Goal: Task Accomplishment & Management: Manage account settings

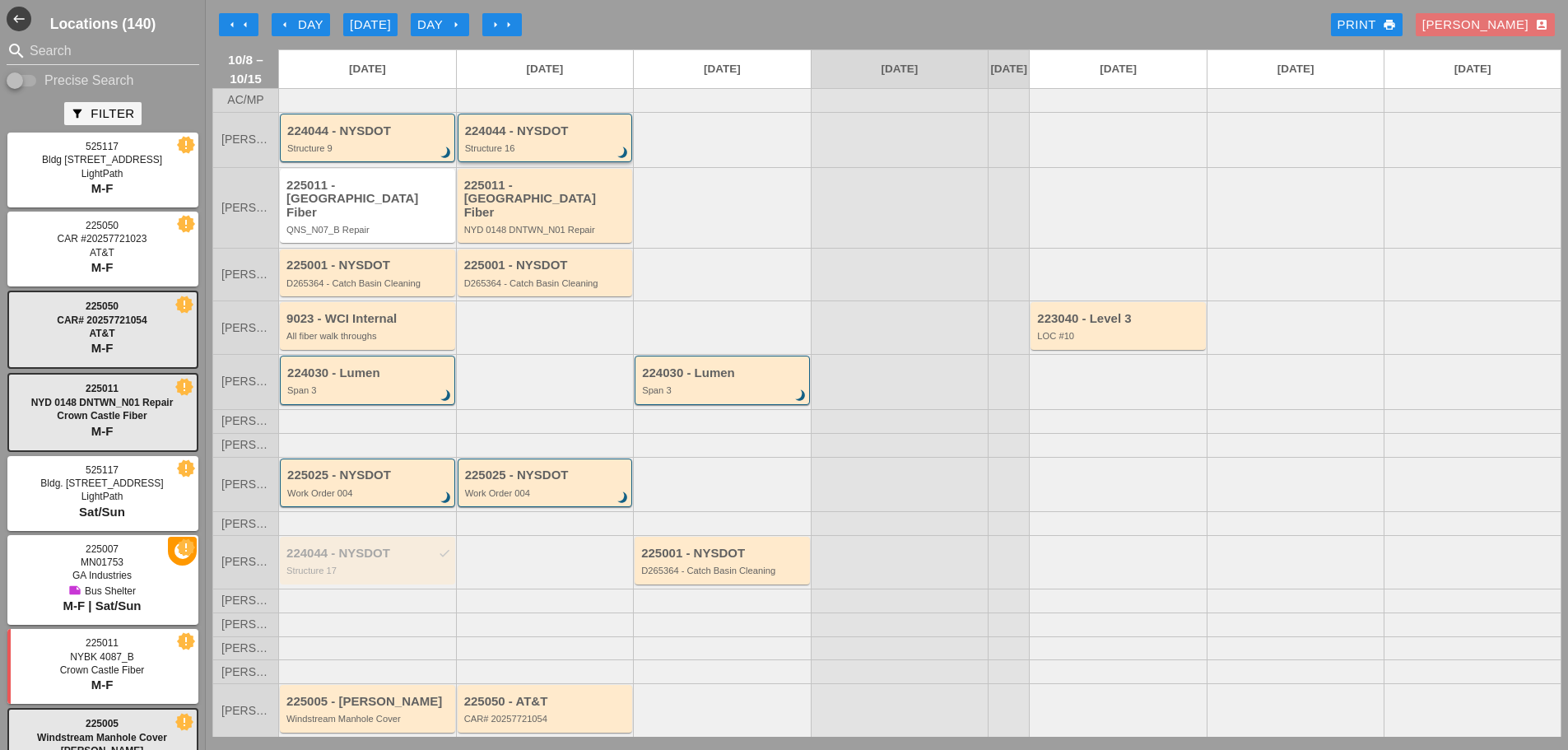
click at [562, 153] on div "Structure 16" at bounding box center [546, 148] width 163 height 10
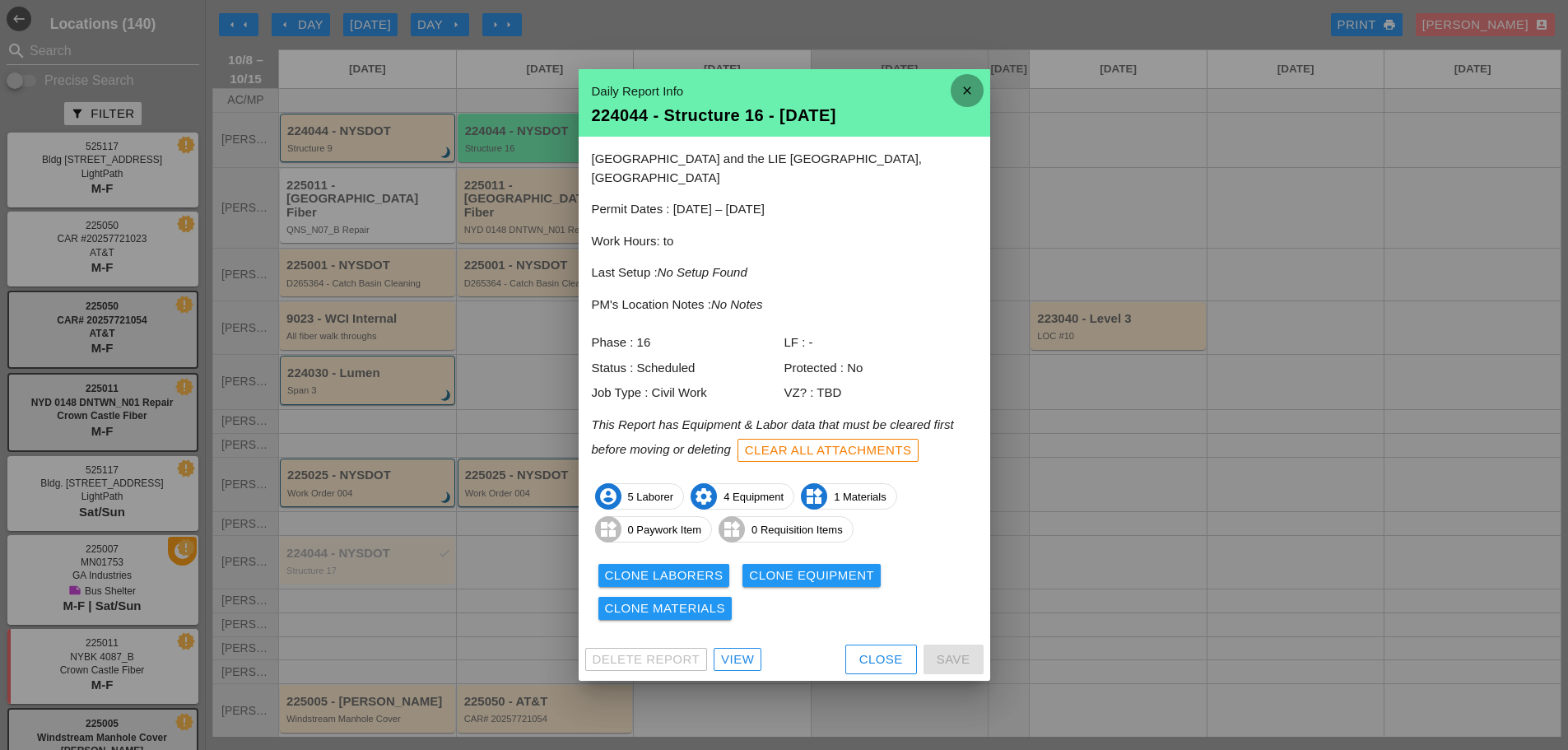
click at [967, 105] on icon "close" at bounding box center [966, 90] width 33 height 33
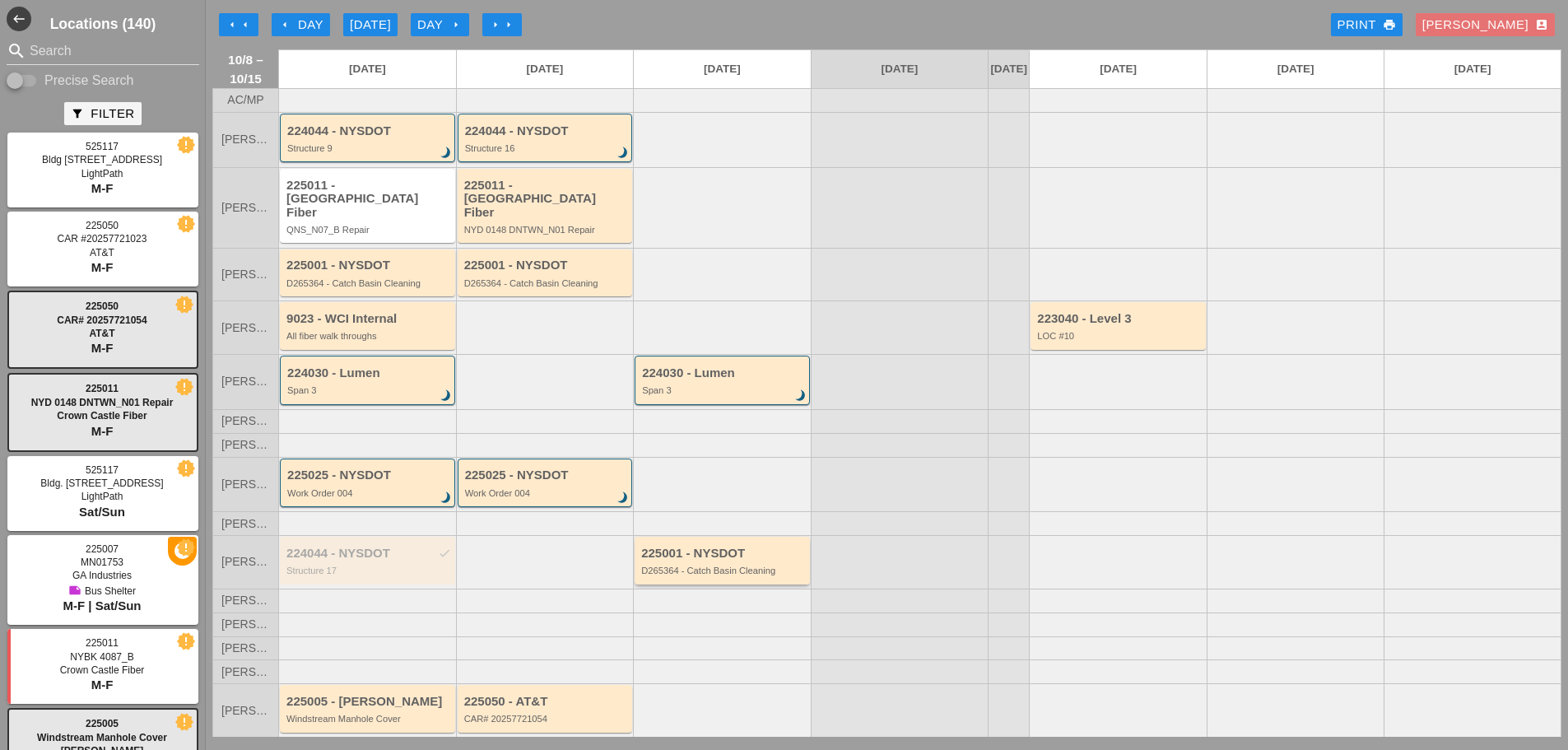
click at [730, 569] on div "D265364 - Catch Basin Cleaning" at bounding box center [722, 570] width 164 height 10
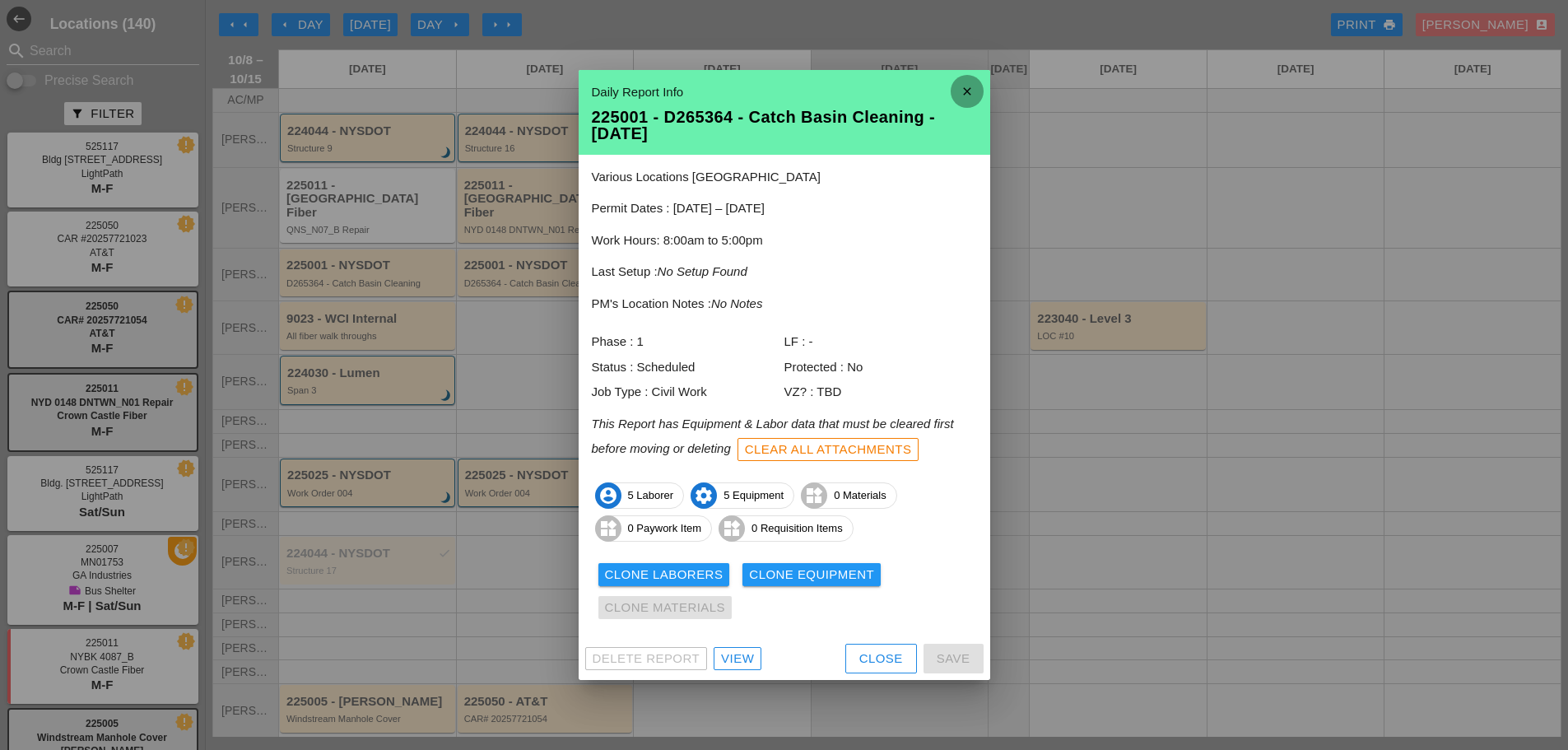
drag, startPoint x: 969, startPoint y: 88, endPoint x: 921, endPoint y: 149, distance: 77.6
click at [969, 89] on icon "close" at bounding box center [966, 91] width 33 height 33
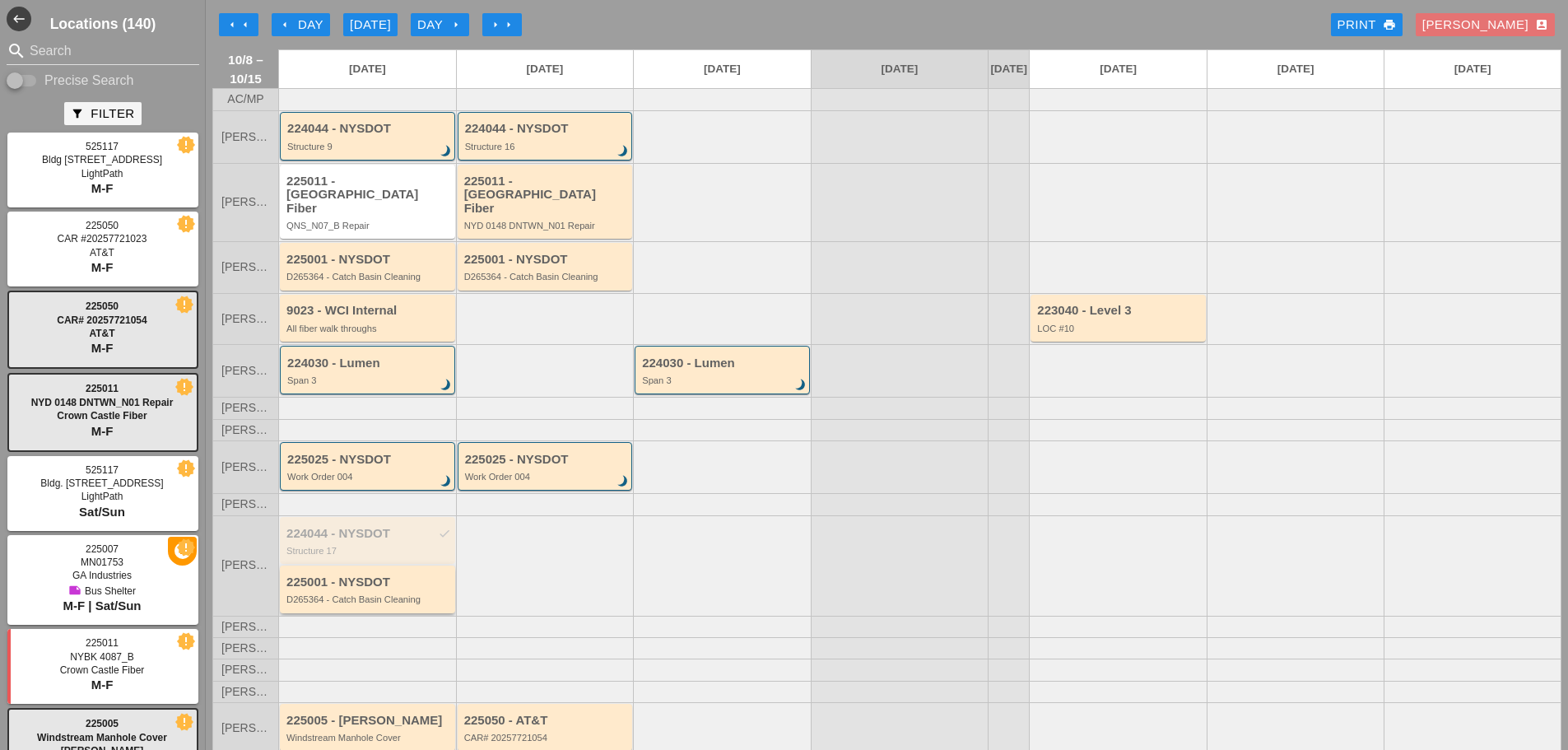
click at [374, 598] on div "D265364 - Catch Basin Cleaning" at bounding box center [368, 599] width 164 height 10
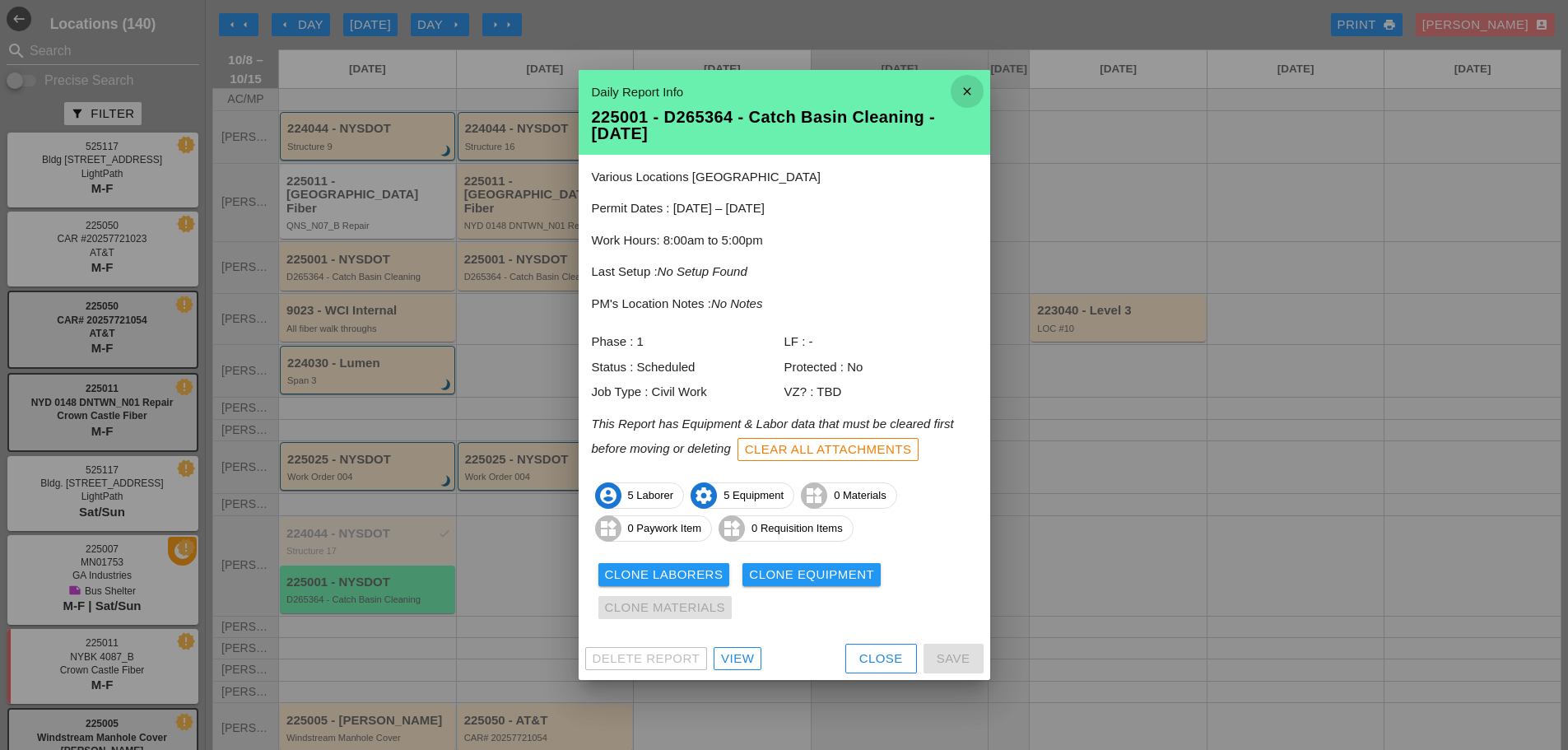
click at [981, 78] on icon "close" at bounding box center [966, 91] width 33 height 33
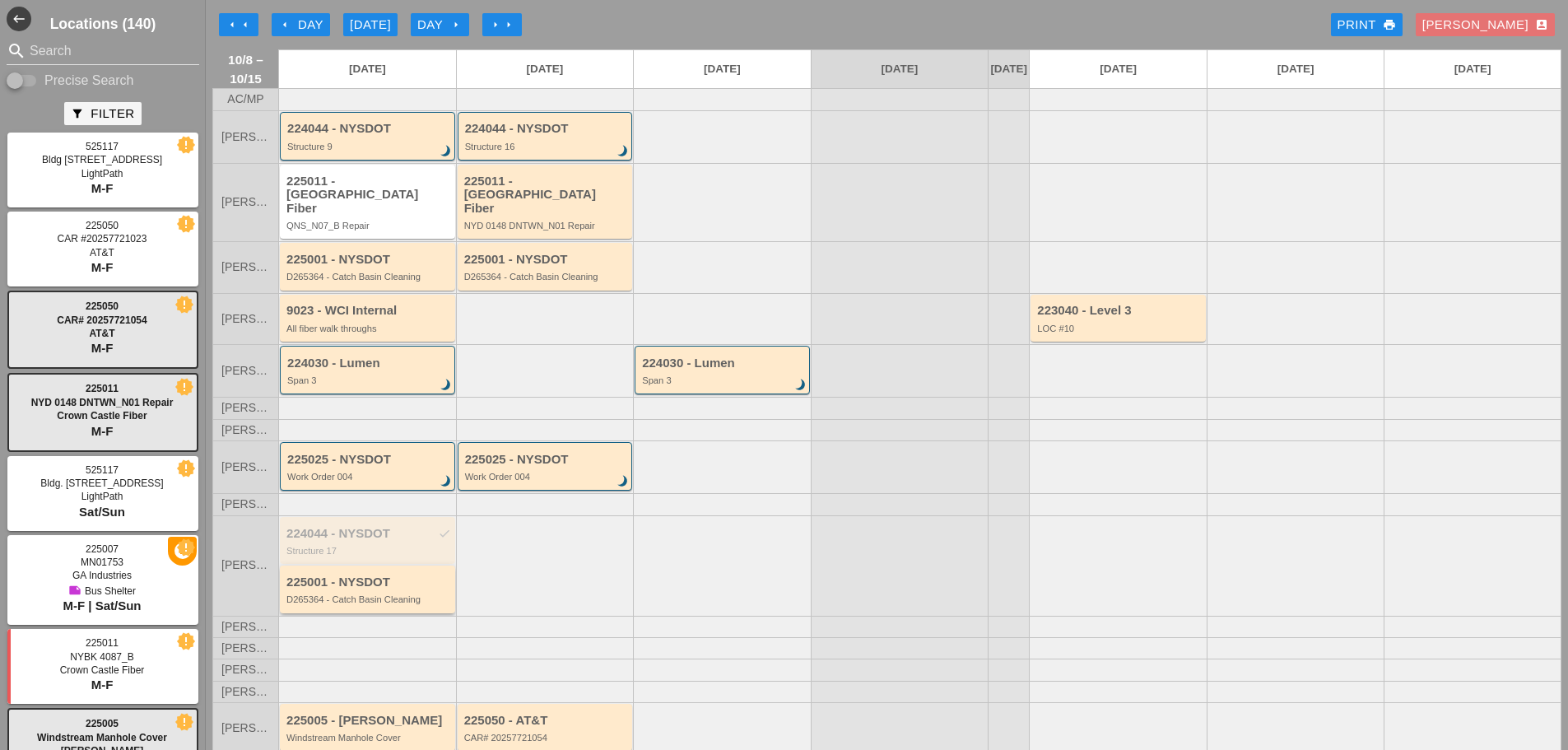
click at [410, 587] on div "225001 - NYSDOT" at bounding box center [368, 582] width 164 height 14
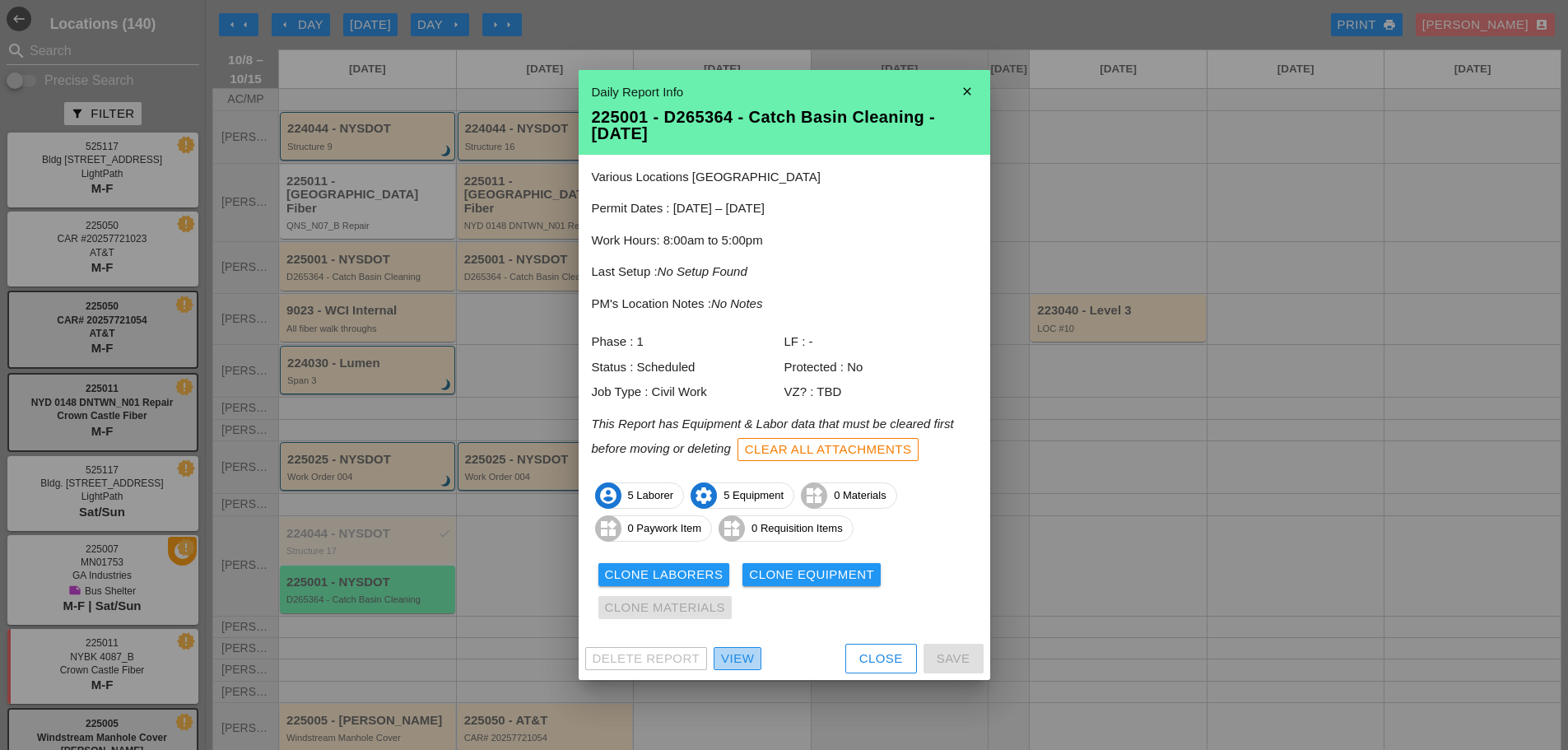
click at [744, 663] on div "View" at bounding box center [737, 659] width 33 height 19
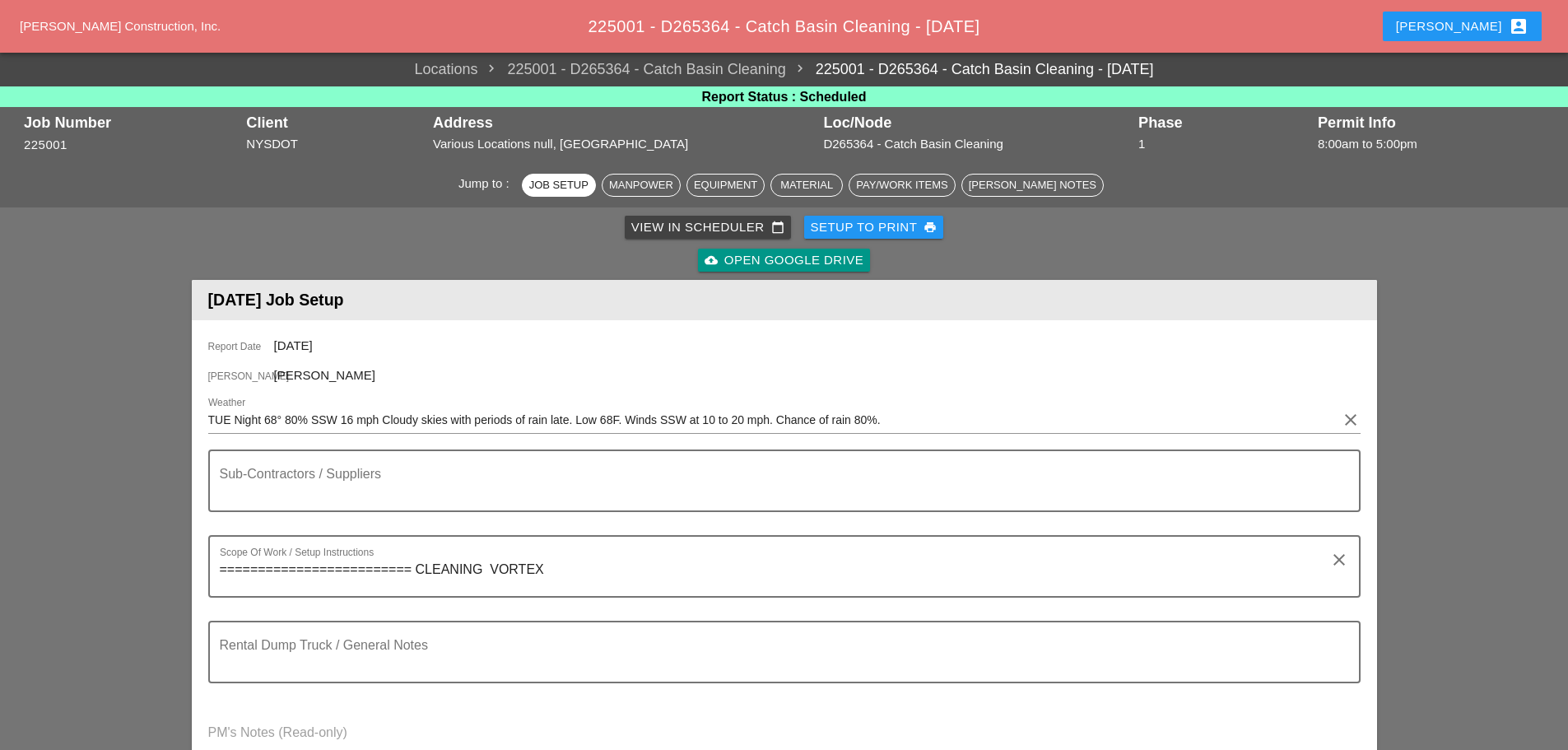
click at [1351, 423] on icon "clear" at bounding box center [1350, 419] width 19 height 19
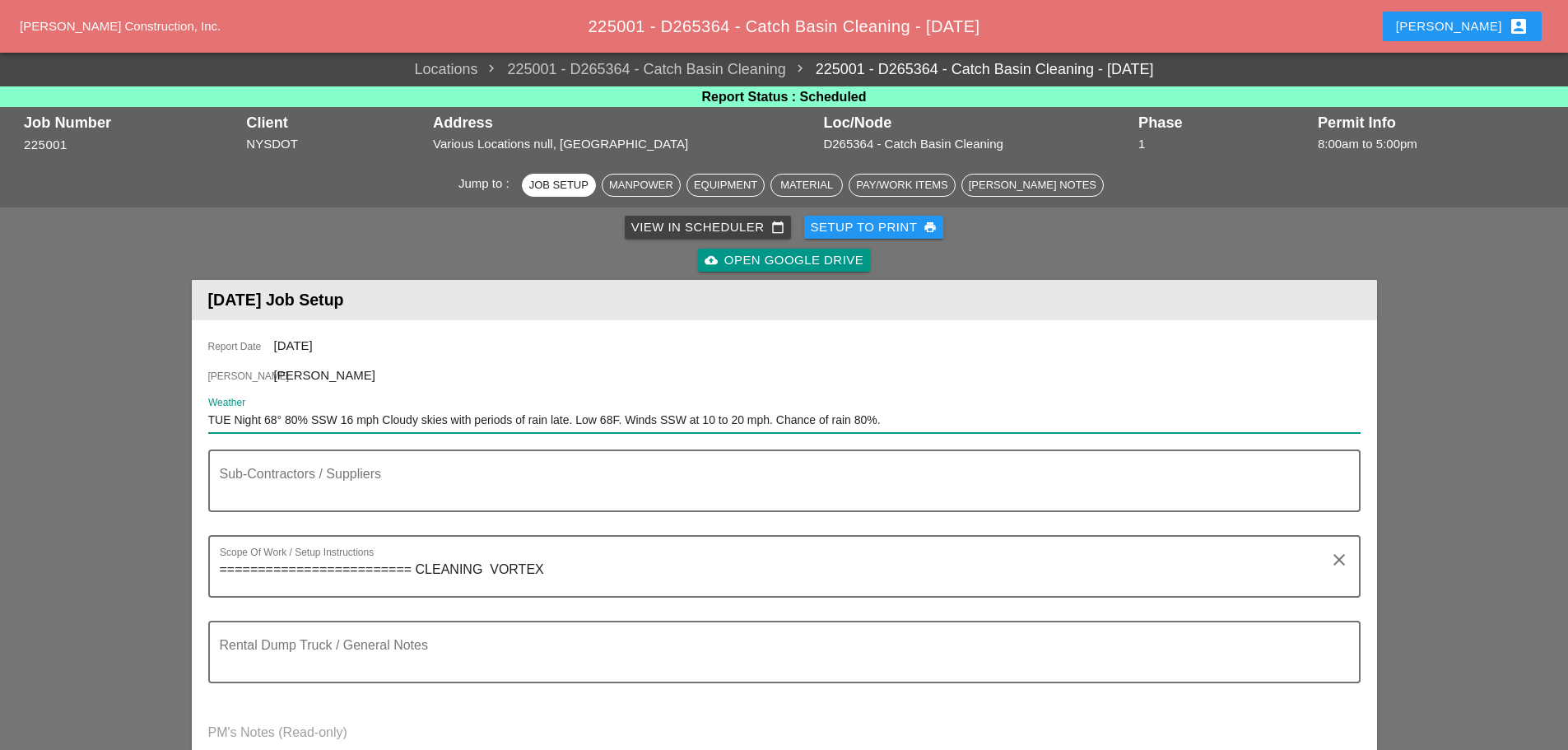
paste input "Night 52° 1% N 14 mph A clear sky. Low 52F. Winds N at 10 to 20 mph"
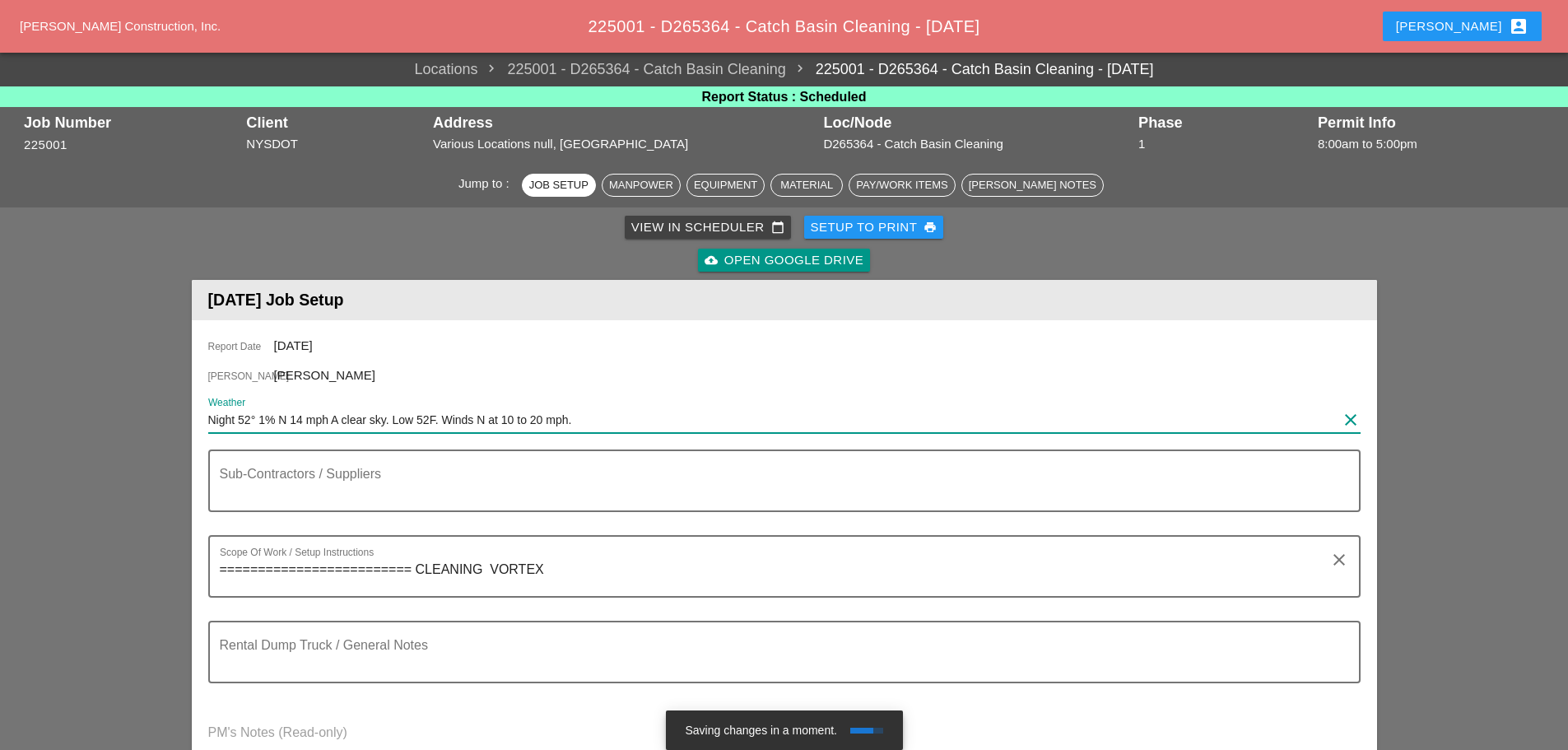
click at [210, 416] on input "Night 52° 1% N 14 mph A clear sky. Low 52F. Winds N at 10 to 20 mph." at bounding box center [773, 420] width 1129 height 26
type input "WED Night 52° 1% N 14 mph A clear sky. Low 52F. Winds N at 10 to 20 mph."
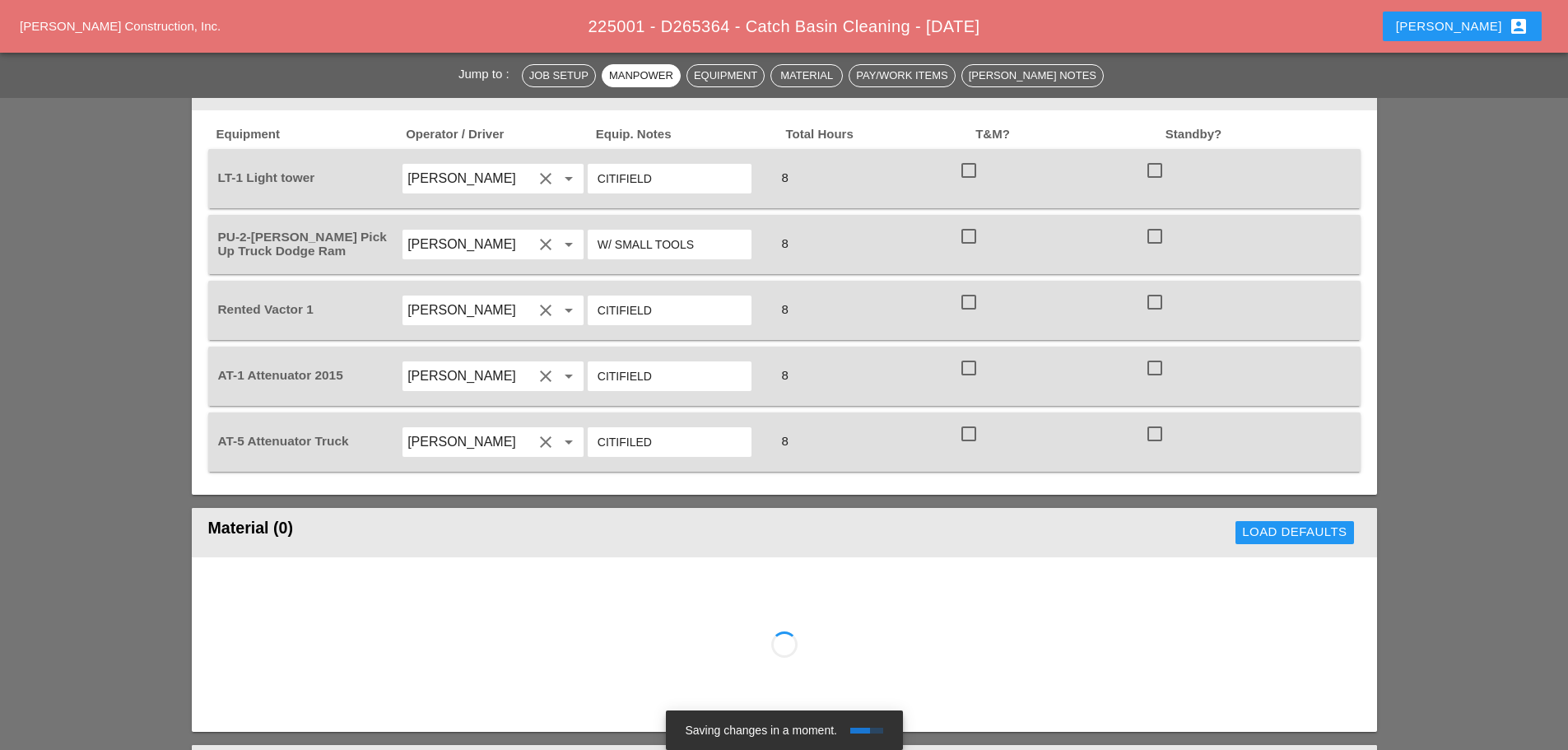
scroll to position [1482, 0]
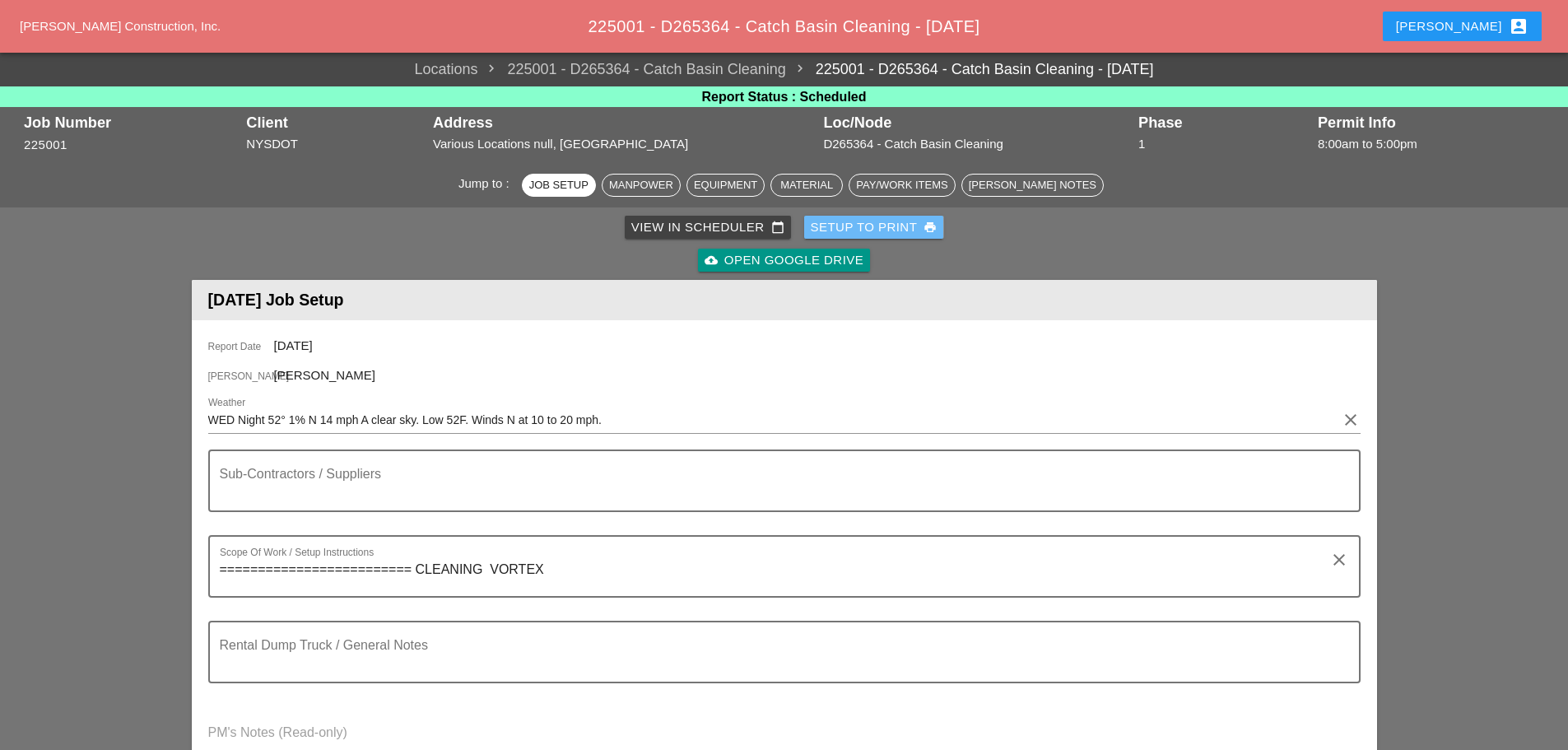
click at [846, 225] on div "Setup to Print print" at bounding box center [874, 228] width 127 height 19
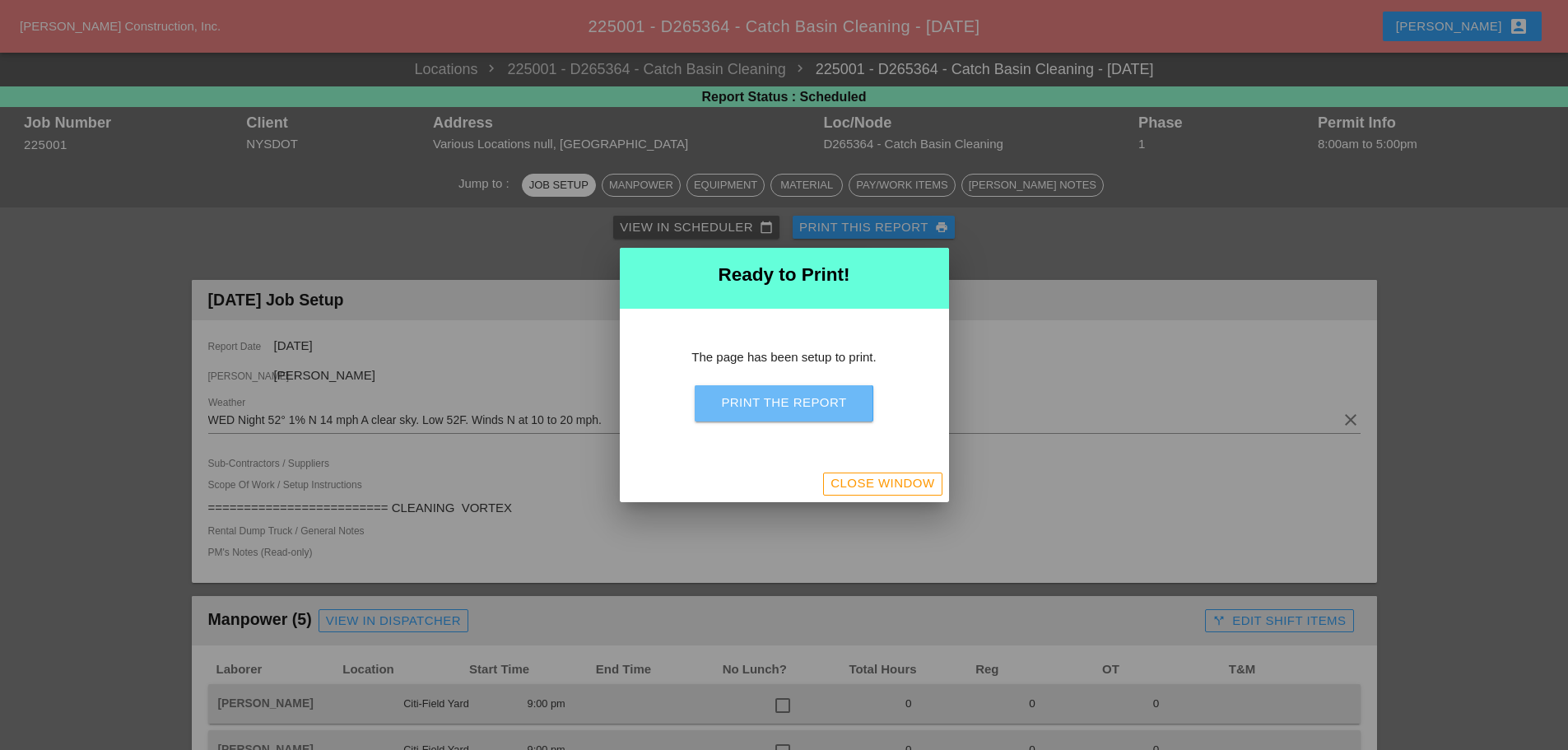
click at [767, 407] on div "Print the Report" at bounding box center [783, 404] width 125 height 19
click at [864, 492] on div "Close Window" at bounding box center [882, 484] width 104 height 19
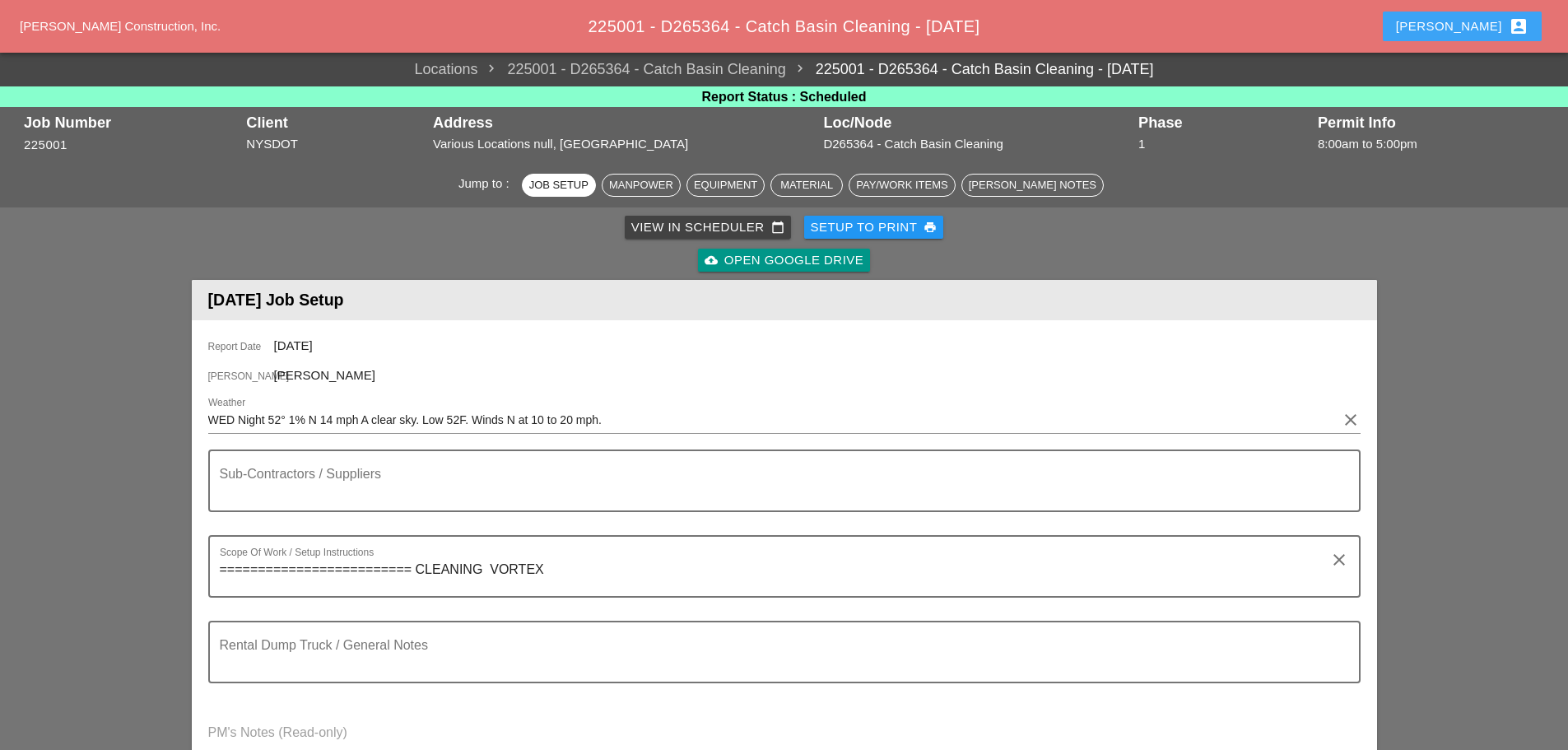
click at [1475, 25] on div "Enrico account_box" at bounding box center [1462, 26] width 133 height 19
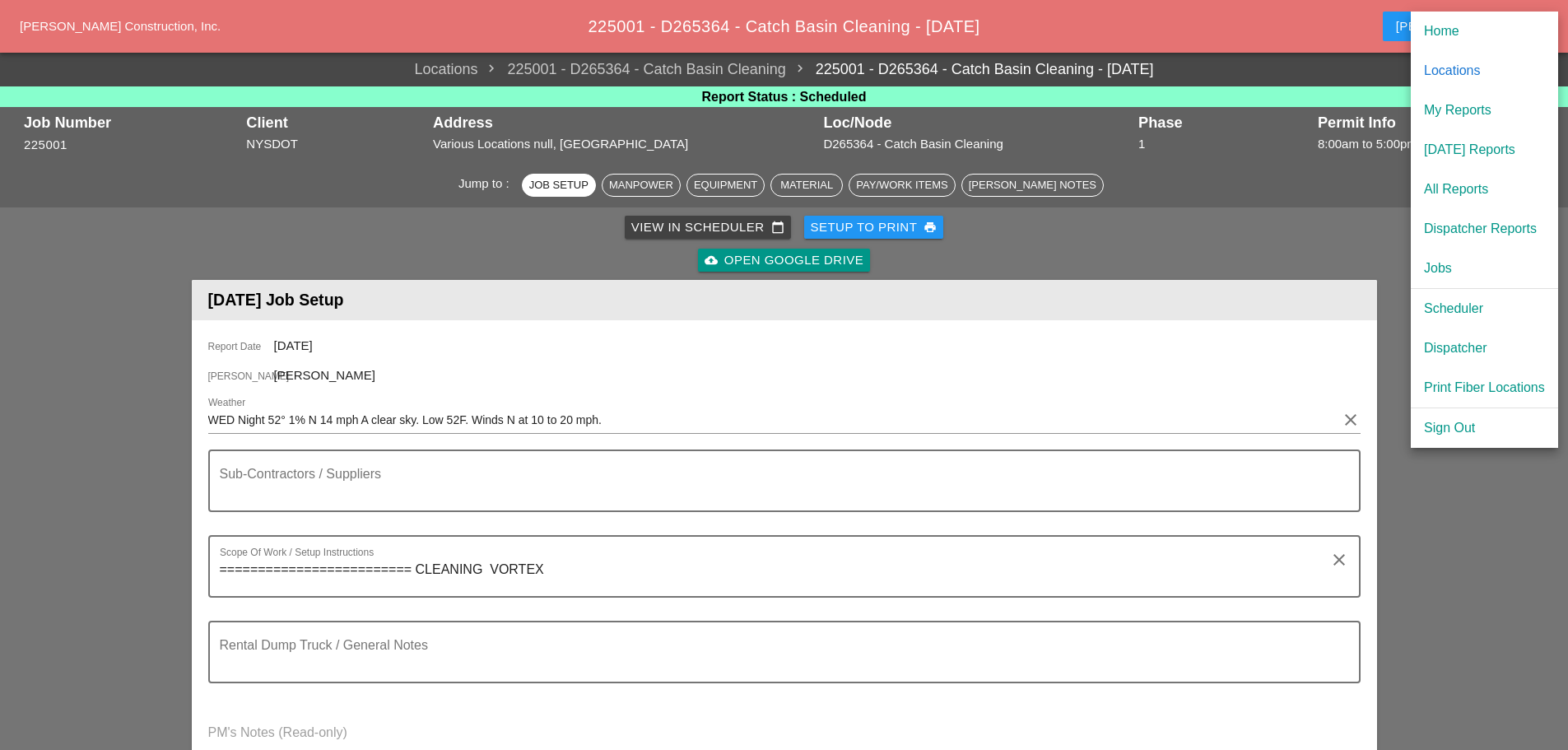
click at [1467, 149] on div "[DATE] Reports" at bounding box center [1485, 149] width 121 height 19
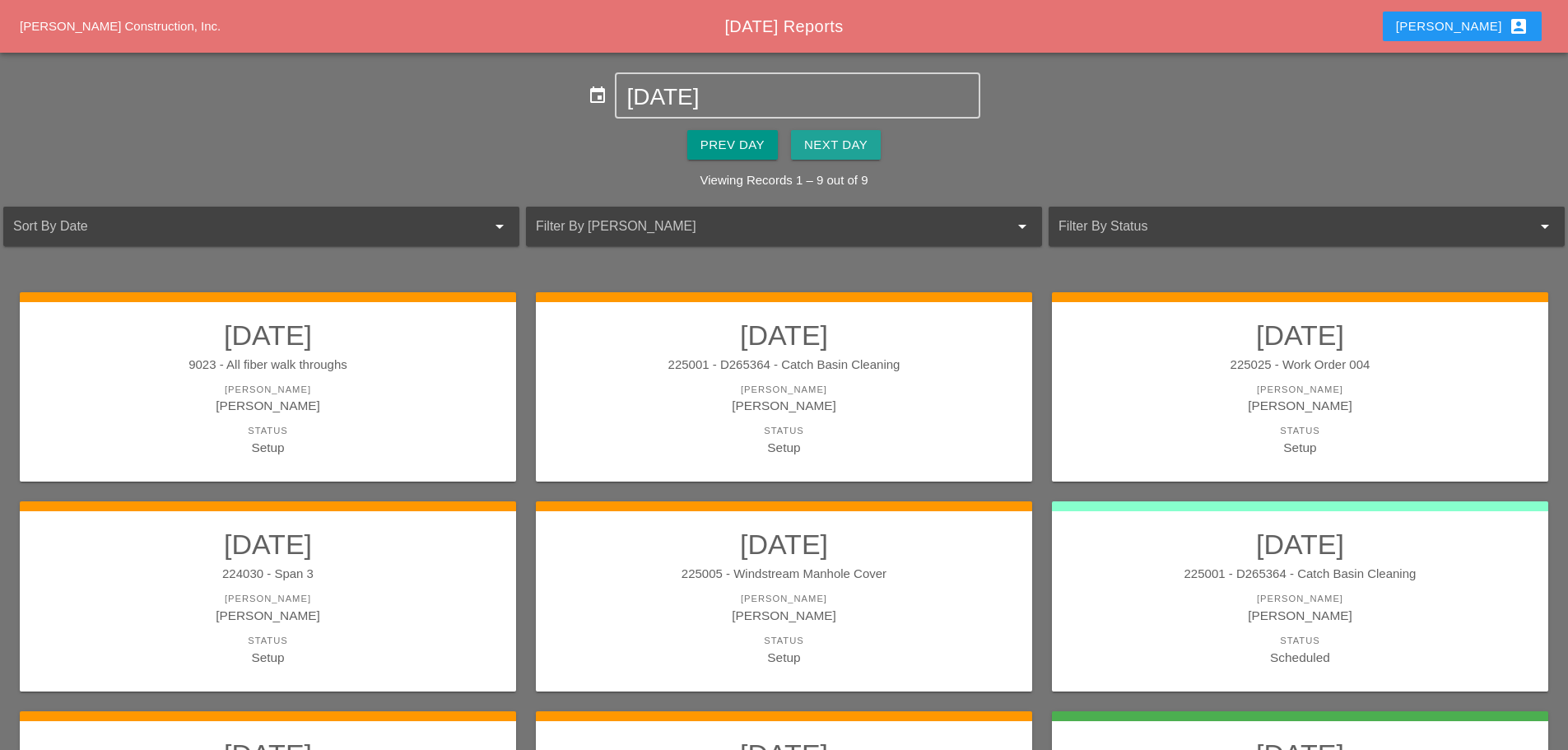
click at [824, 144] on div "Next Day" at bounding box center [836, 145] width 63 height 19
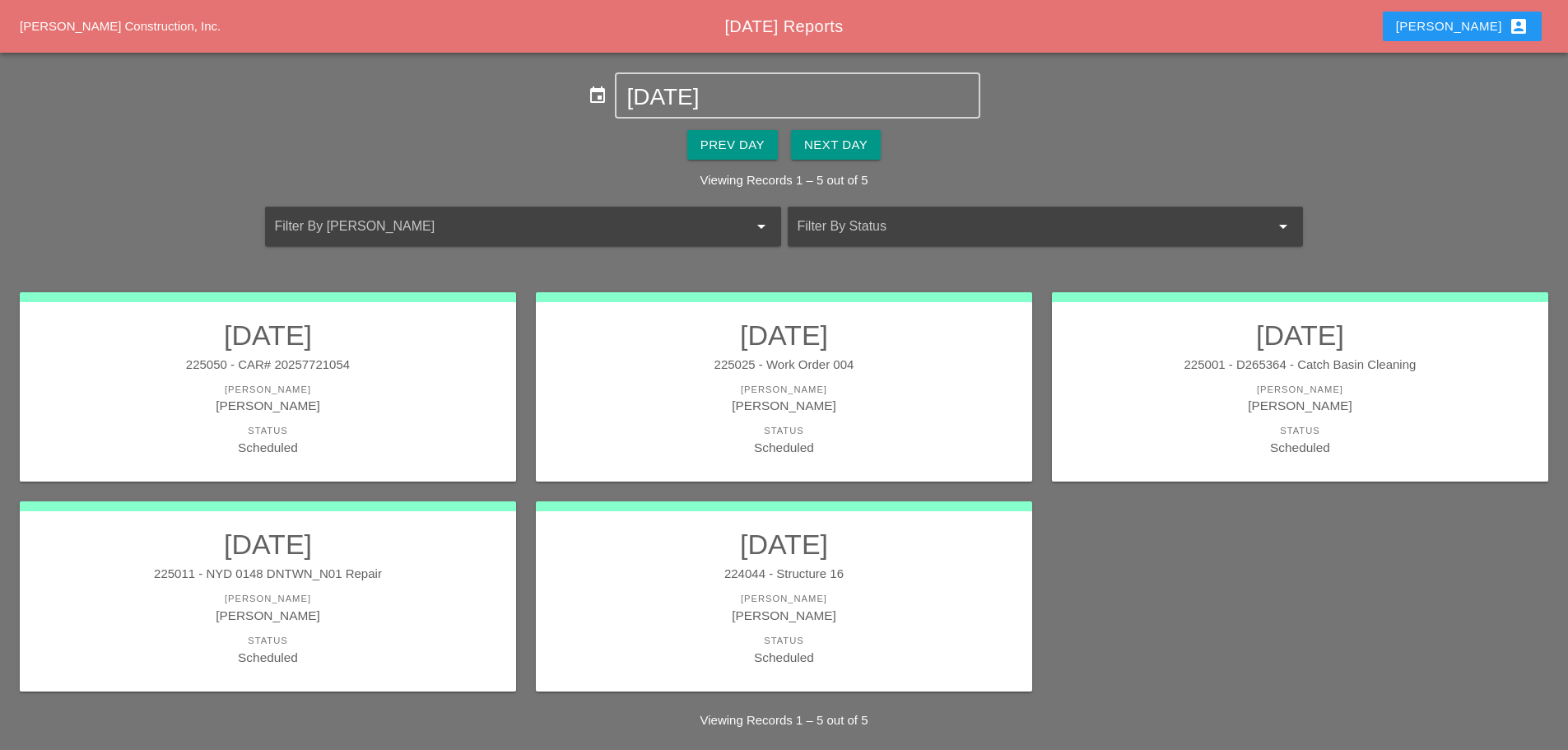
click at [870, 428] on div "Status" at bounding box center [783, 431] width 463 height 14
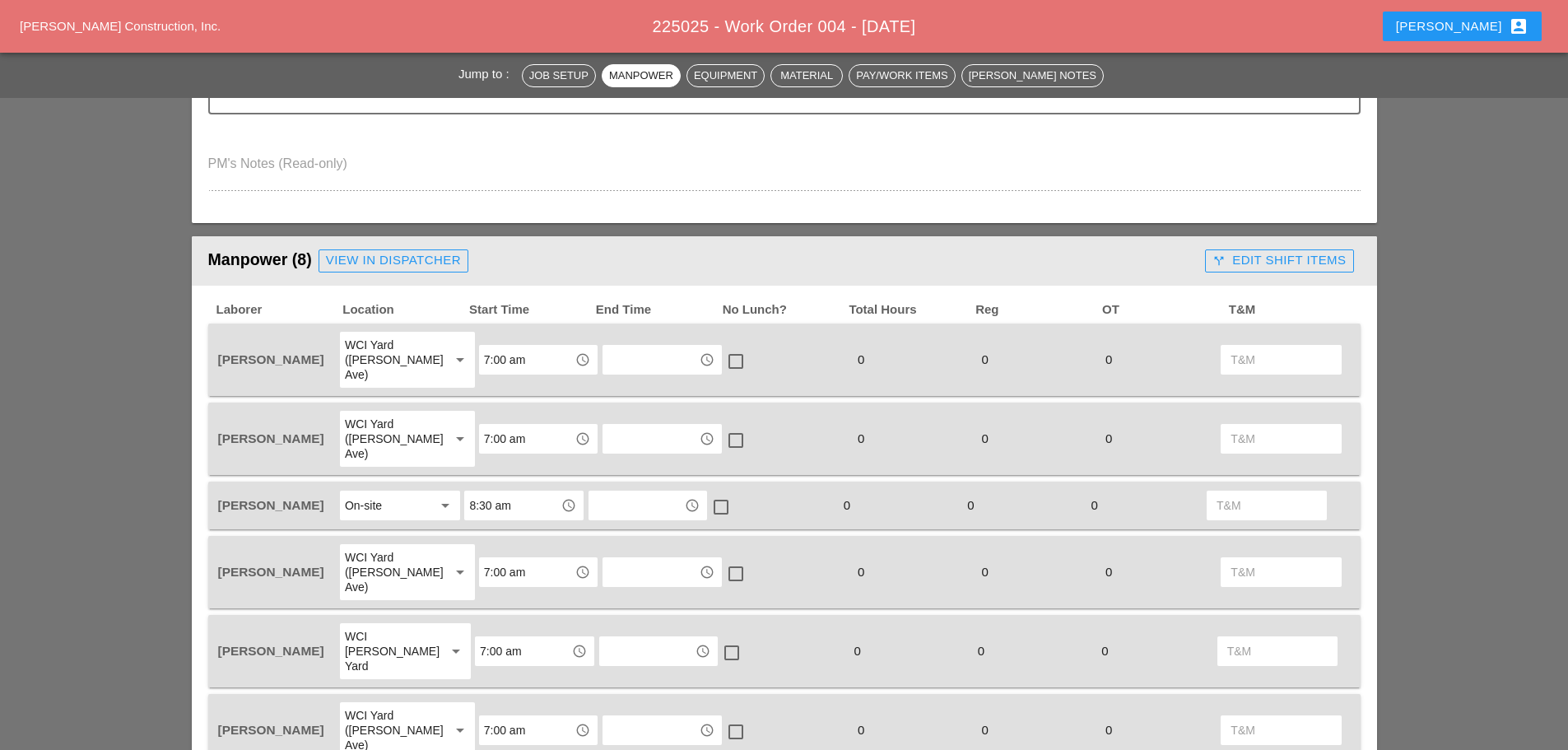
scroll to position [988, 0]
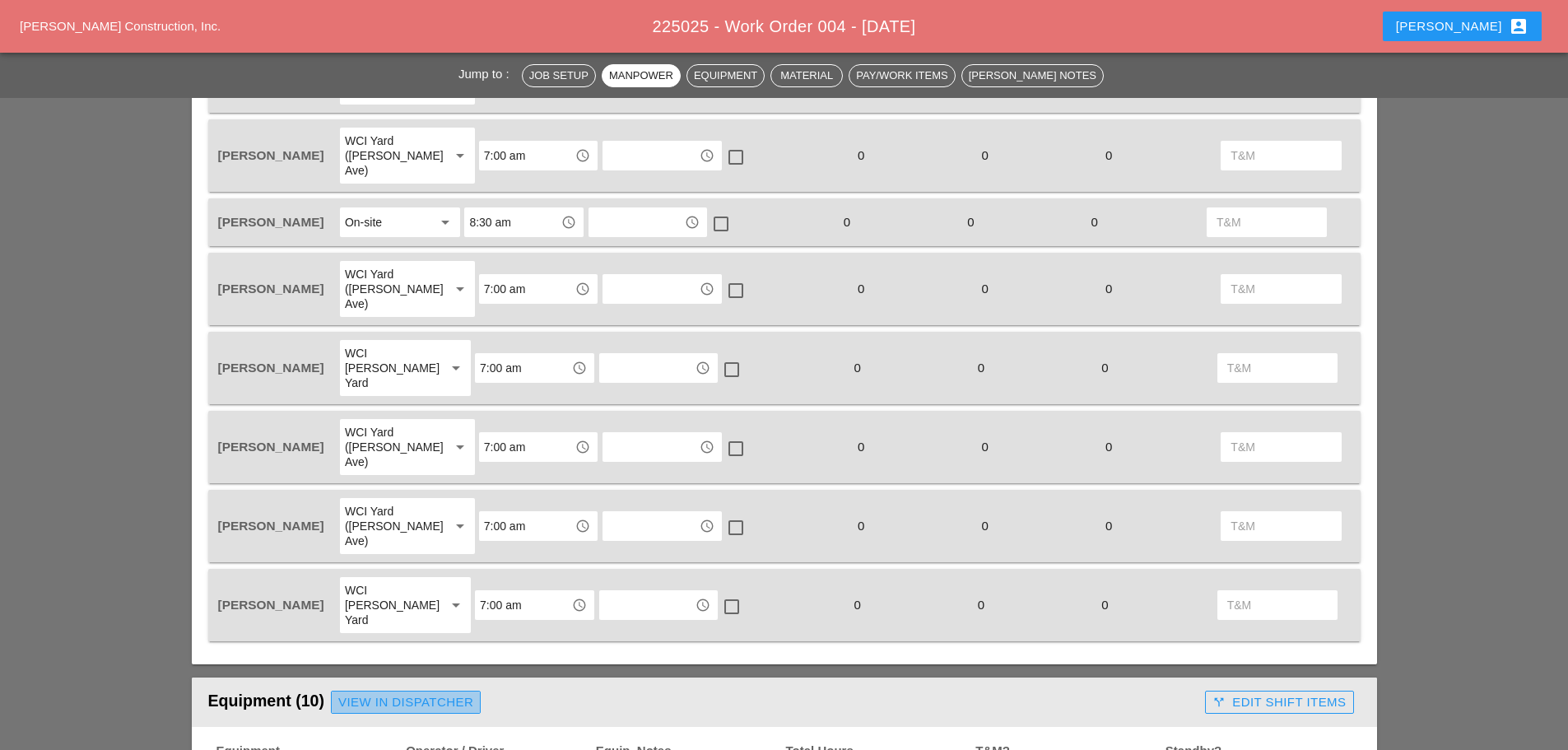
click at [410, 693] on div "View in Dispatcher" at bounding box center [406, 703] width 135 height 19
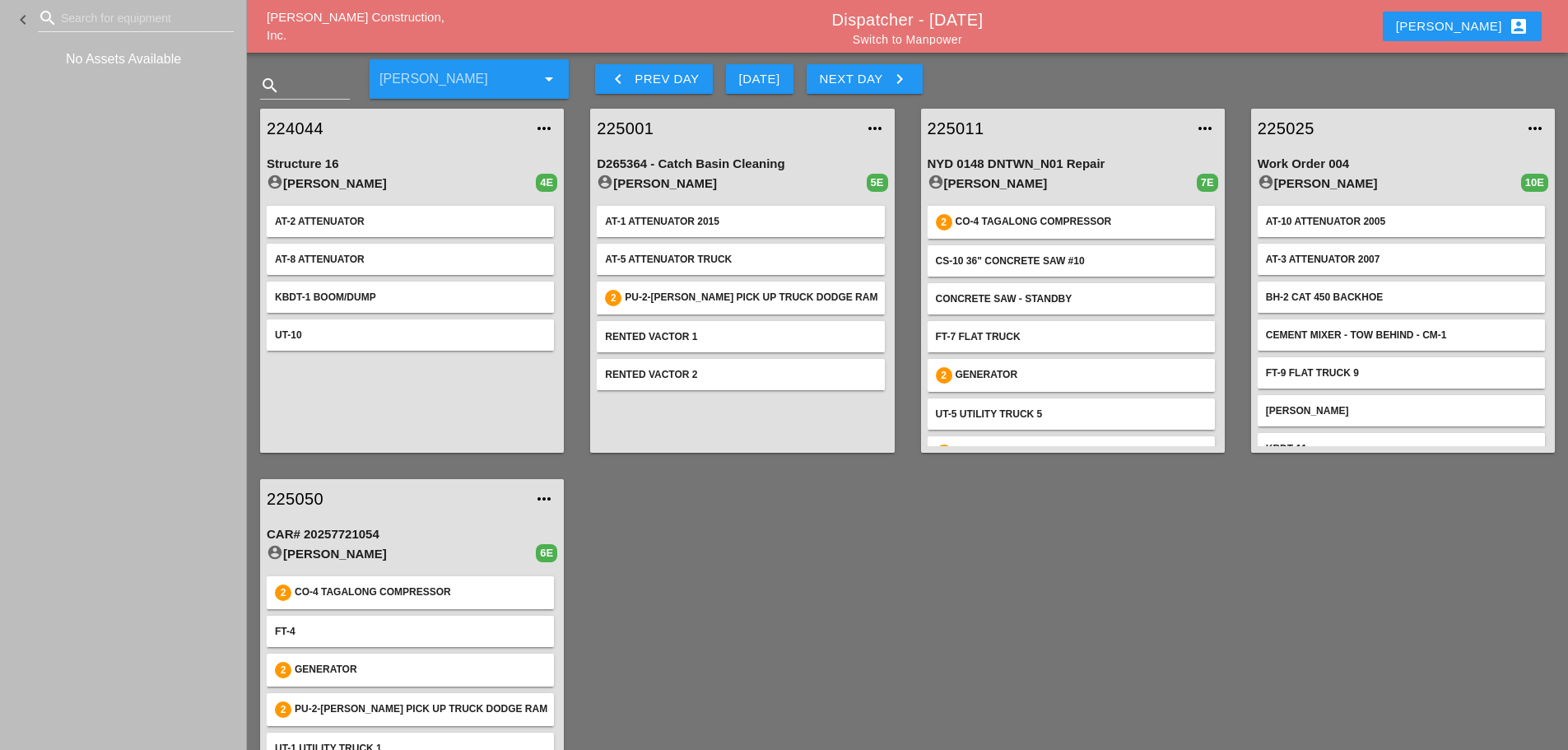
click at [98, 13] on input "Search for equipment" at bounding box center [135, 18] width 149 height 26
type input "FOR"
click at [227, 16] on icon "clear" at bounding box center [223, 18] width 19 height 19
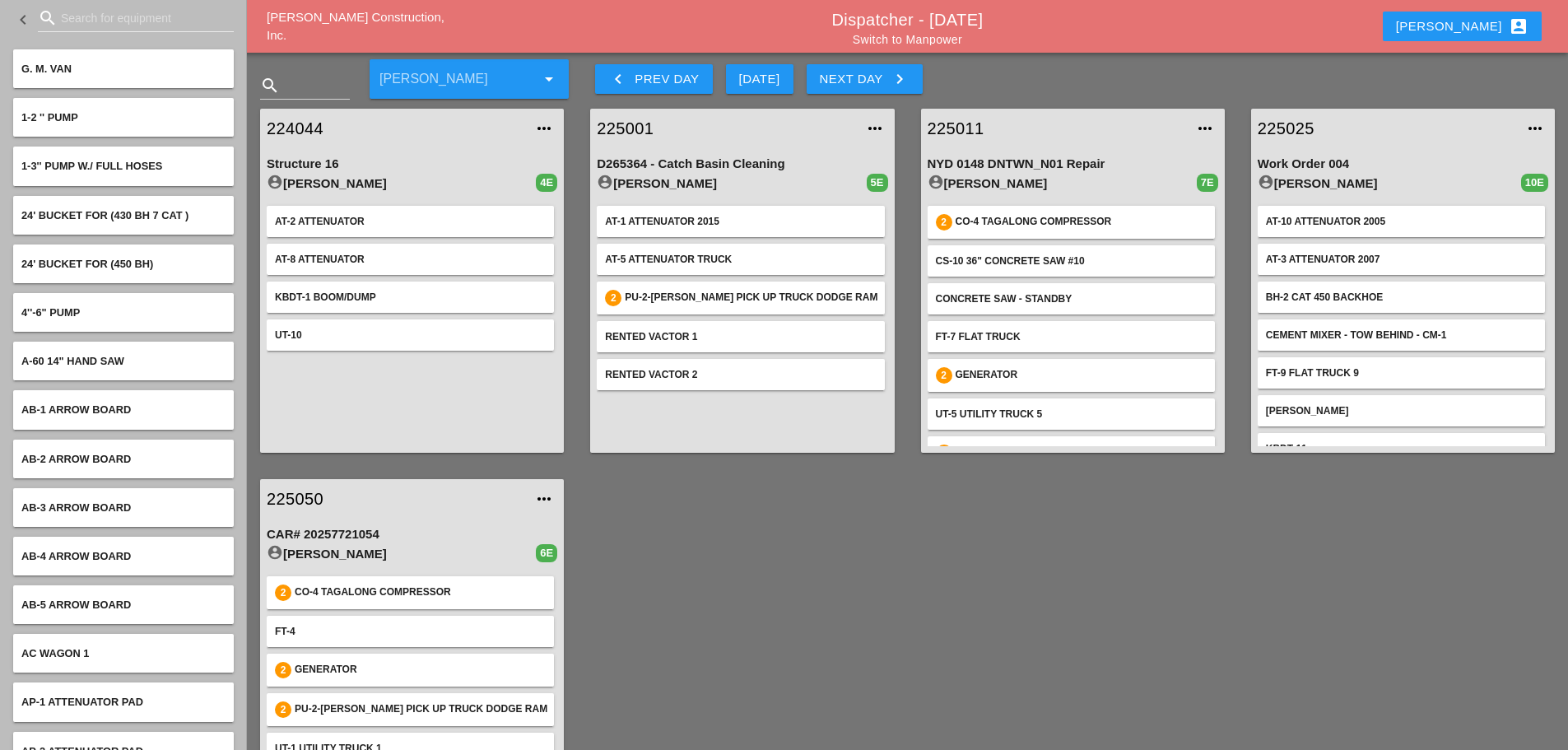
click at [98, 28] on input "Search for equipment" at bounding box center [135, 18] width 149 height 26
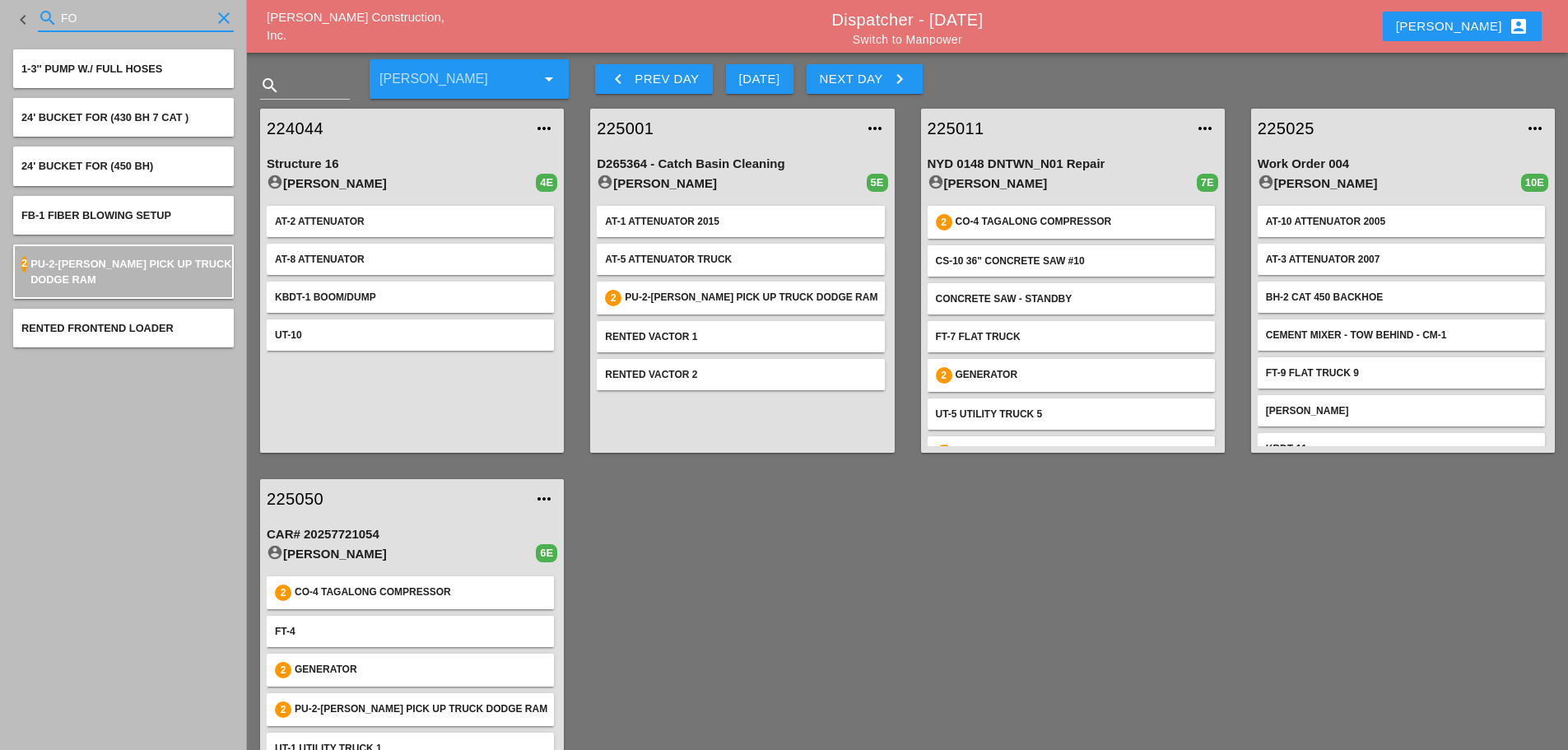
type input "F"
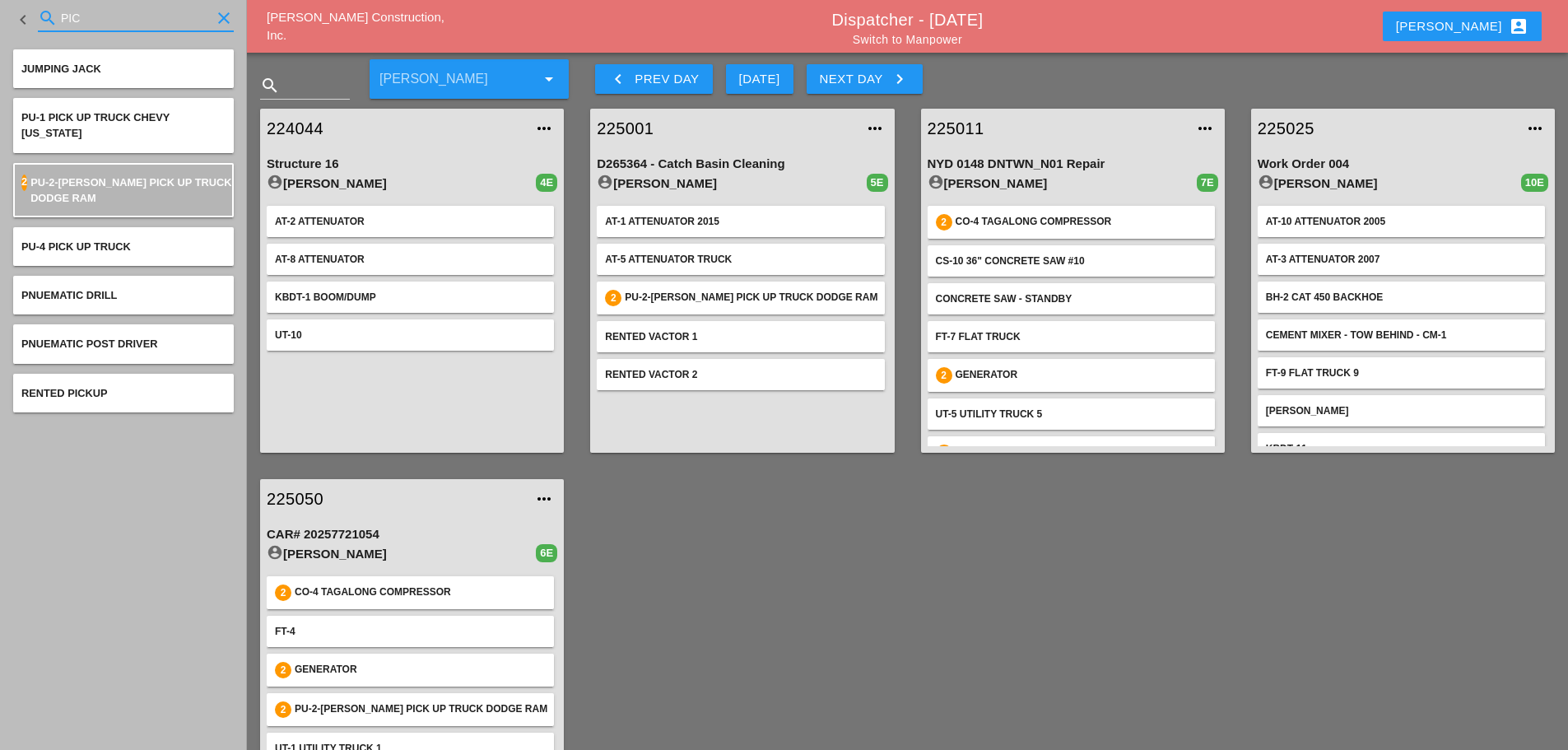
type input "PICK"
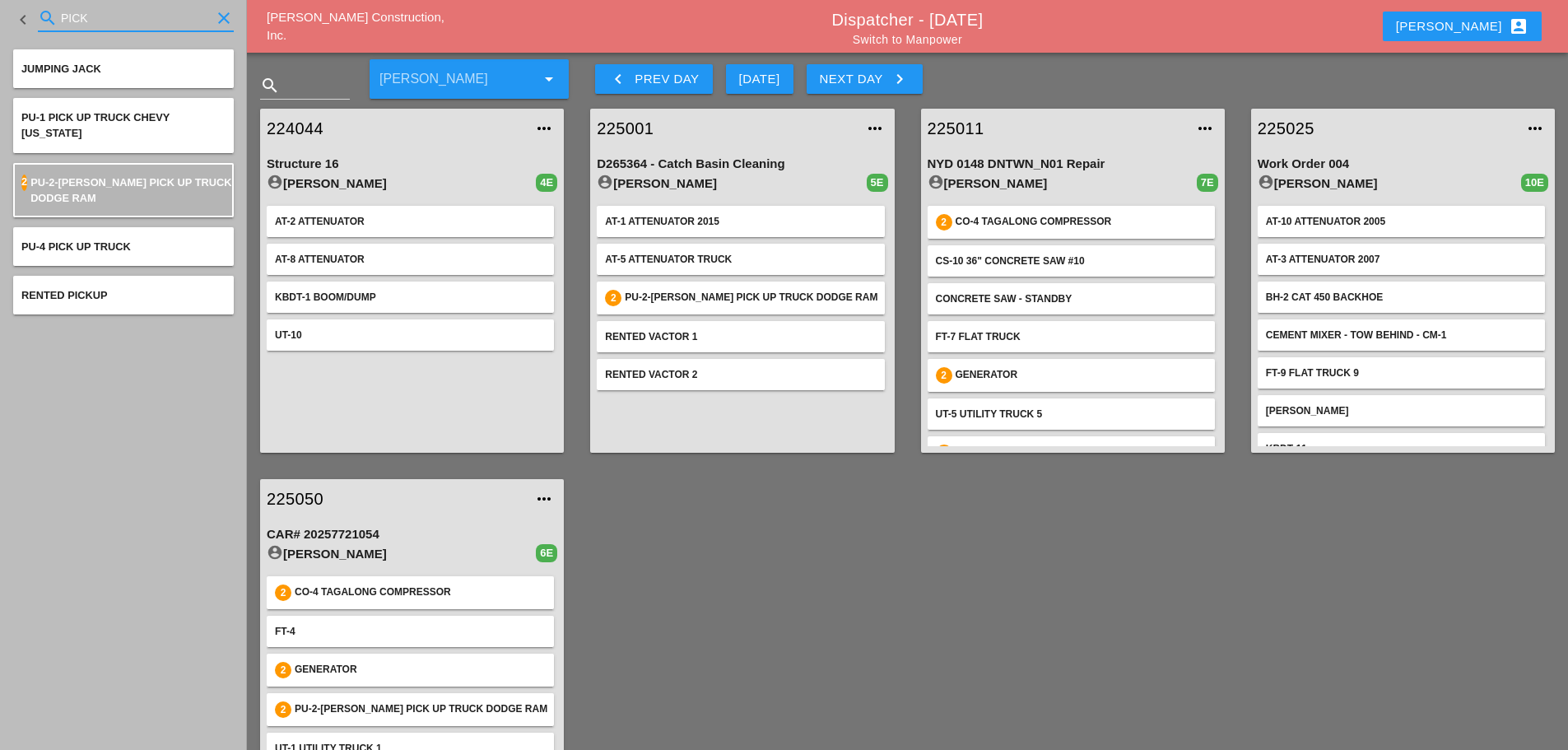
click at [220, 16] on icon "clear" at bounding box center [223, 18] width 19 height 19
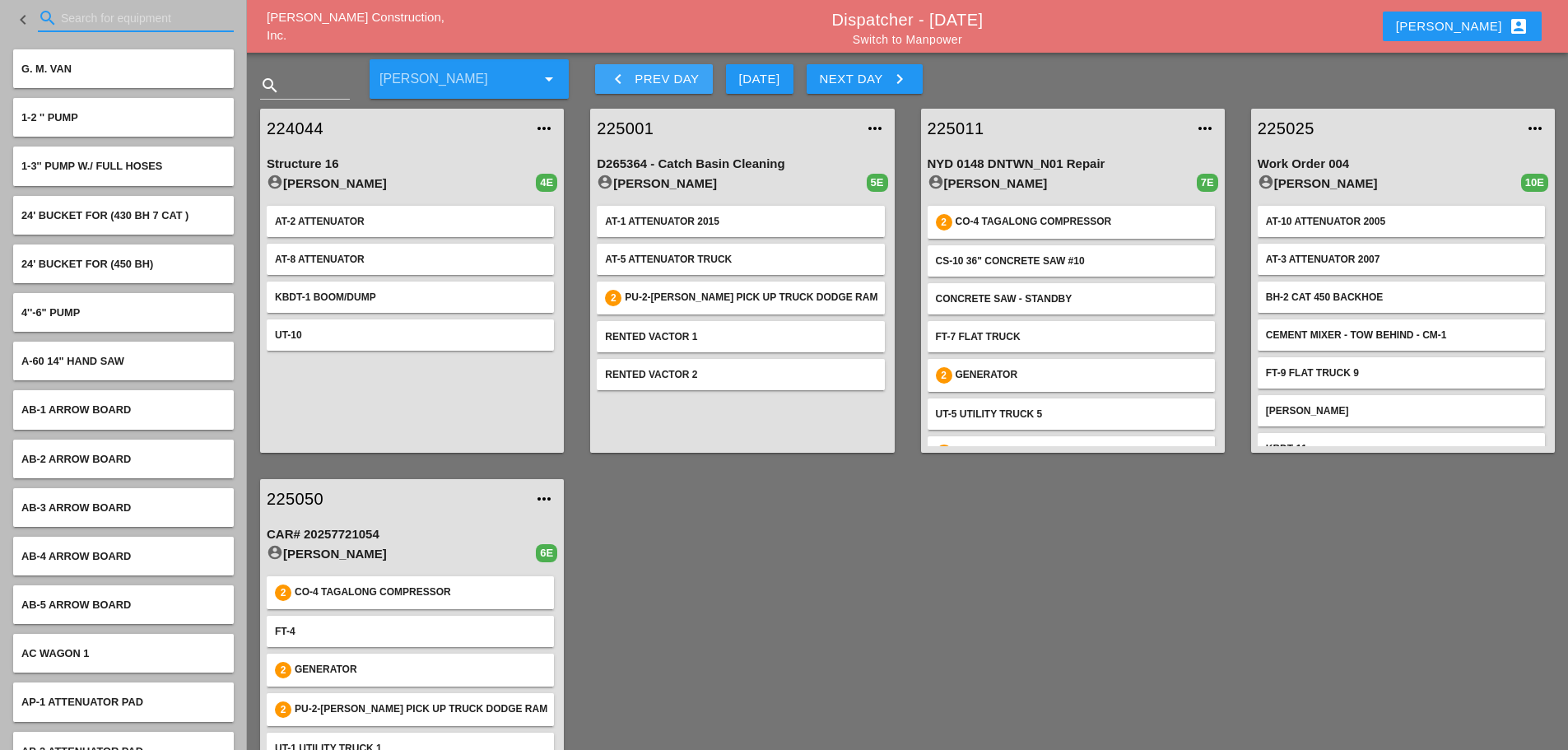
click at [610, 73] on icon "keyboard_arrow_left" at bounding box center [618, 79] width 19 height 19
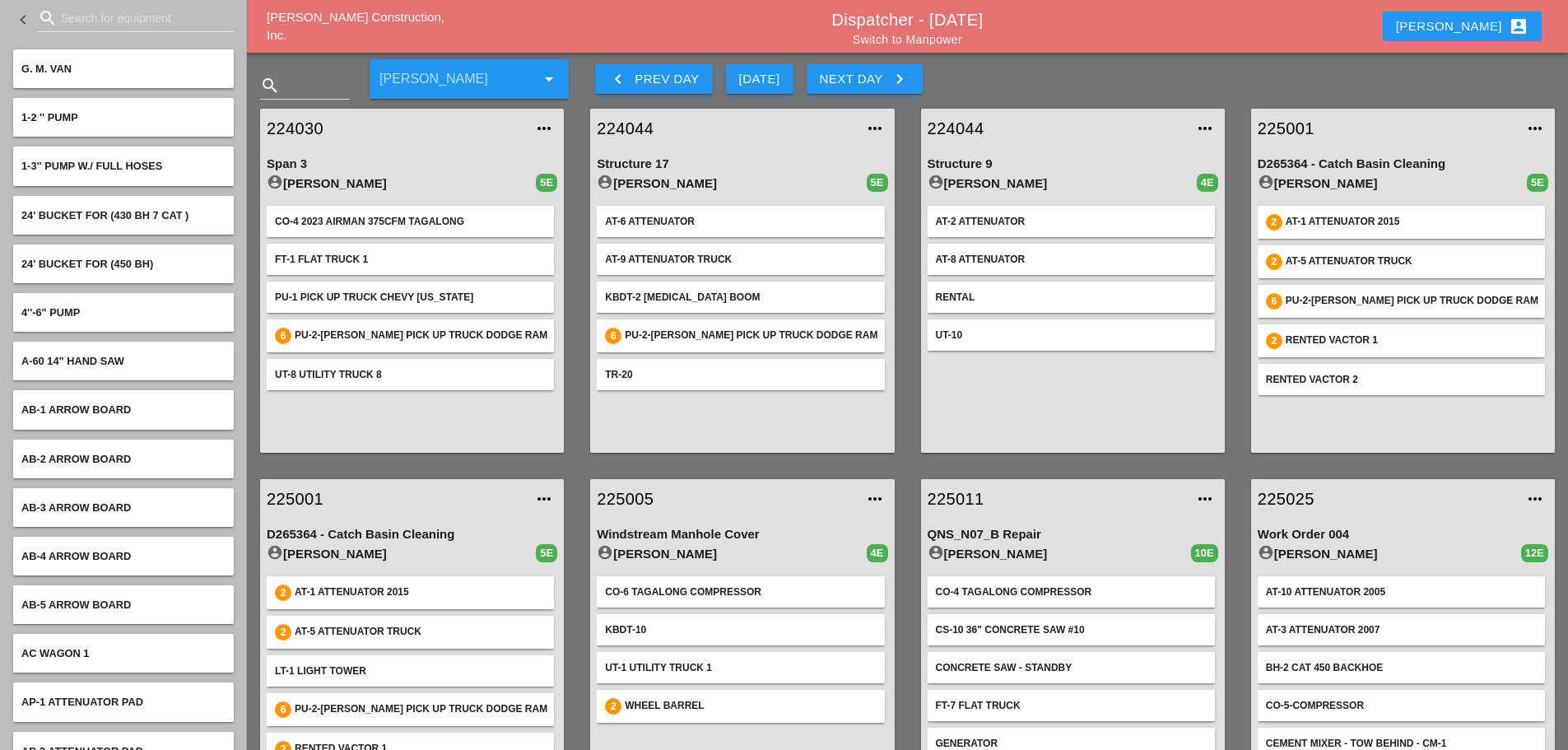
click at [882, 39] on link "Switch to Manpower" at bounding box center [907, 39] width 110 height 13
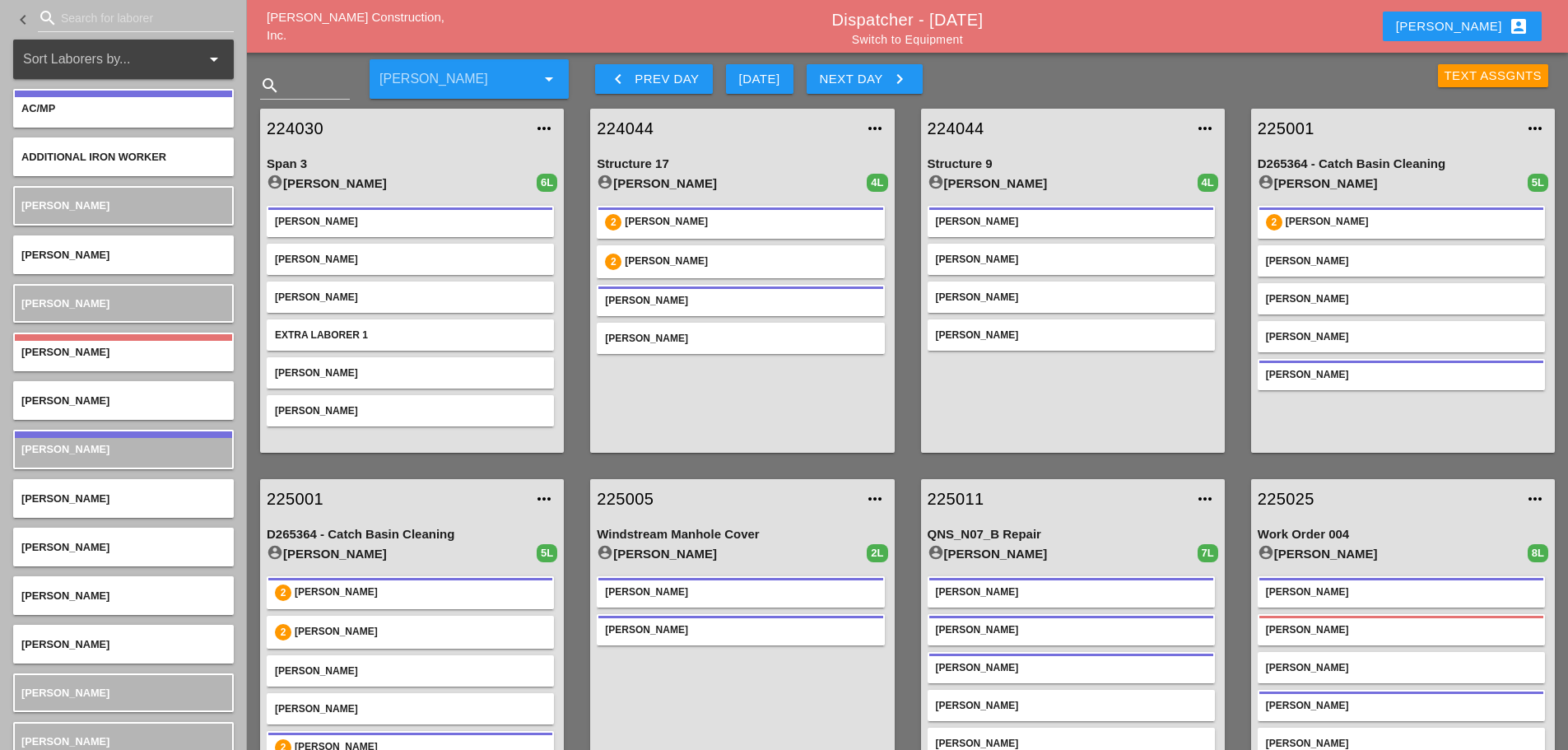
click at [298, 125] on link "224030" at bounding box center [395, 128] width 258 height 25
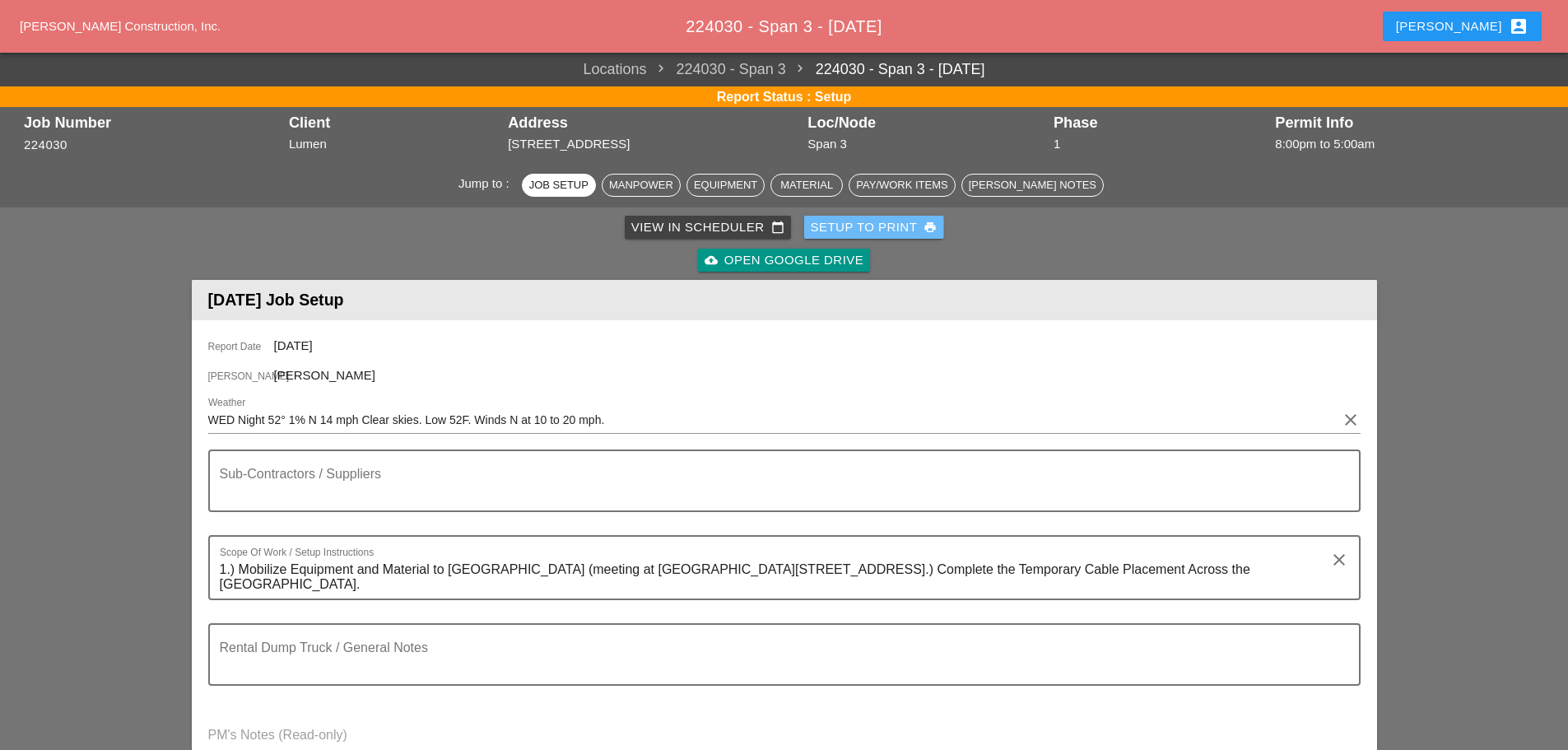
click at [835, 224] on div "Setup to Print print" at bounding box center [874, 228] width 127 height 19
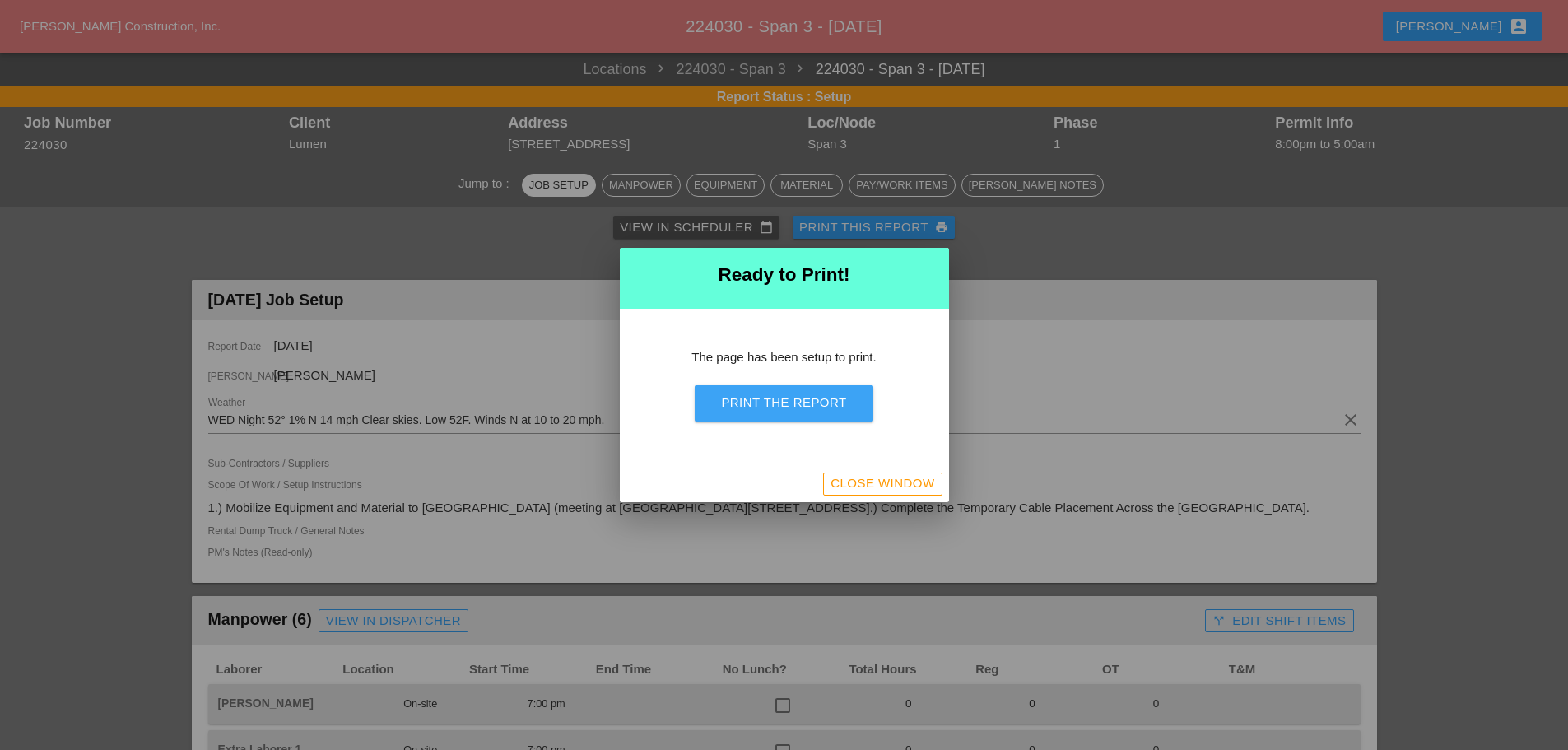
drag, startPoint x: 814, startPoint y: 395, endPoint x: 1144, endPoint y: 602, distance: 389.5
click at [815, 395] on div "Print the Report" at bounding box center [783, 404] width 125 height 19
click at [860, 489] on div "Close Window" at bounding box center [882, 484] width 104 height 19
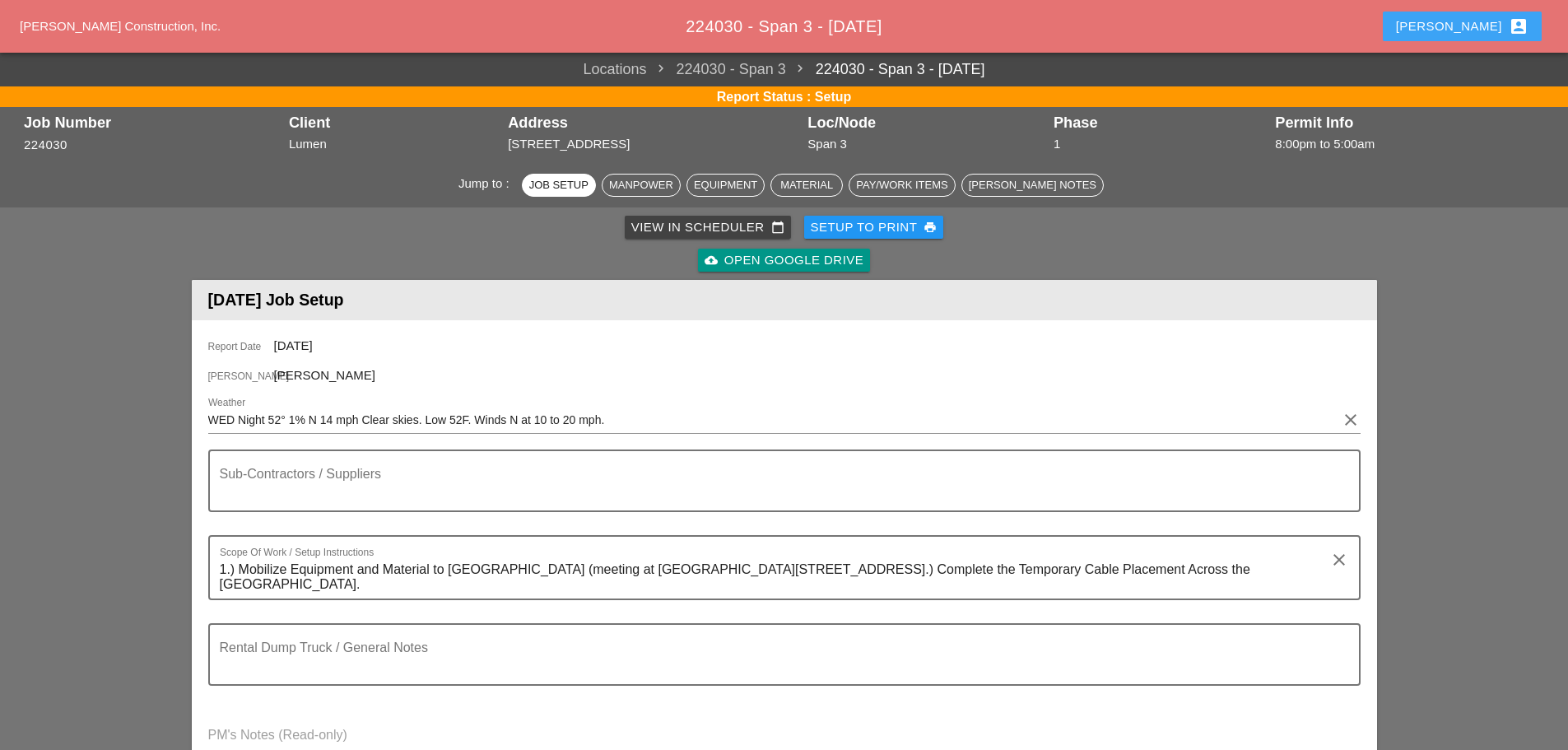
click at [1462, 30] on button "[PERSON_NAME] account_box" at bounding box center [1462, 26] width 159 height 30
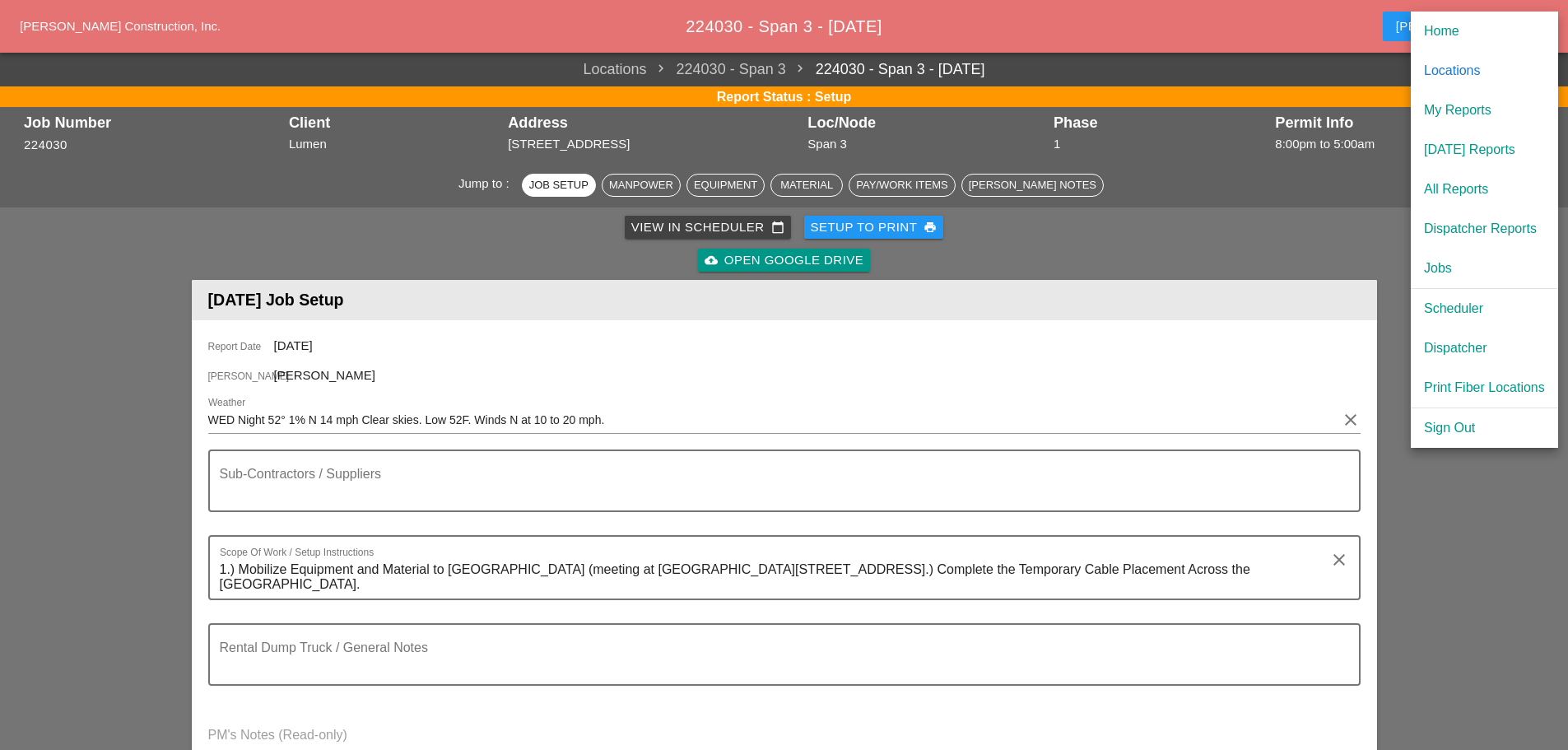
click at [1458, 311] on div "Scheduler" at bounding box center [1485, 309] width 121 height 19
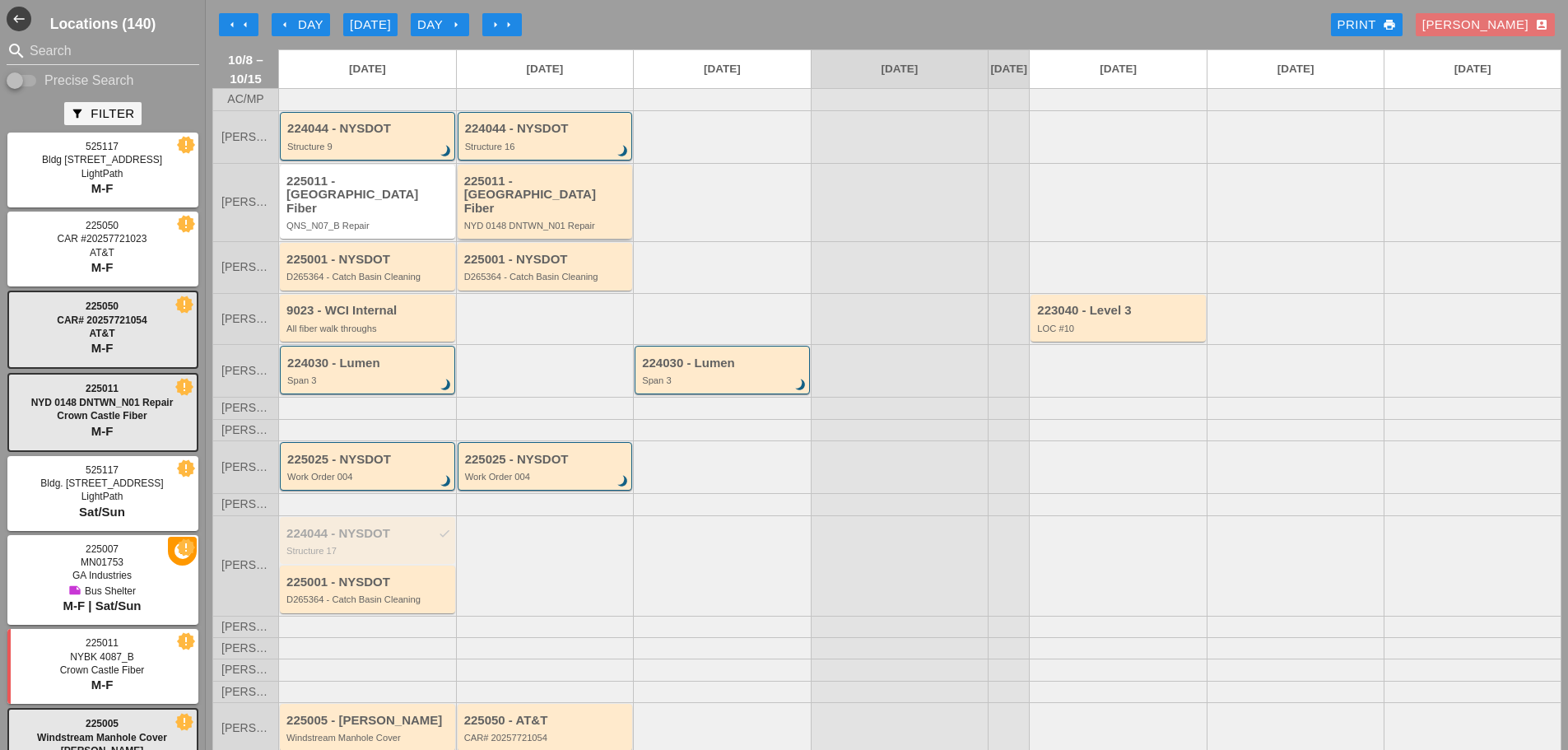
click at [545, 211] on div "225011 - Crown Castle Fiber" at bounding box center [546, 194] width 164 height 41
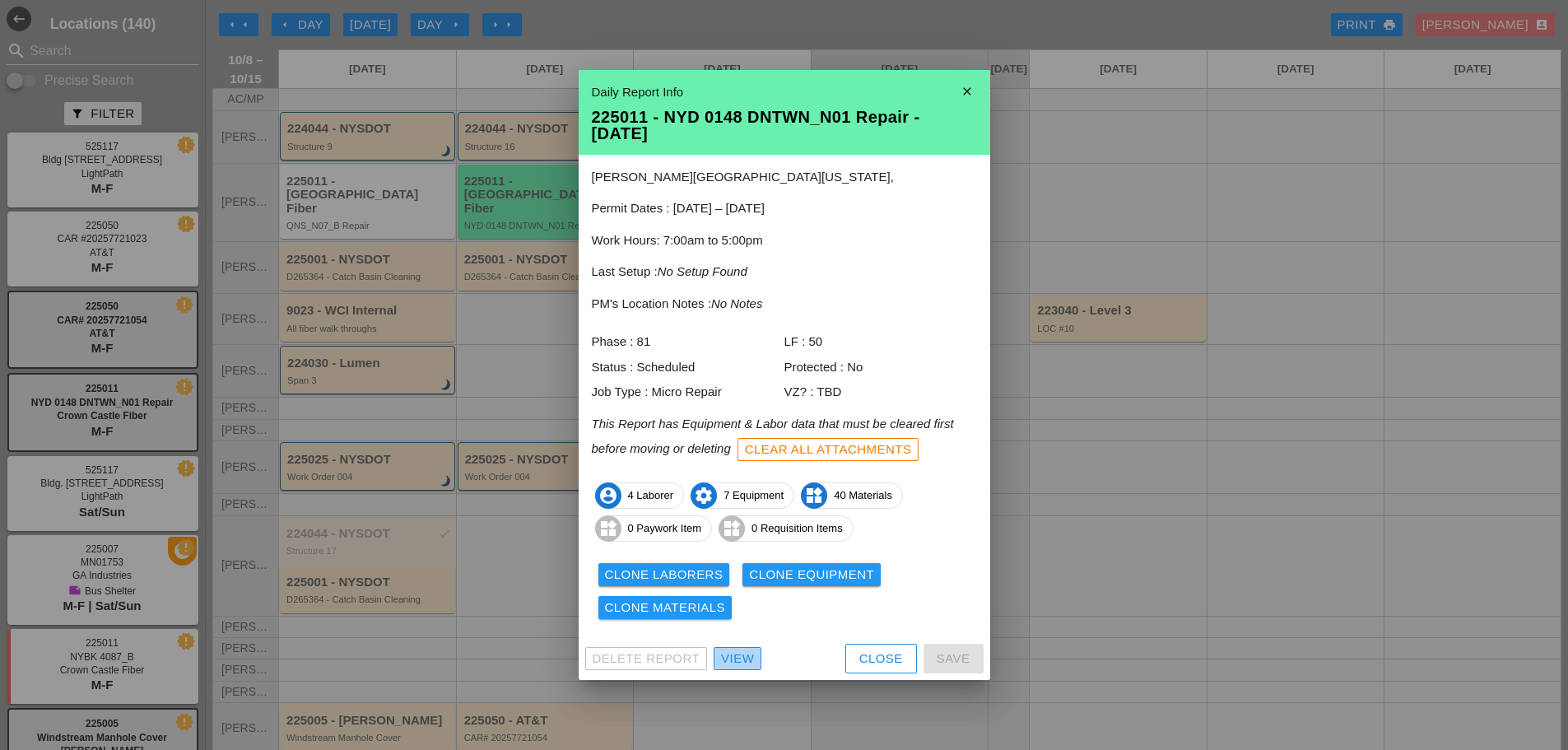
click at [743, 652] on div "View" at bounding box center [737, 659] width 33 height 19
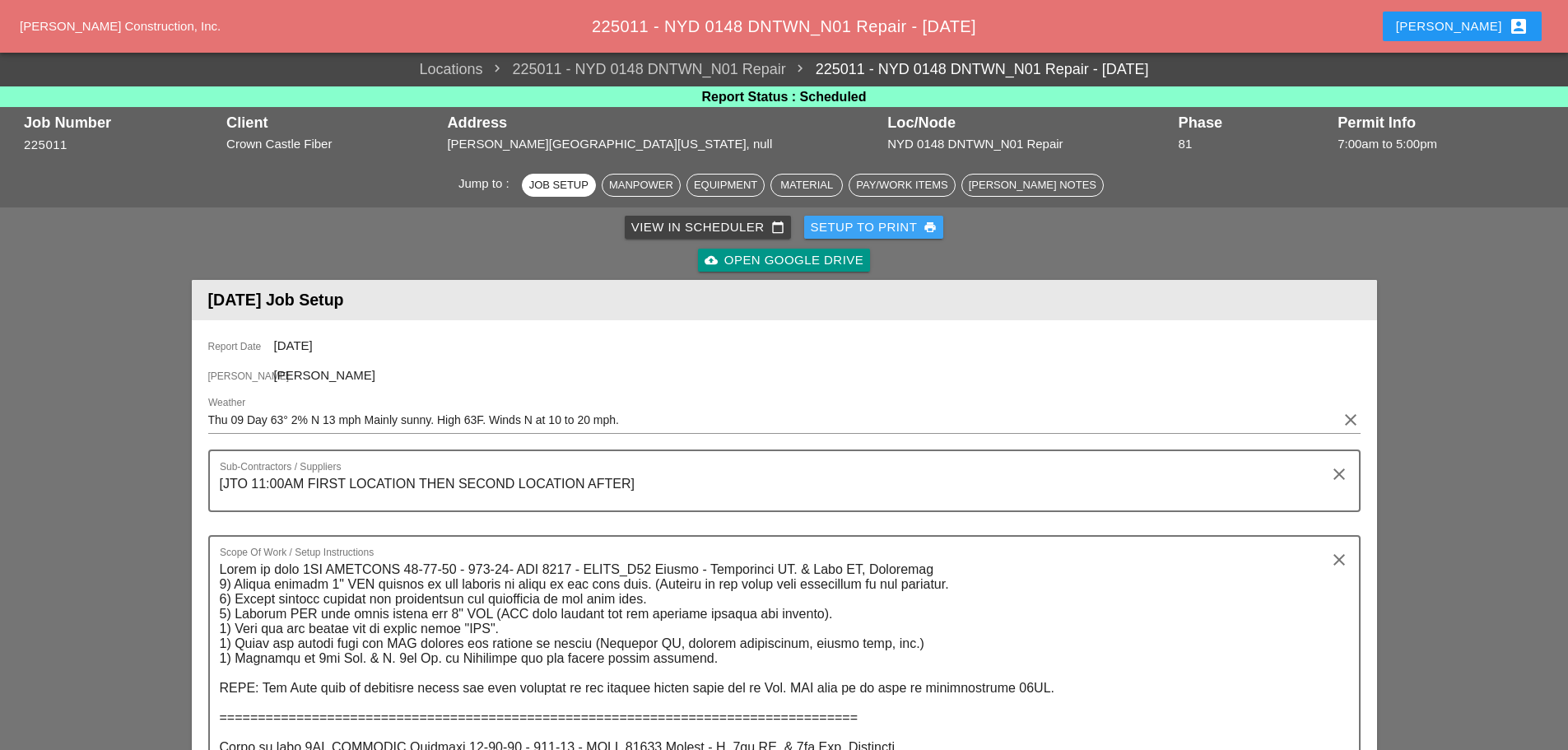
drag, startPoint x: 872, startPoint y: 223, endPoint x: 911, endPoint y: 337, distance: 120.5
click at [872, 223] on div "Setup to Print print" at bounding box center [874, 228] width 127 height 19
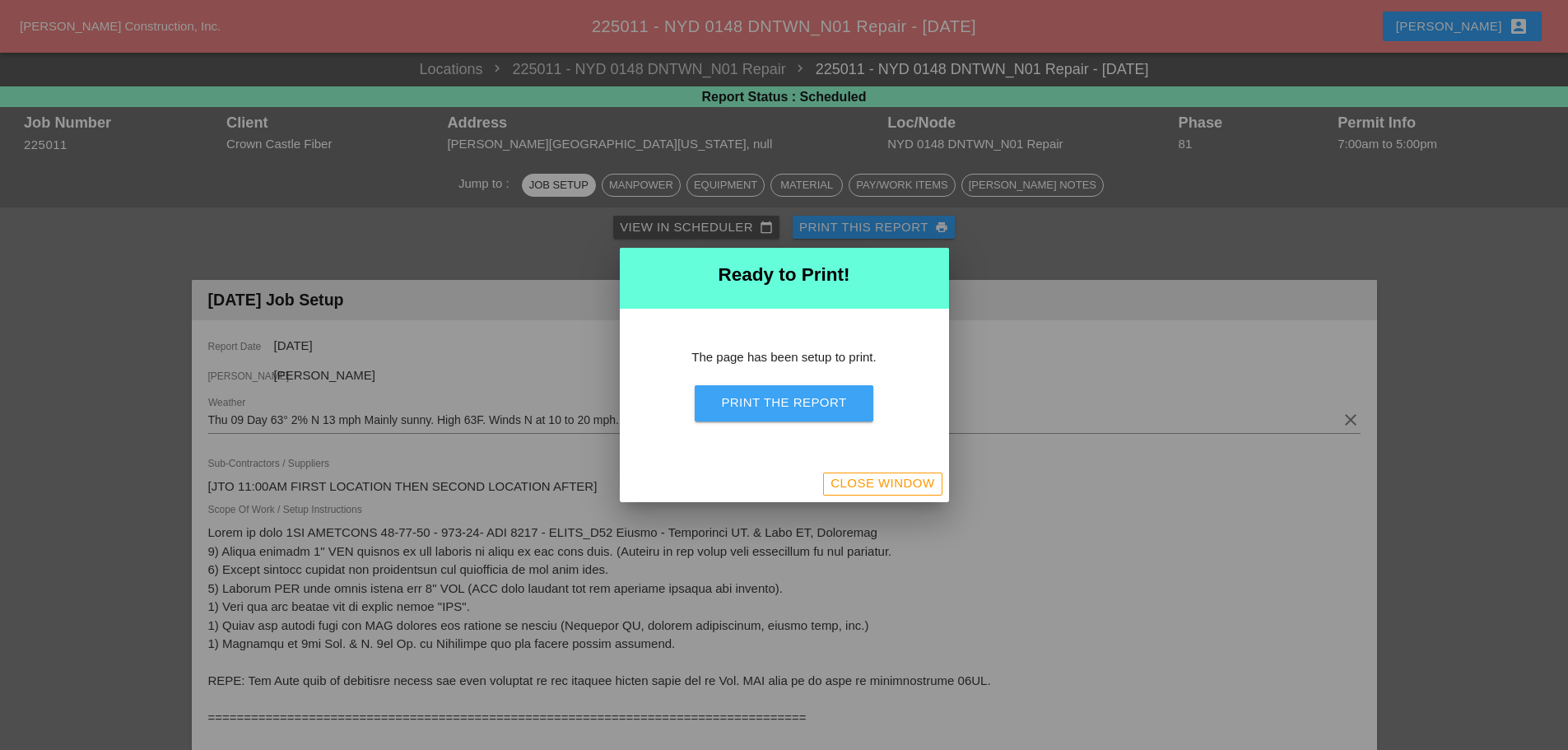
click at [820, 413] on button "Print the Report" at bounding box center [783, 403] width 178 height 36
click at [891, 481] on div "Close Window" at bounding box center [882, 484] width 104 height 19
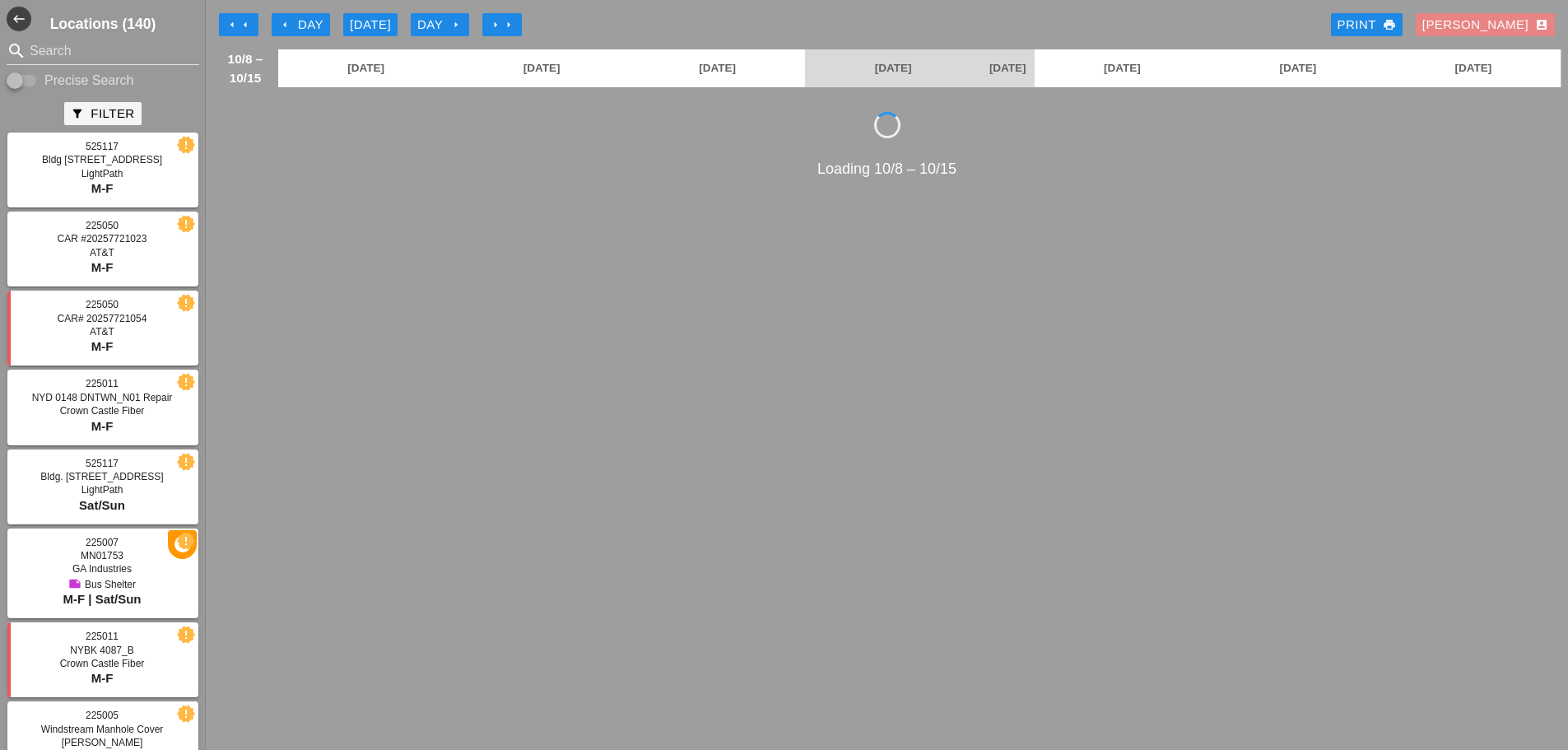
click at [1504, 29] on div "[PERSON_NAME] account_box" at bounding box center [1485, 25] width 126 height 19
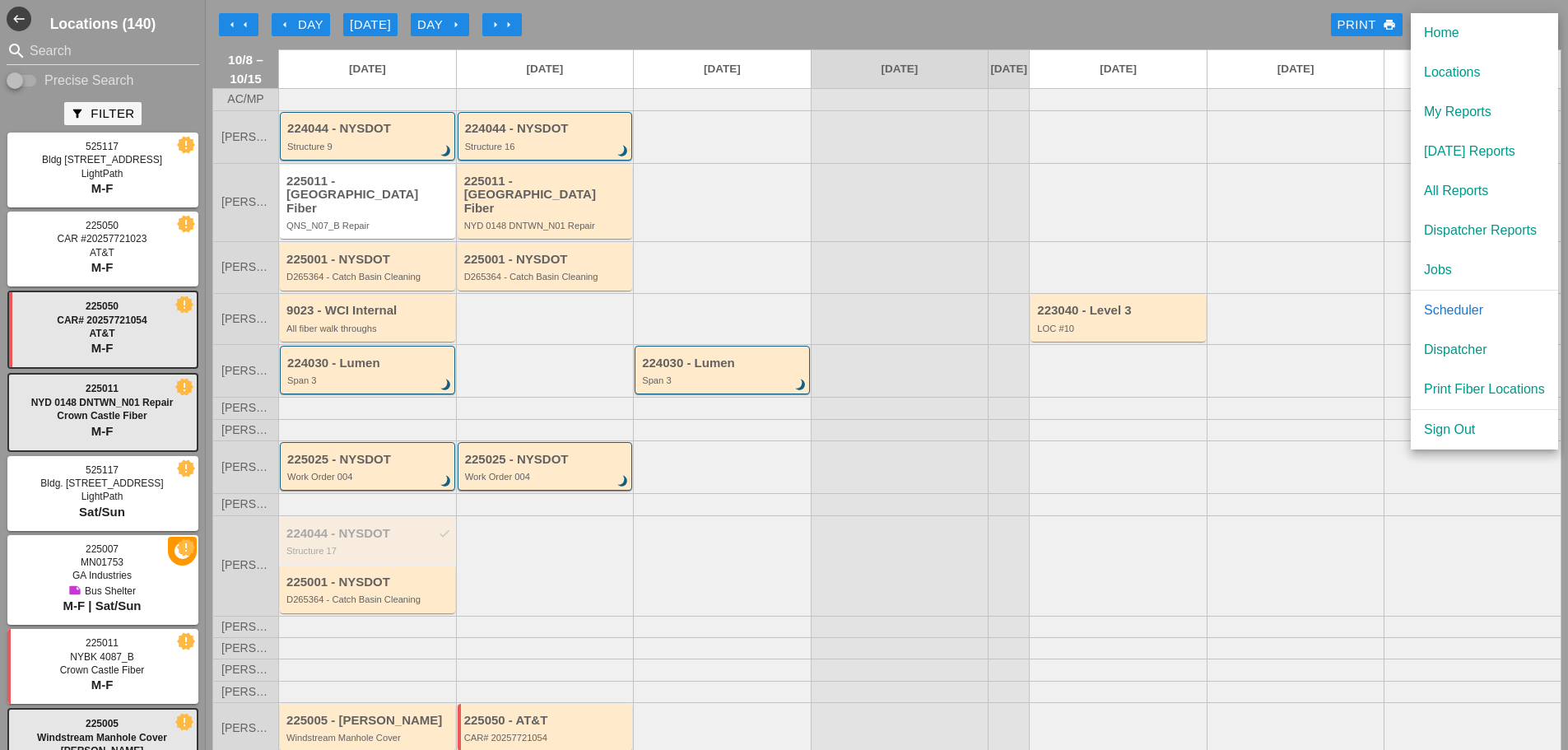
click at [1473, 350] on div "Dispatcher" at bounding box center [1485, 350] width 121 height 19
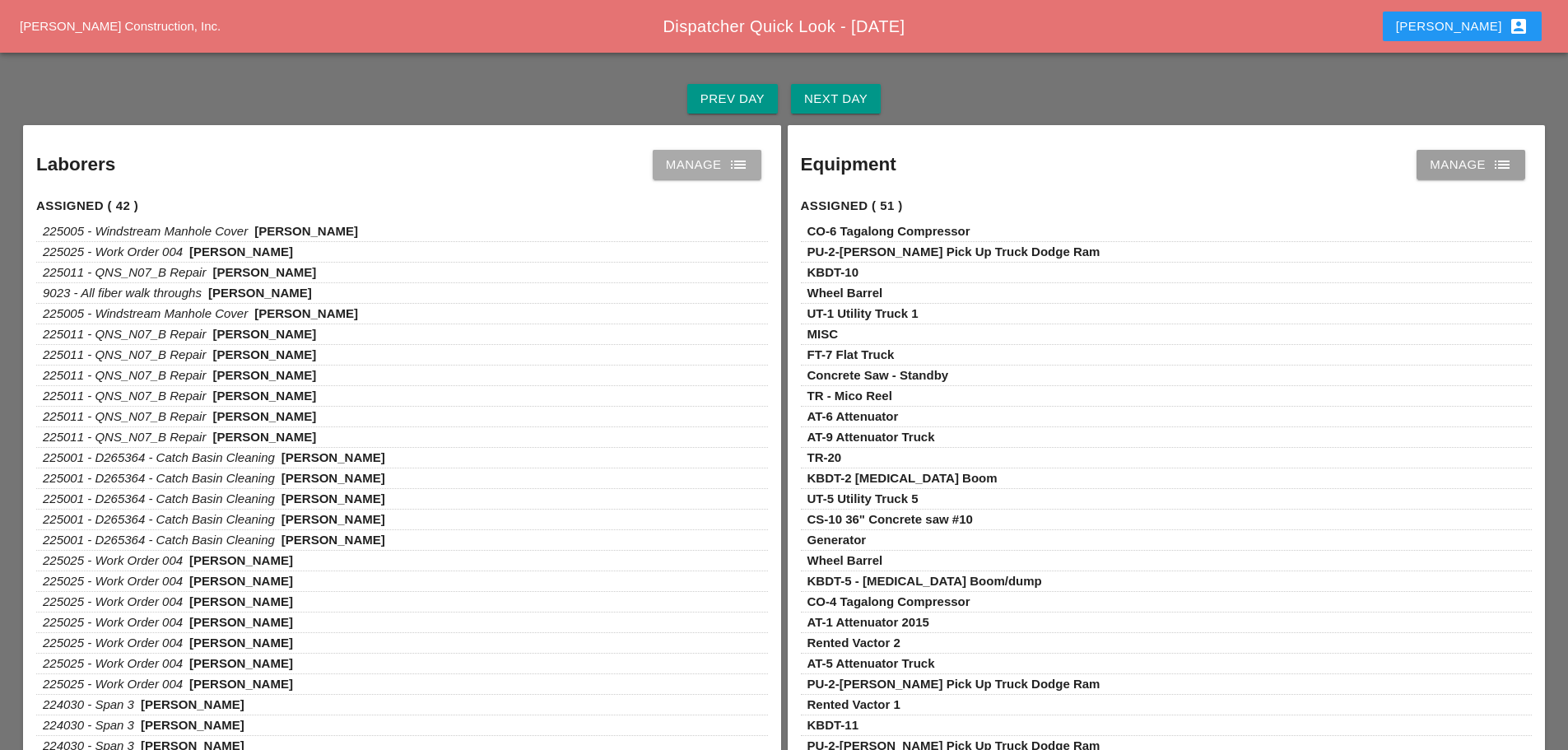
click at [743, 161] on icon "list" at bounding box center [738, 164] width 19 height 19
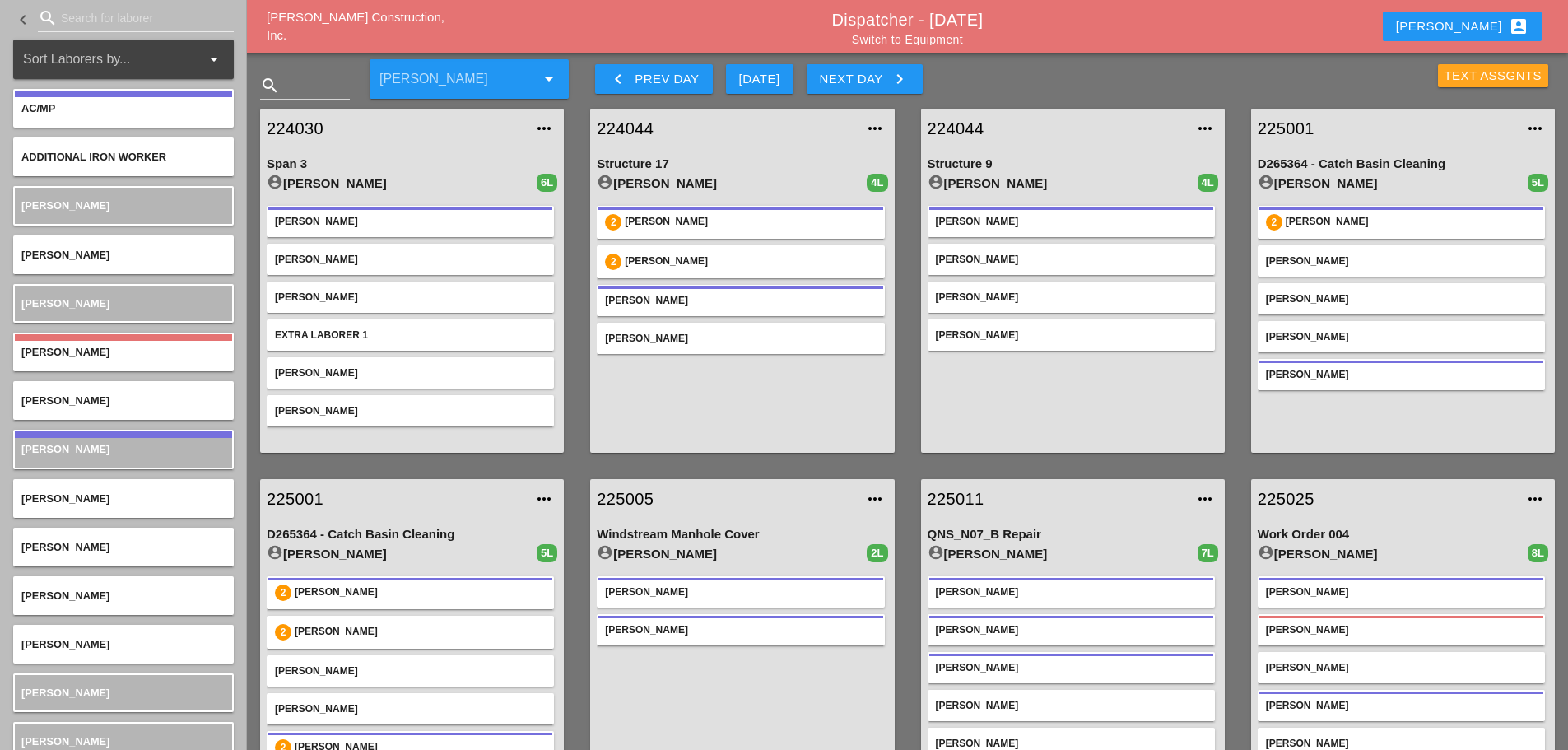
click at [1462, 80] on div "Text Assgnts" at bounding box center [1492, 76] width 98 height 19
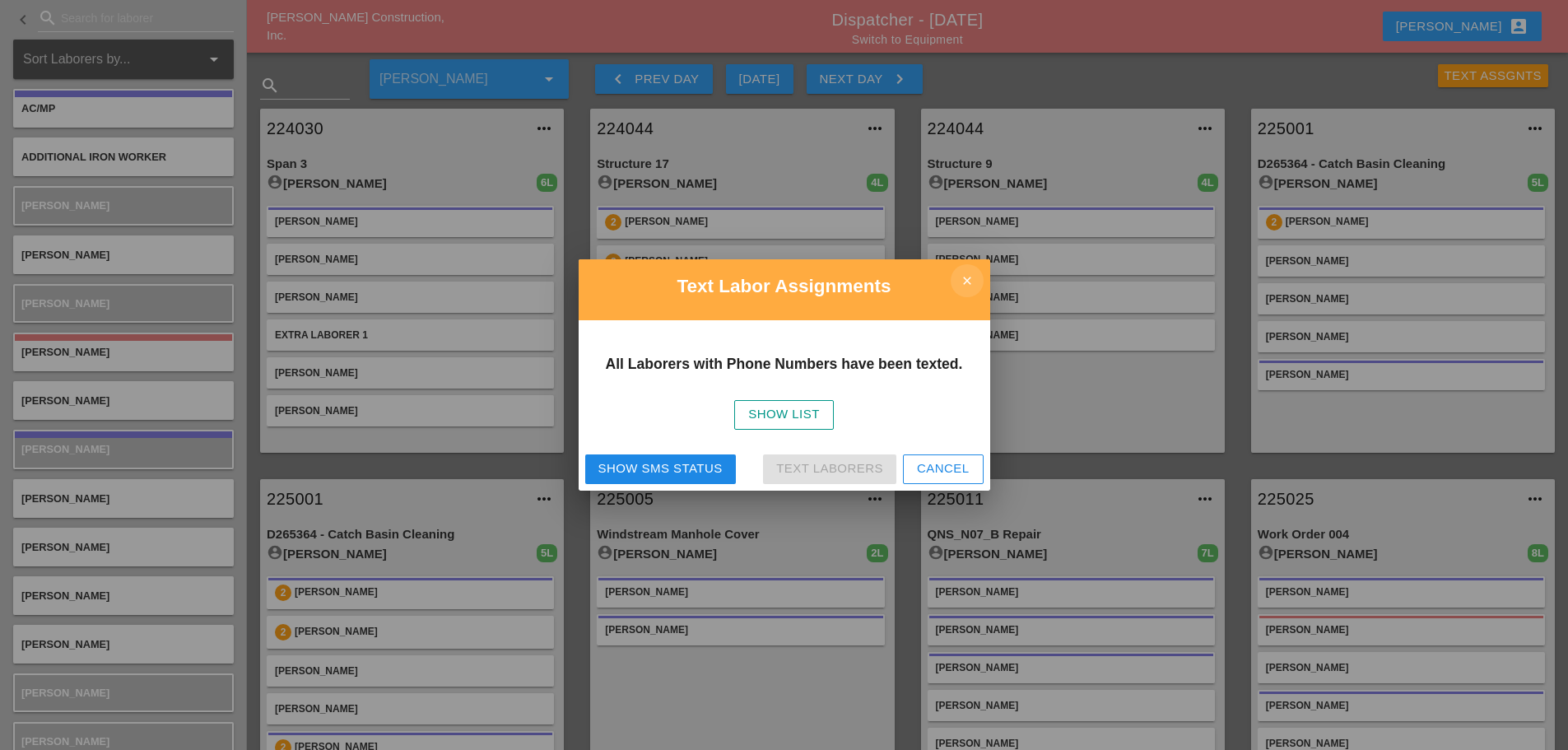
click at [965, 282] on icon "close" at bounding box center [966, 280] width 33 height 33
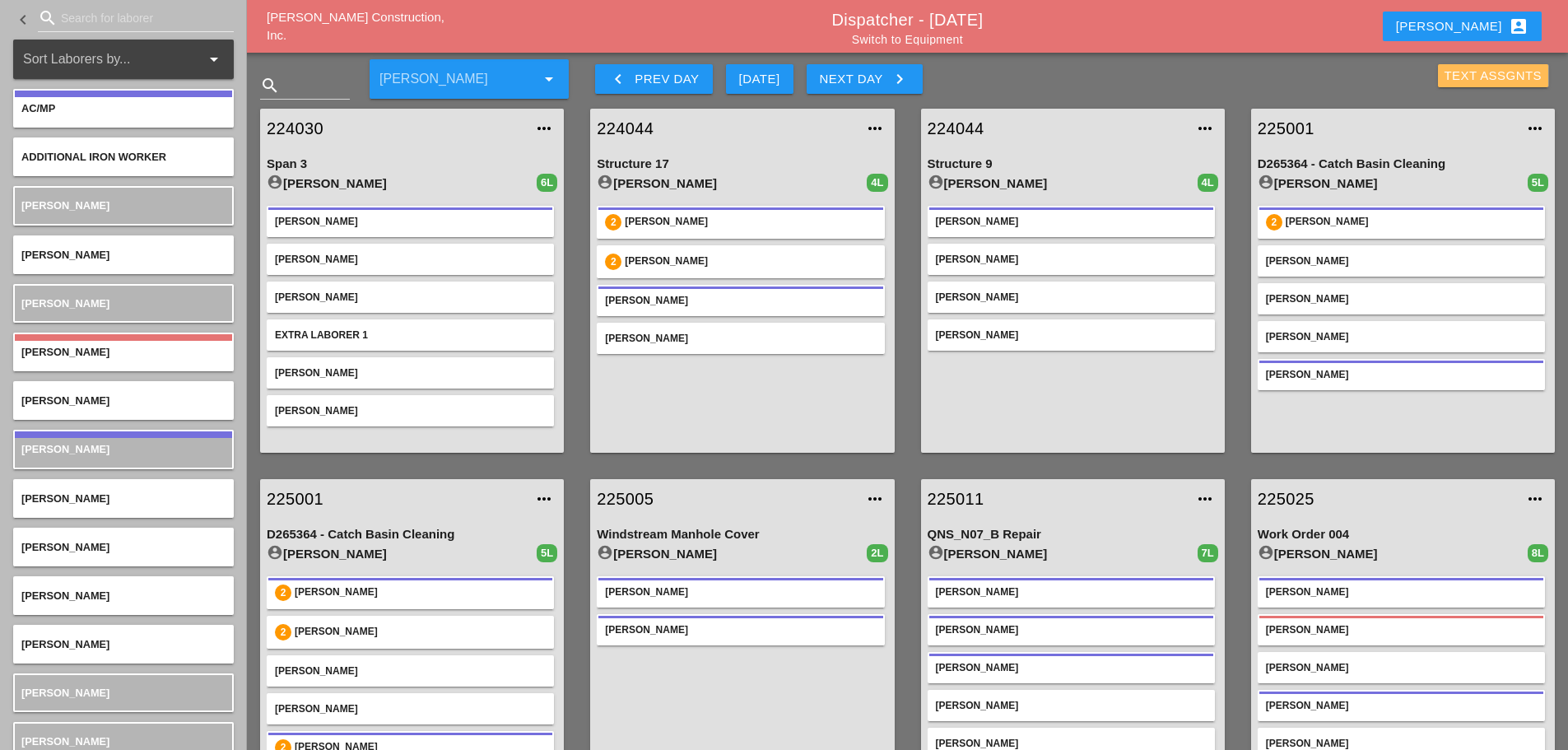
click at [1471, 77] on div "Text Assgnts" at bounding box center [1492, 76] width 98 height 19
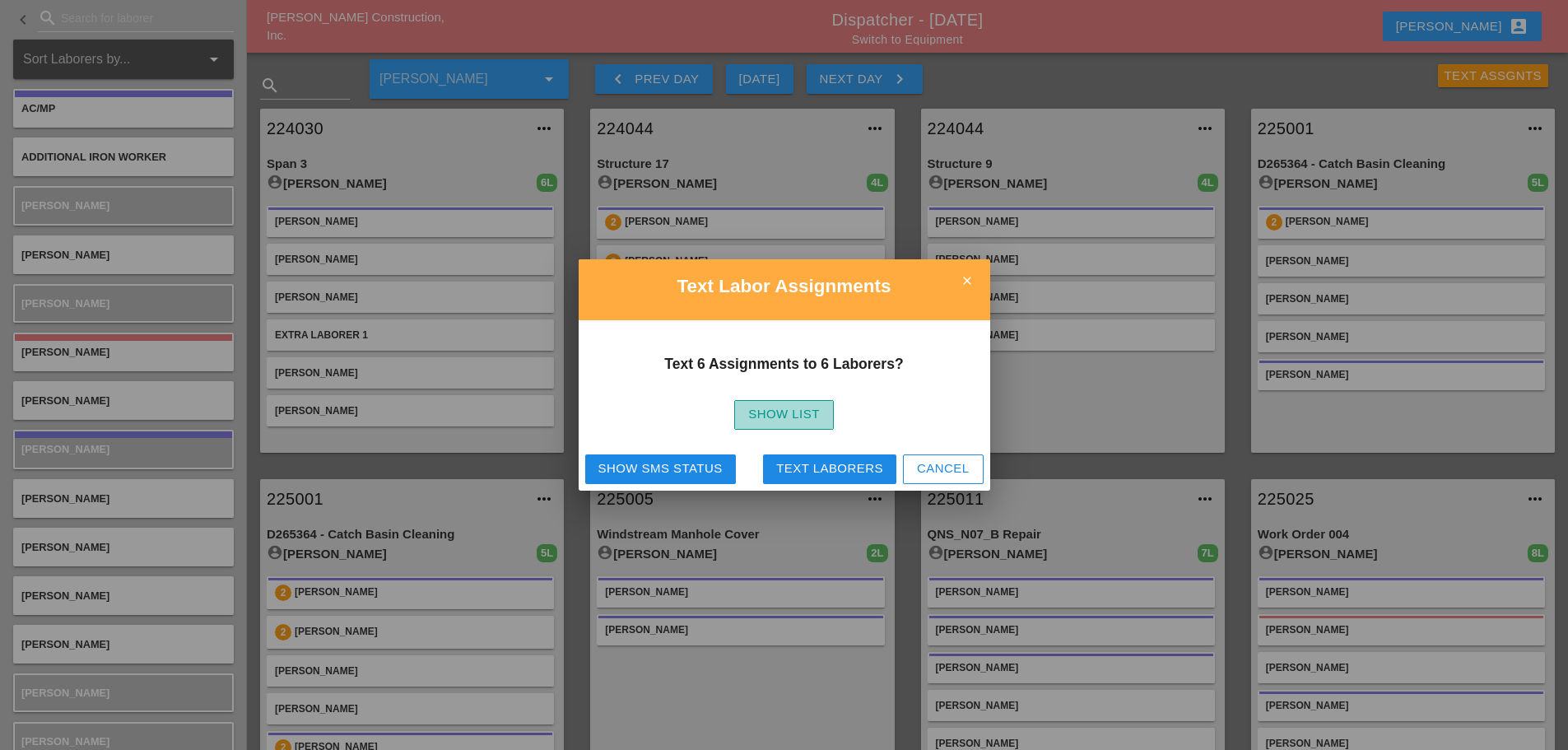
click at [817, 414] on div "Show List" at bounding box center [783, 415] width 71 height 19
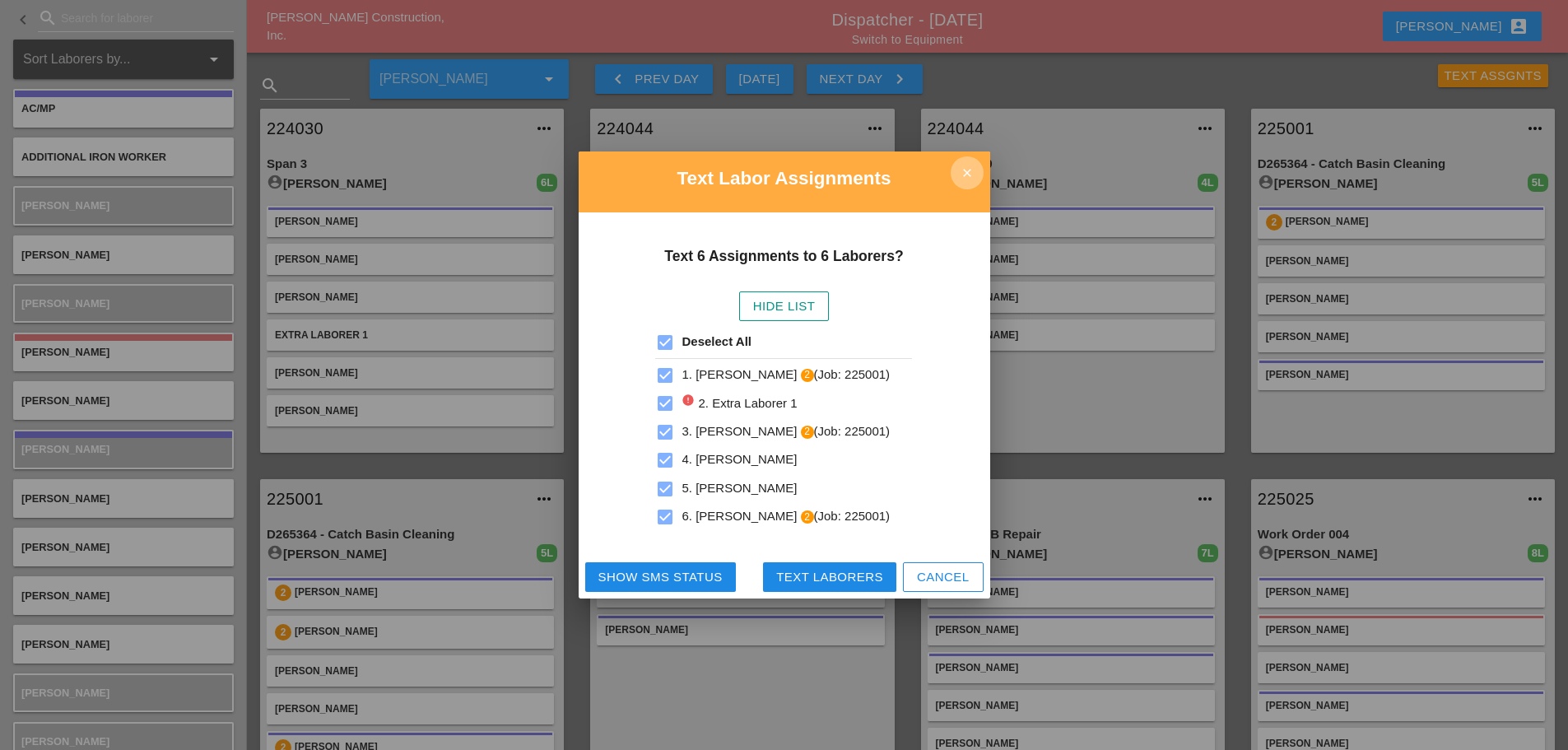
click at [976, 178] on icon "close" at bounding box center [966, 172] width 33 height 33
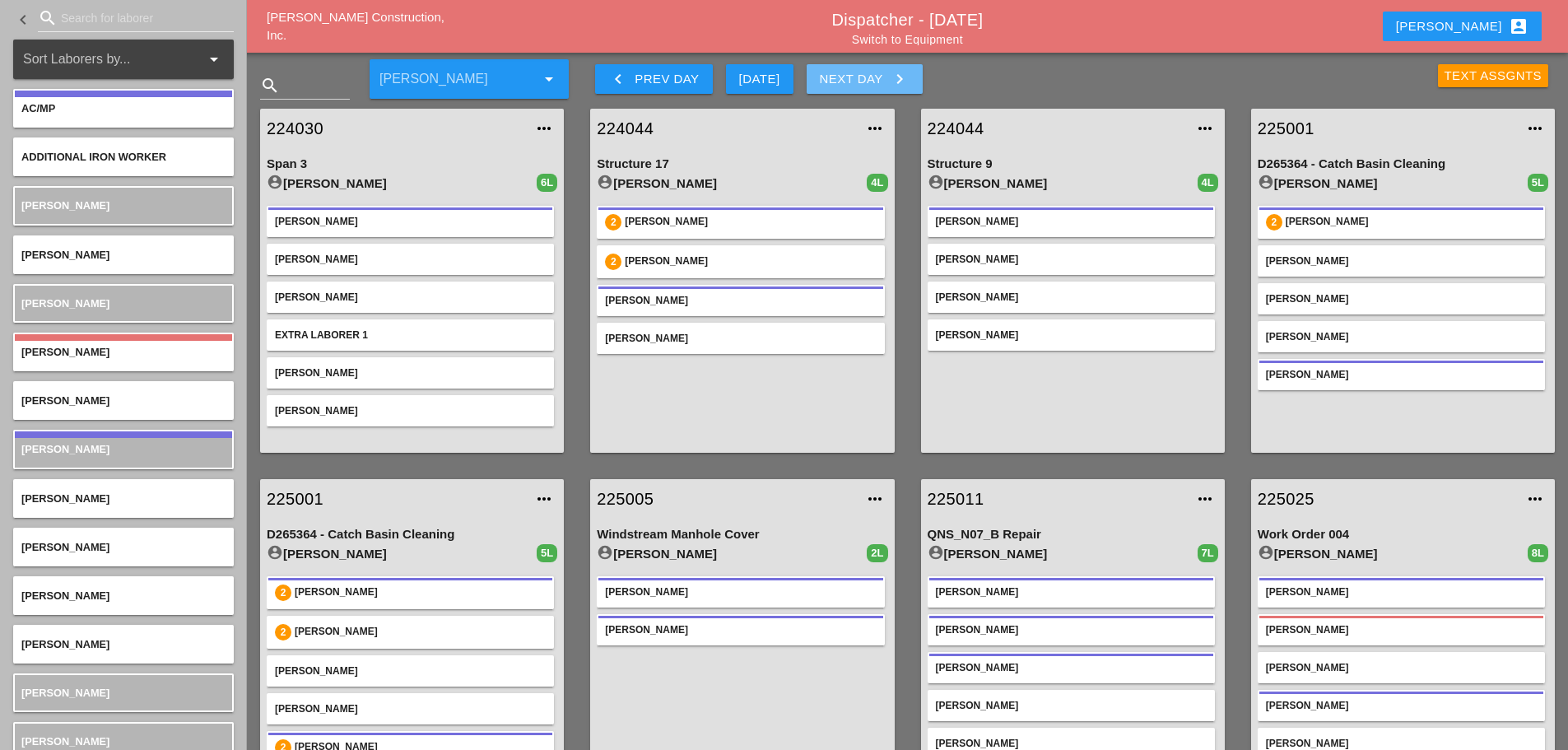
click at [910, 81] on icon "keyboard_arrow_right" at bounding box center [899, 79] width 19 height 19
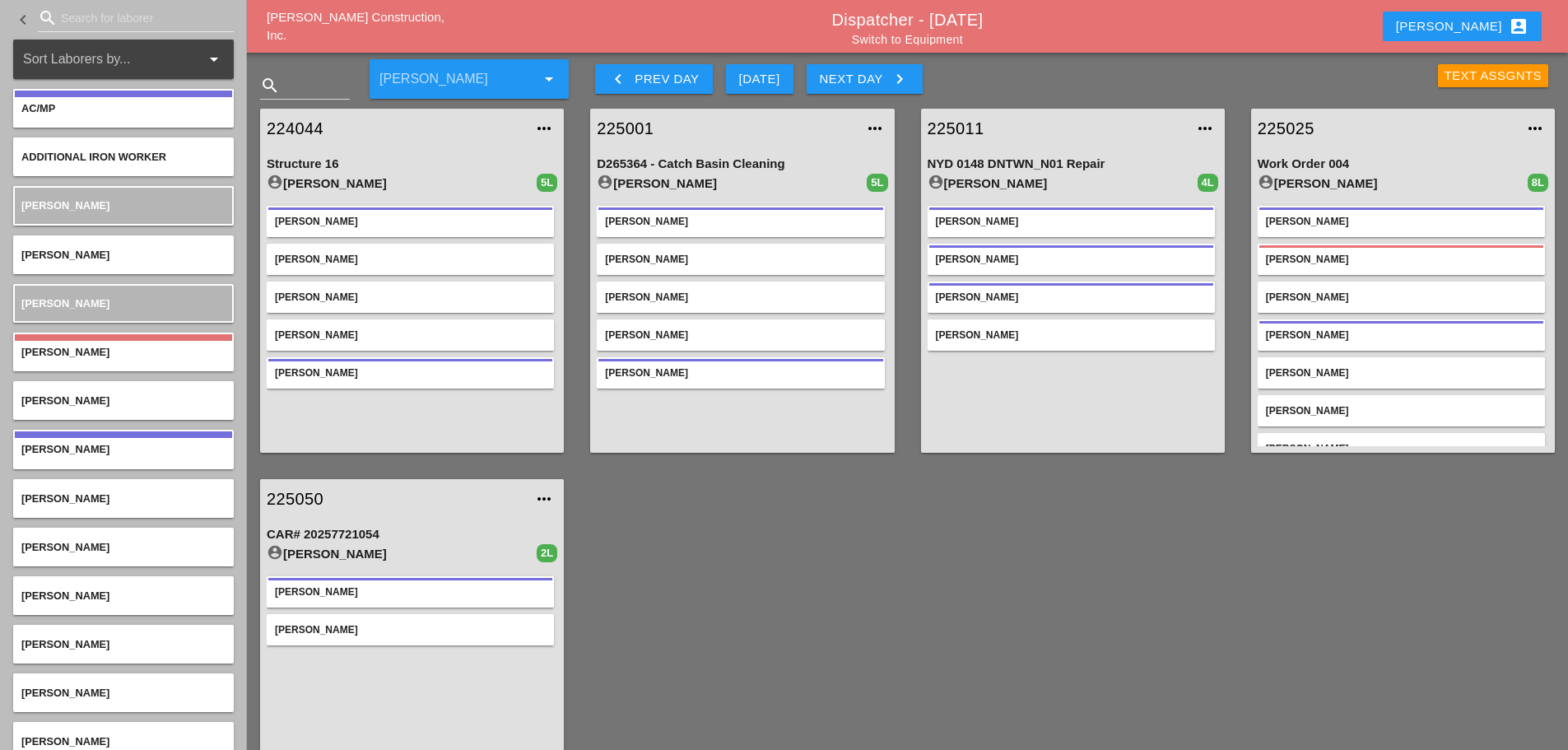
click at [296, 120] on link "224044" at bounding box center [395, 128] width 258 height 25
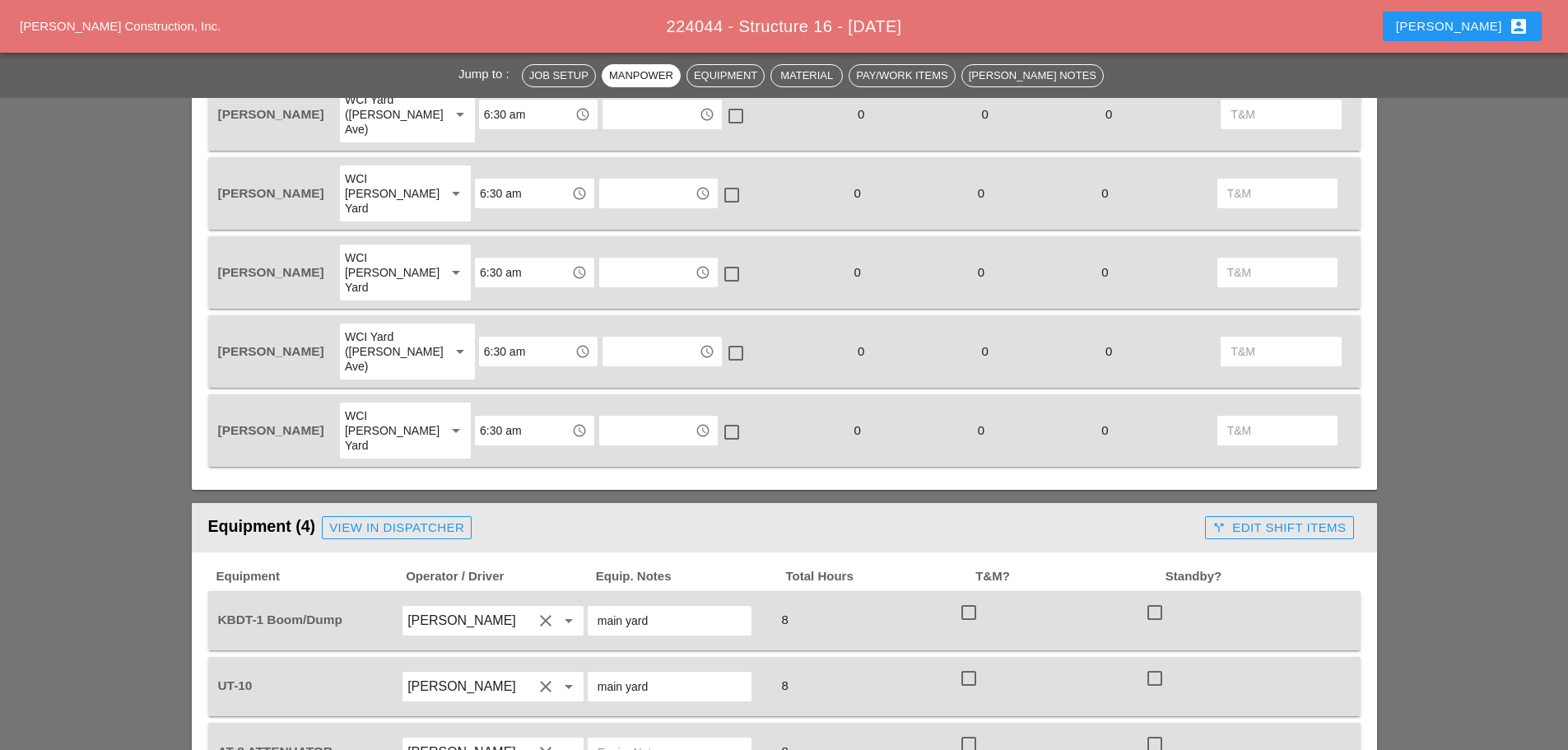
scroll to position [1234, 0]
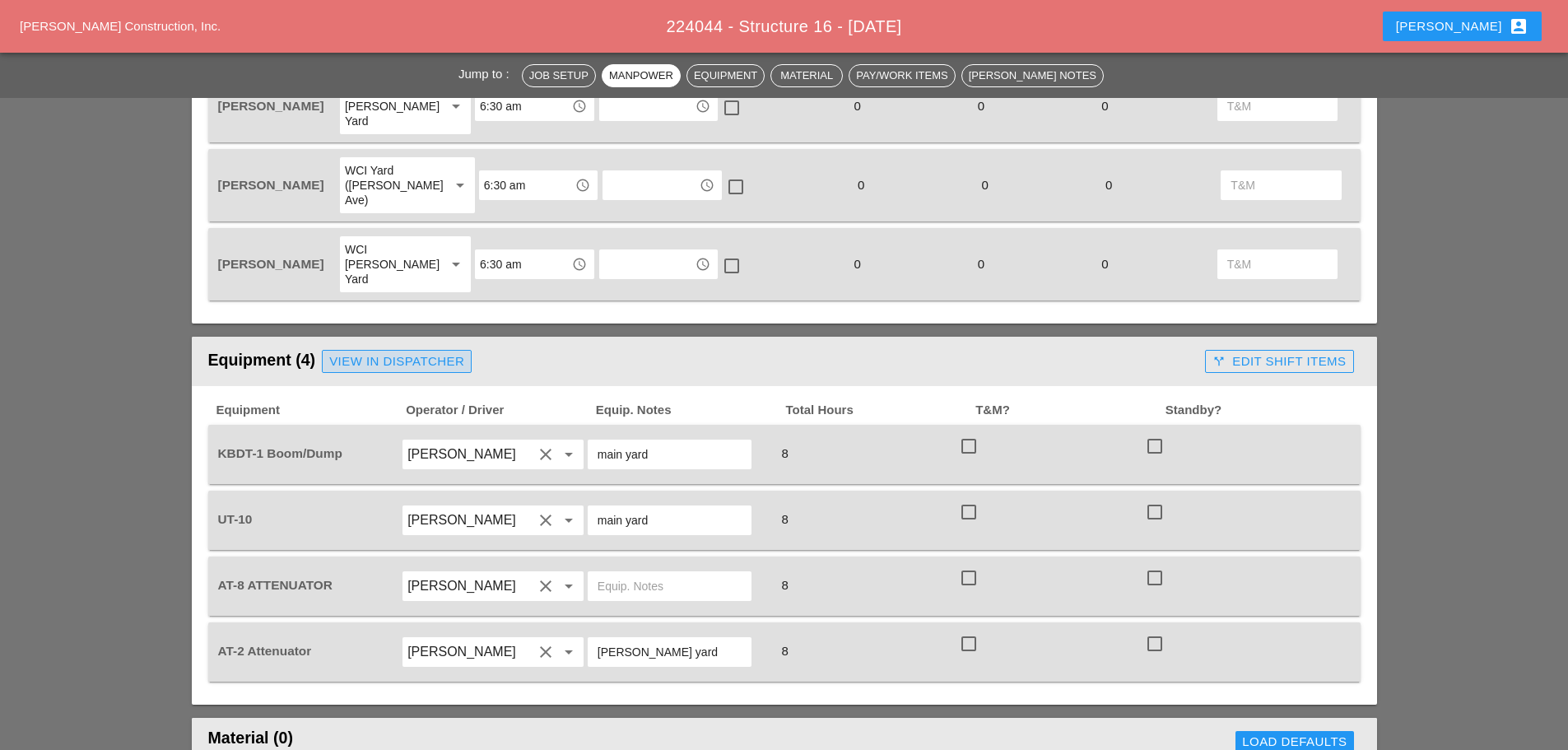
click at [396, 353] on div "View in Dispatcher" at bounding box center [397, 362] width 135 height 19
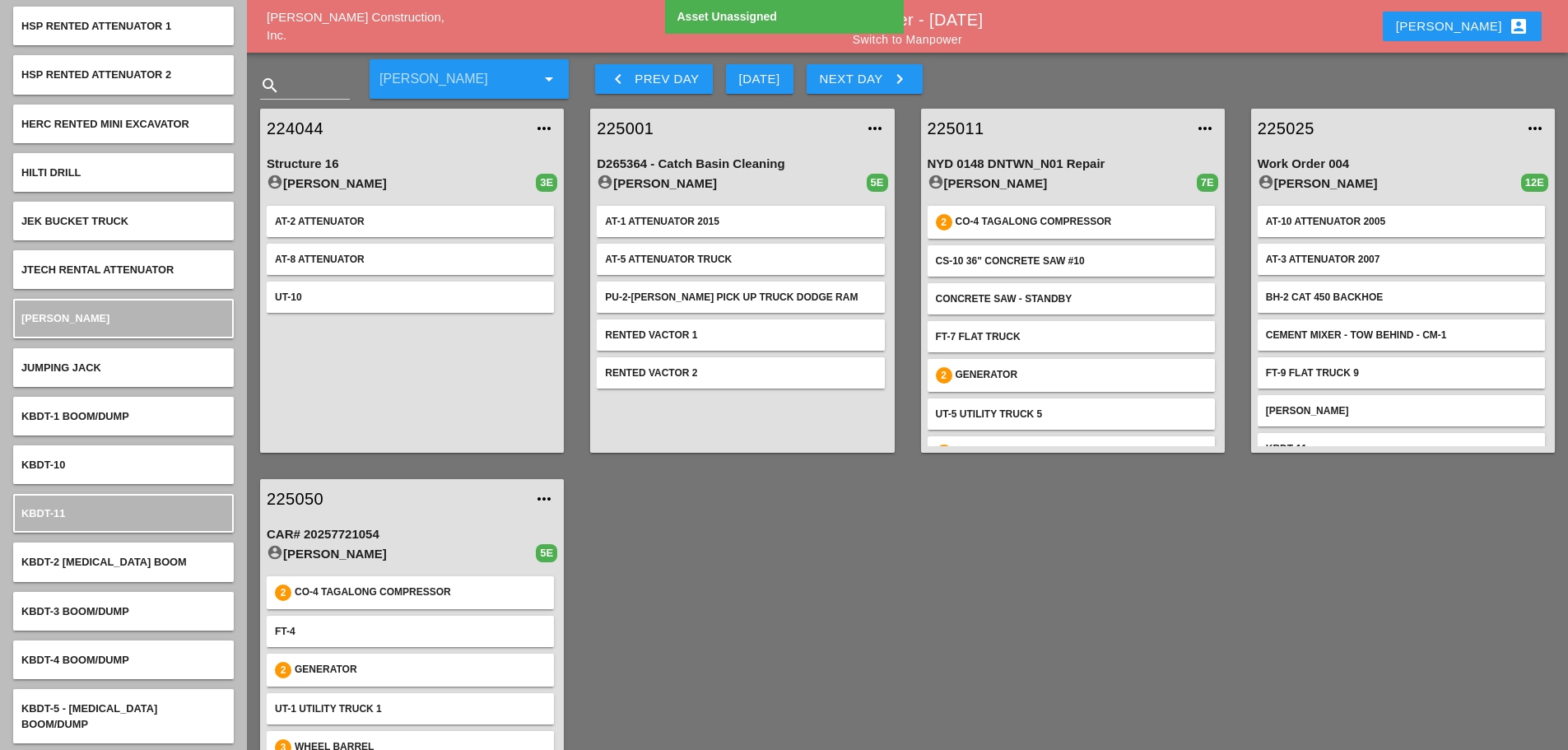
scroll to position [4940, 0]
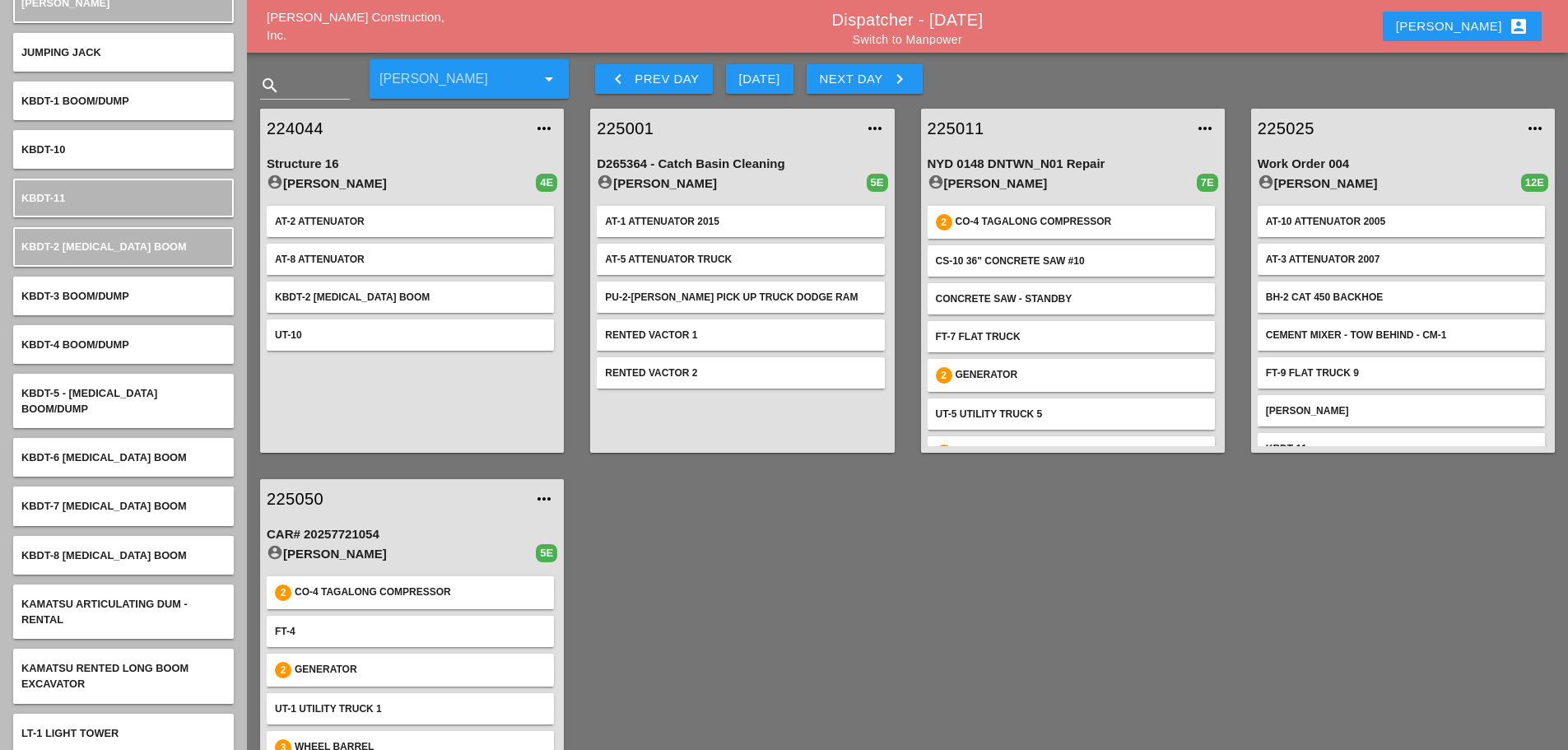
click at [316, 129] on link "224044" at bounding box center [395, 128] width 258 height 25
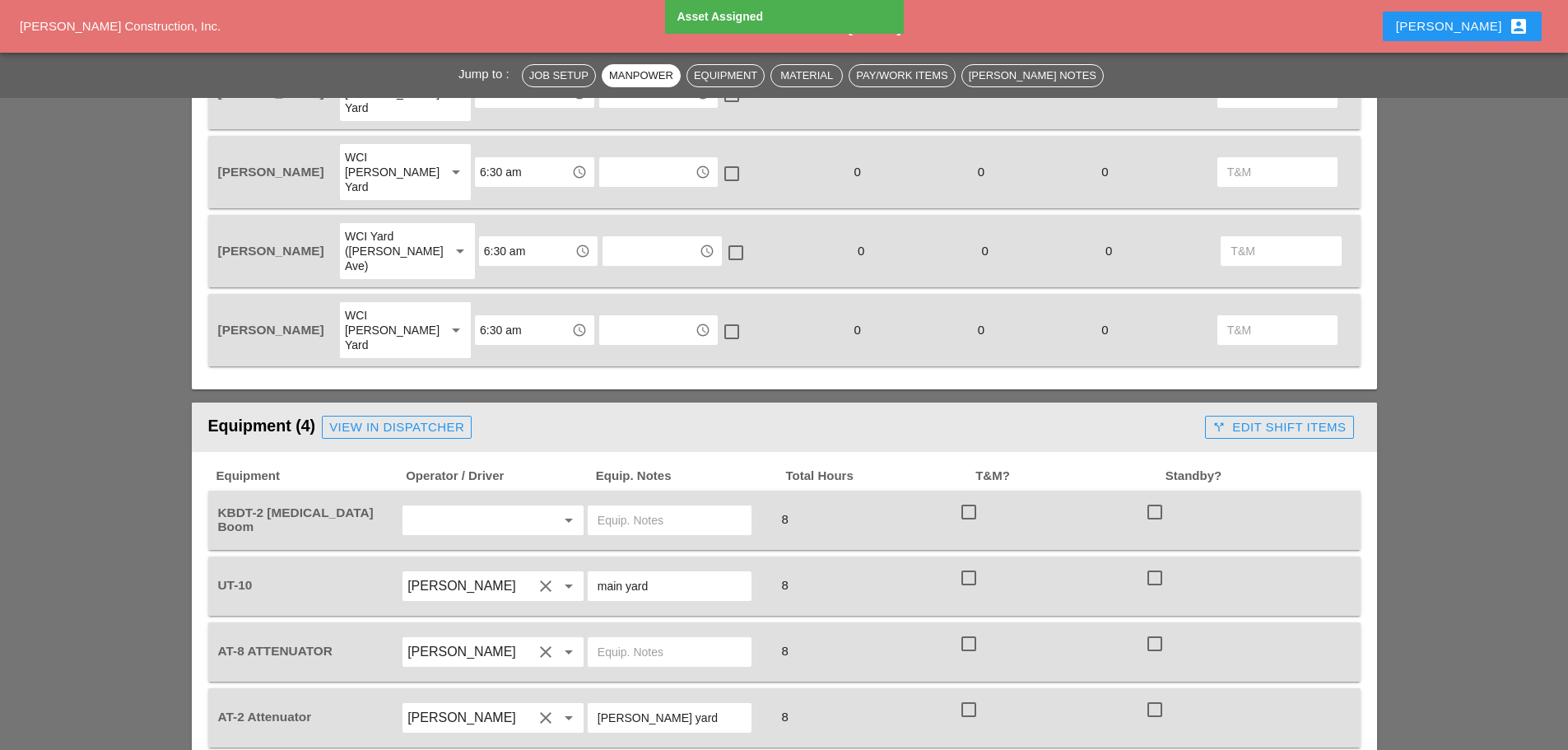
scroll to position [1317, 0]
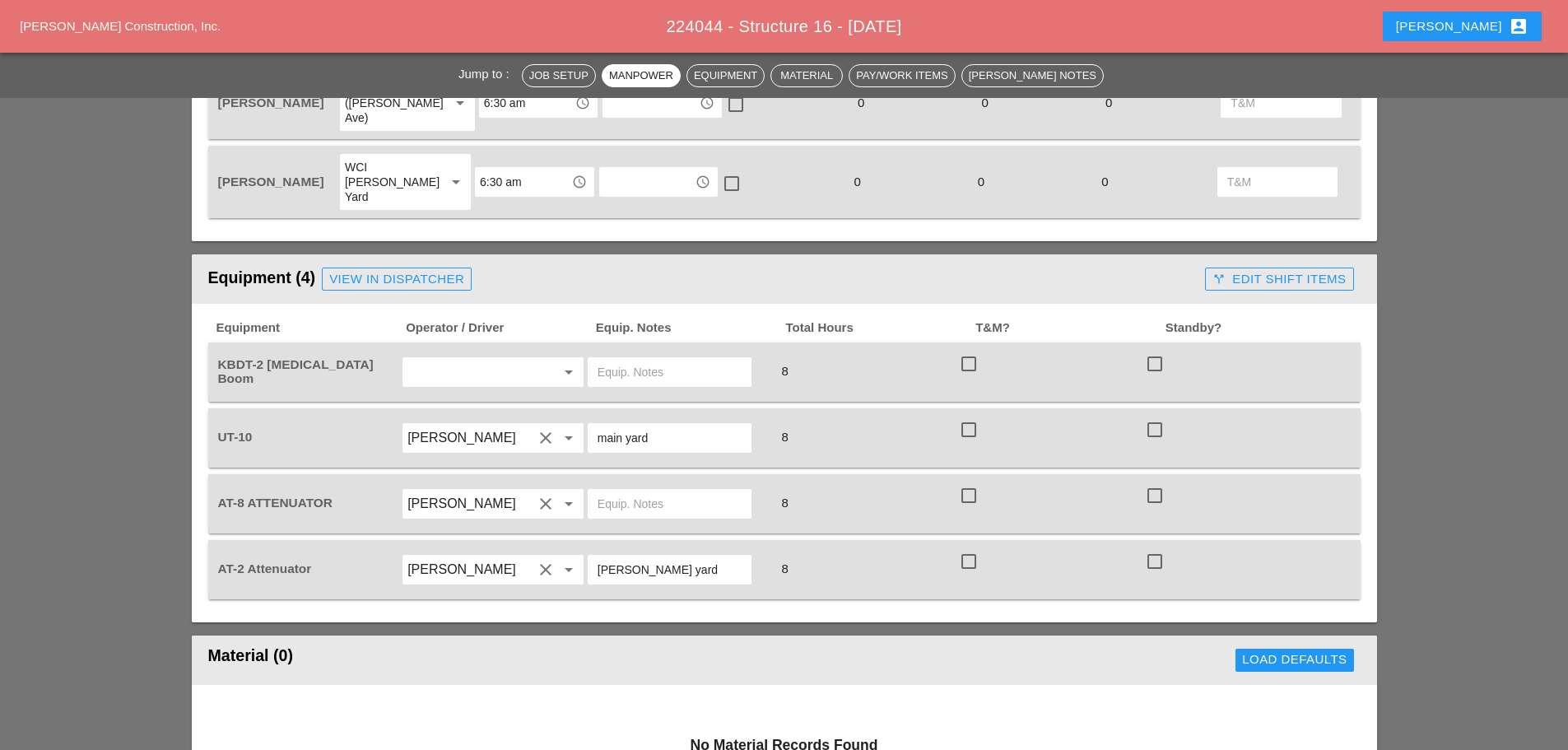
click at [454, 359] on input "text" at bounding box center [469, 372] width 125 height 26
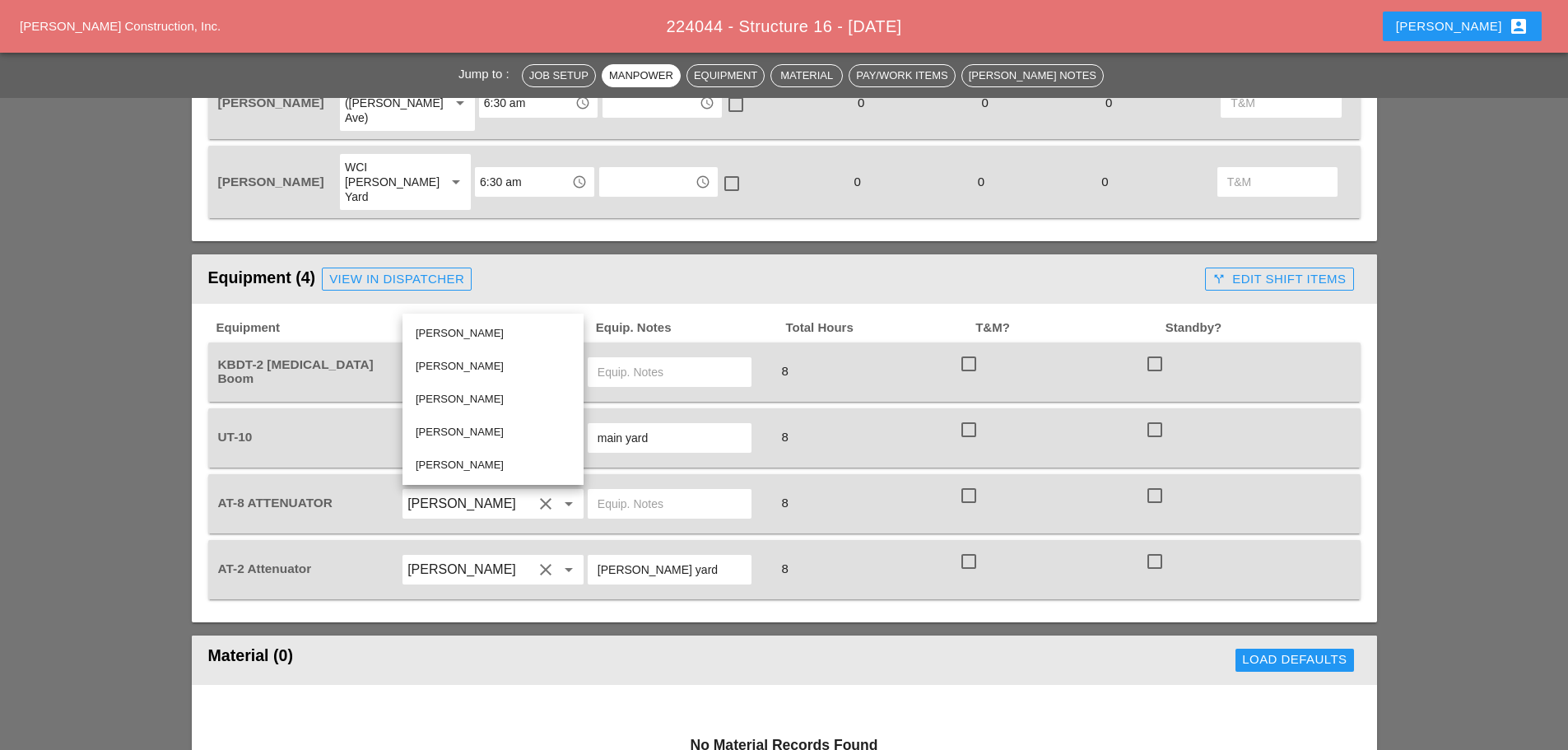
click at [465, 395] on div "[PERSON_NAME]" at bounding box center [493, 399] width 155 height 19
type input "[PERSON_NAME]"
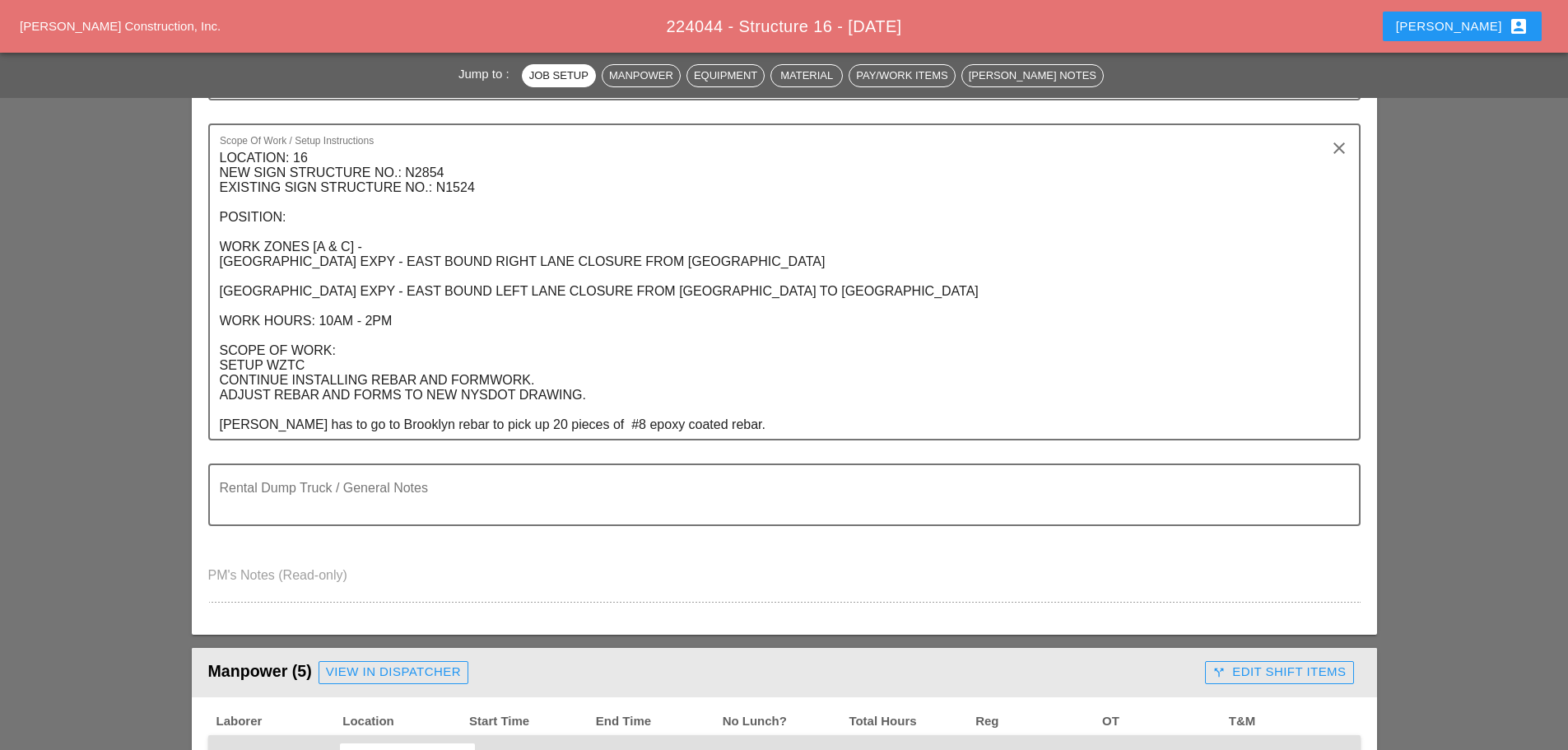
scroll to position [0, 0]
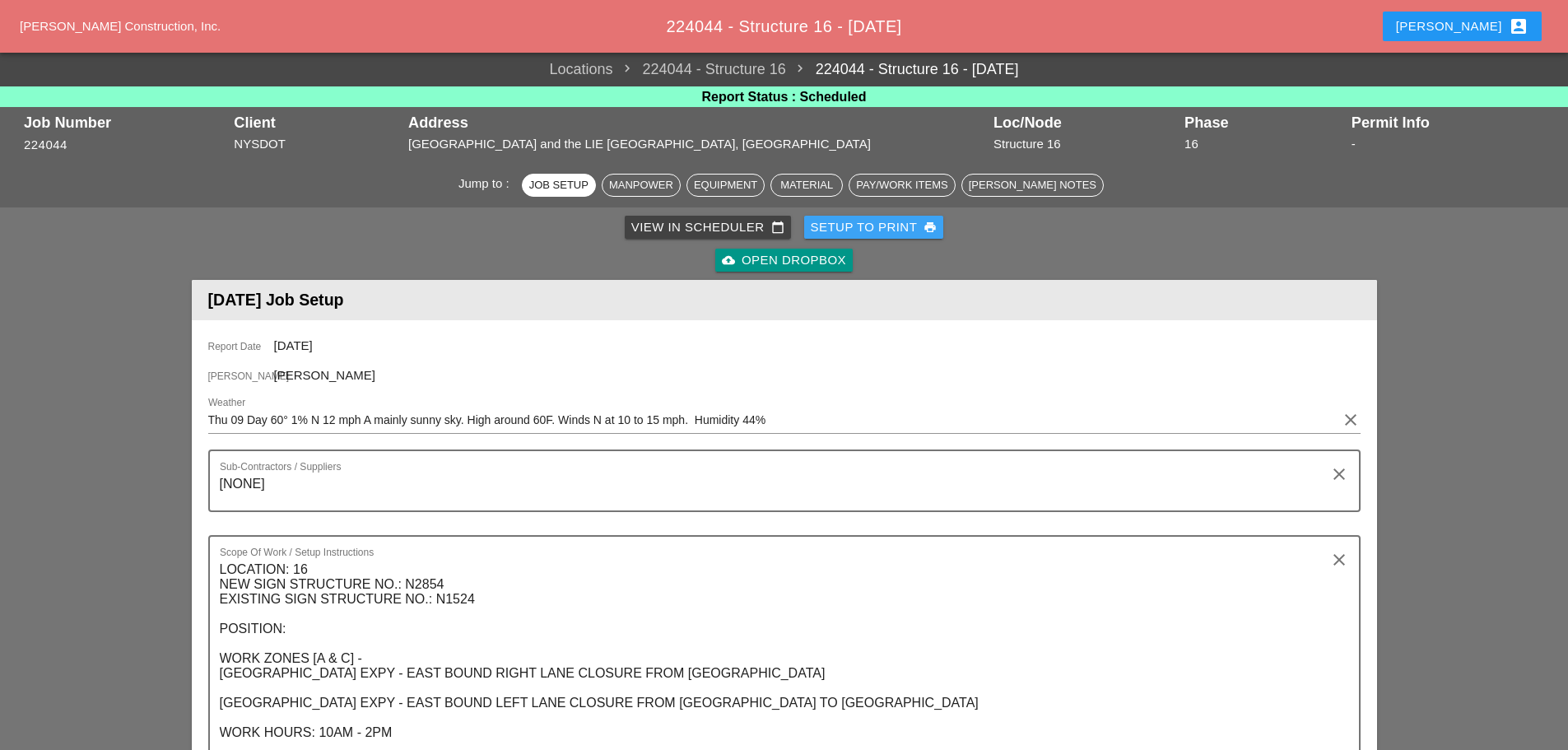
click at [894, 222] on div "Setup to Print print" at bounding box center [874, 228] width 127 height 19
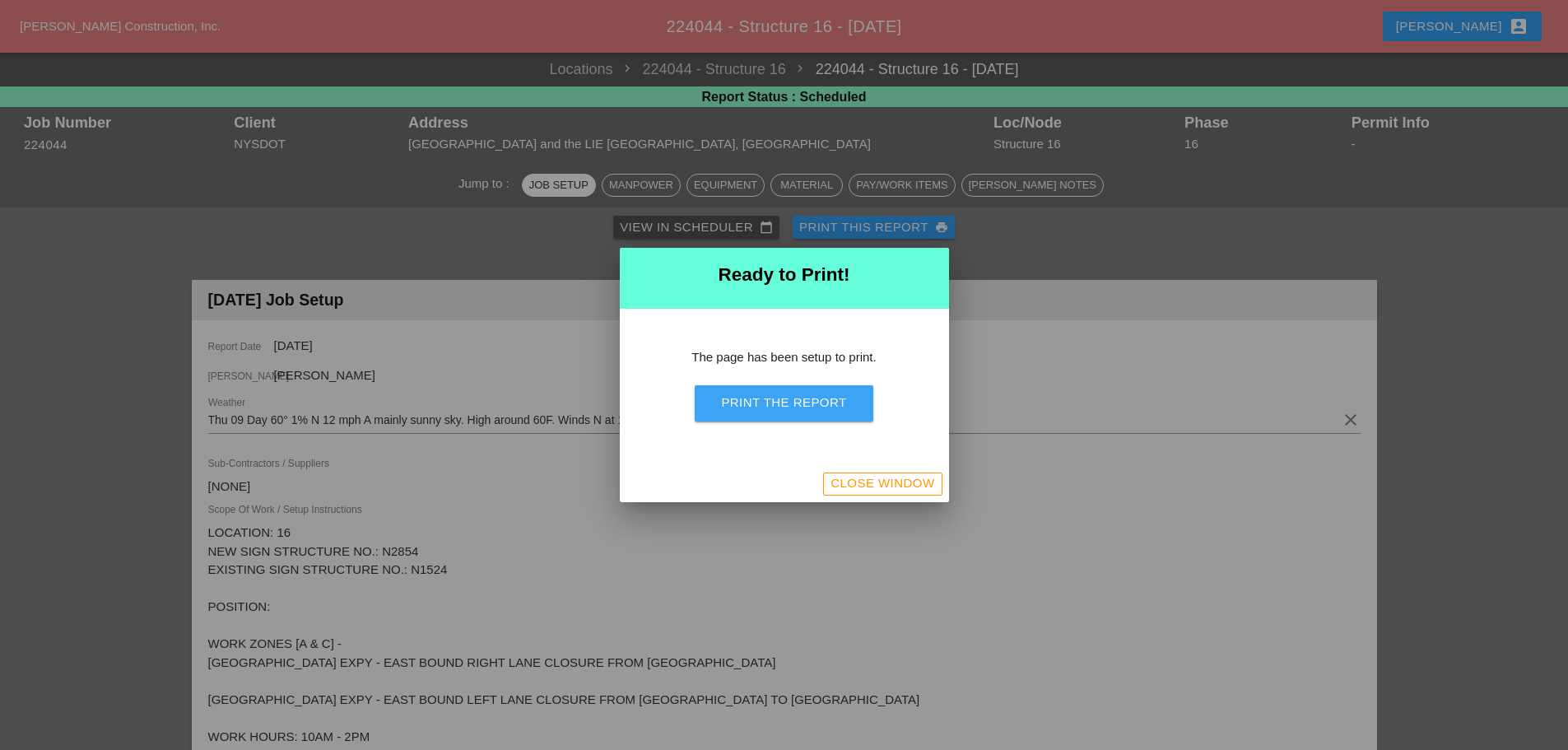
drag, startPoint x: 827, startPoint y: 405, endPoint x: 1215, endPoint y: 637, distance: 452.1
click at [829, 404] on div "Print the Report" at bounding box center [783, 404] width 125 height 19
click at [922, 492] on div "Close Window" at bounding box center [882, 484] width 104 height 19
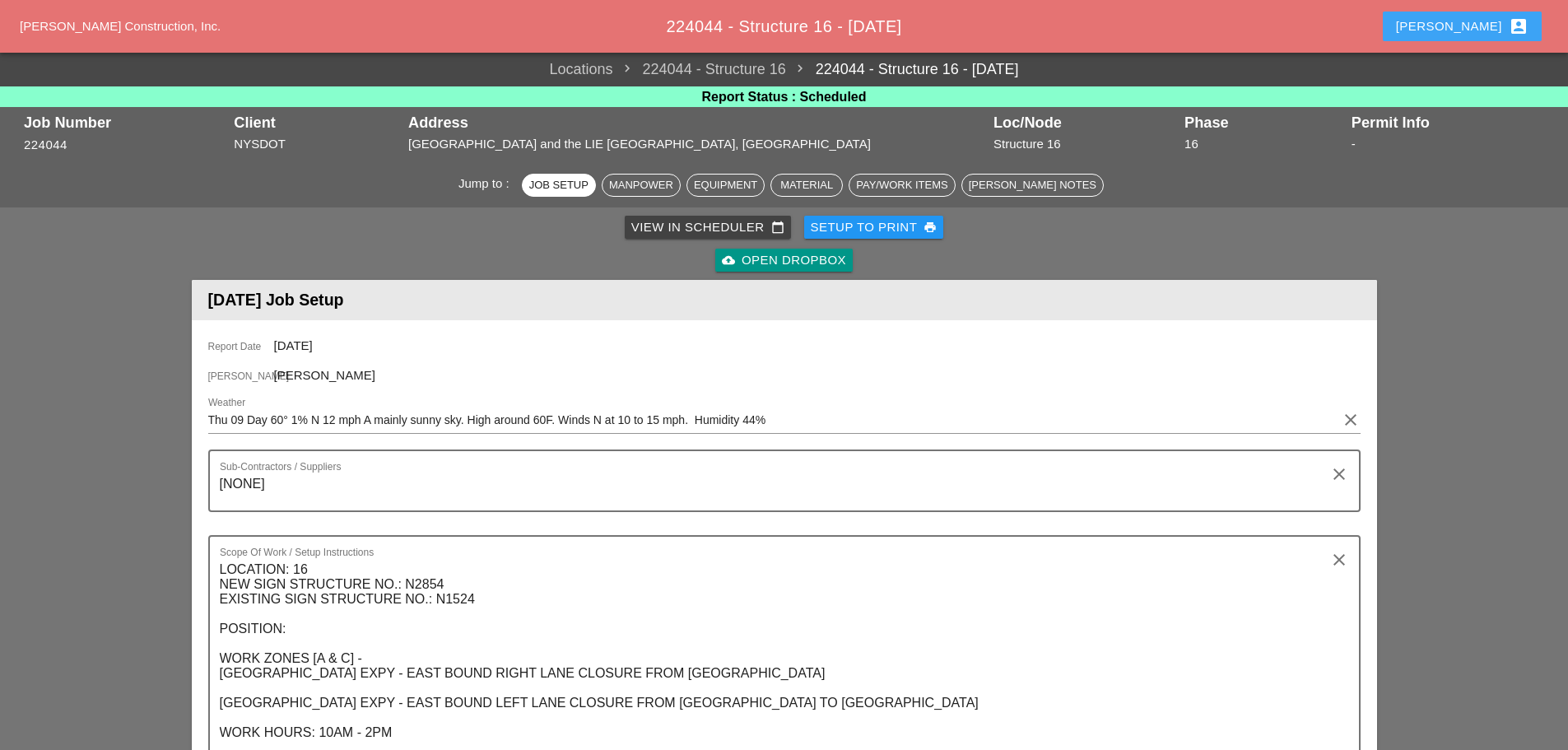
click at [1478, 24] on div "[PERSON_NAME] account_box" at bounding box center [1462, 26] width 133 height 19
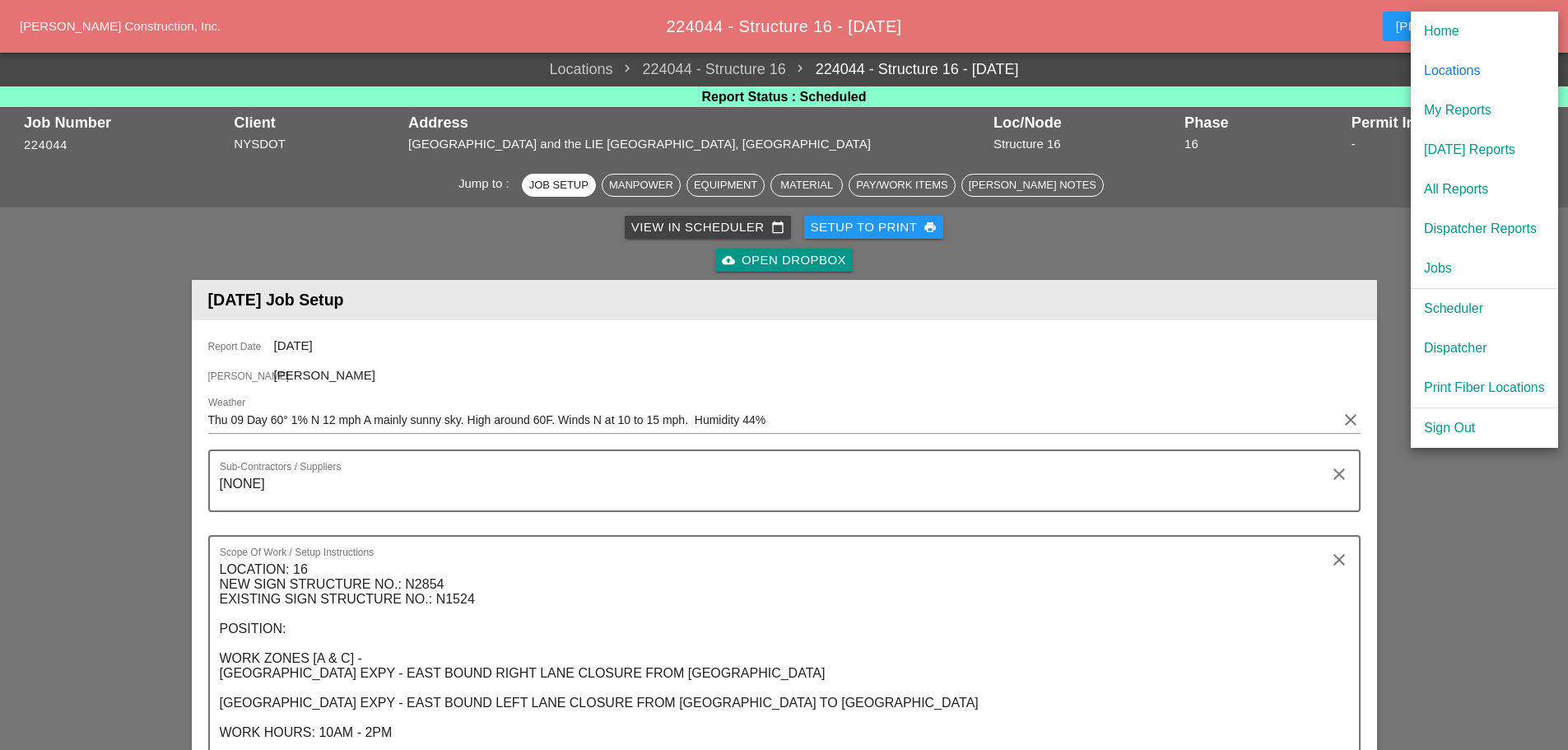
click at [1453, 308] on div "Scheduler" at bounding box center [1485, 309] width 121 height 19
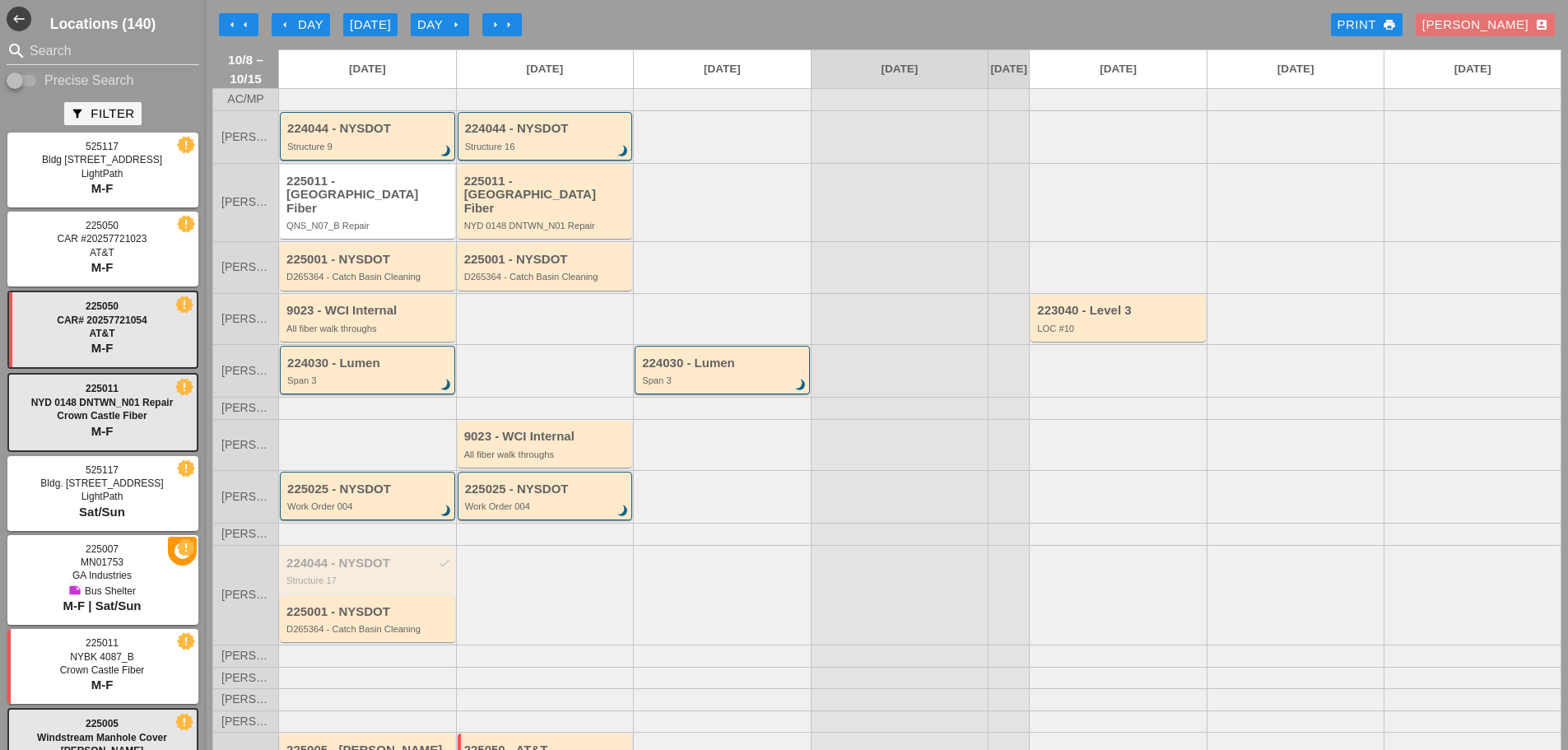
scroll to position [45, 0]
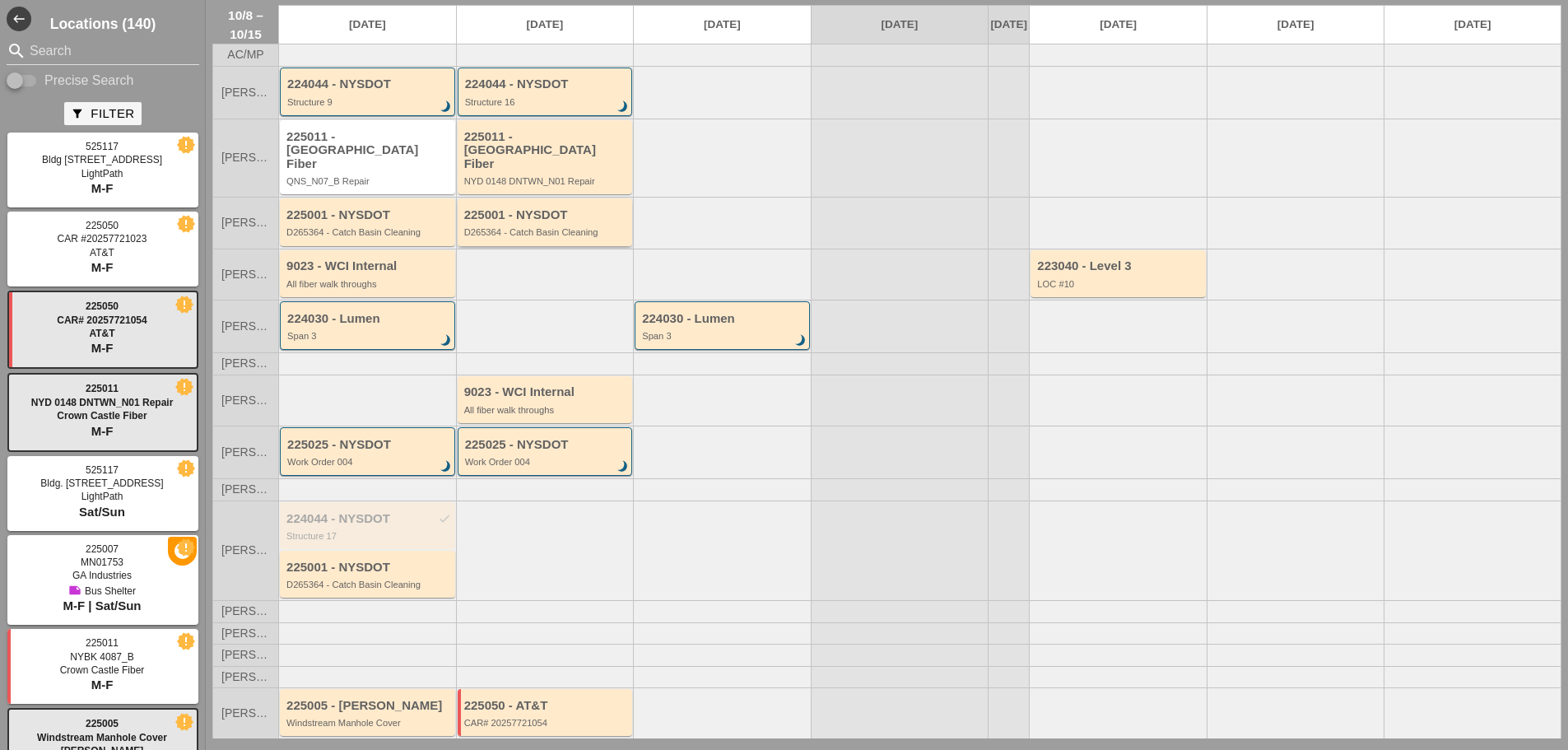
click at [578, 222] on div "225001 - NYSDOT D265364 - Catch Basin Cleaning" at bounding box center [546, 223] width 164 height 30
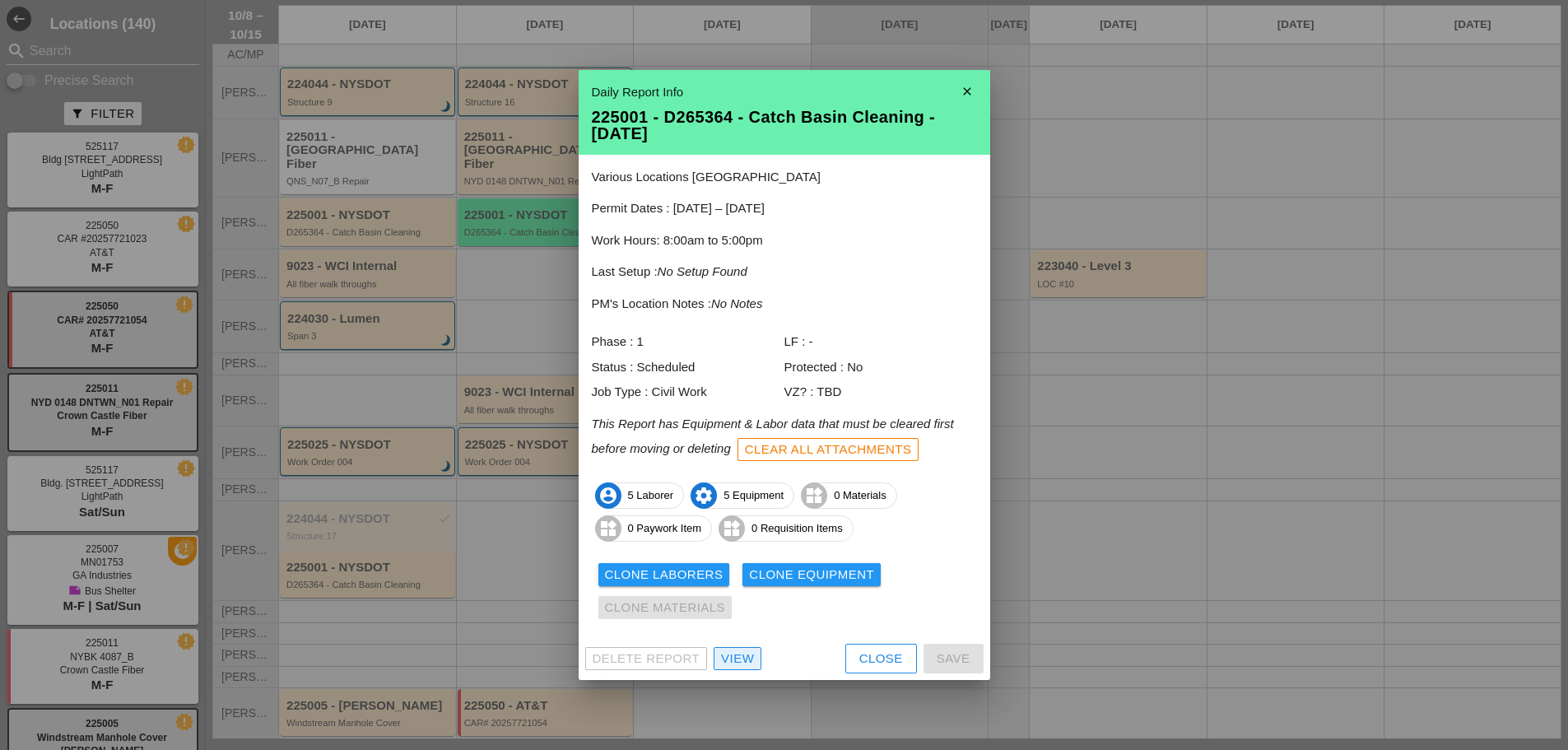
click at [731, 659] on div "View" at bounding box center [737, 659] width 33 height 19
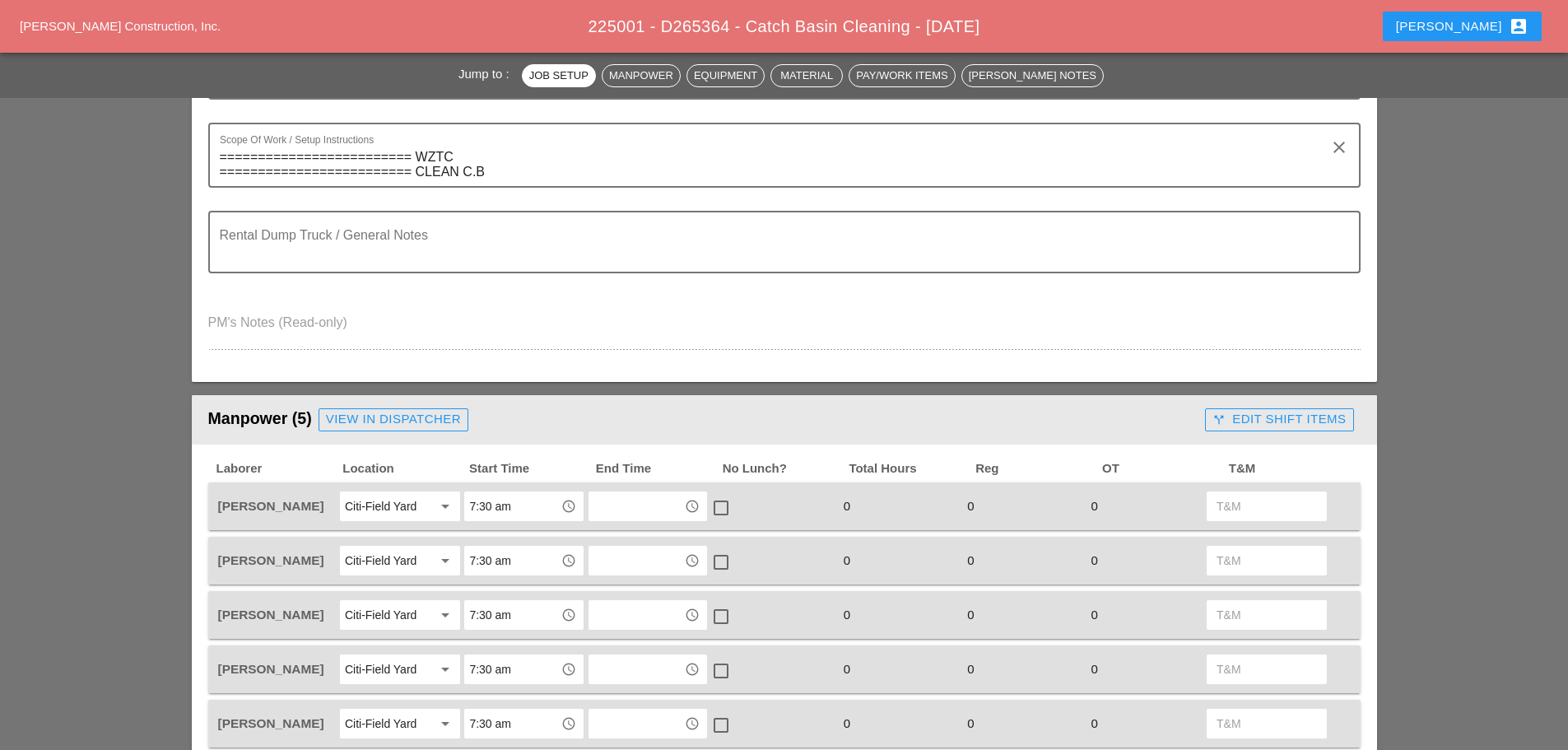
scroll to position [411, 0]
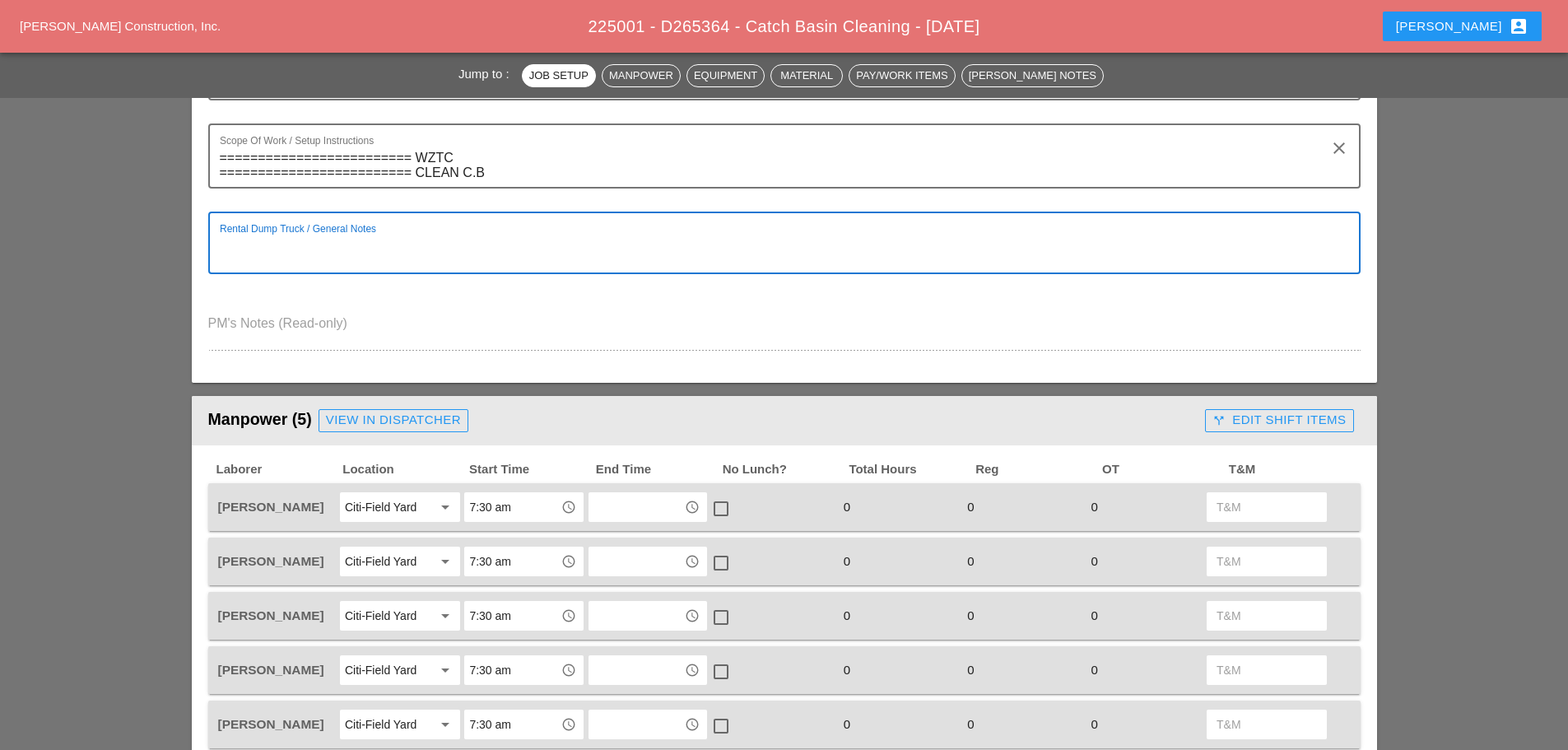
click at [301, 246] on textarea "Rental Dump Truck / General Notes" at bounding box center [778, 252] width 1116 height 40
click at [215, 242] on div "Rental Dump Truck / General Notes MIGUEL clear" at bounding box center [784, 243] width 1152 height 62
click at [220, 241] on textarea "MIGUEL" at bounding box center [778, 252] width 1116 height 40
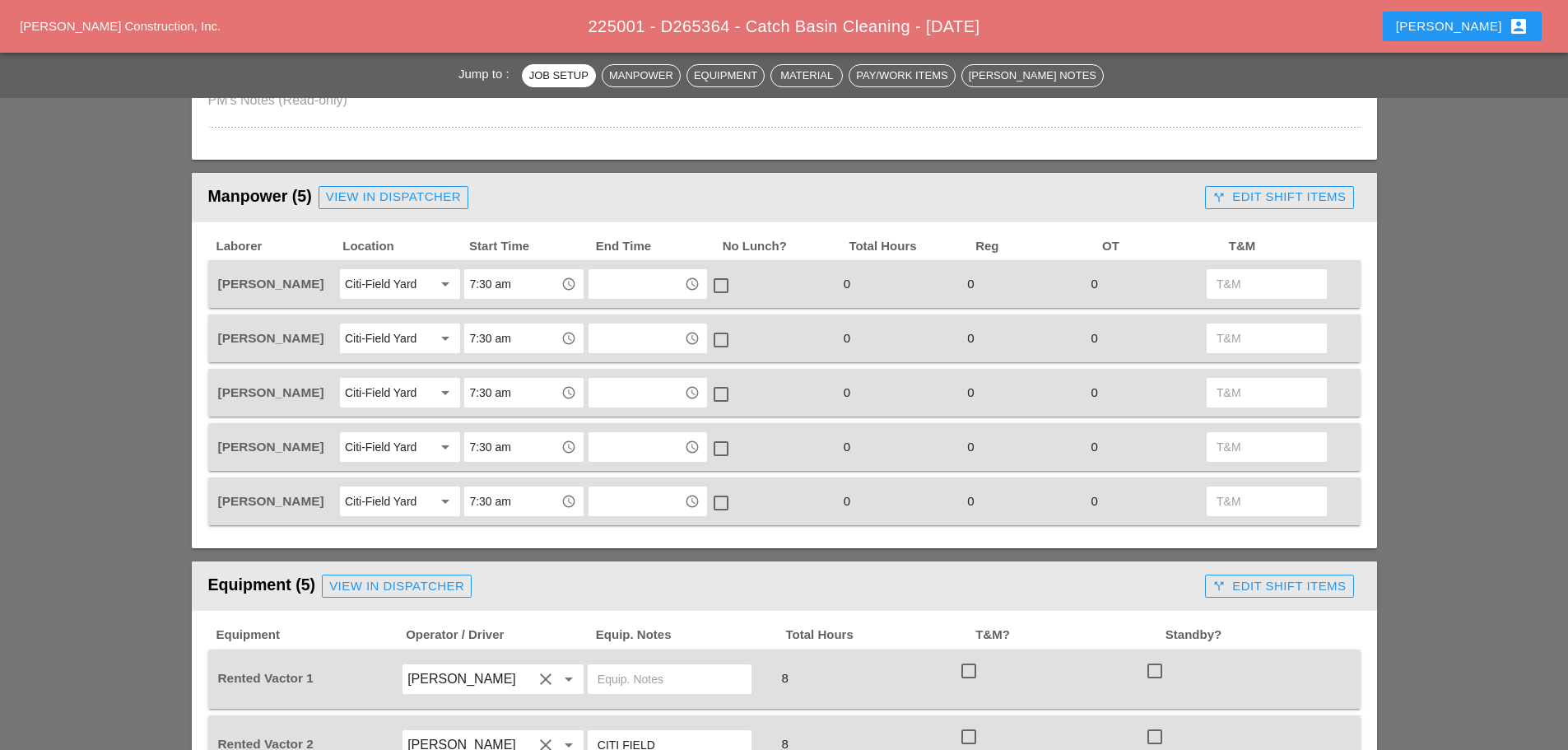
scroll to position [659, 0]
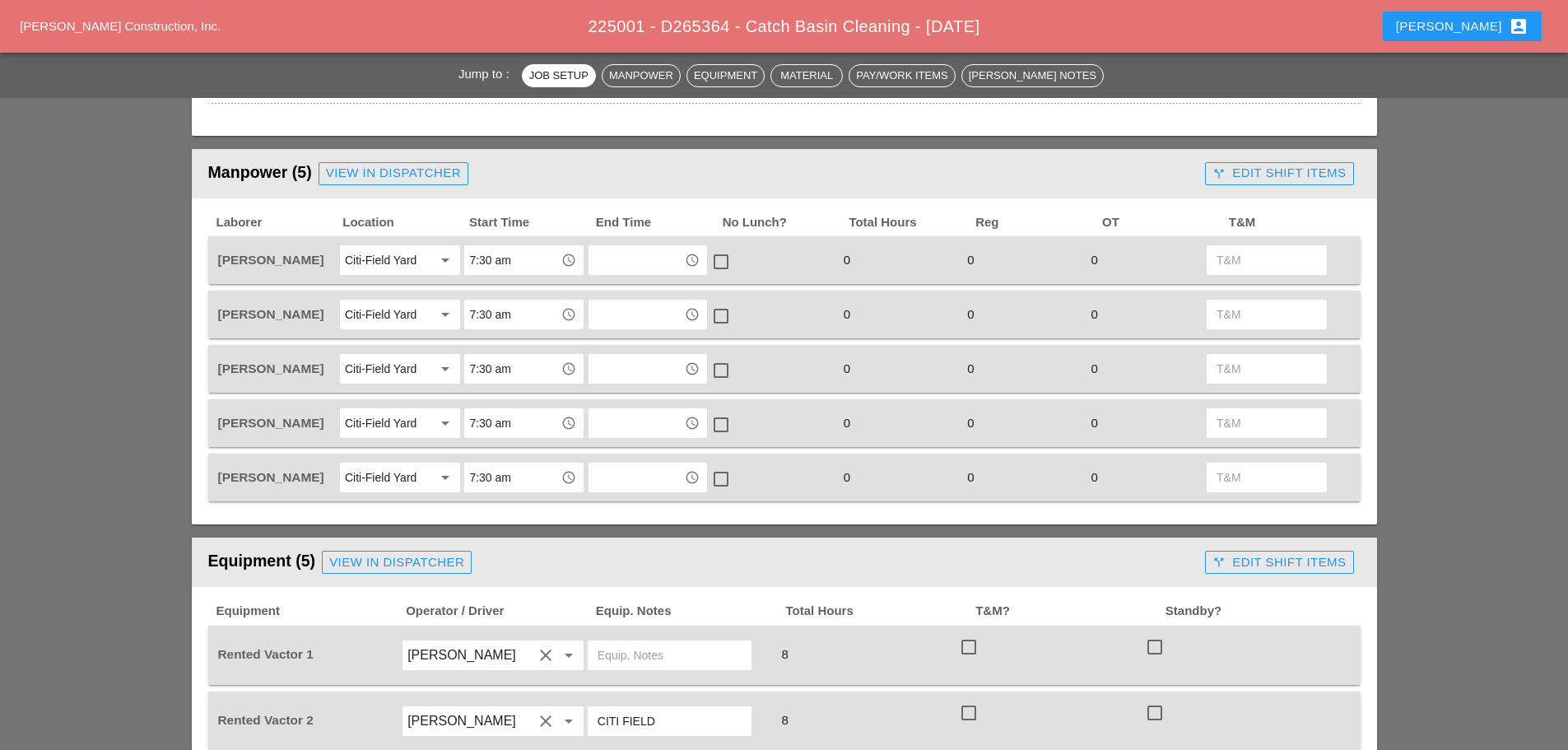
type textarea "ADD MIGUEL"
click at [431, 171] on div "View in Dispatcher" at bounding box center [394, 173] width 135 height 19
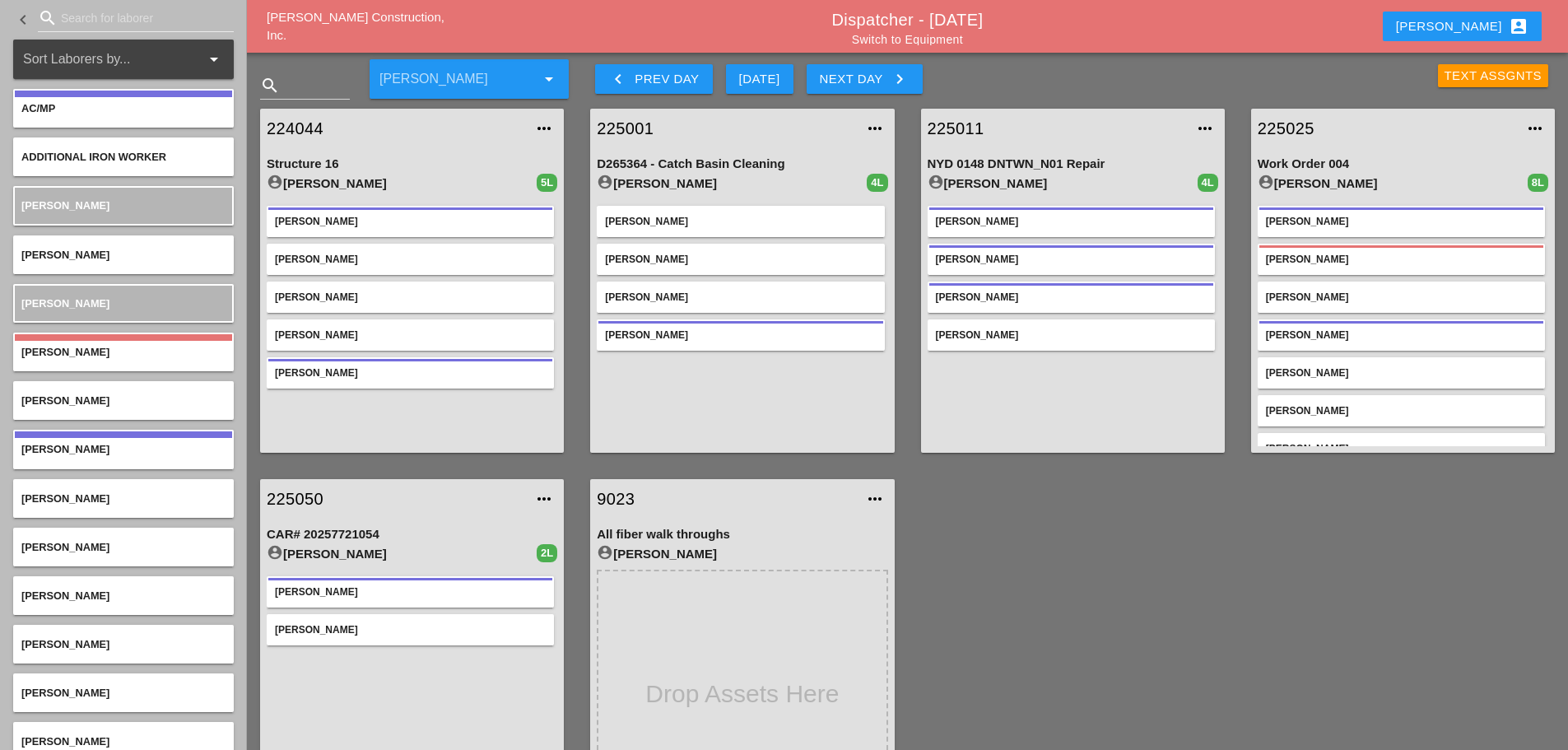
click at [629, 122] on link "225001" at bounding box center [725, 128] width 258 height 25
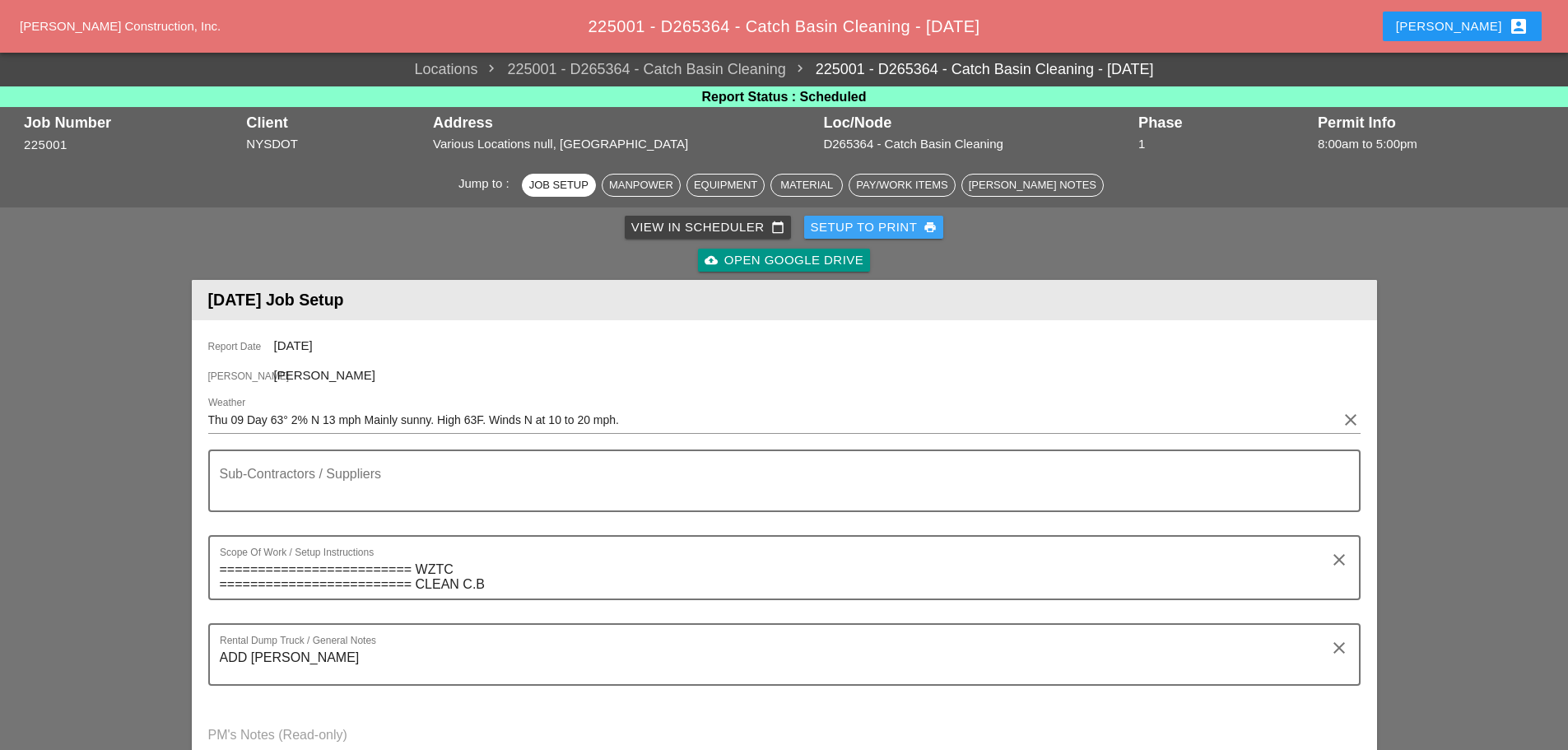
click at [875, 231] on div "Setup to Print print" at bounding box center [874, 228] width 127 height 19
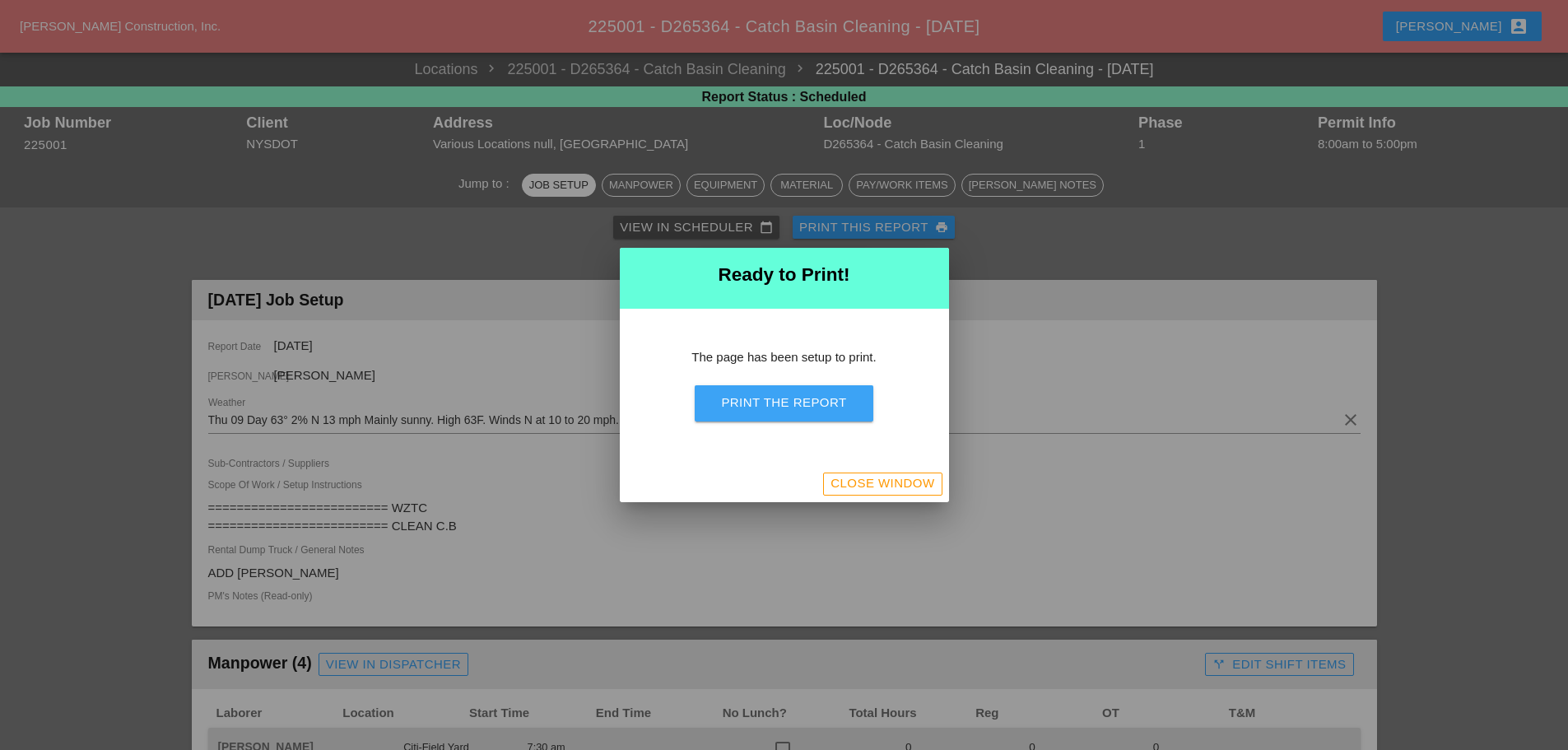
drag, startPoint x: 843, startPoint y: 404, endPoint x: 1209, endPoint y: 638, distance: 434.4
click at [843, 403] on div "Print the Report" at bounding box center [783, 404] width 125 height 19
click at [935, 486] on button "Close Window" at bounding box center [882, 484] width 119 height 23
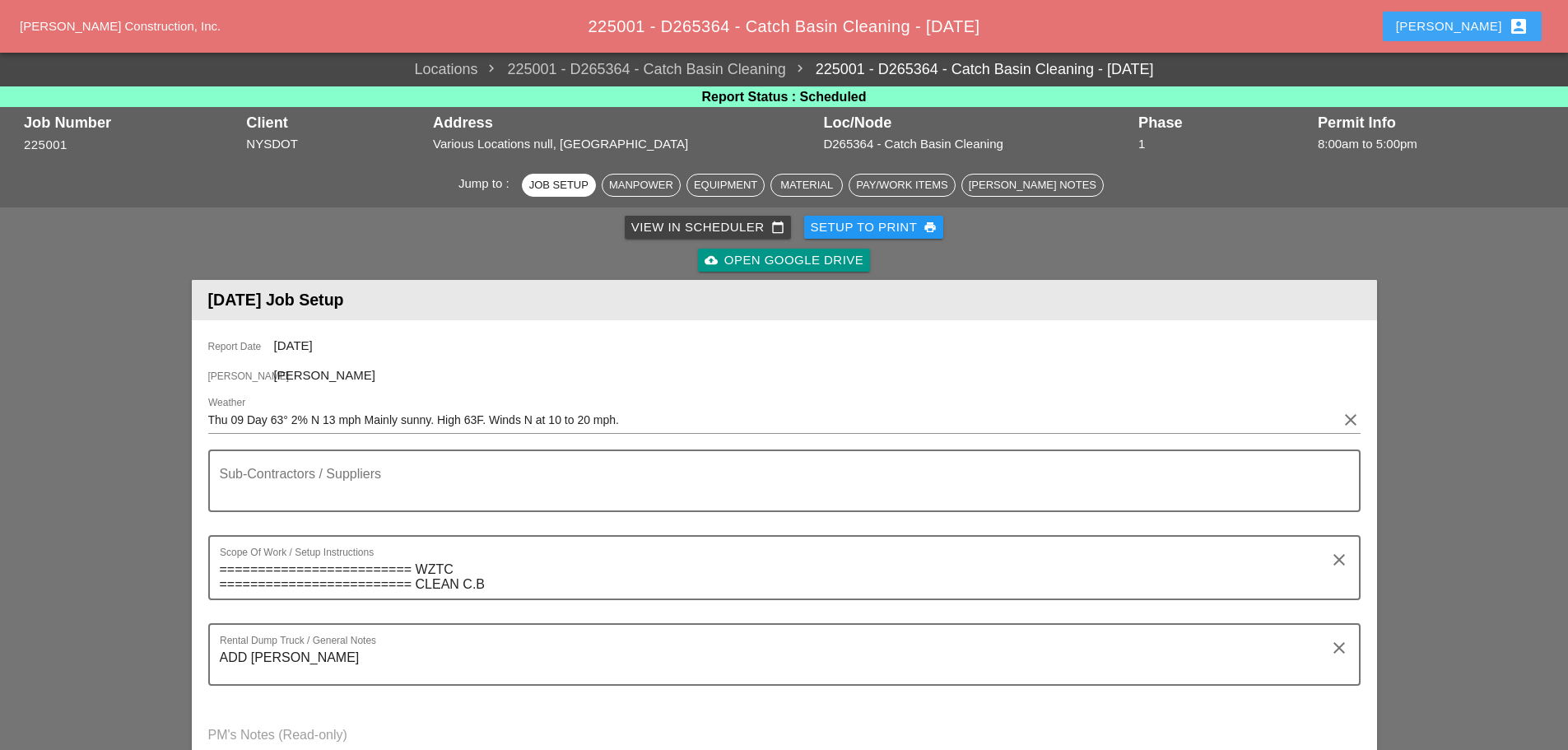
click at [1476, 30] on div "Enrico account_box" at bounding box center [1462, 26] width 133 height 19
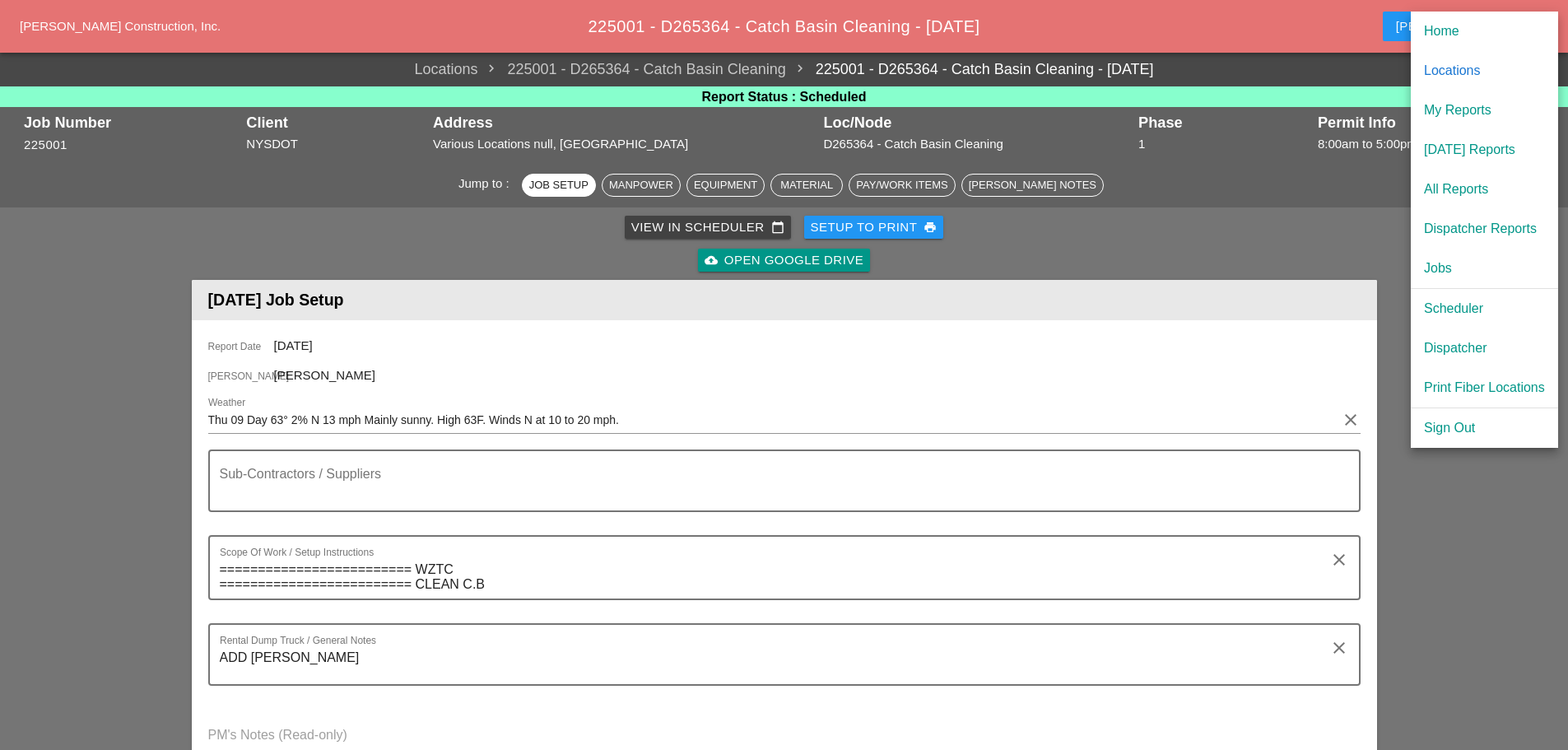
click at [1477, 149] on div "[DATE] Reports" at bounding box center [1485, 149] width 121 height 19
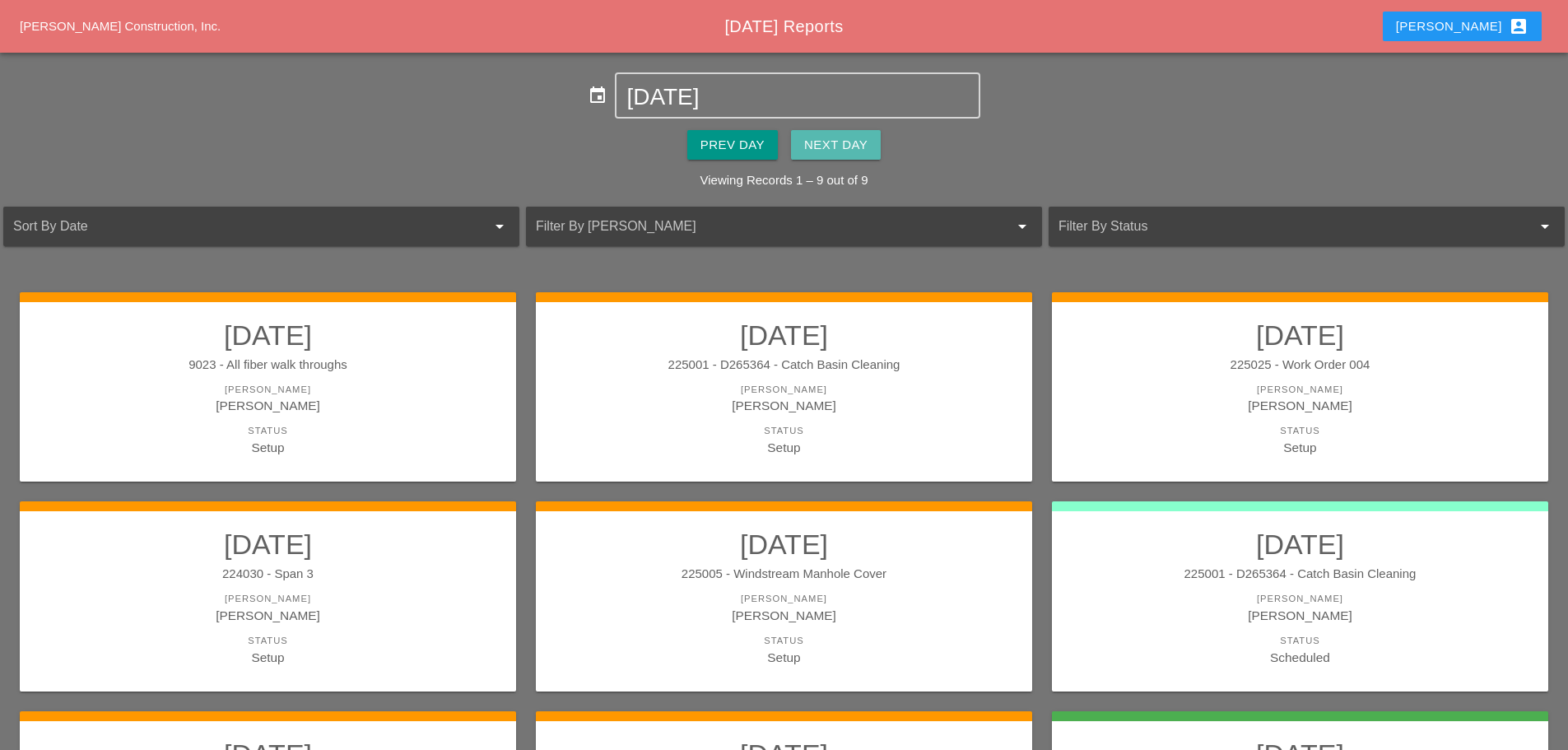
click at [860, 142] on div "Next Day" at bounding box center [836, 145] width 63 height 19
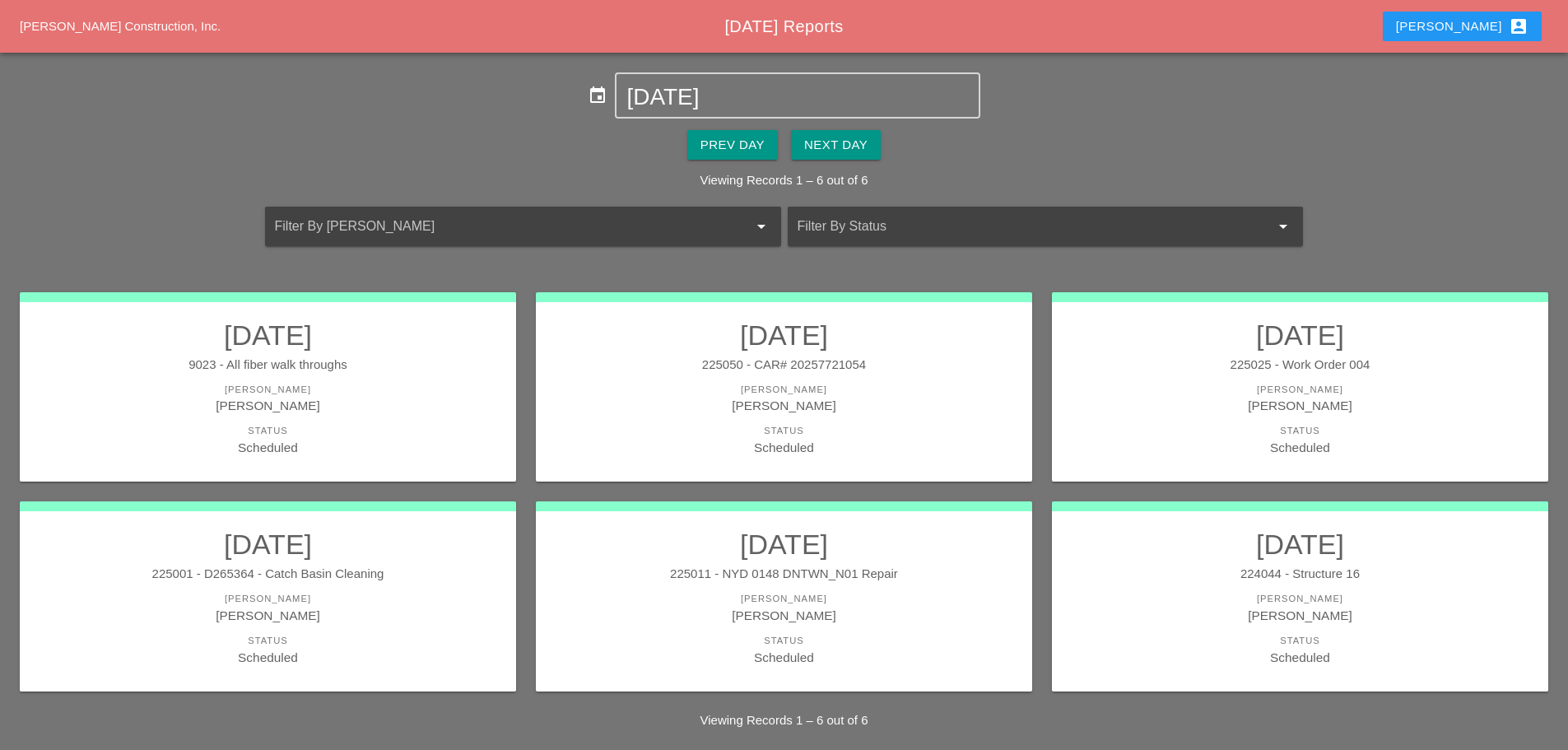
click at [873, 388] on div "[PERSON_NAME]" at bounding box center [783, 390] width 463 height 14
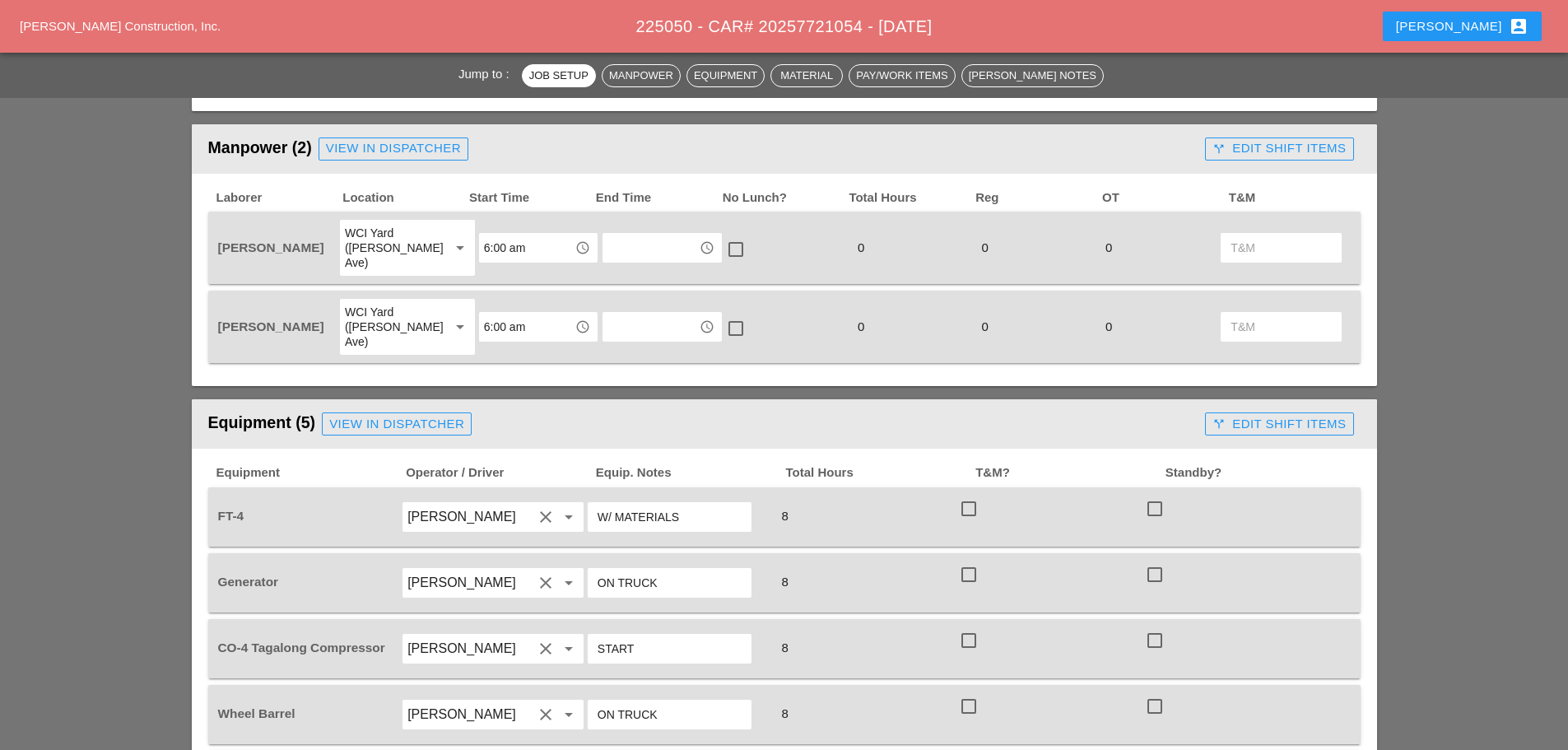
scroll to position [906, 0]
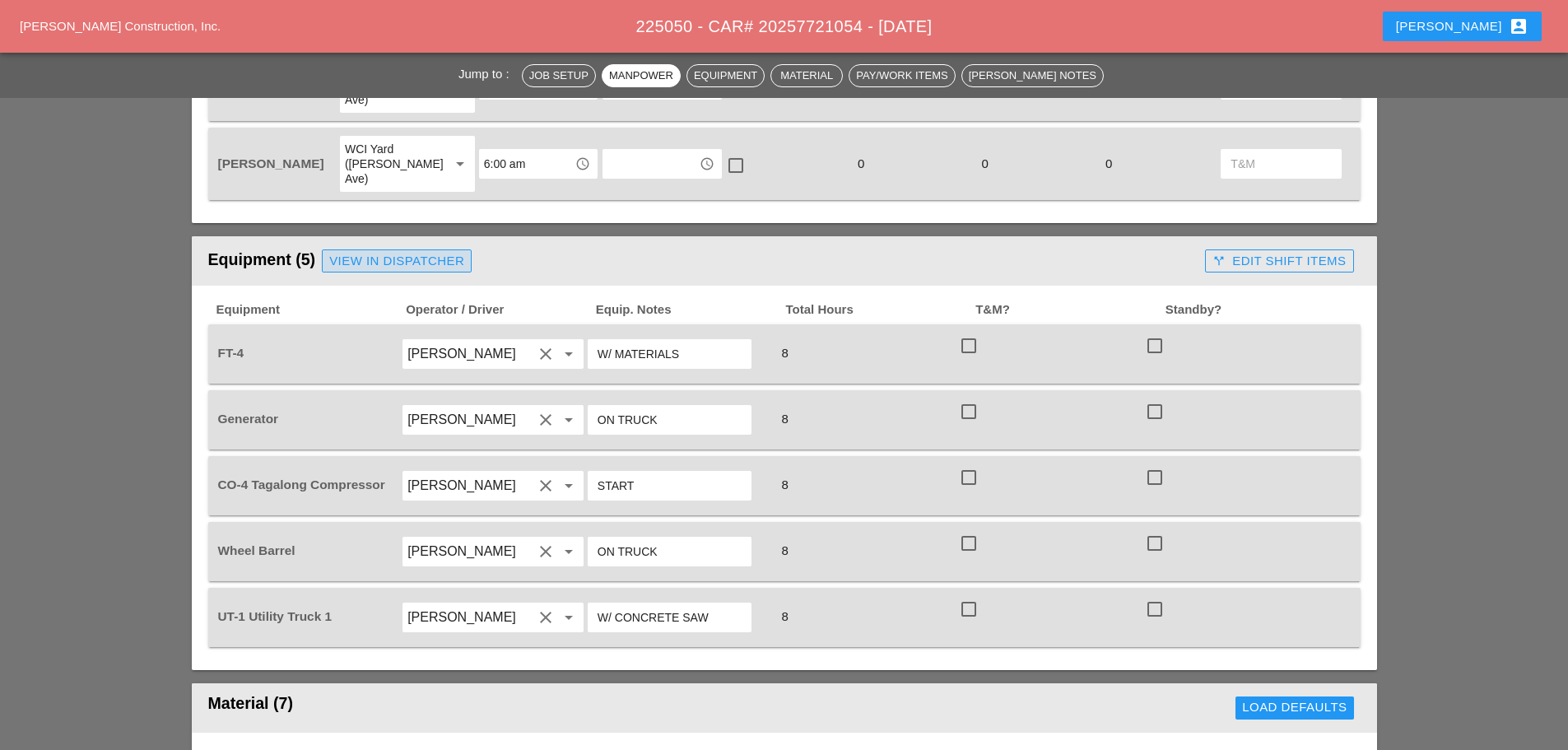
click at [382, 251] on div "View in Dispatcher" at bounding box center [397, 261] width 135 height 19
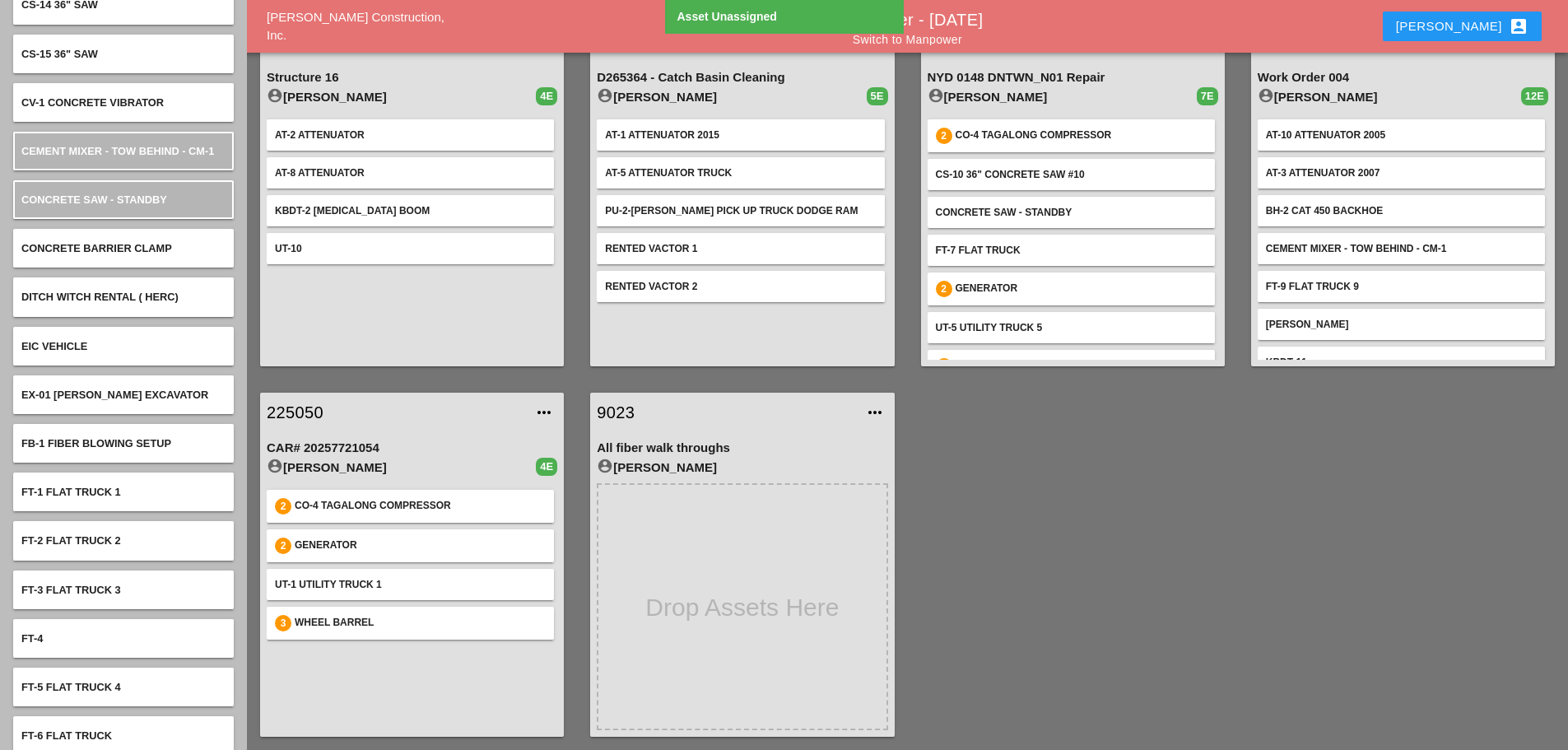
scroll to position [3869, 0]
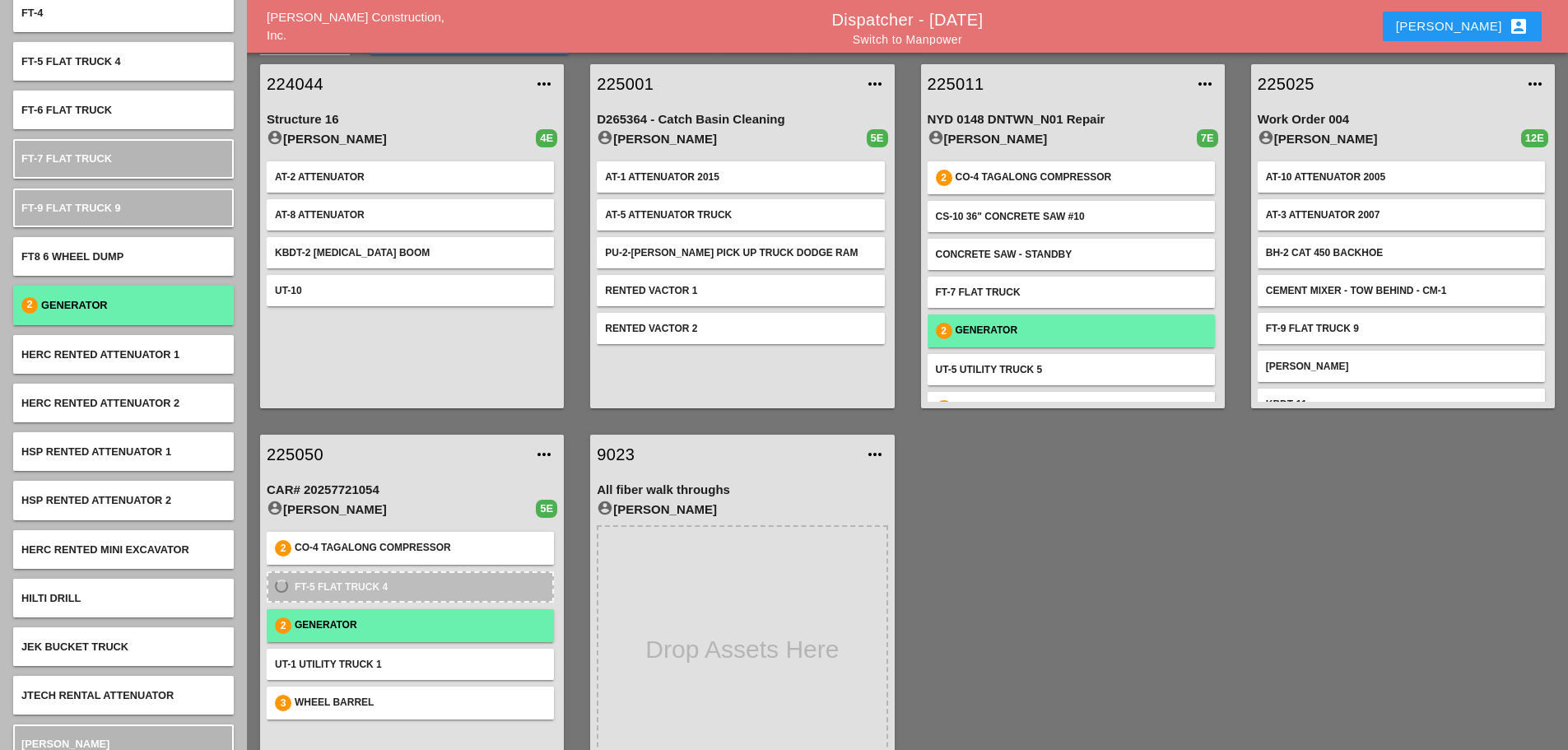
scroll to position [86, 0]
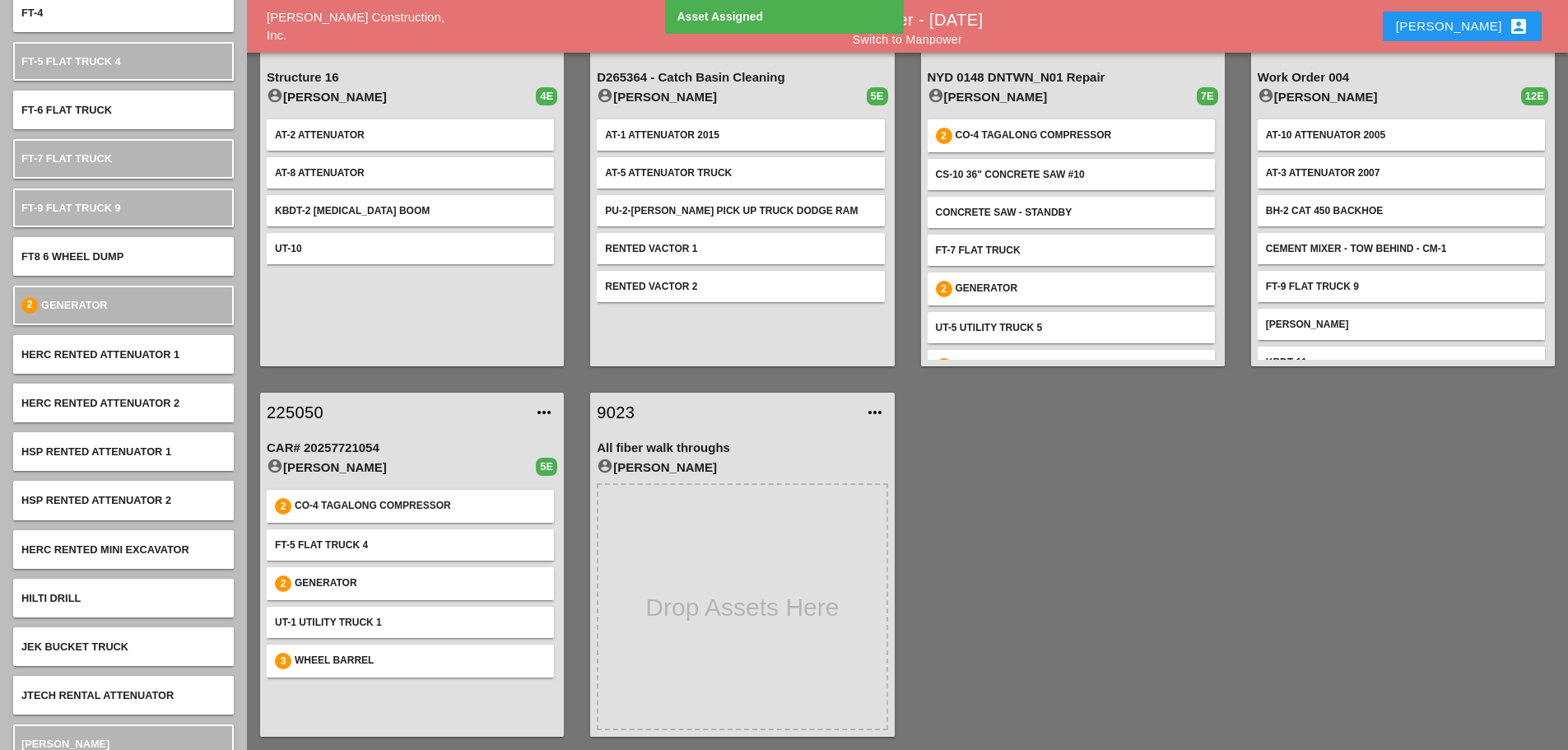
click at [301, 411] on link "225050" at bounding box center [395, 412] width 258 height 25
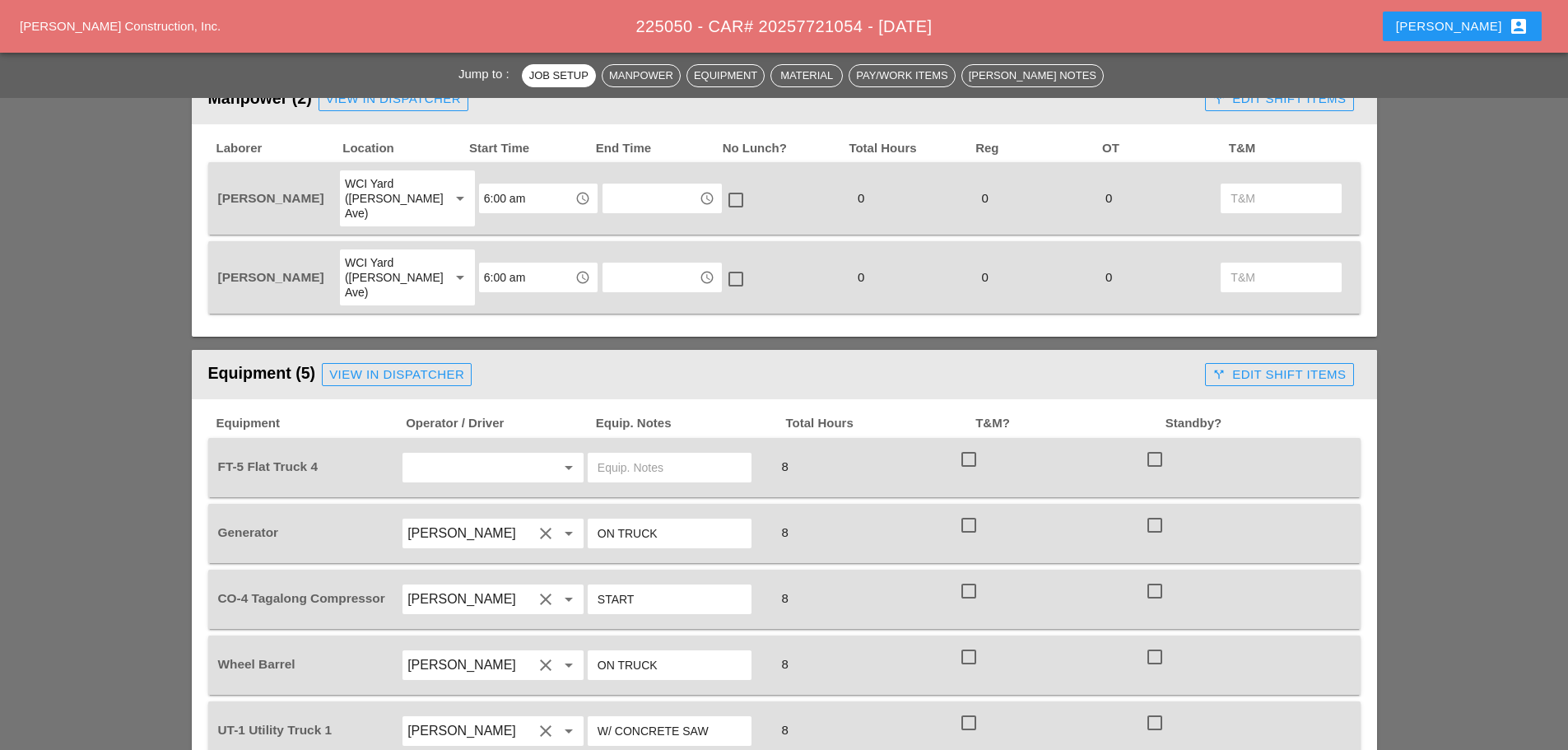
scroll to position [906, 0]
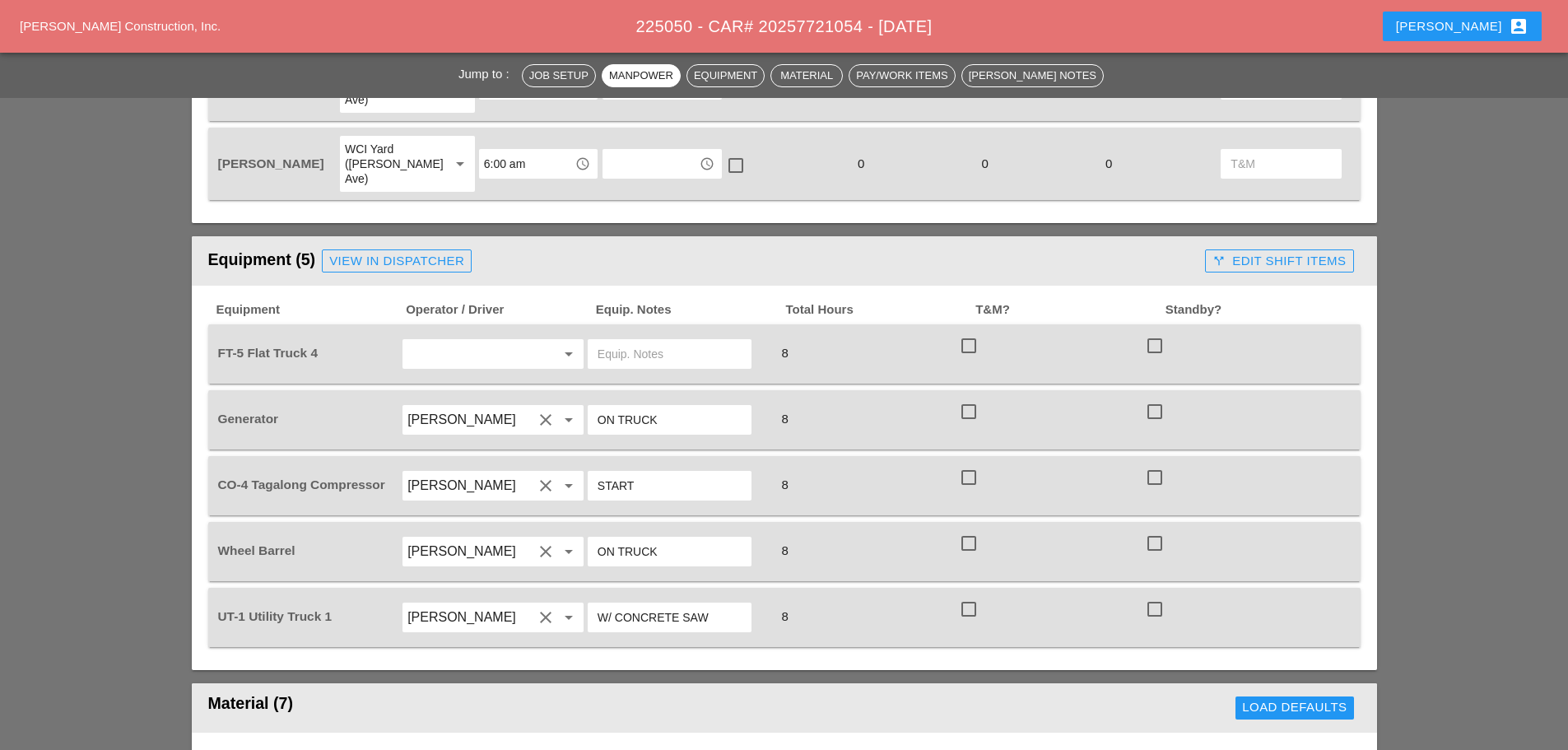
click at [462, 341] on input "text" at bounding box center [469, 354] width 125 height 26
drag, startPoint x: 443, startPoint y: 397, endPoint x: 468, endPoint y: 394, distance: 25.2
click at [445, 397] on div "[PERSON_NAME]" at bounding box center [493, 392] width 155 height 19
type input "[PERSON_NAME]"
click at [632, 341] on input "text" at bounding box center [670, 354] width 144 height 26
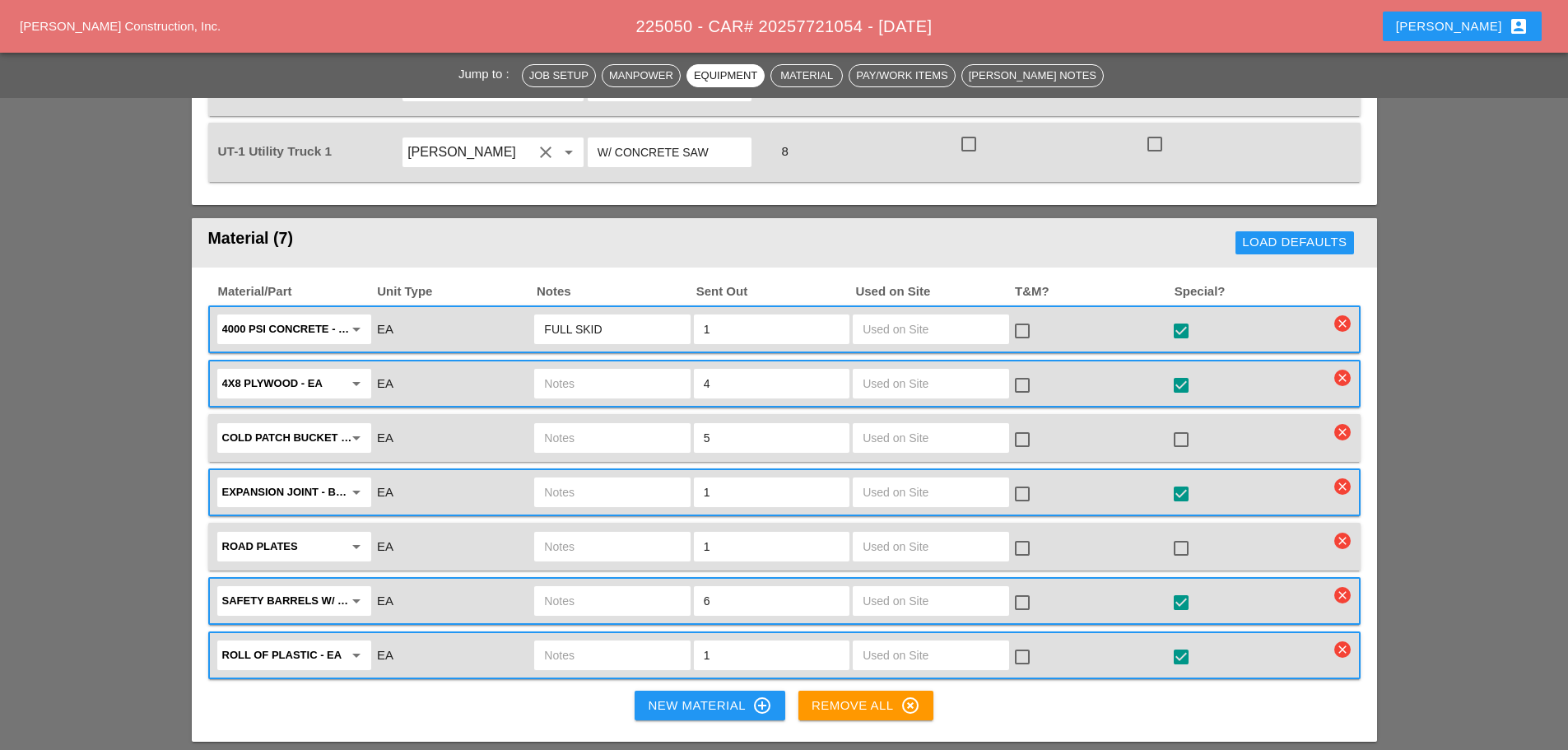
scroll to position [1400, 0]
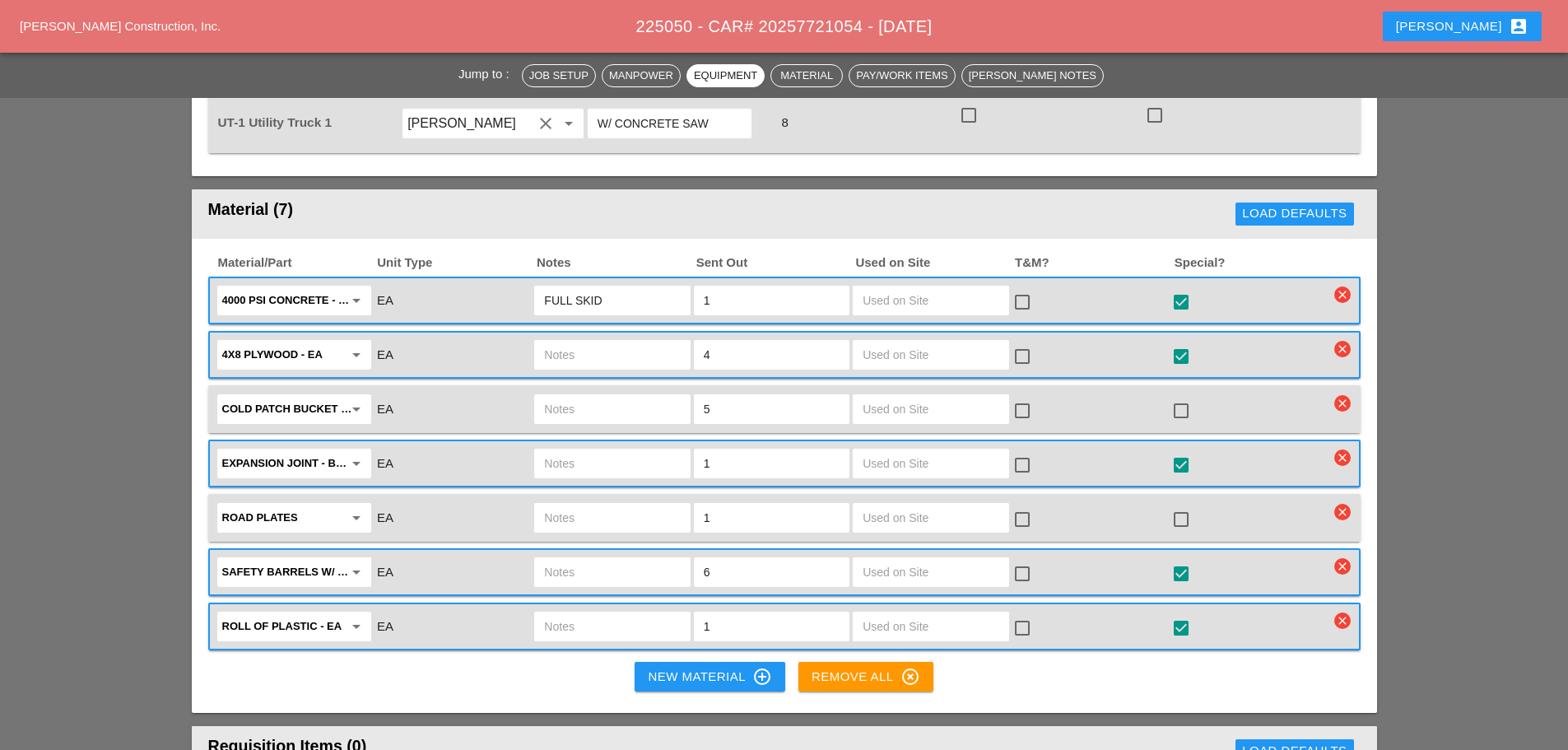
type input "W/ MATERIALS"
click at [642, 662] on button "New Material control_point" at bounding box center [709, 677] width 149 height 30
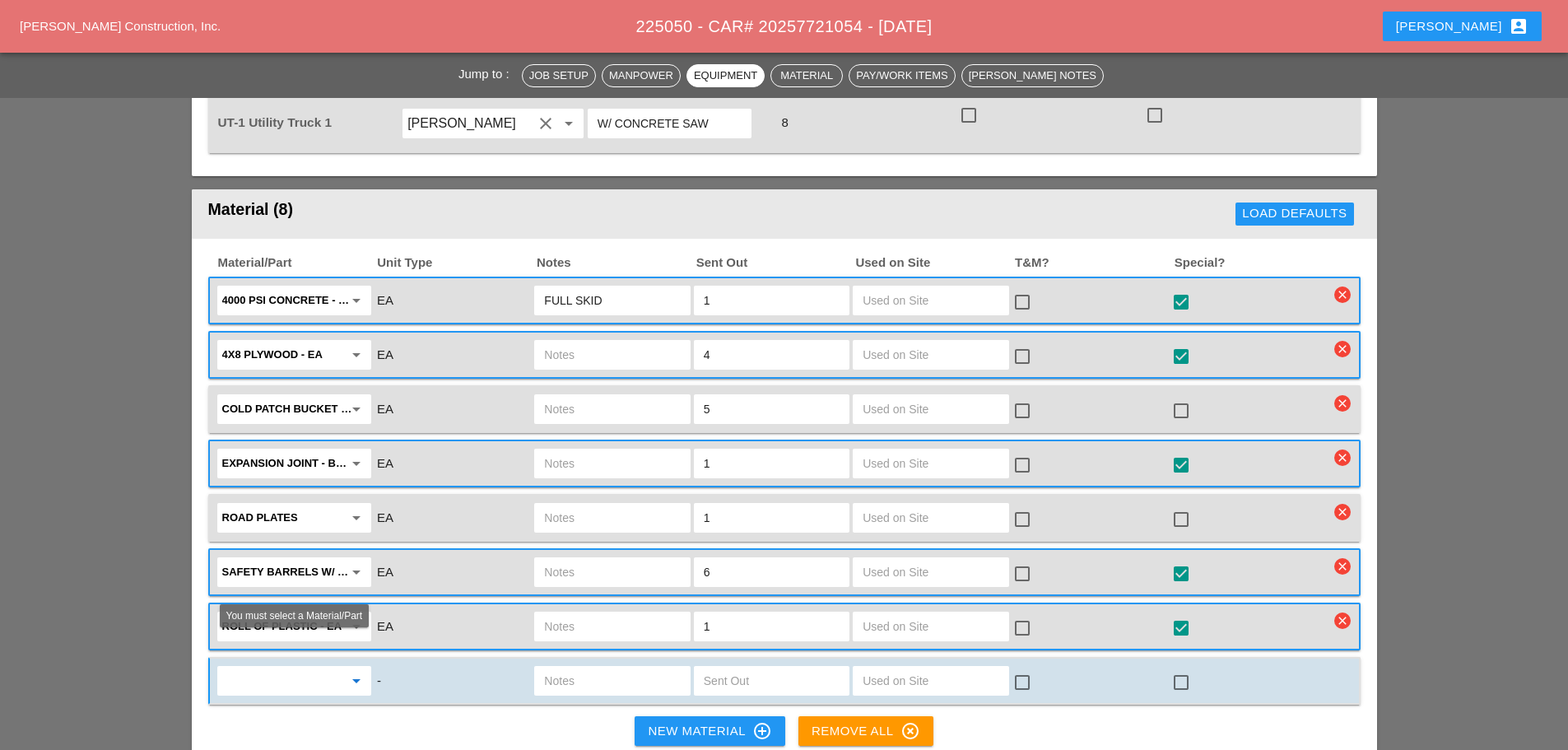
click at [280, 667] on input "text" at bounding box center [283, 681] width 121 height 26
drag, startPoint x: 260, startPoint y: 680, endPoint x: 374, endPoint y: 646, distance: 119.0
click at [269, 677] on div "A/C setup - EA" at bounding box center [294, 687] width 127 height 19
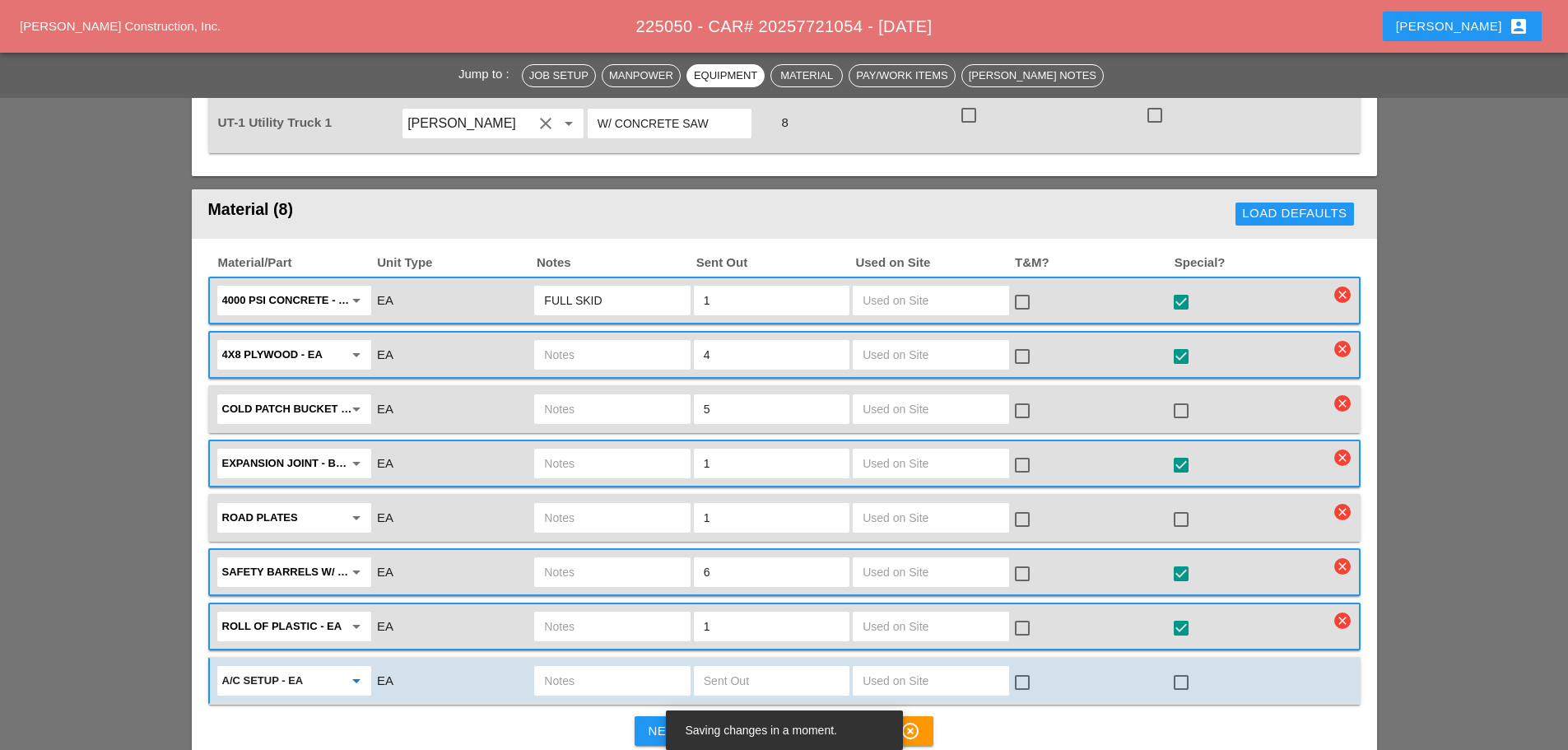
type input "A/C setup - EA"
click at [592, 667] on input "text" at bounding box center [612, 681] width 135 height 26
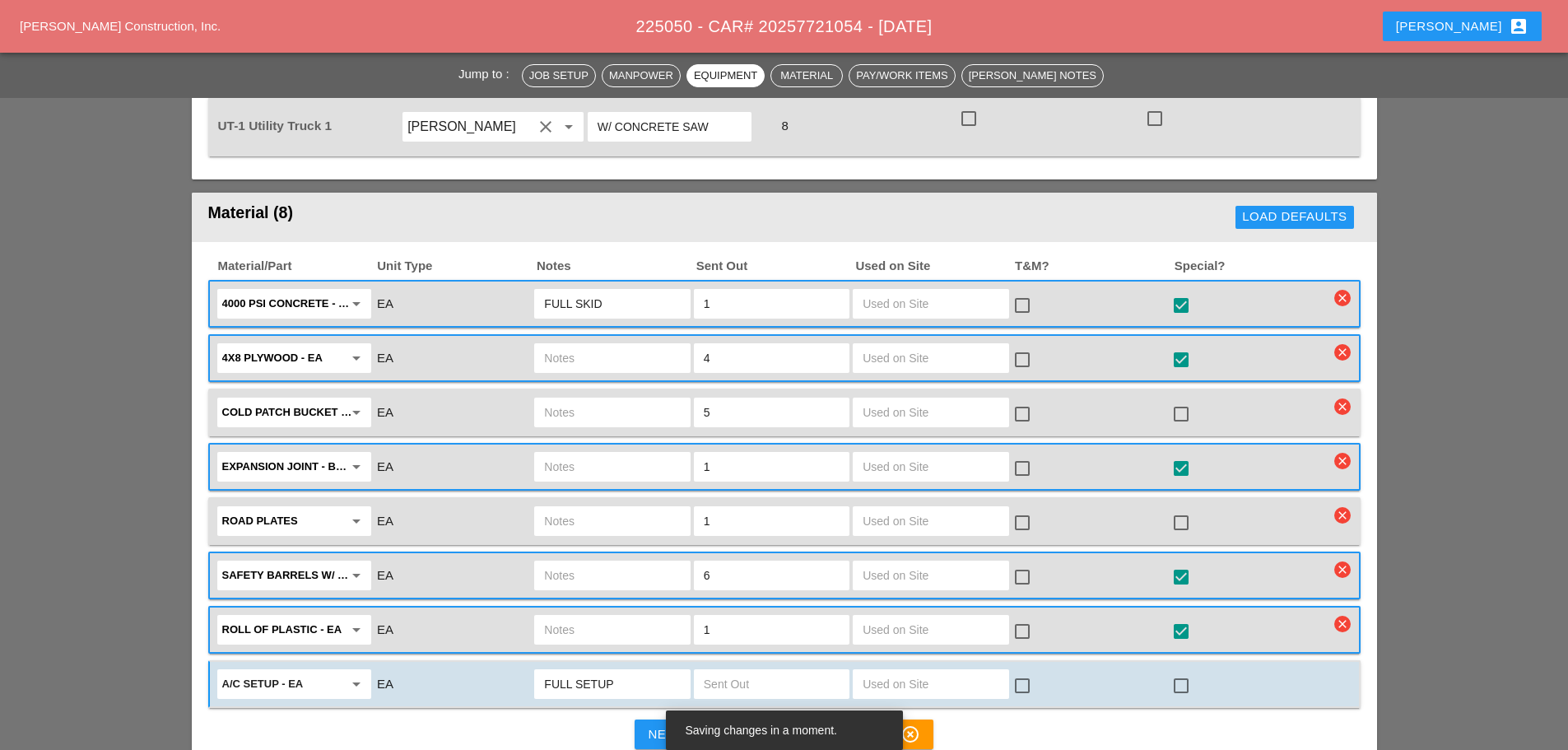
scroll to position [1482, 0]
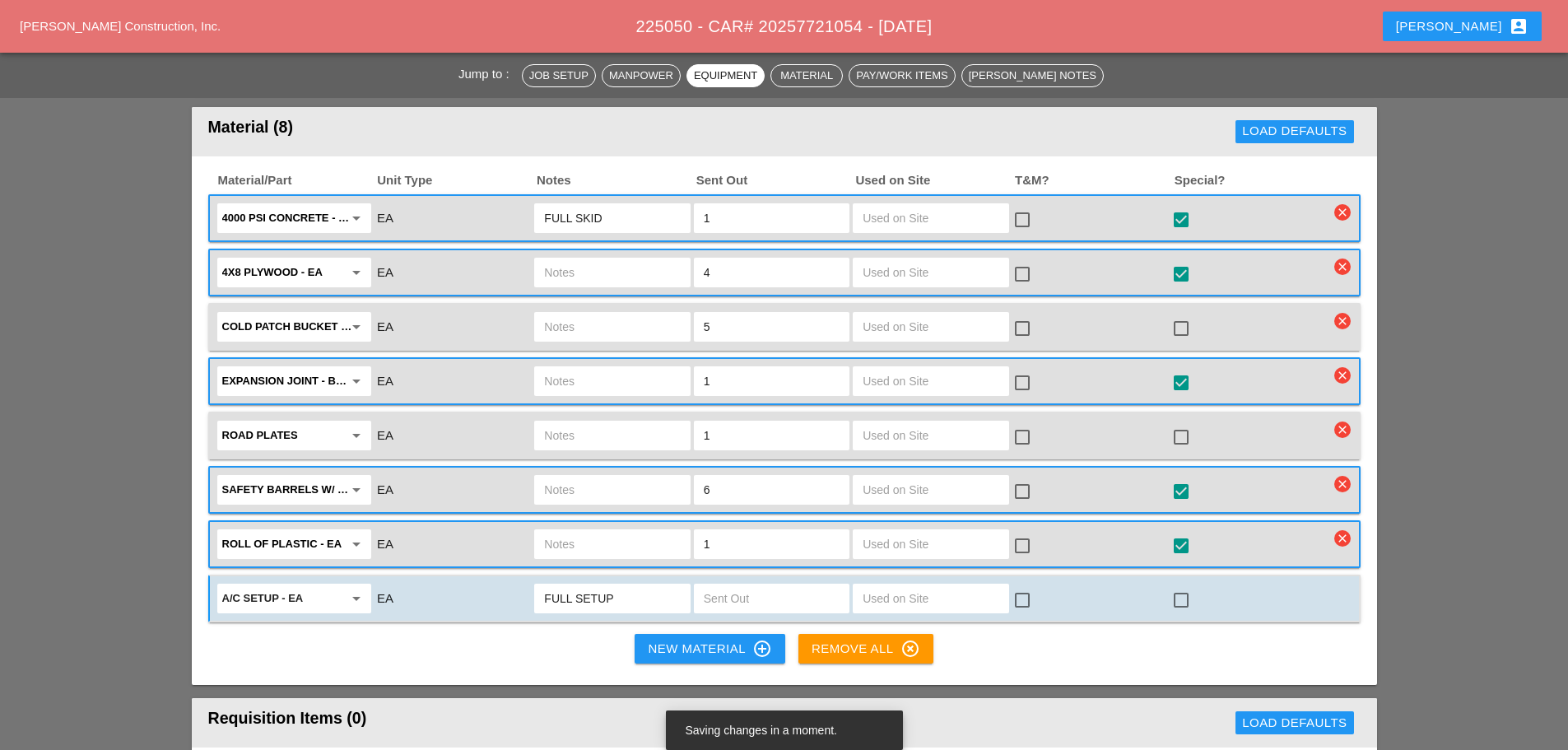
type input "FULL SETUP"
click at [748, 586] on input "text" at bounding box center [772, 599] width 135 height 26
type input "1"
click at [1176, 586] on div at bounding box center [1181, 601] width 28 height 28
checkbox input "true"
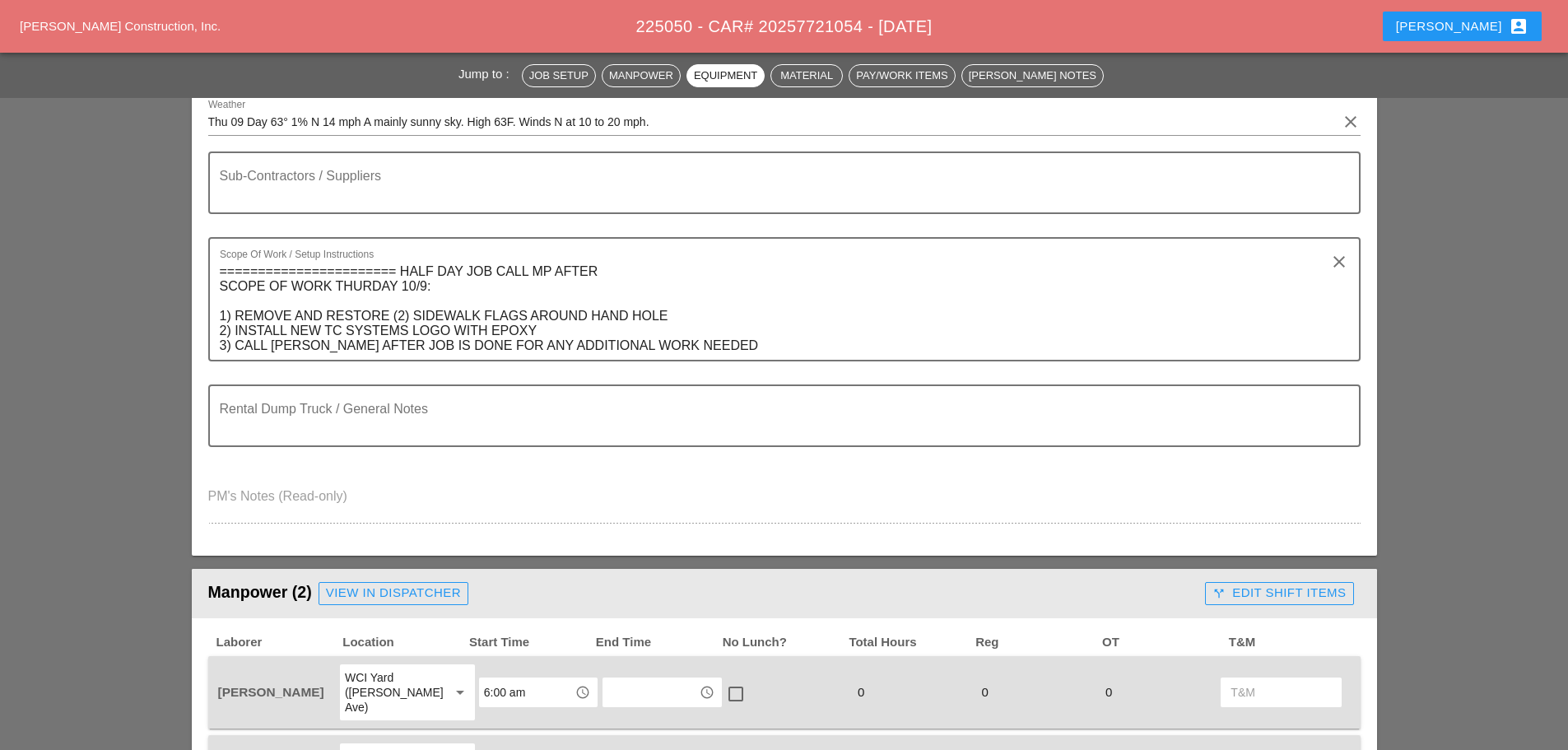
scroll to position [0, 0]
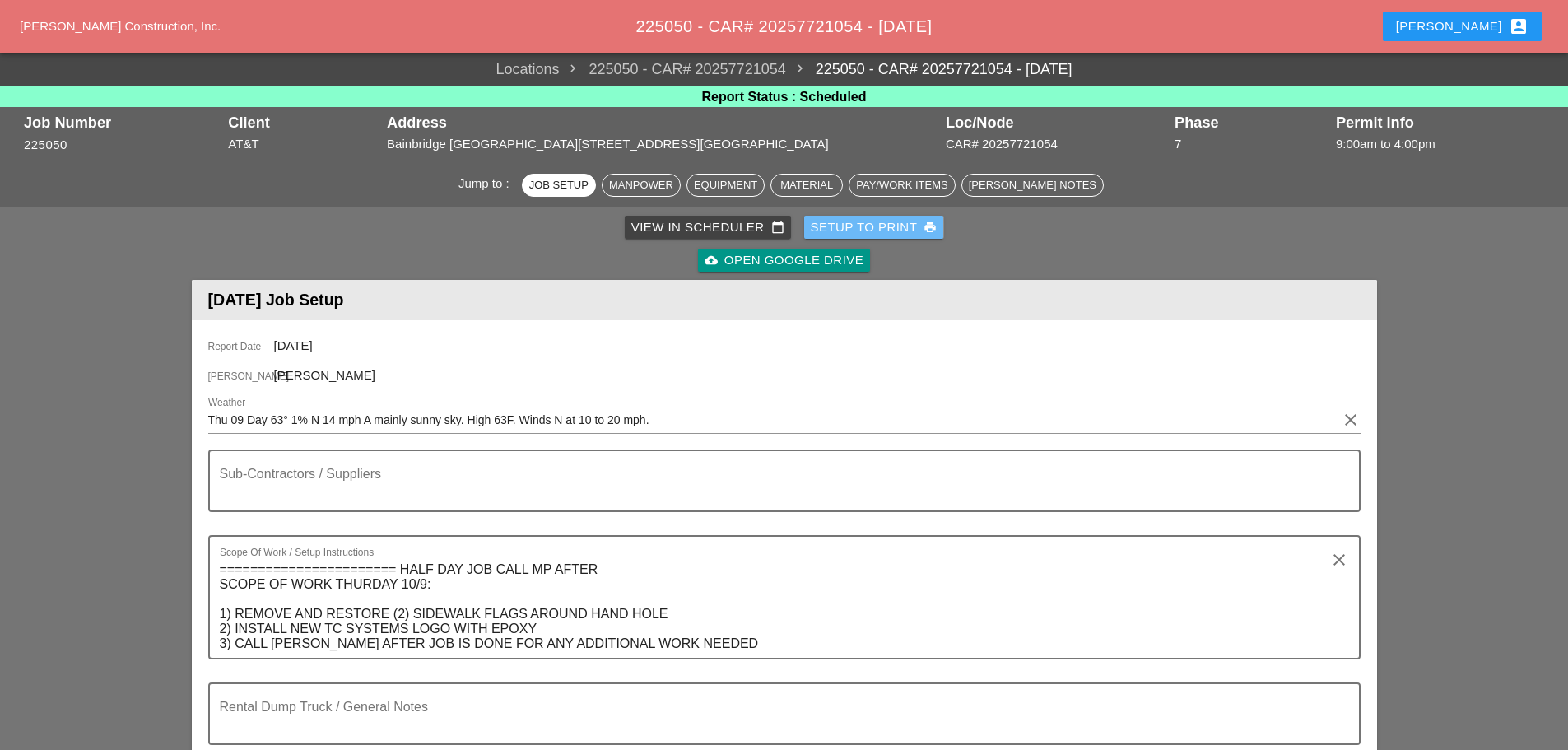
click at [872, 222] on div "Setup to Print print" at bounding box center [874, 228] width 127 height 19
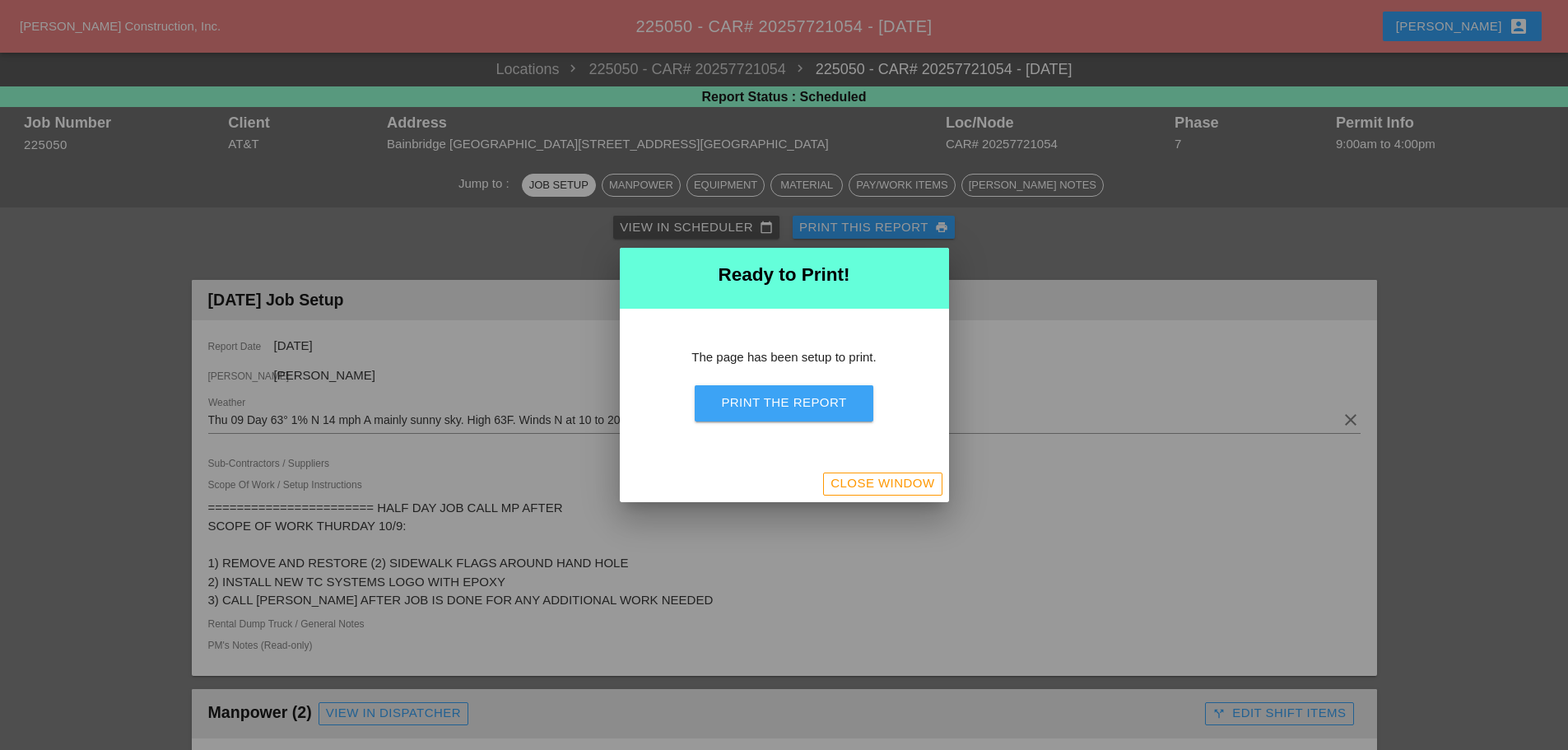
click at [795, 405] on div "Print the Report" at bounding box center [783, 404] width 125 height 19
click at [926, 489] on div "Close Window" at bounding box center [882, 484] width 104 height 19
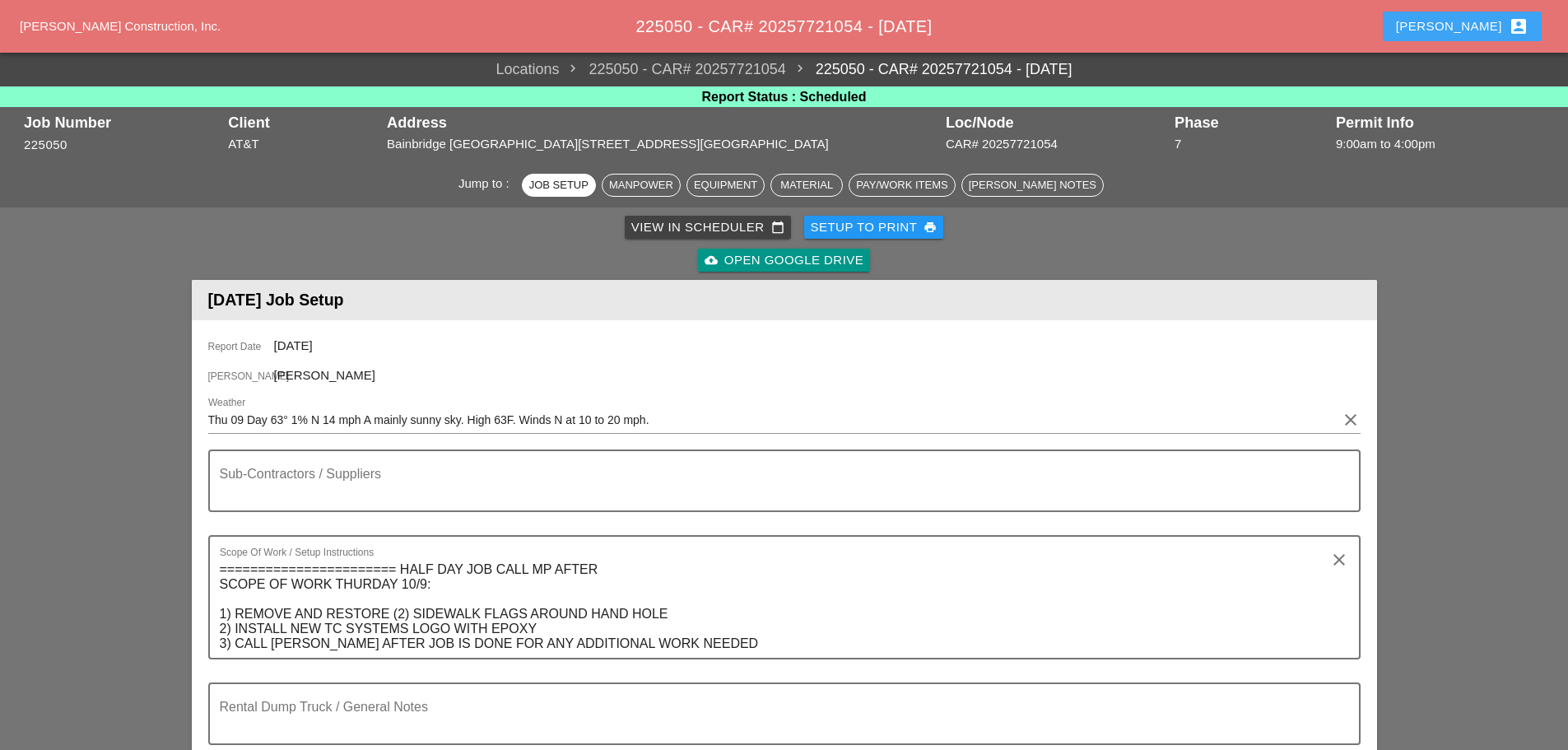
click at [1481, 14] on button "[PERSON_NAME] account_box" at bounding box center [1462, 26] width 159 height 30
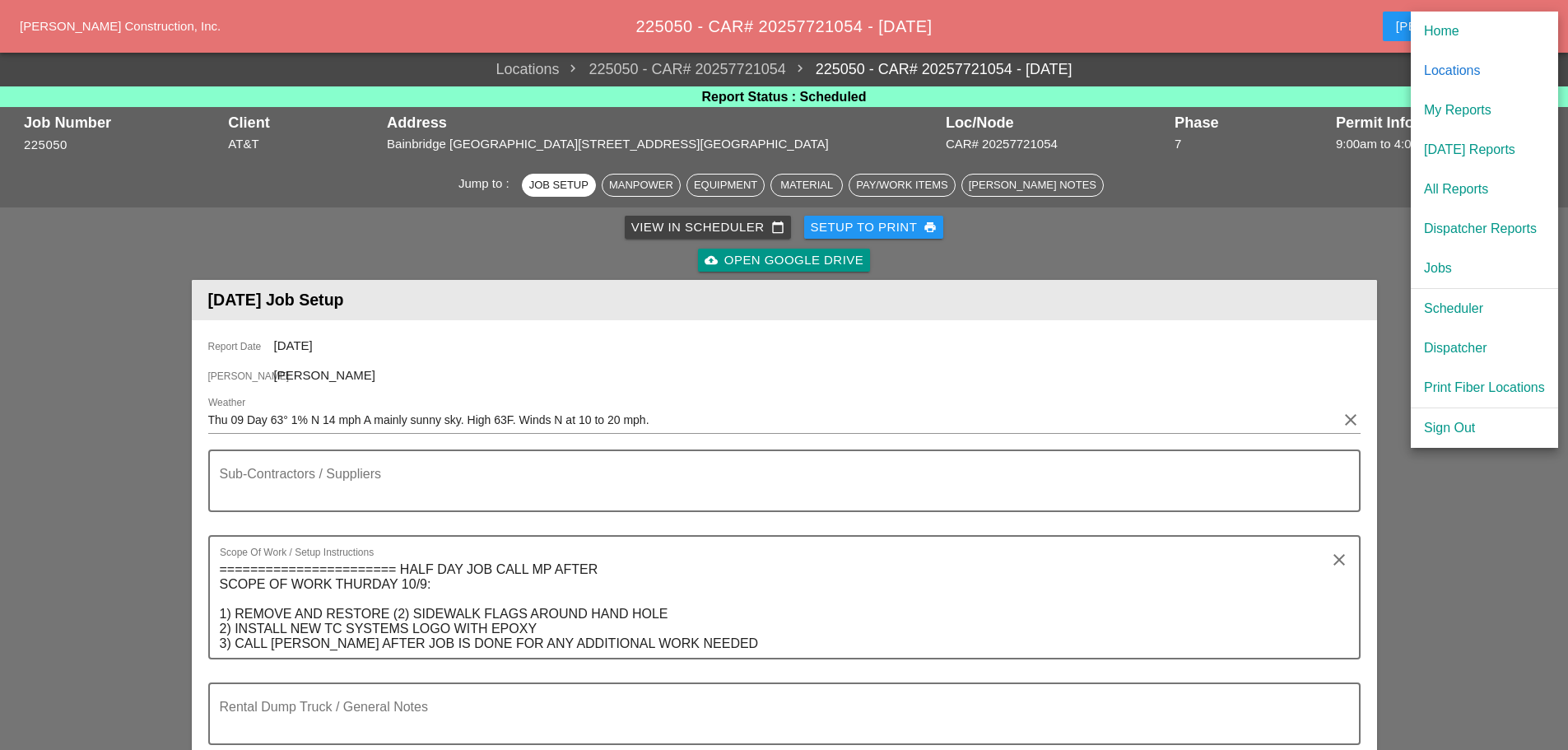
click at [1461, 159] on div "[DATE] Reports" at bounding box center [1485, 149] width 121 height 19
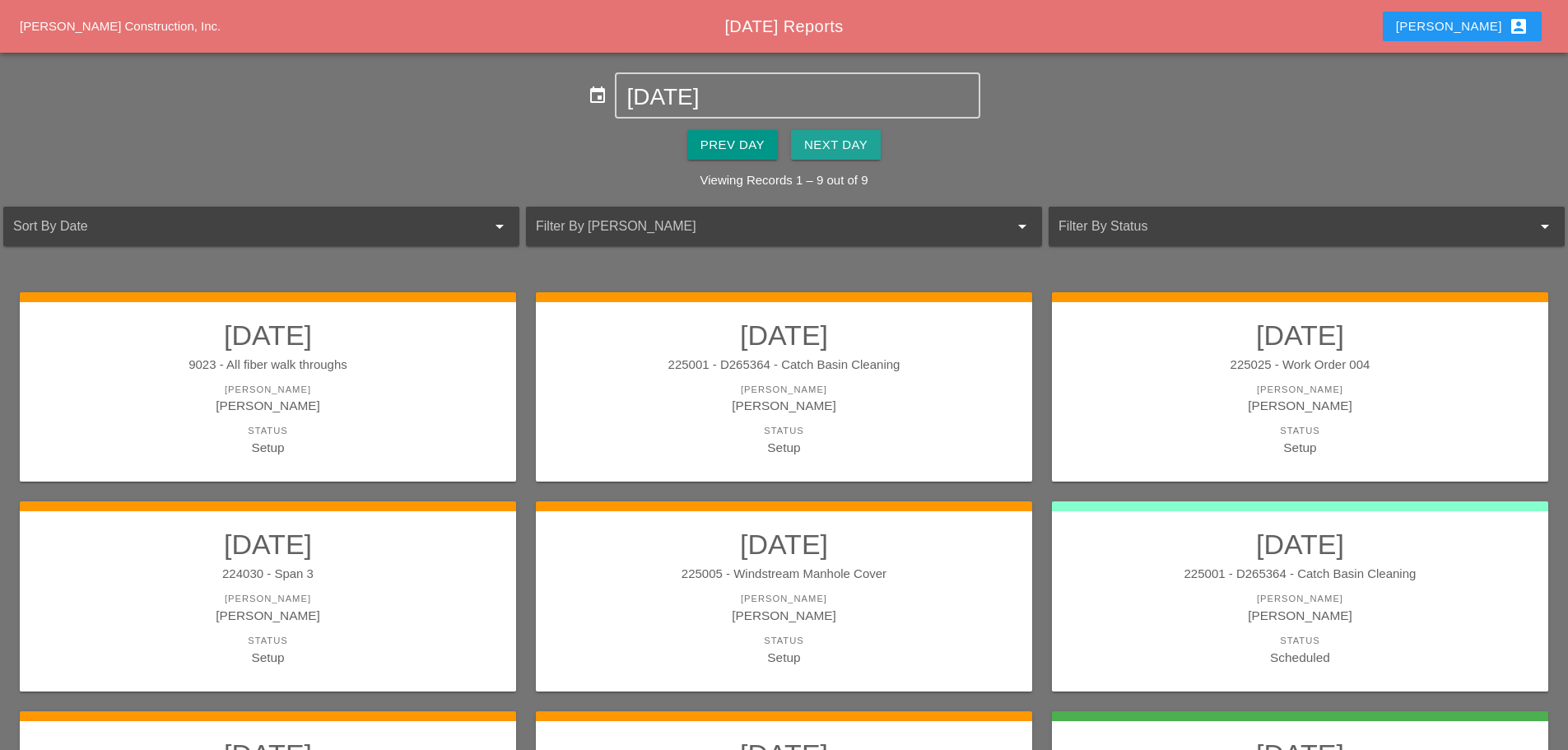
click at [816, 153] on div "Next Day" at bounding box center [836, 145] width 63 height 19
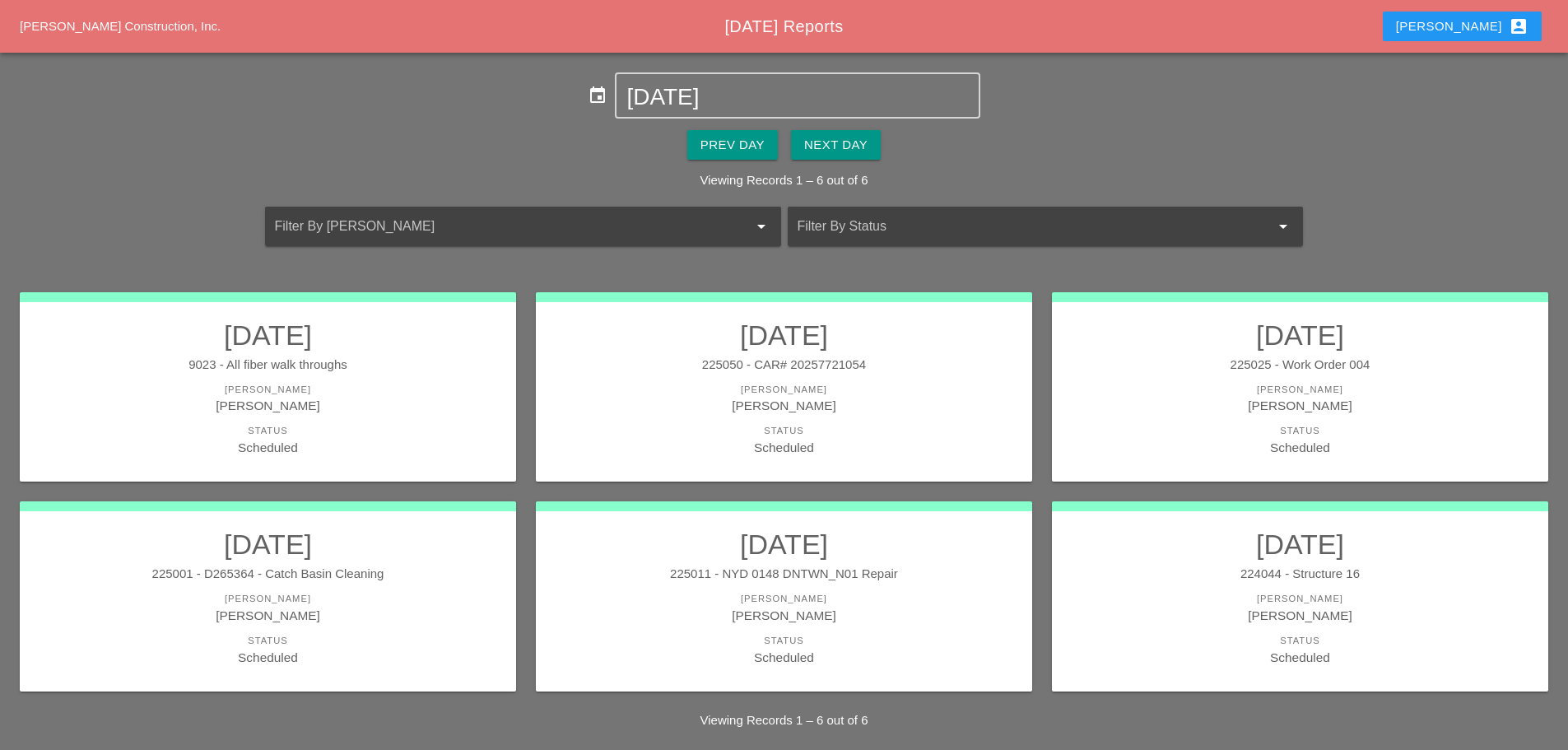
click at [1246, 424] on div "Status" at bounding box center [1299, 431] width 463 height 14
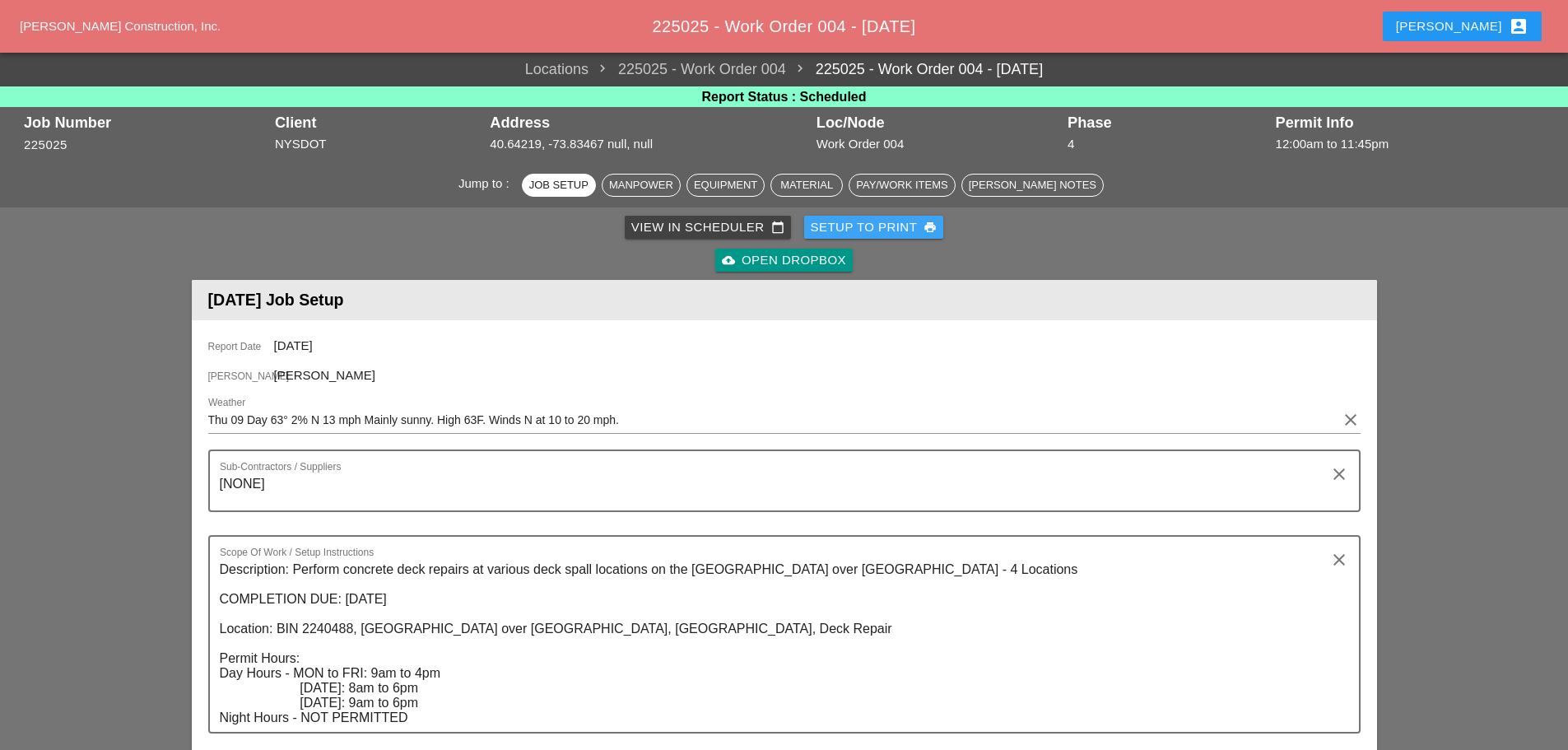
click at [860, 228] on div "Setup to Print print" at bounding box center [874, 228] width 127 height 19
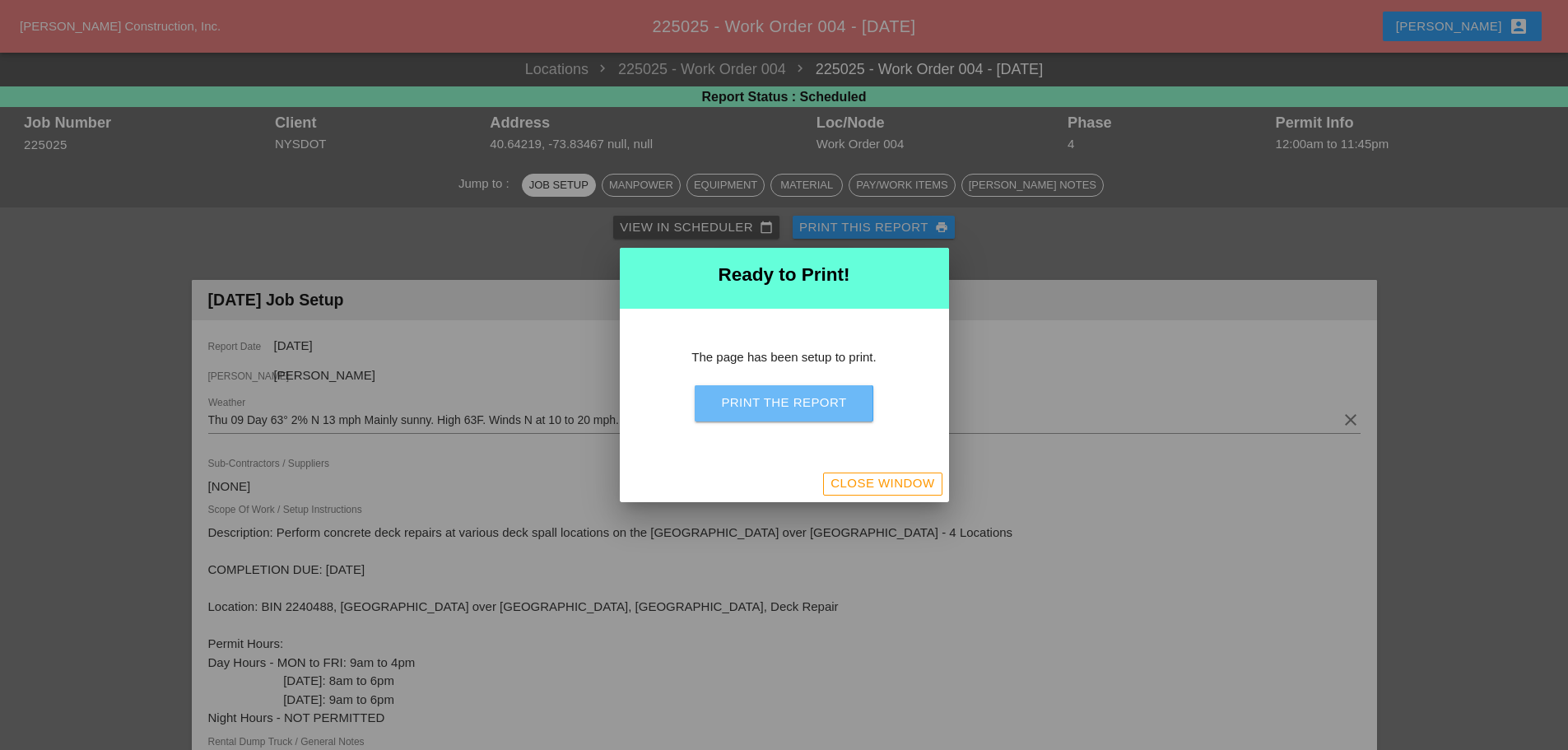
click at [825, 406] on div "Print the Report" at bounding box center [783, 404] width 125 height 19
drag, startPoint x: 911, startPoint y: 474, endPoint x: 921, endPoint y: 461, distance: 16.4
click at [911, 473] on button "Close Window" at bounding box center [882, 484] width 119 height 23
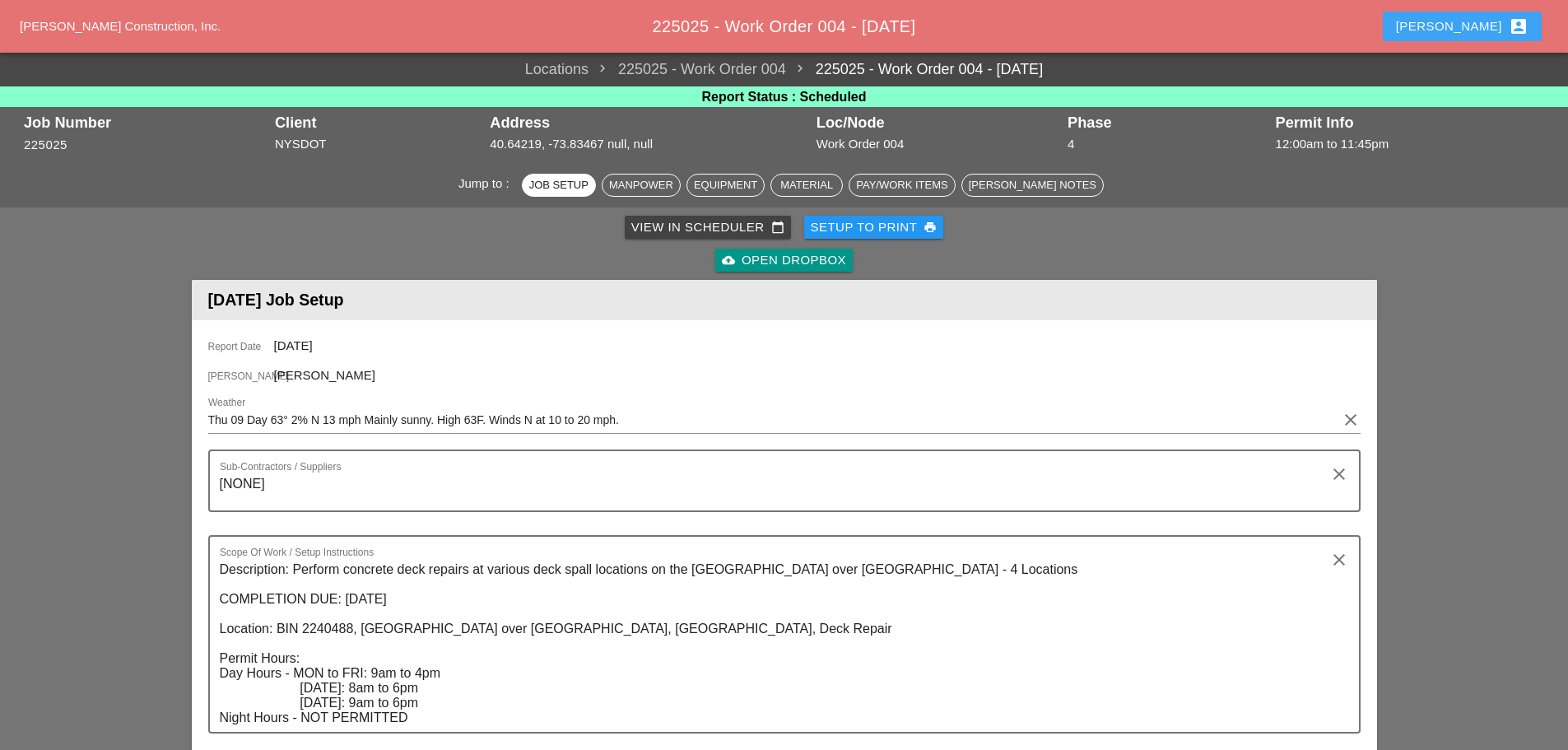
click at [1491, 19] on div "Enrico account_box" at bounding box center [1462, 26] width 133 height 19
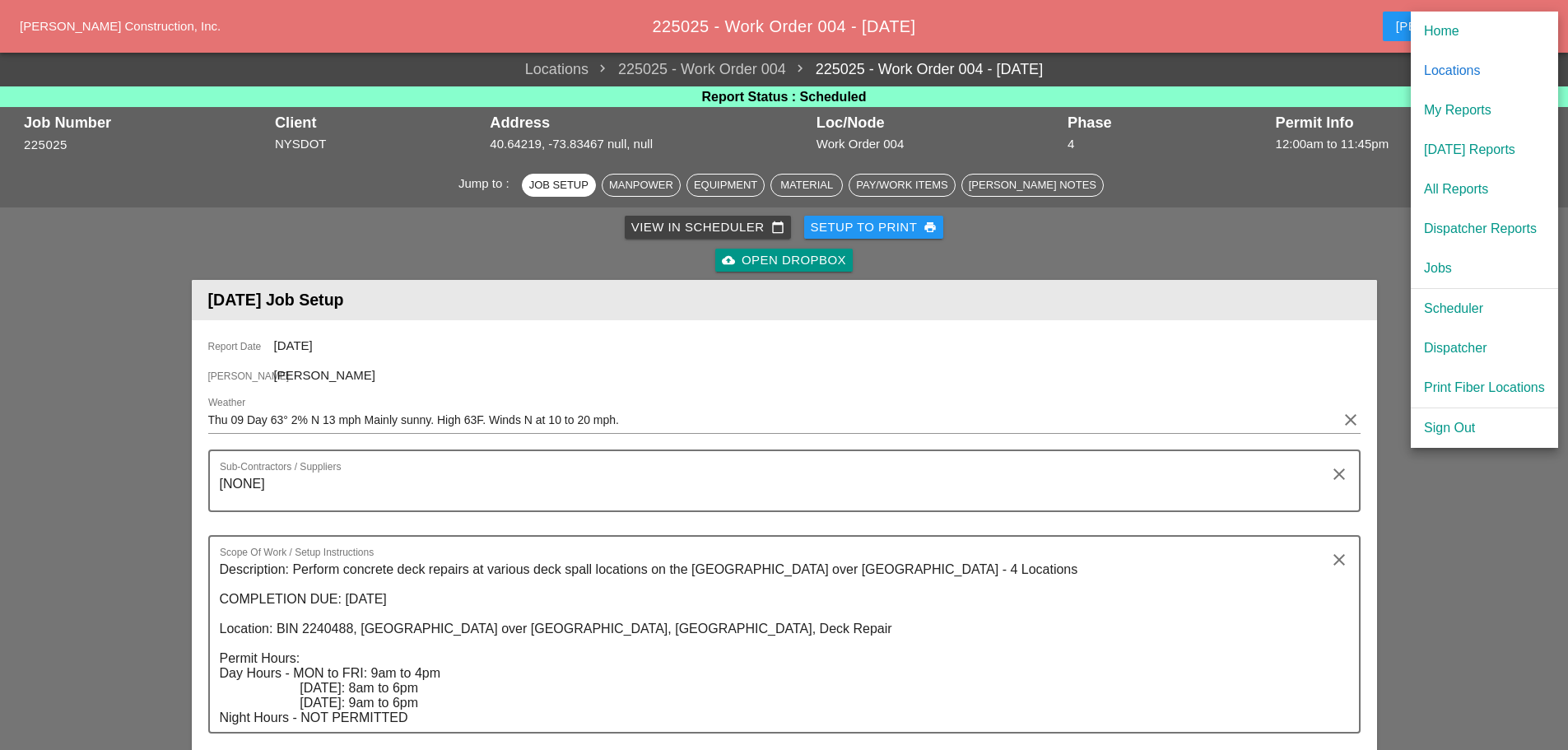
click at [1470, 303] on div "Scheduler" at bounding box center [1485, 309] width 121 height 19
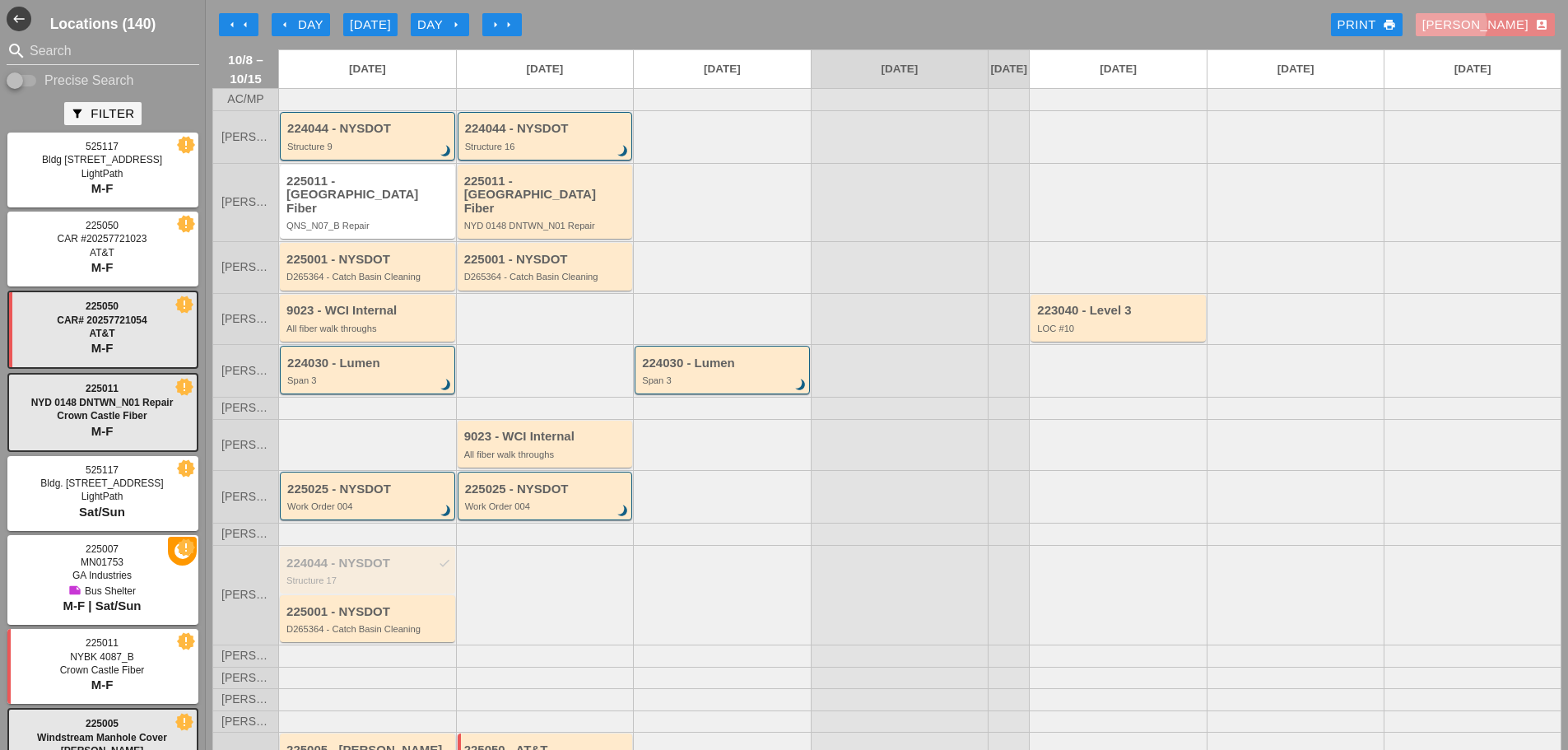
click at [1502, 16] on div "[PERSON_NAME] account_box" at bounding box center [1485, 25] width 126 height 19
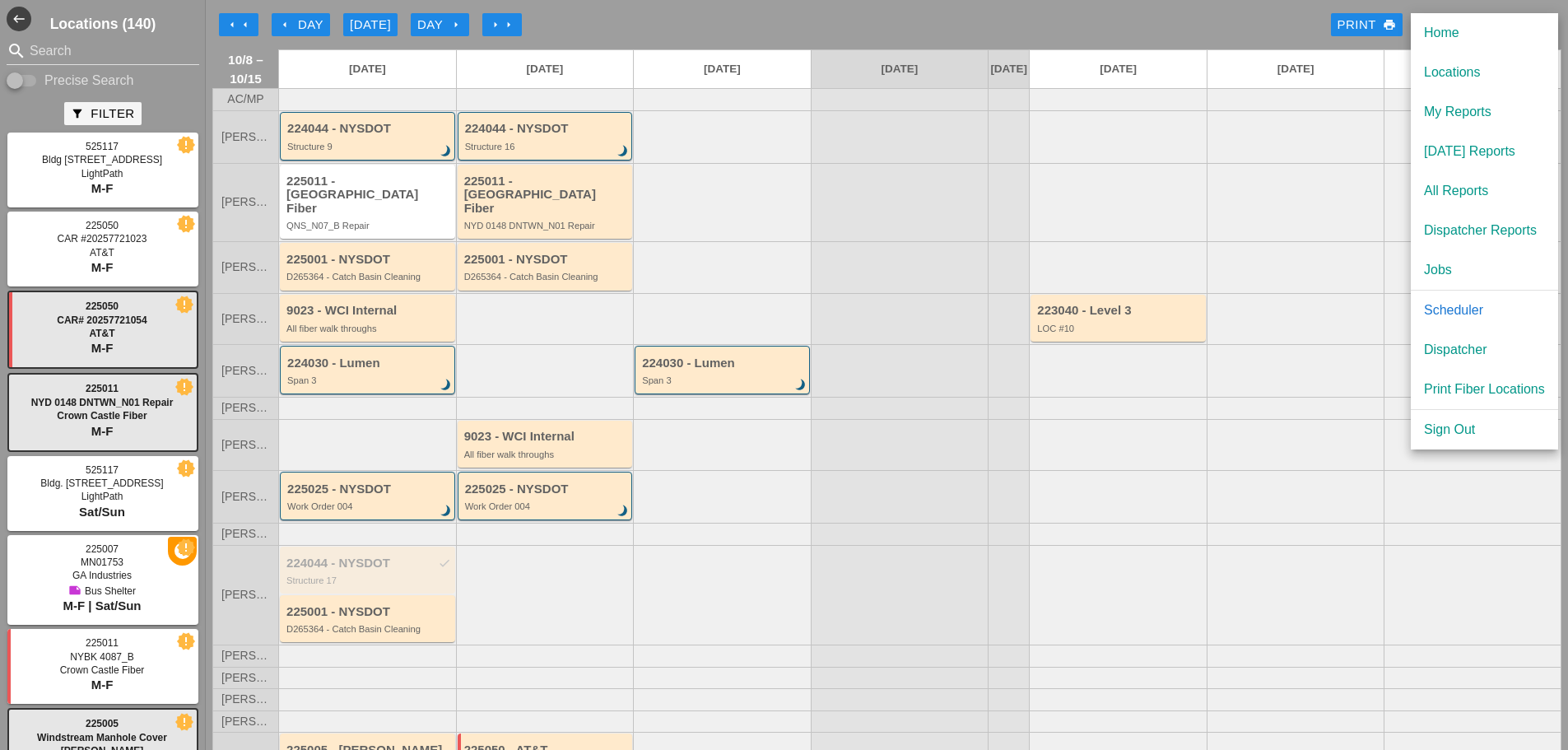
click at [1462, 345] on div "Dispatcher" at bounding box center [1485, 350] width 121 height 19
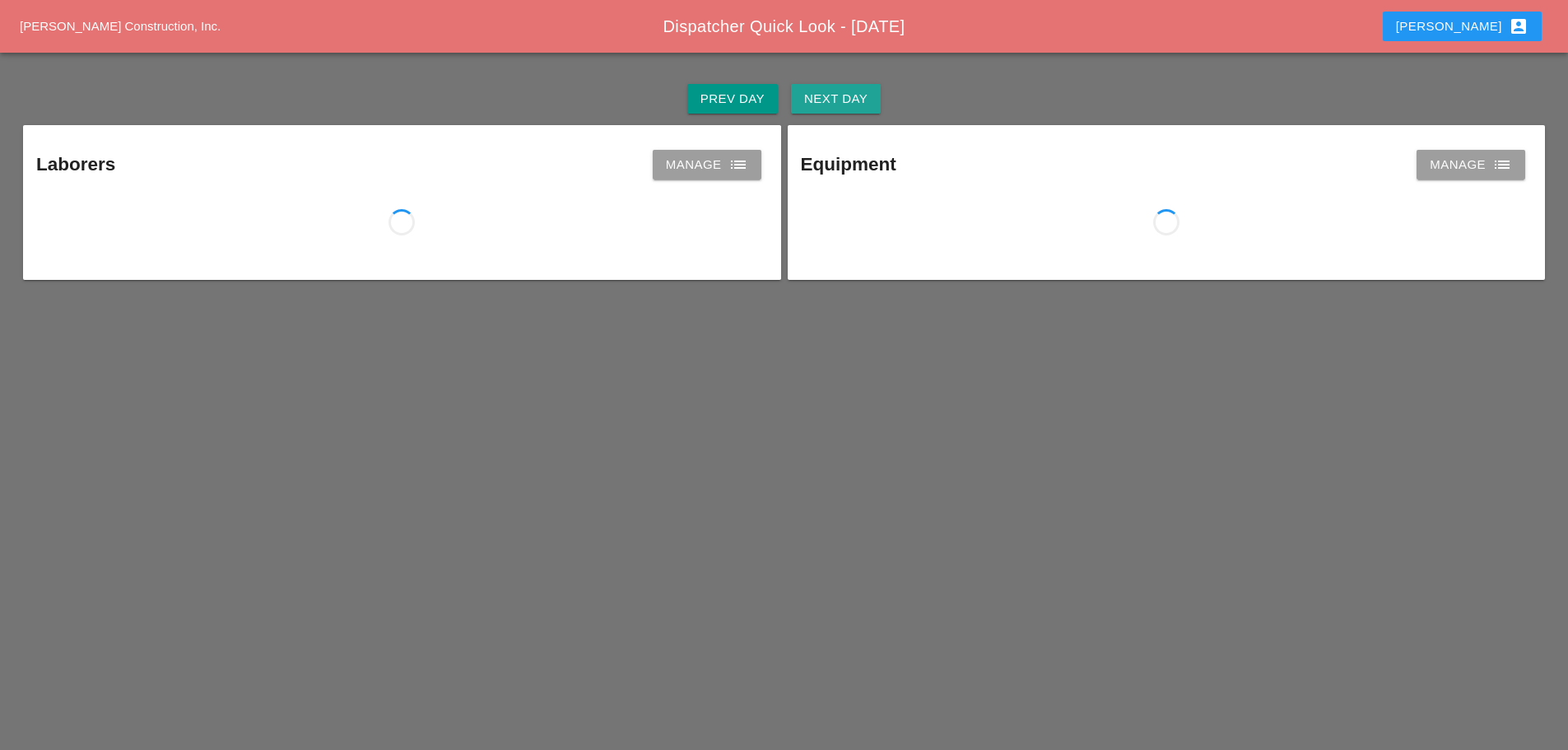
click at [848, 101] on div "Next Day" at bounding box center [836, 99] width 63 height 19
click at [740, 166] on icon "list" at bounding box center [738, 164] width 19 height 19
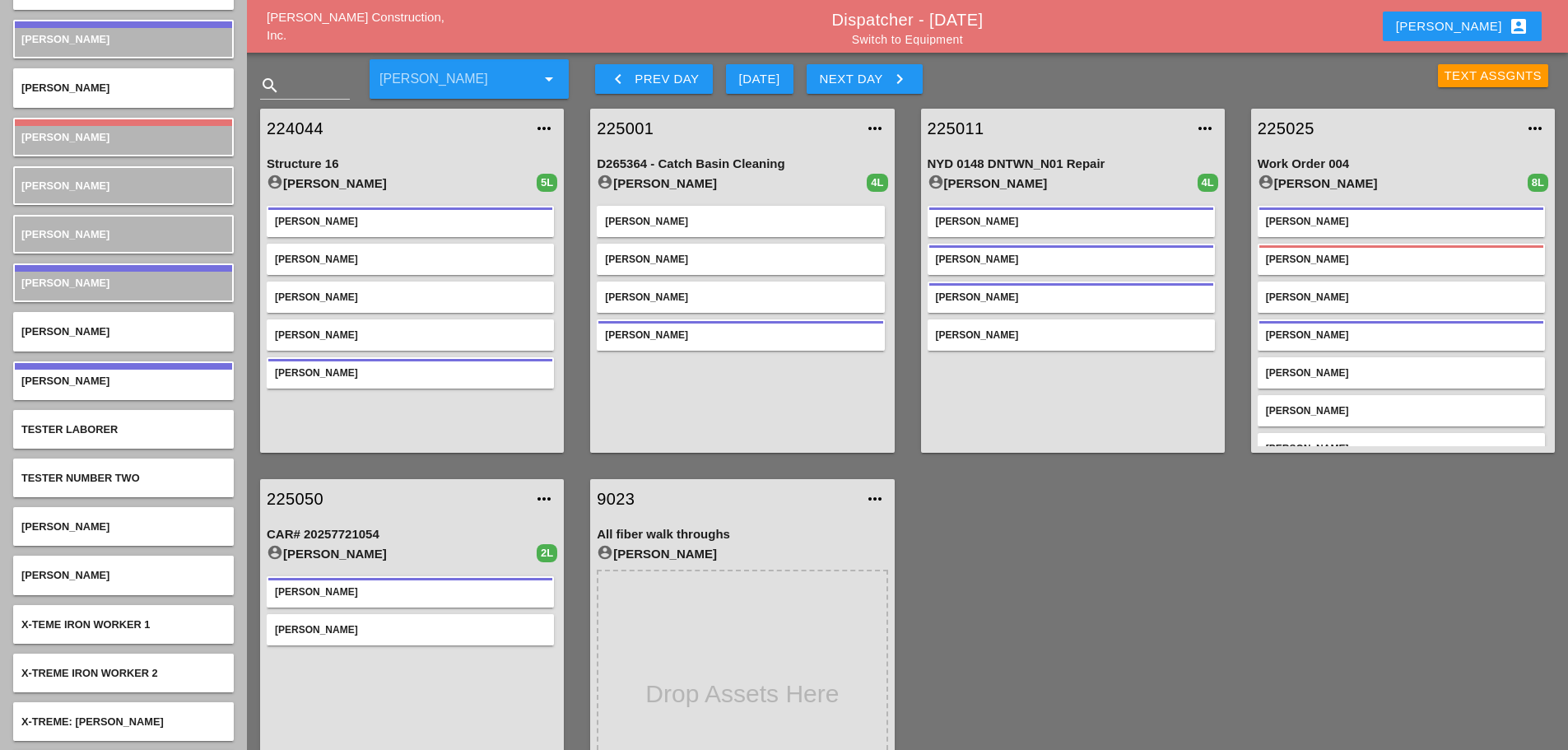
scroll to position [4519, 0]
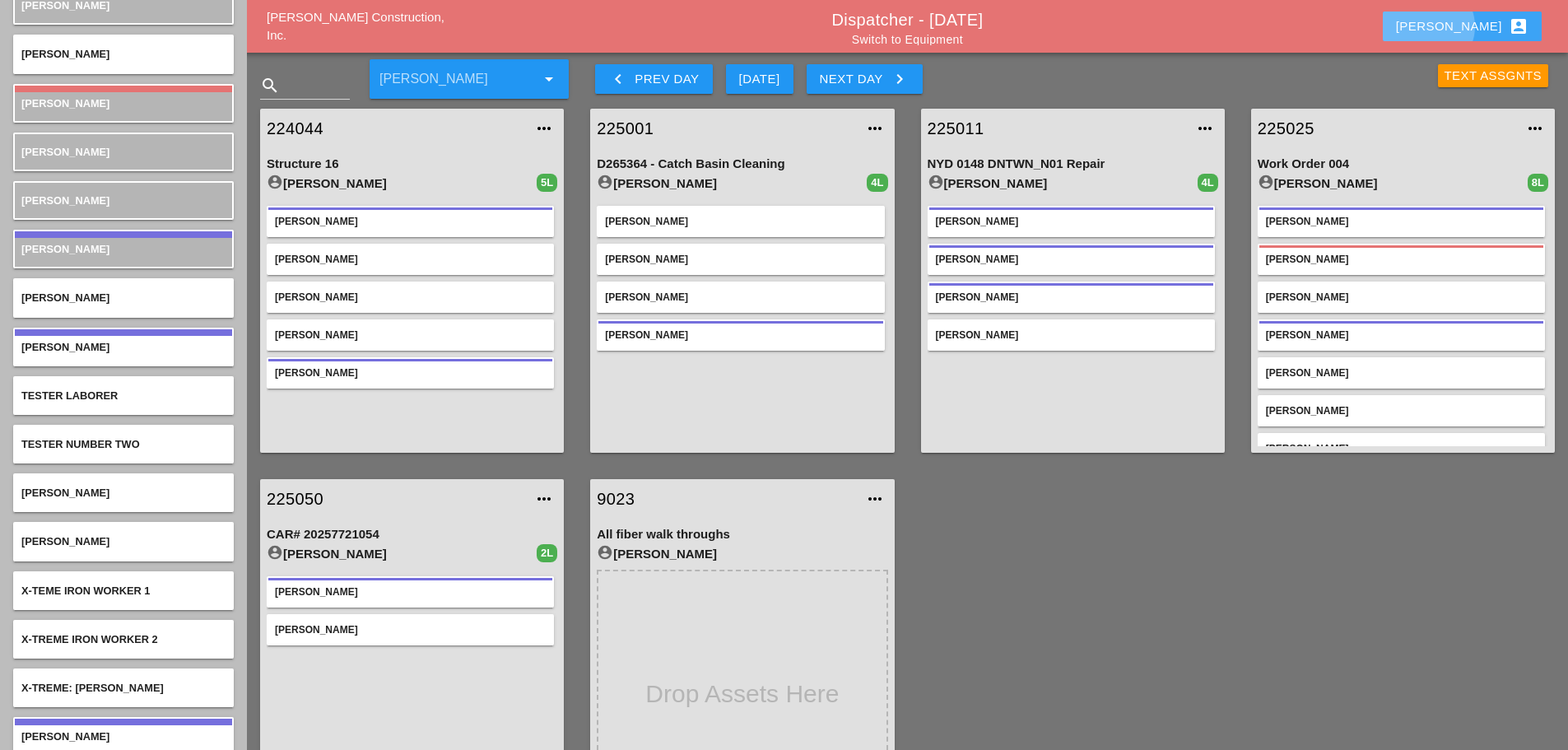
click at [1477, 28] on div "[PERSON_NAME] account_box" at bounding box center [1462, 26] width 133 height 19
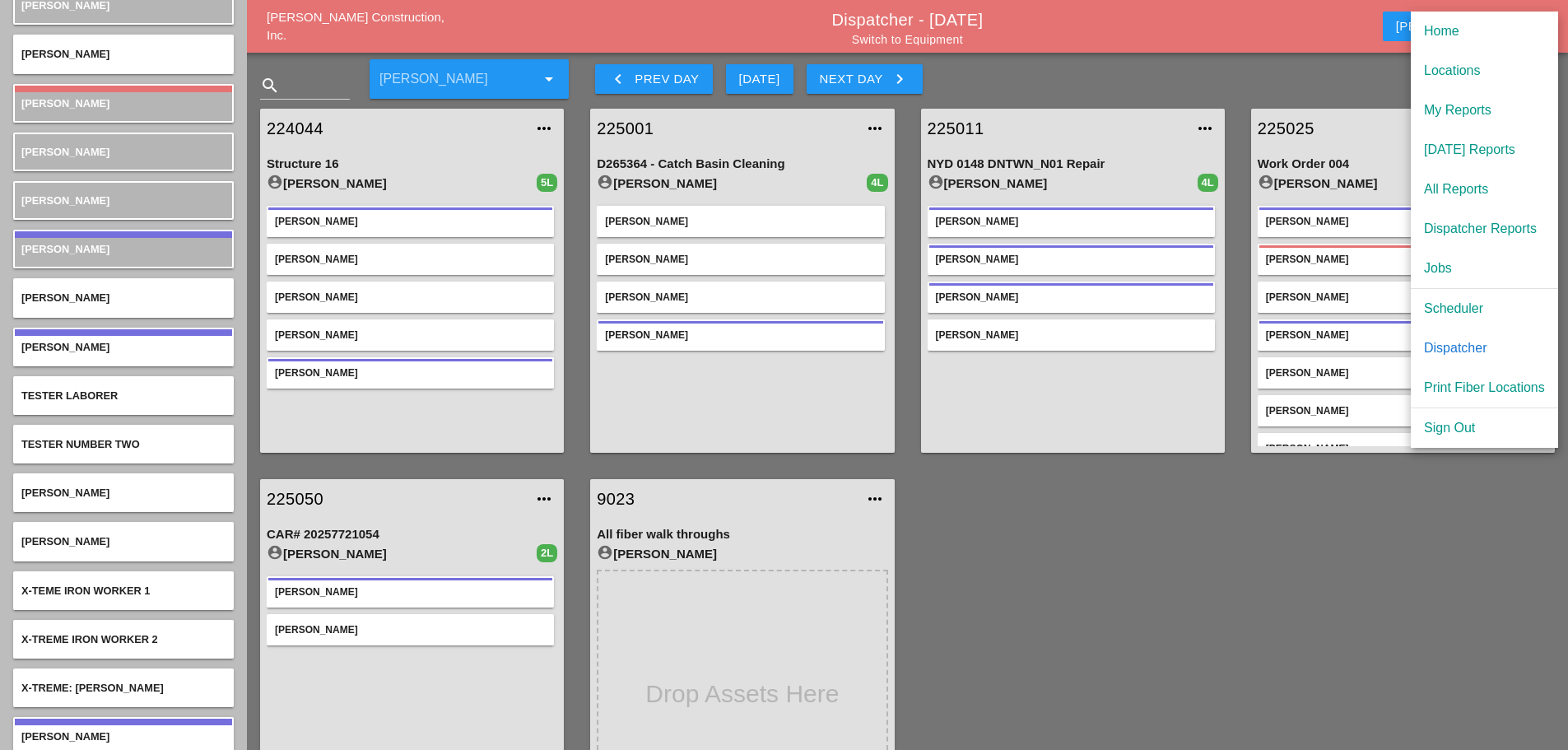
click at [1464, 302] on div "Scheduler" at bounding box center [1485, 309] width 121 height 19
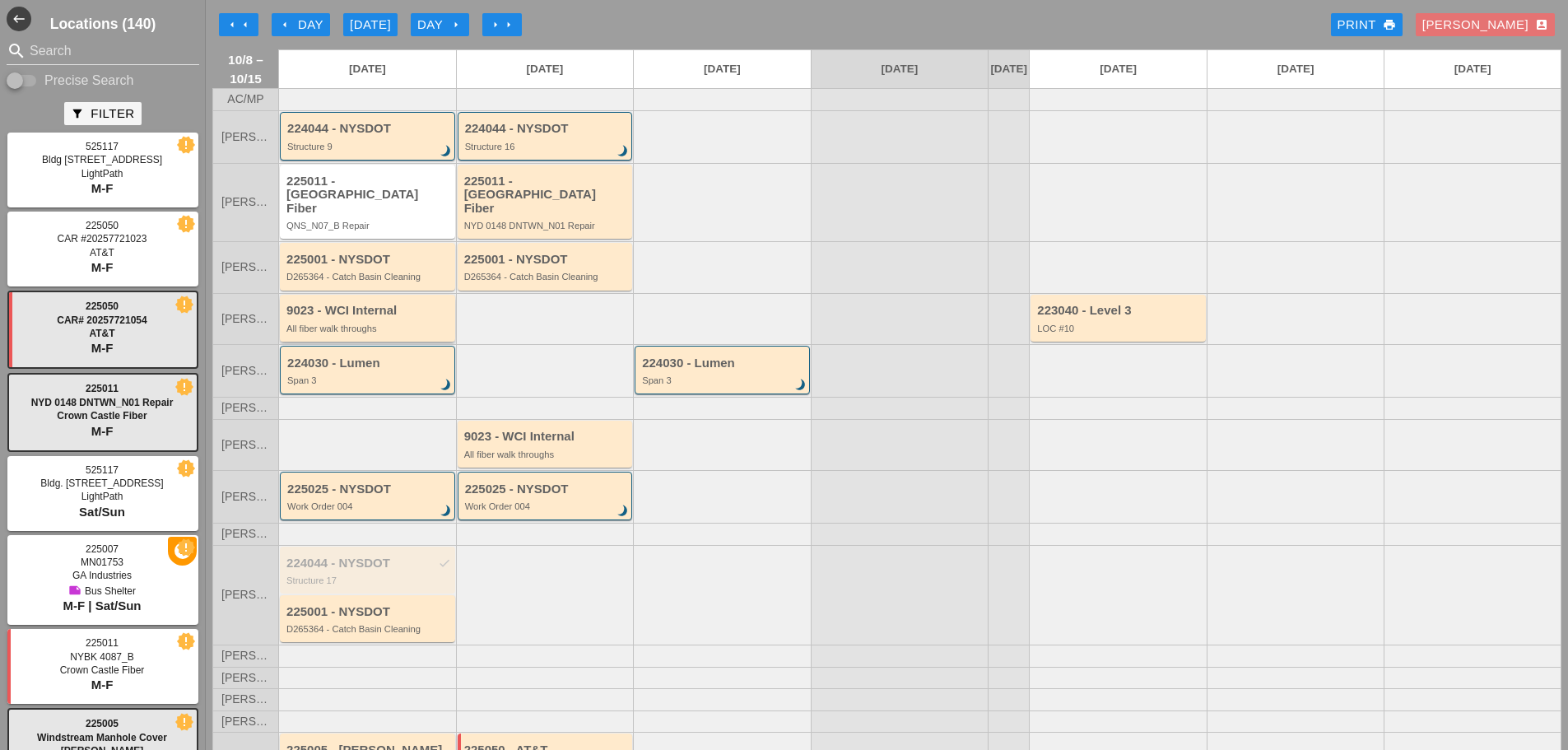
click at [316, 324] on div "All fiber walk throughs" at bounding box center [368, 328] width 164 height 10
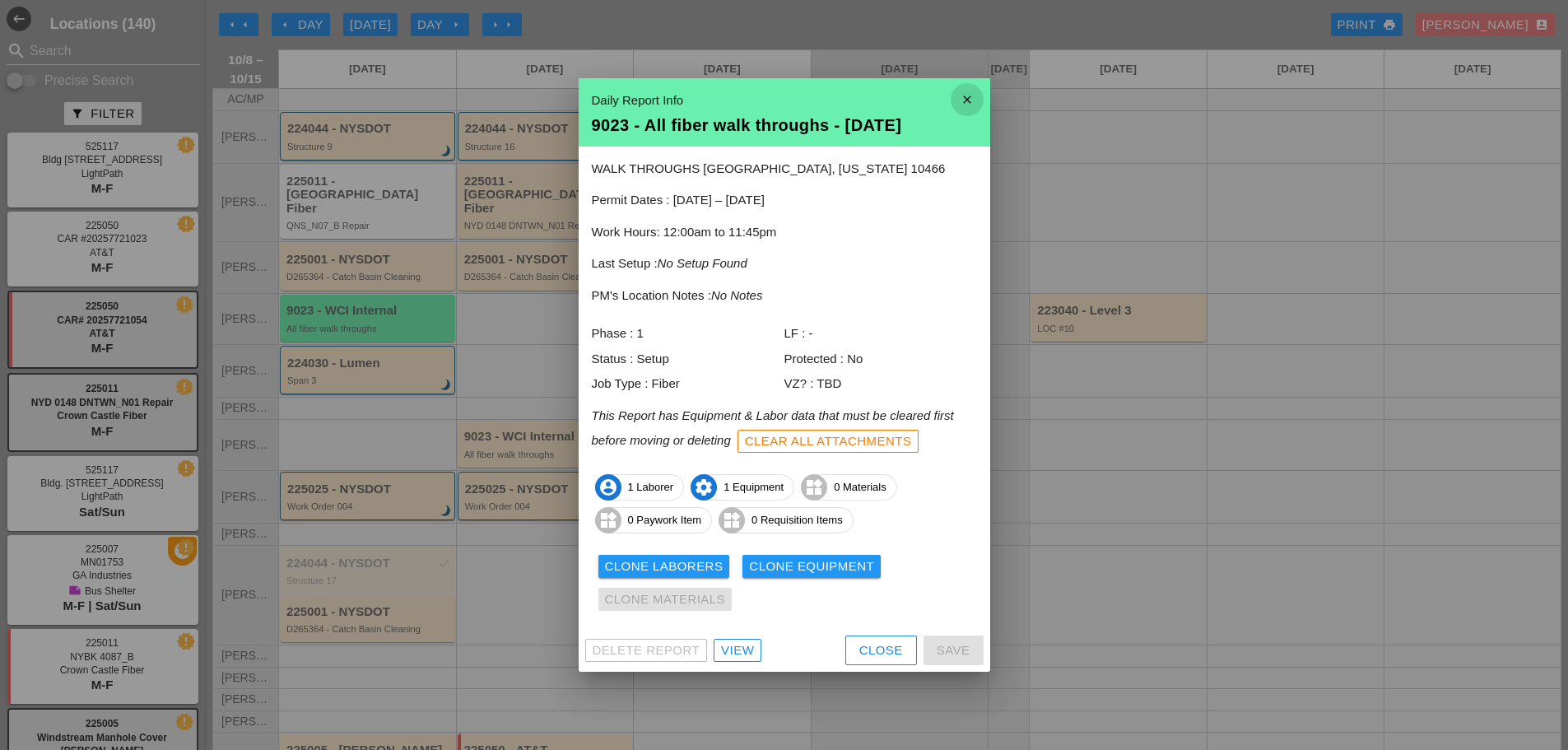
click at [978, 101] on icon "close" at bounding box center [966, 99] width 33 height 33
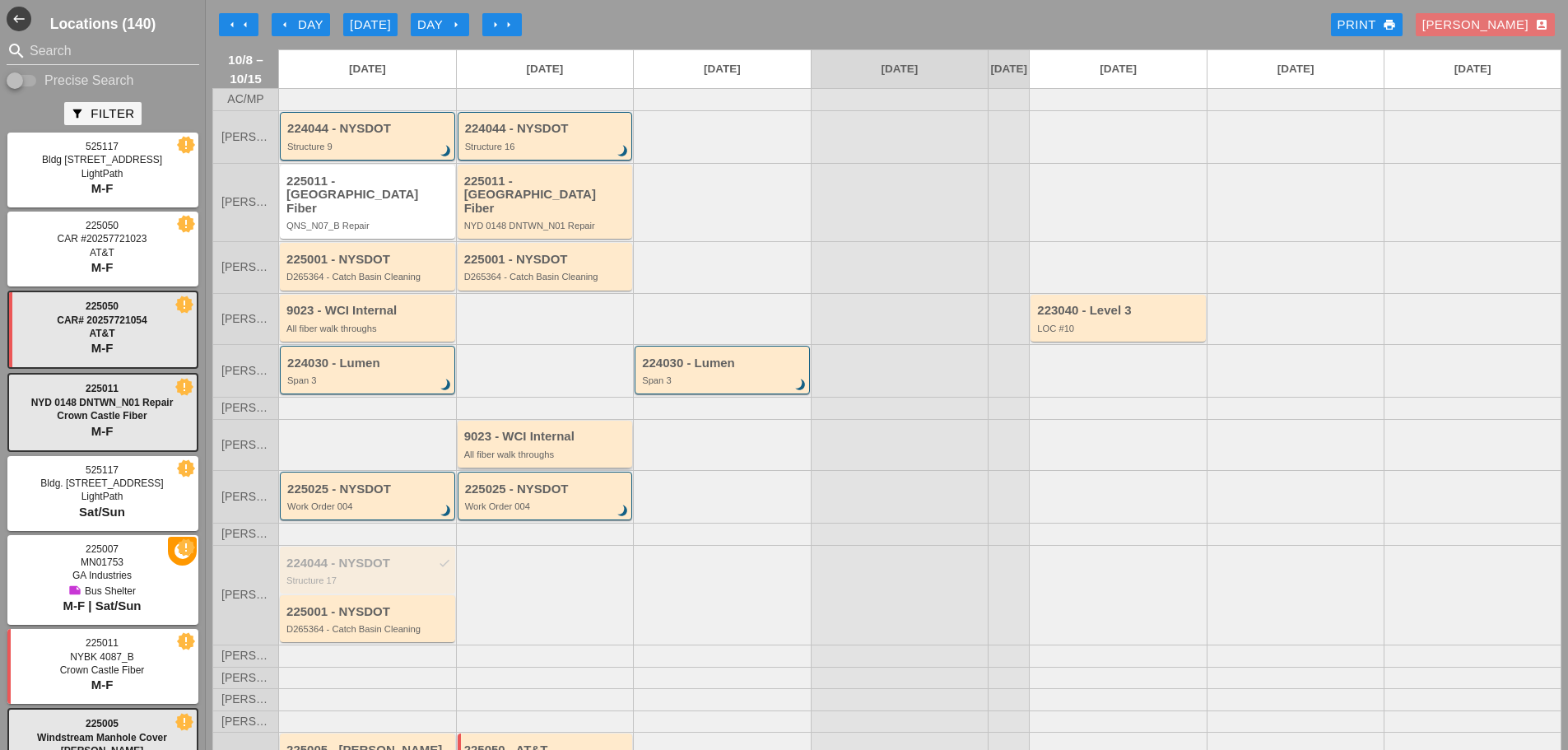
click at [572, 449] on div "All fiber walk throughs" at bounding box center [546, 454] width 164 height 10
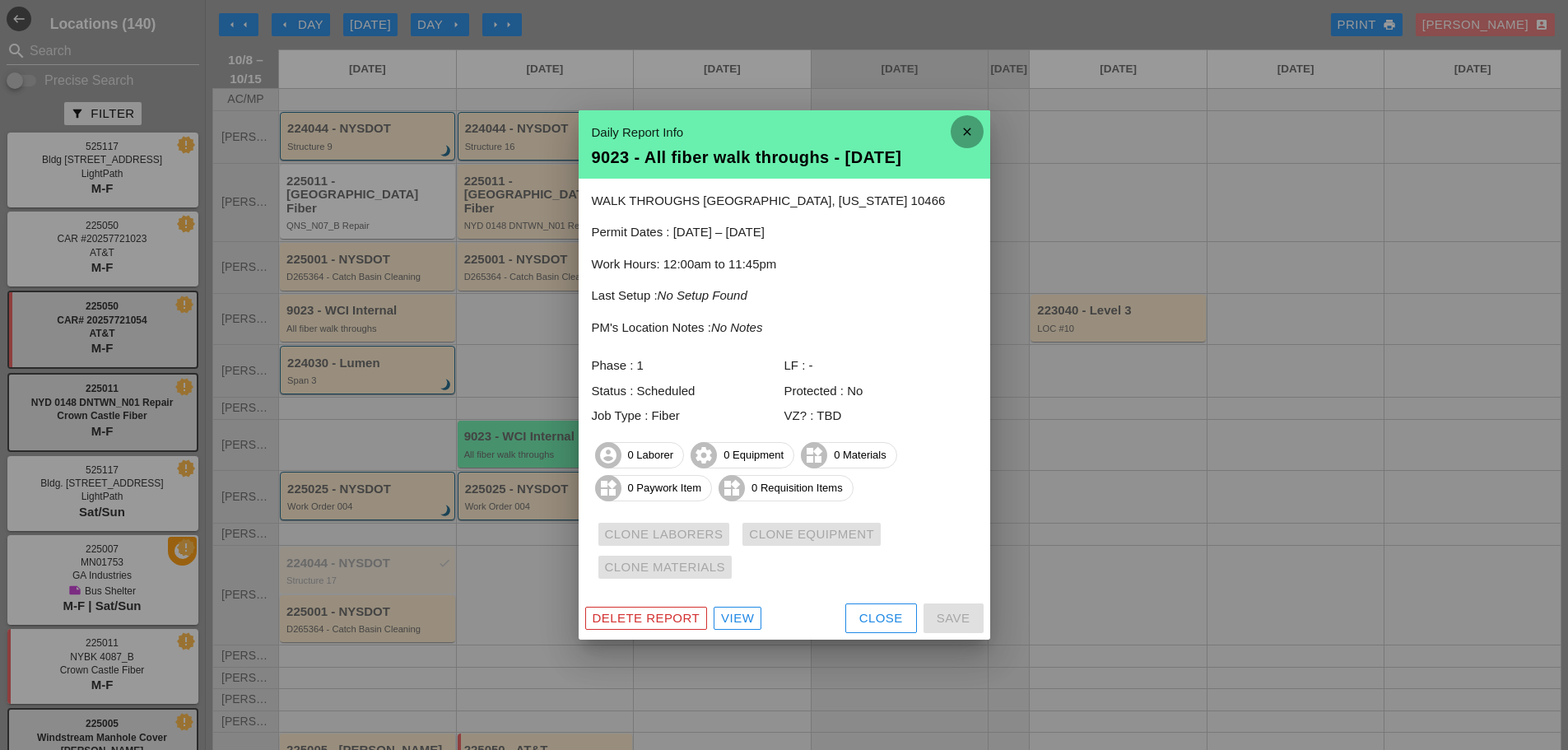
click at [968, 130] on icon "close" at bounding box center [966, 131] width 33 height 33
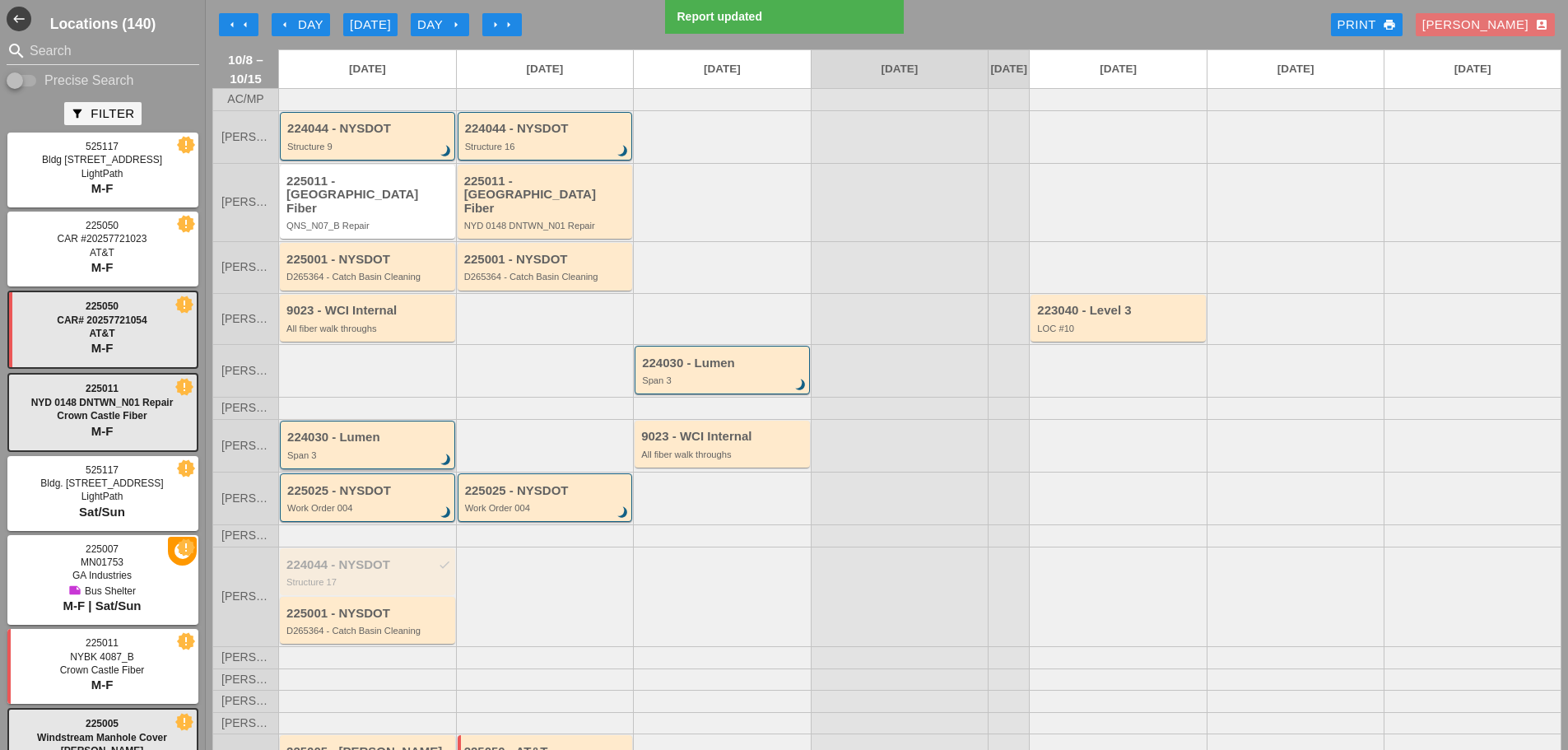
click at [365, 447] on div "224030 - Lumen Span 3 brightness_3" at bounding box center [368, 446] width 163 height 30
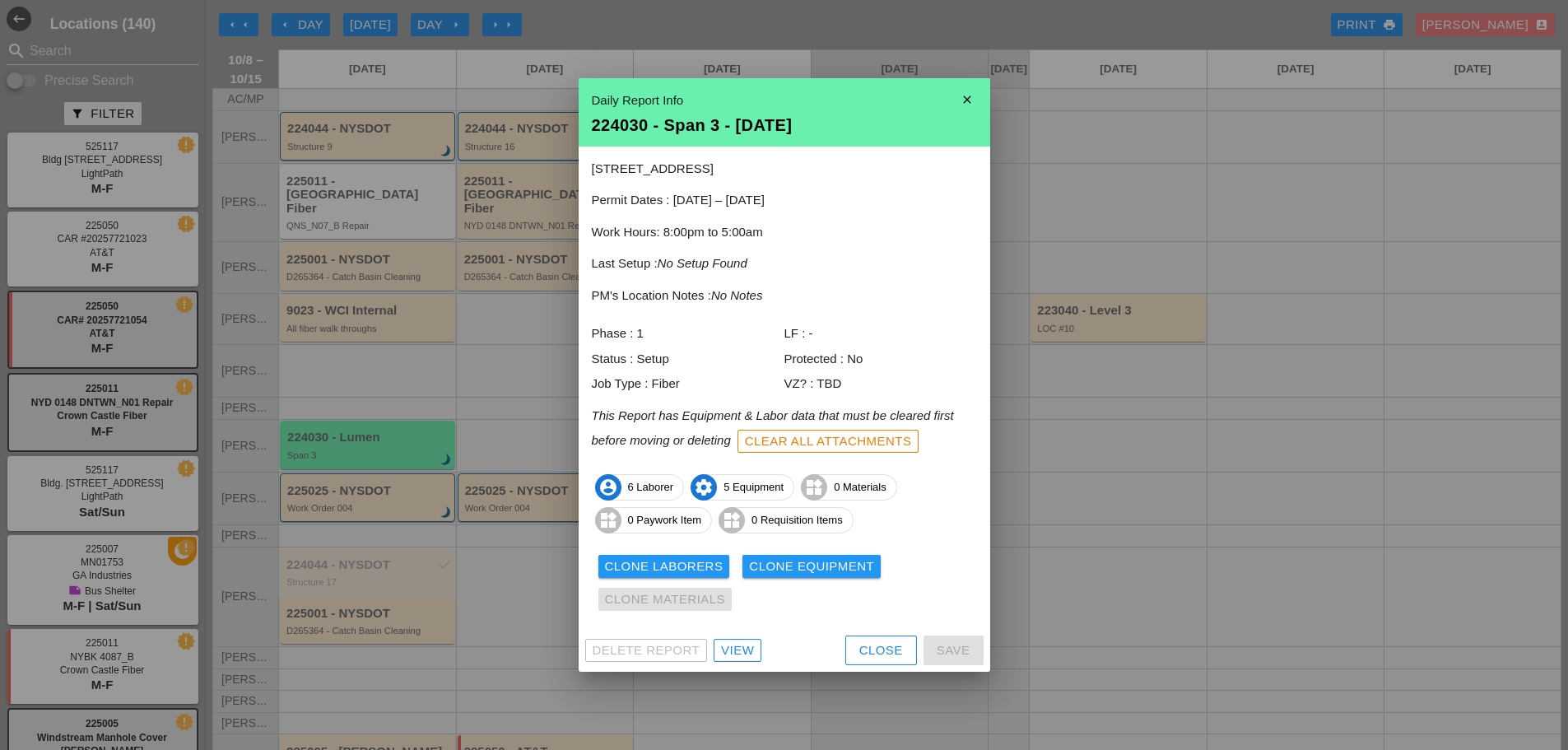
drag, startPoint x: 326, startPoint y: 437, endPoint x: 335, endPoint y: 367, distance: 70.6
click at [335, 367] on div at bounding box center [784, 375] width 1568 height 750
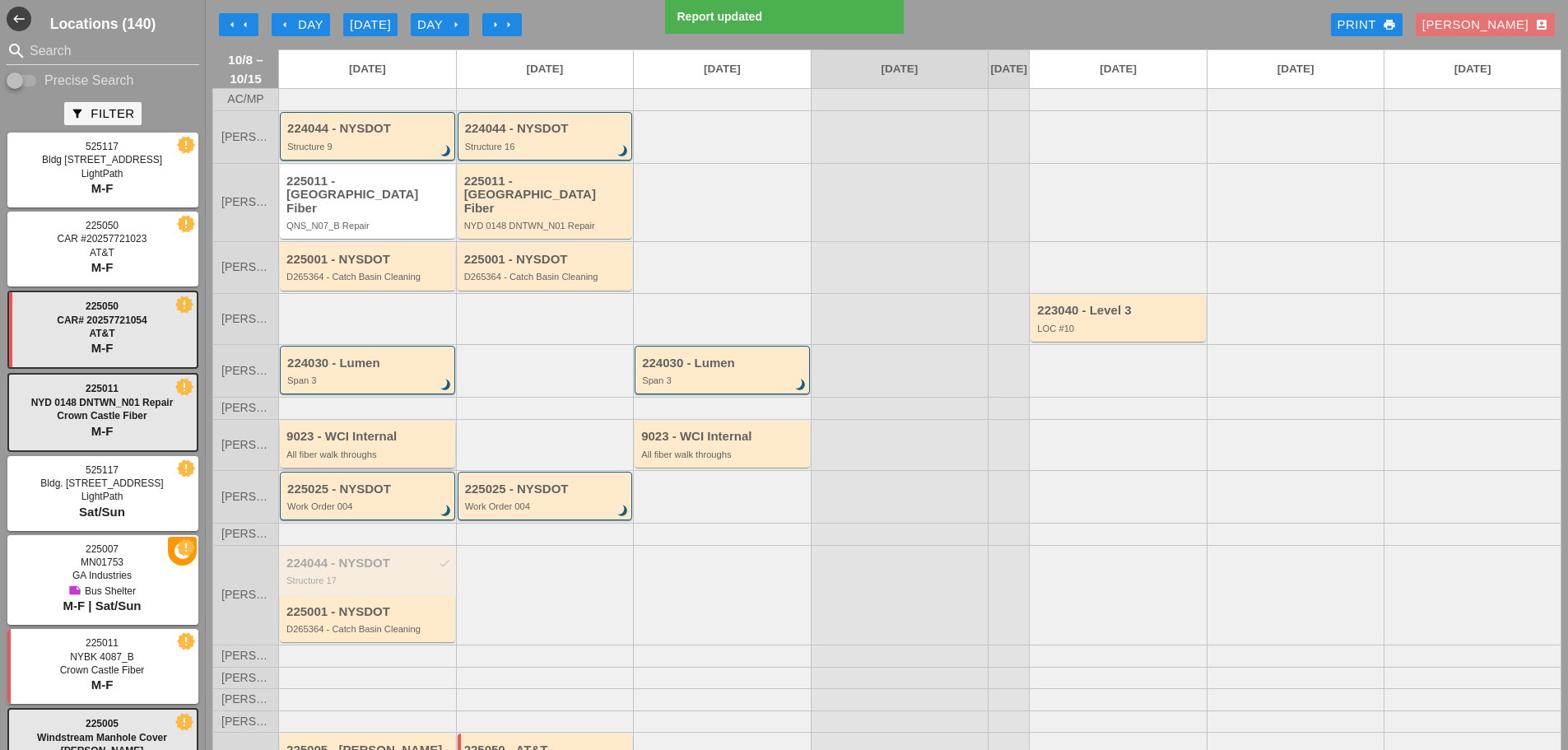
click at [330, 447] on div "9023 - WCI Internal All fiber walk throughs" at bounding box center [368, 445] width 164 height 30
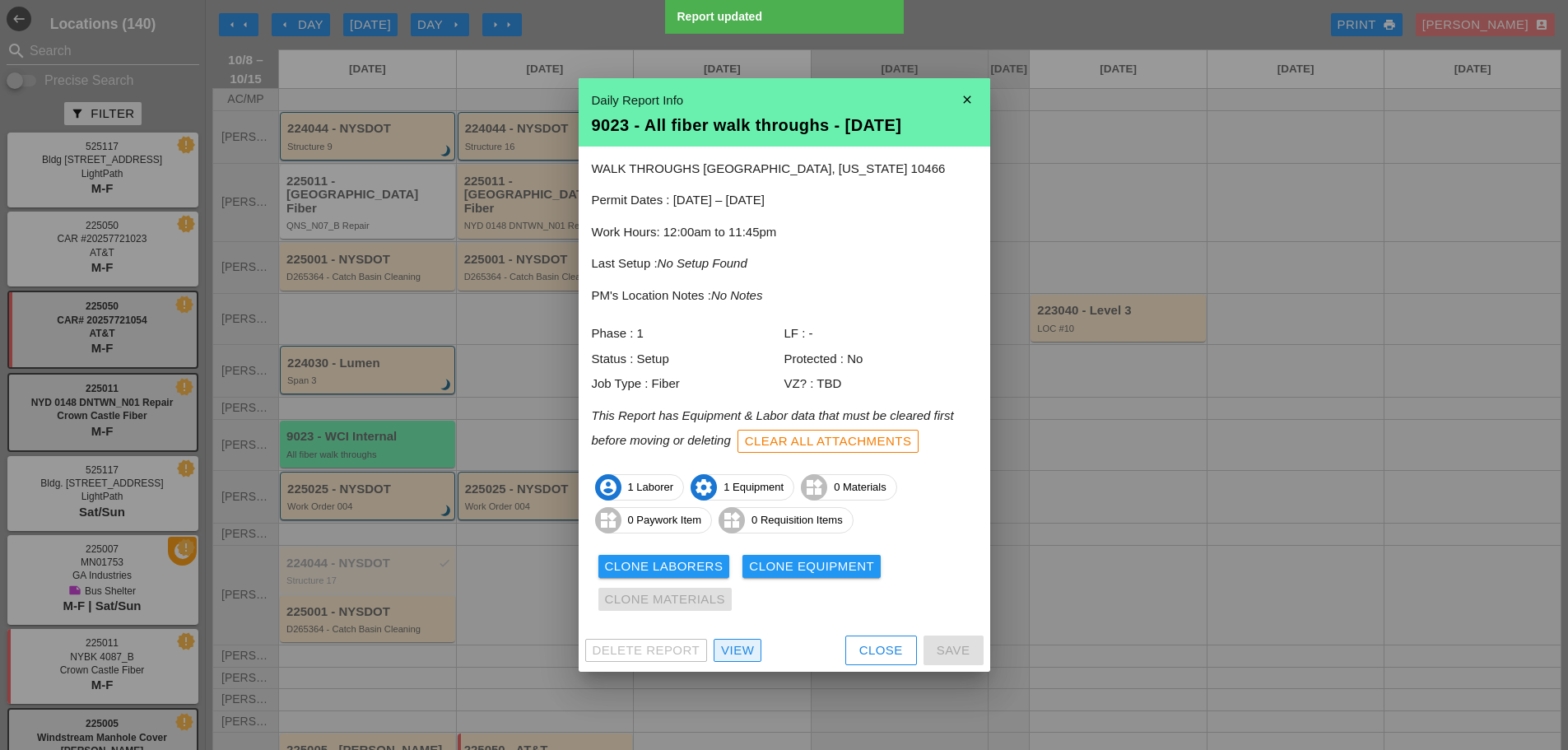
click at [750, 651] on div "View" at bounding box center [737, 651] width 33 height 19
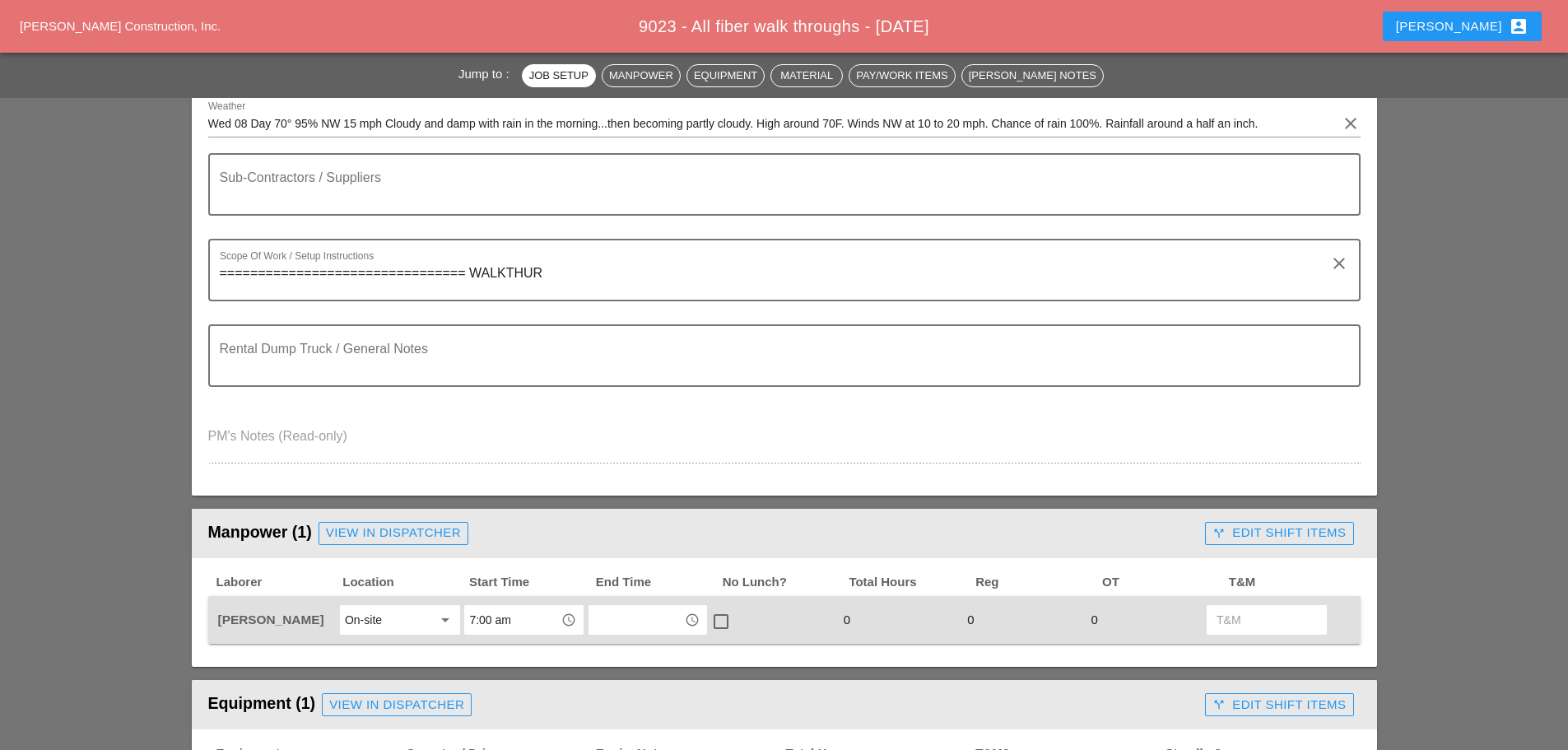
scroll to position [411, 0]
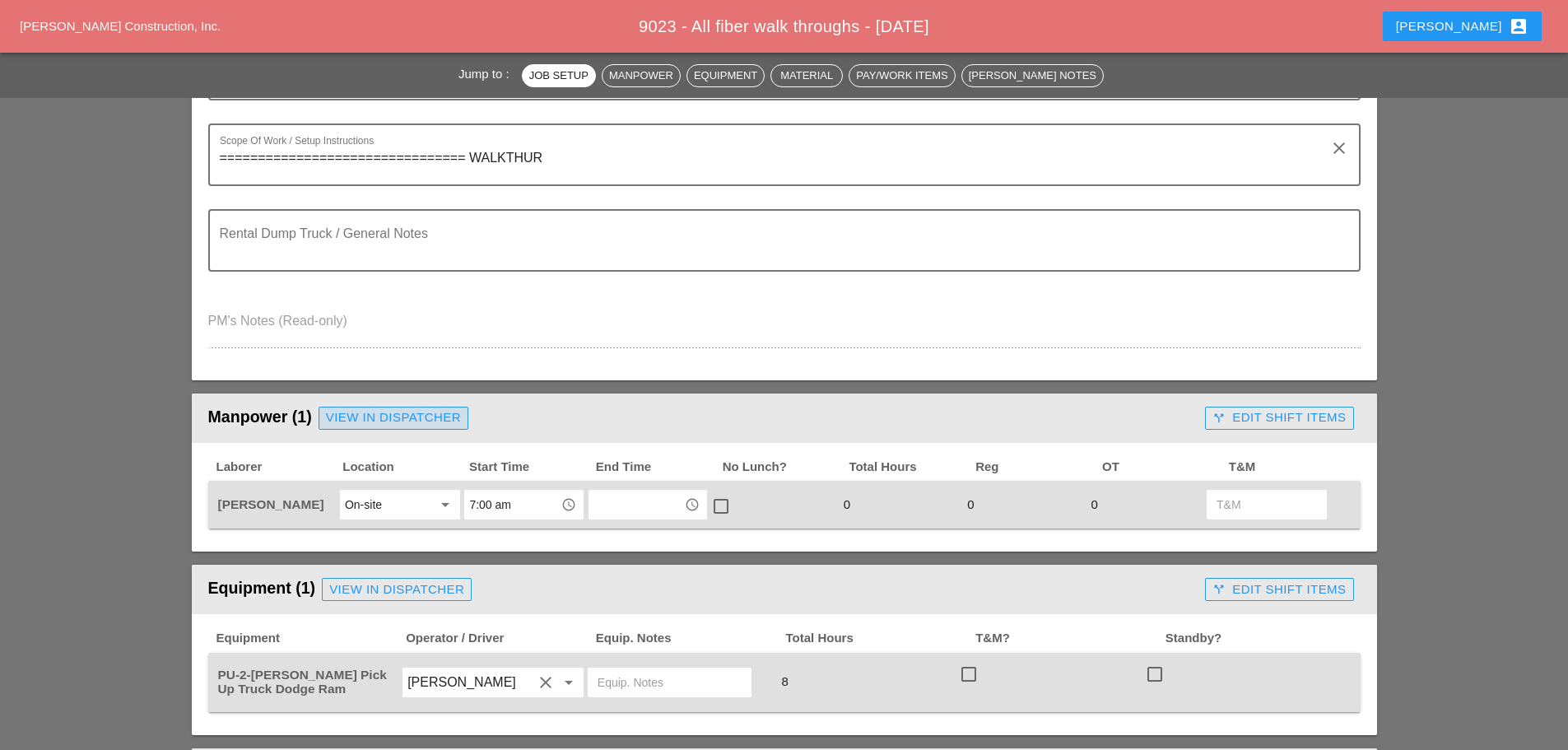
click at [426, 419] on div "View in Dispatcher" at bounding box center [394, 418] width 135 height 19
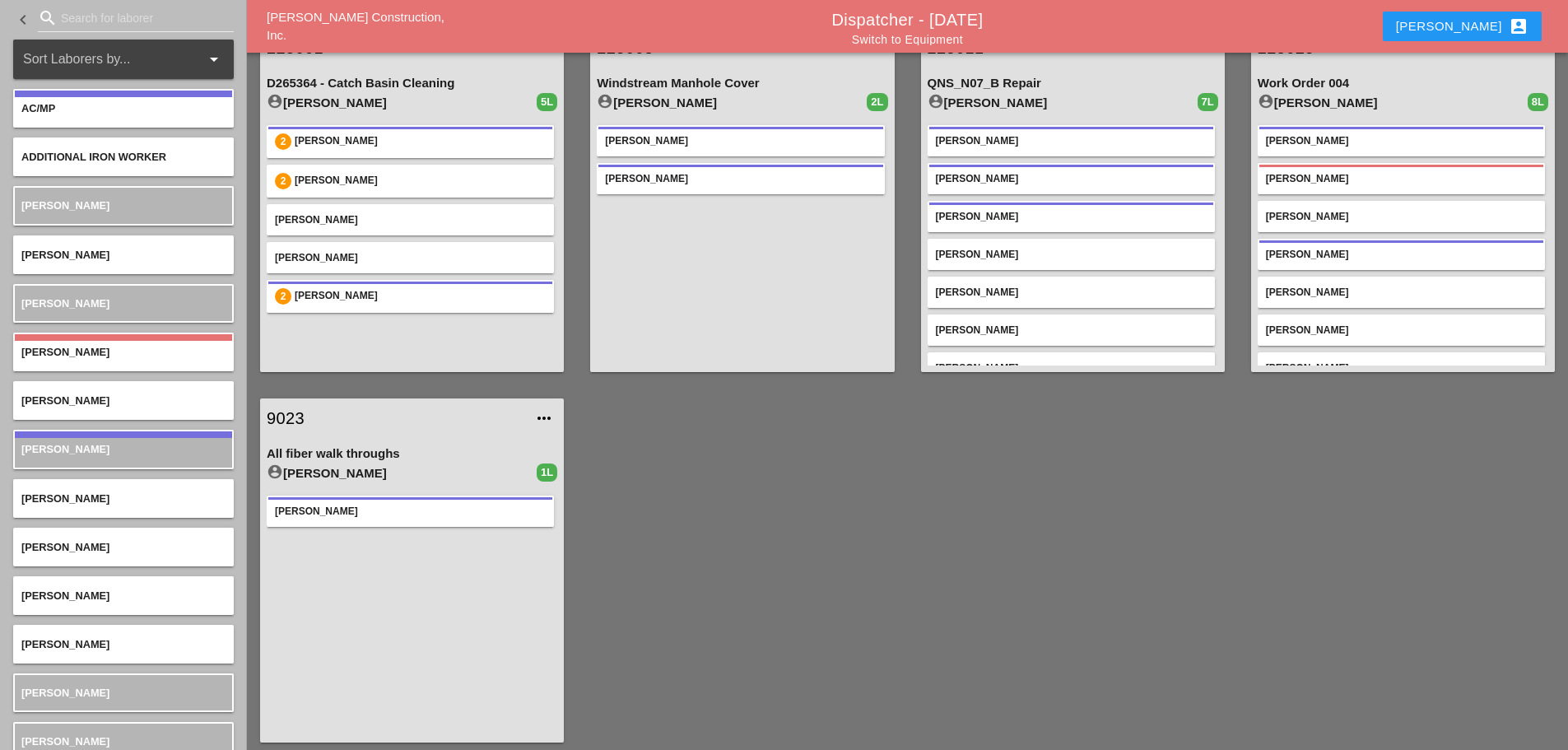
scroll to position [457, 0]
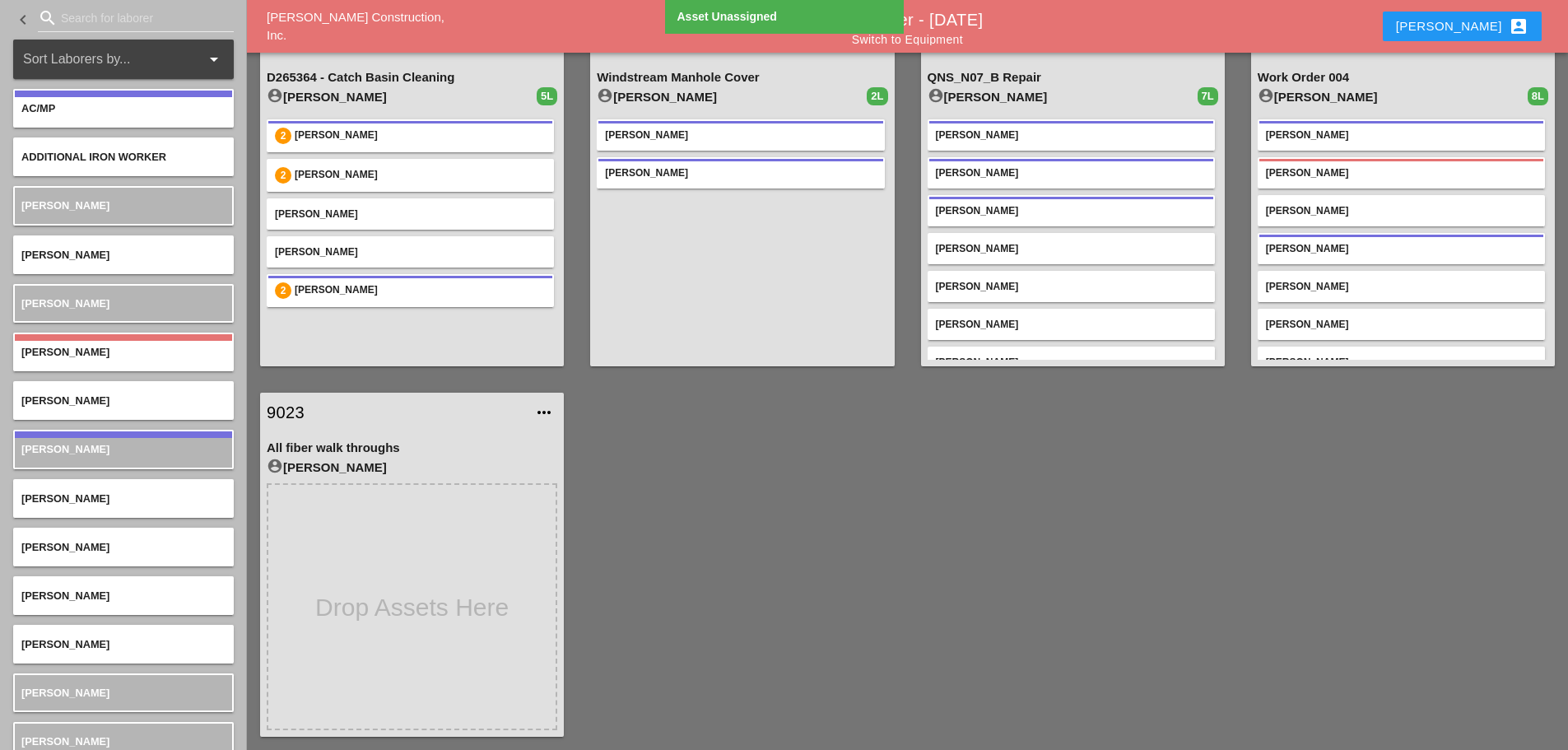
click at [77, 24] on input "Search for laborer" at bounding box center [135, 18] width 149 height 26
type input "G"
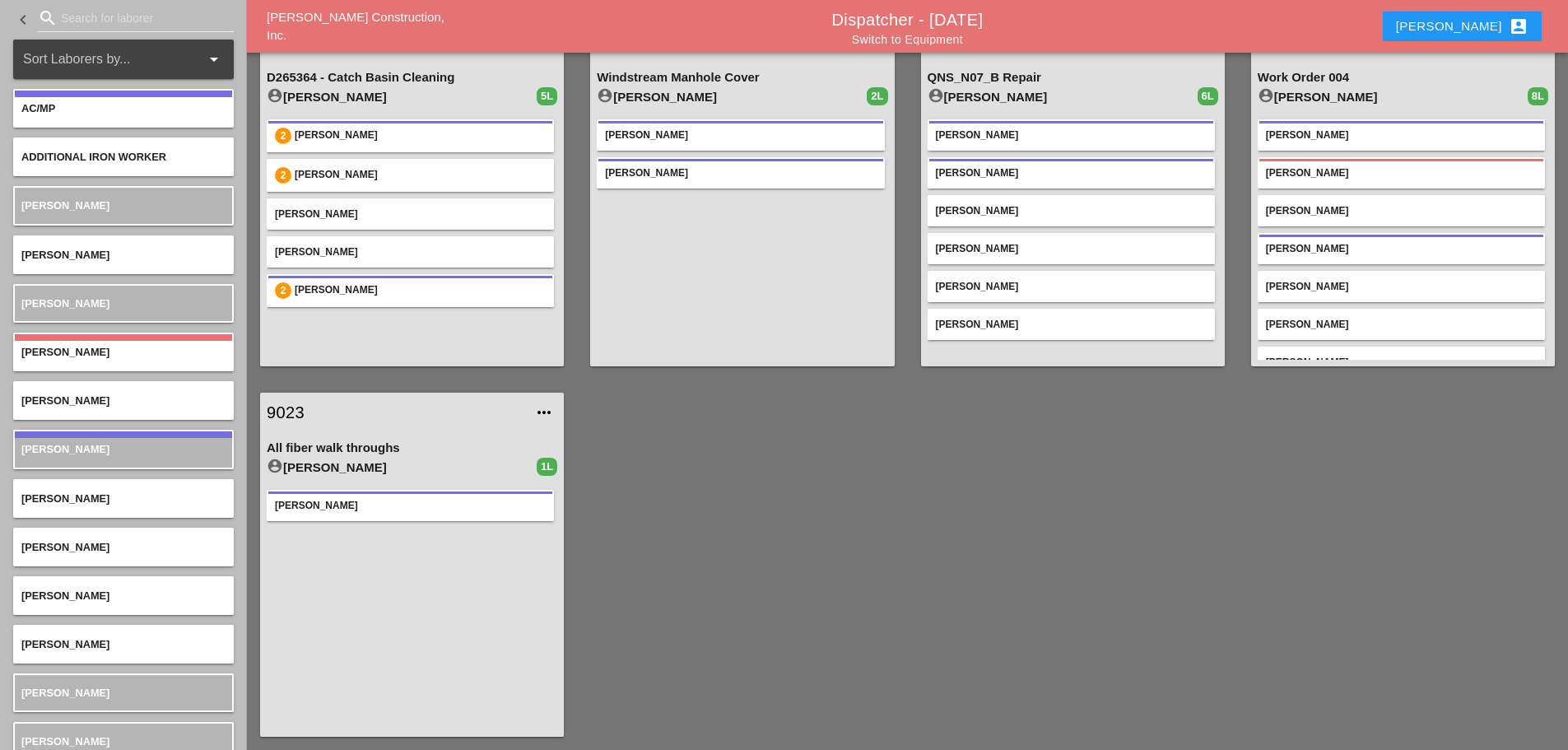
click at [294, 416] on link "9023" at bounding box center [395, 412] width 258 height 25
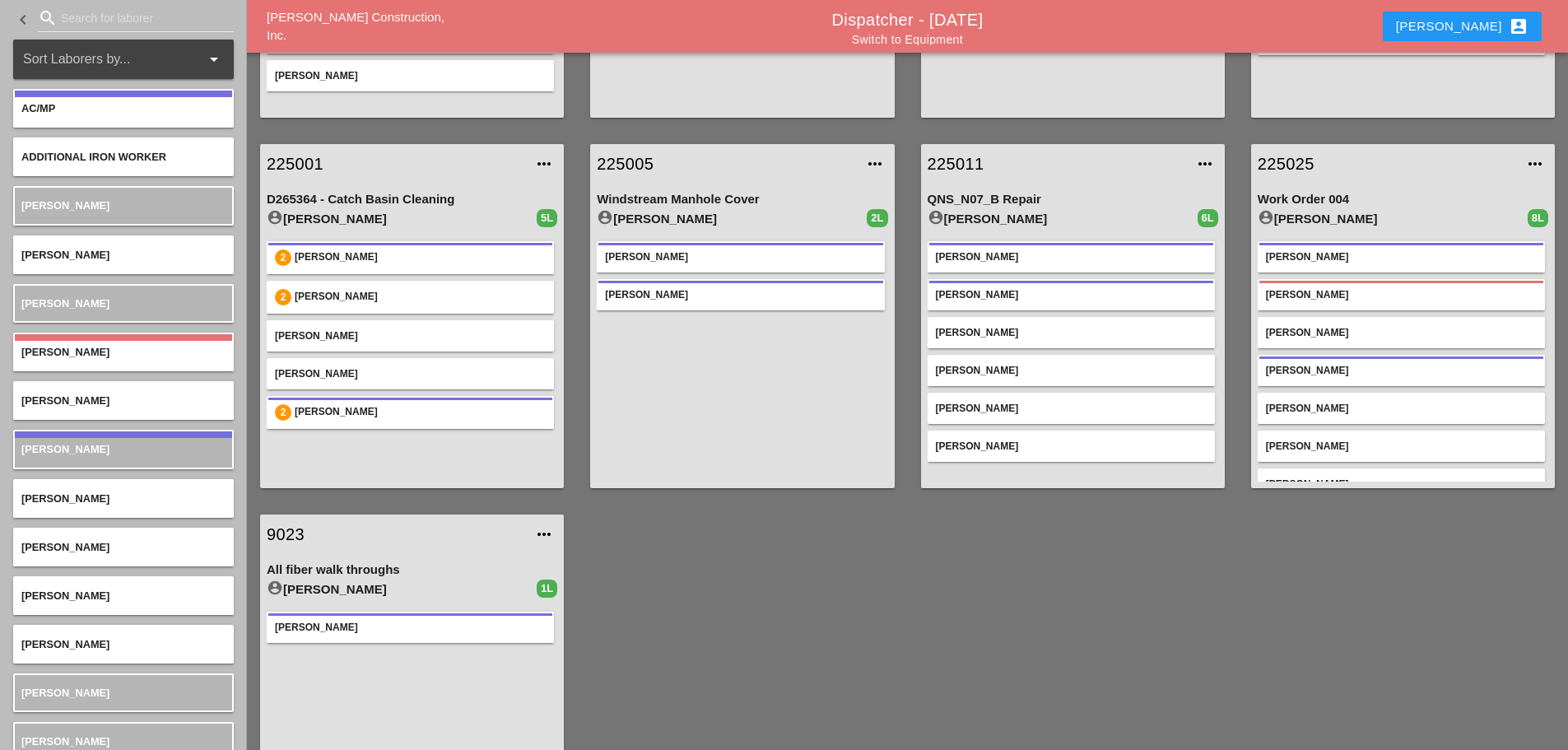
scroll to position [457, 0]
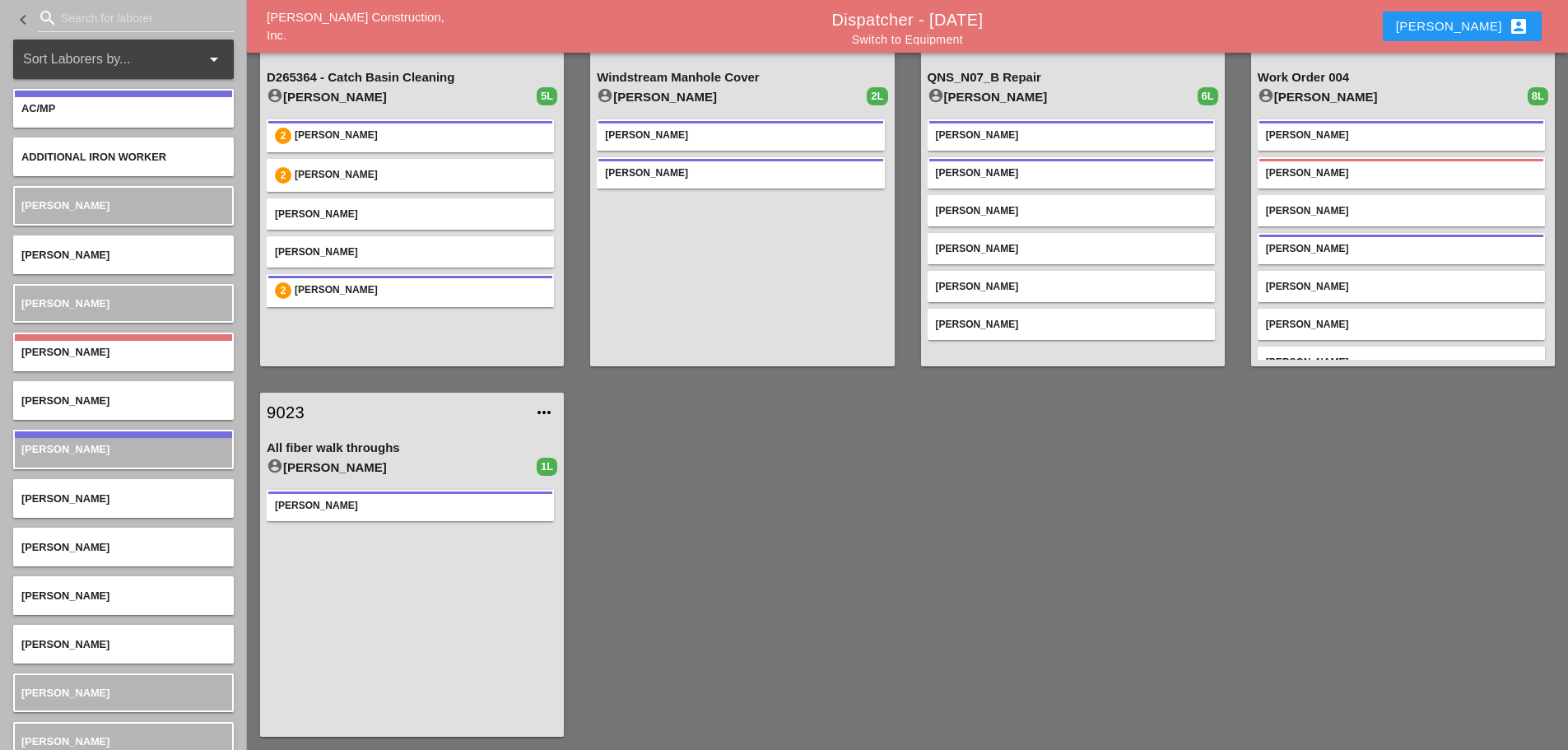
click at [287, 410] on link "9023" at bounding box center [395, 412] width 258 height 25
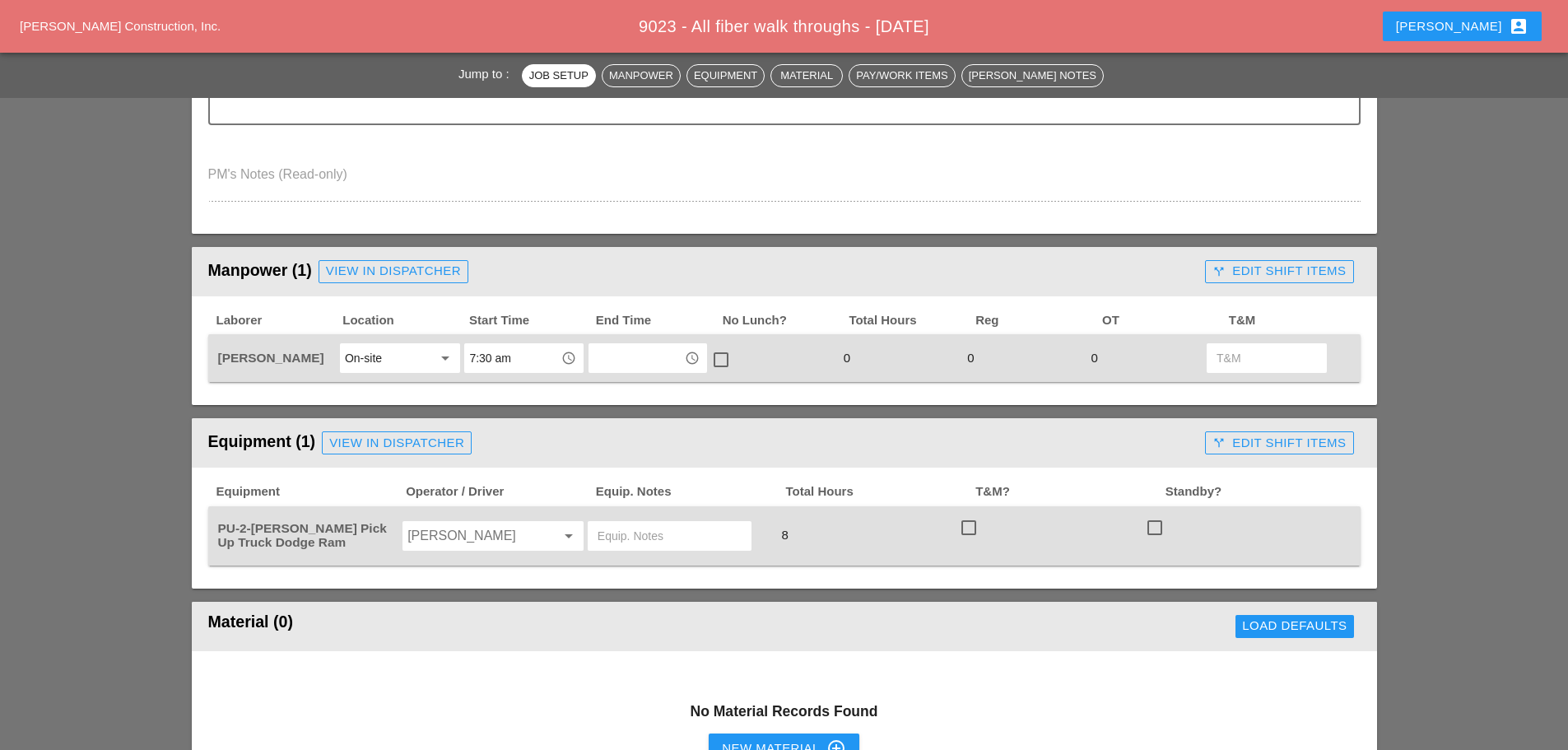
scroll to position [659, 0]
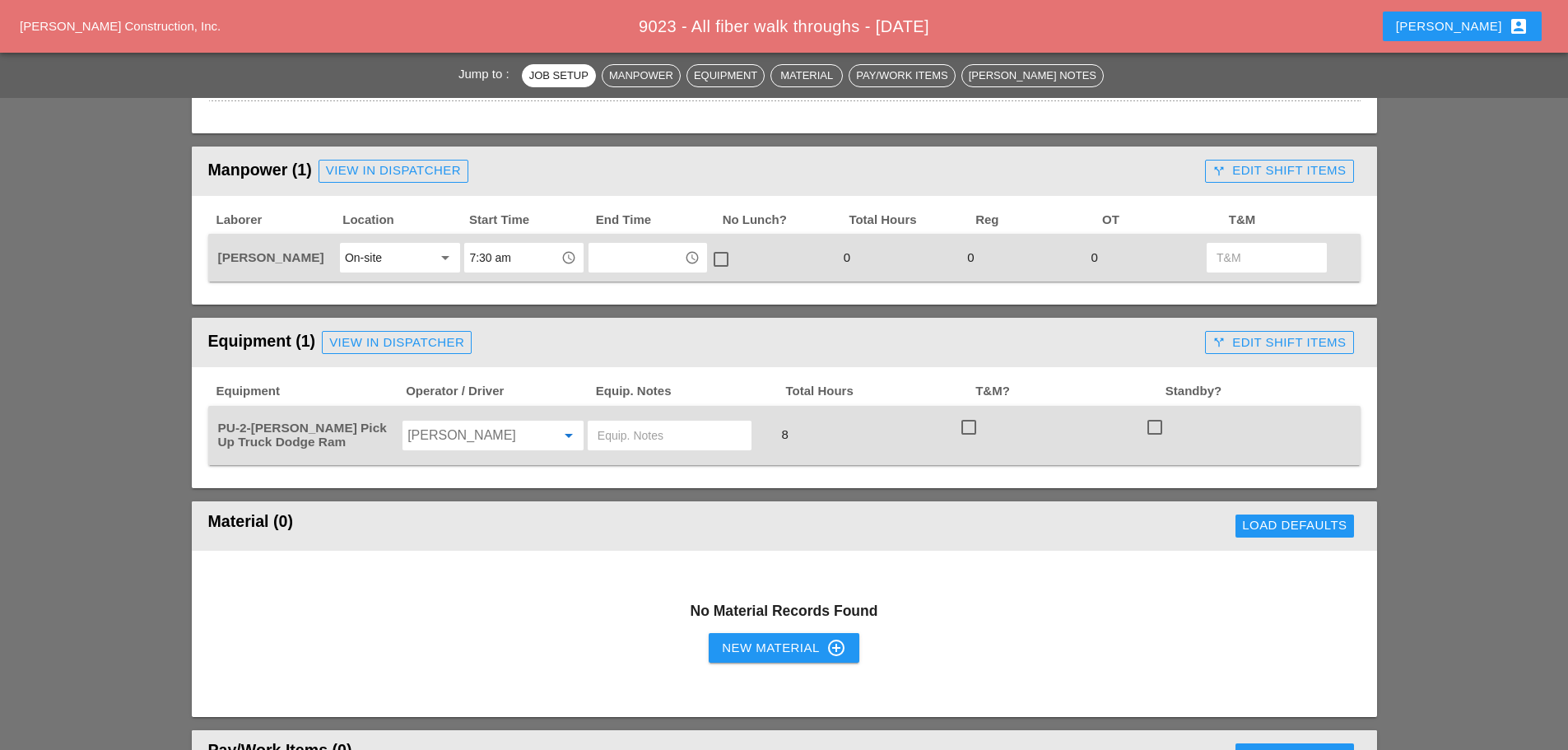
click at [471, 433] on input "Iwan Belfor" at bounding box center [469, 435] width 125 height 26
click at [461, 466] on div "[PERSON_NAME]" at bounding box center [493, 470] width 155 height 19
type input "[PERSON_NAME]"
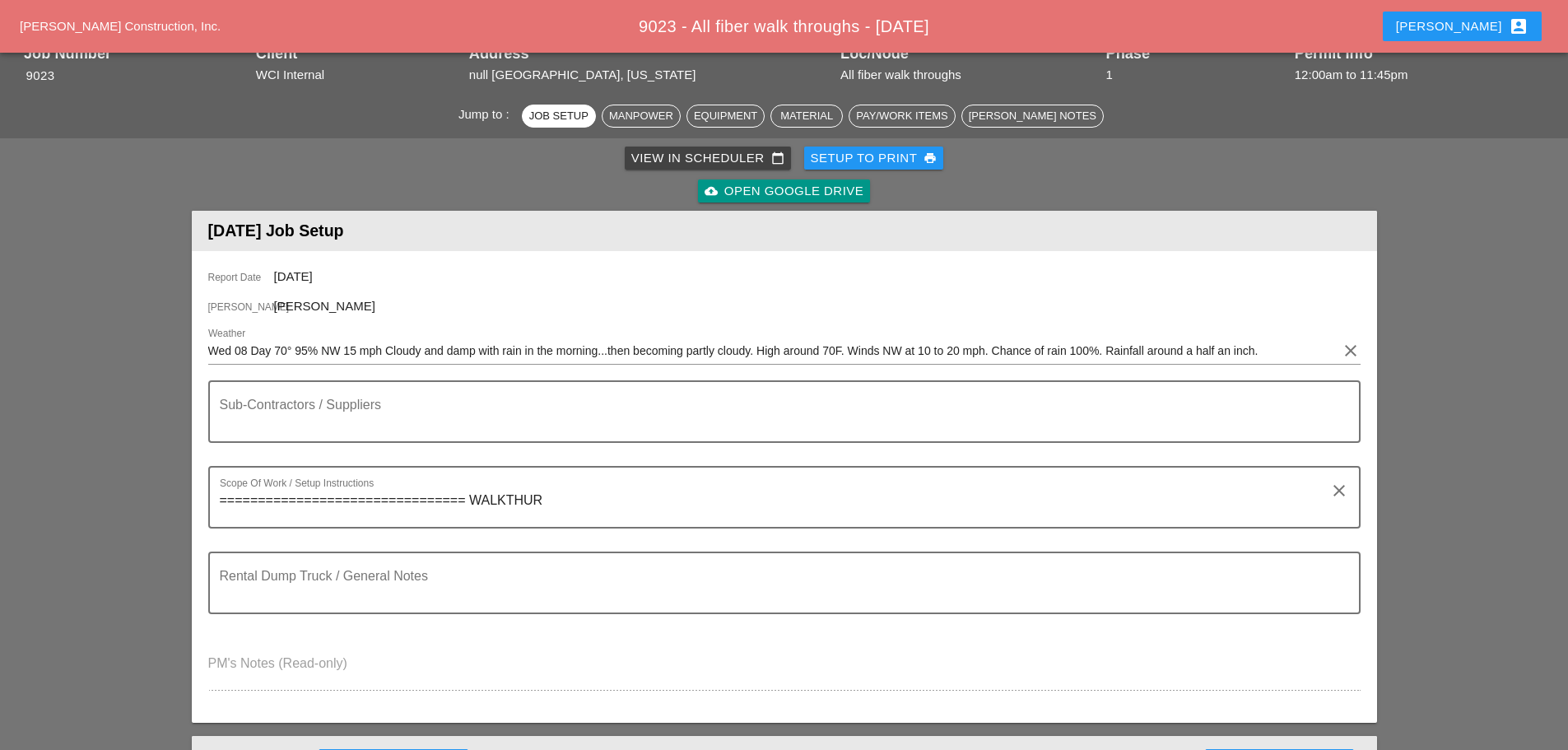
scroll to position [0, 0]
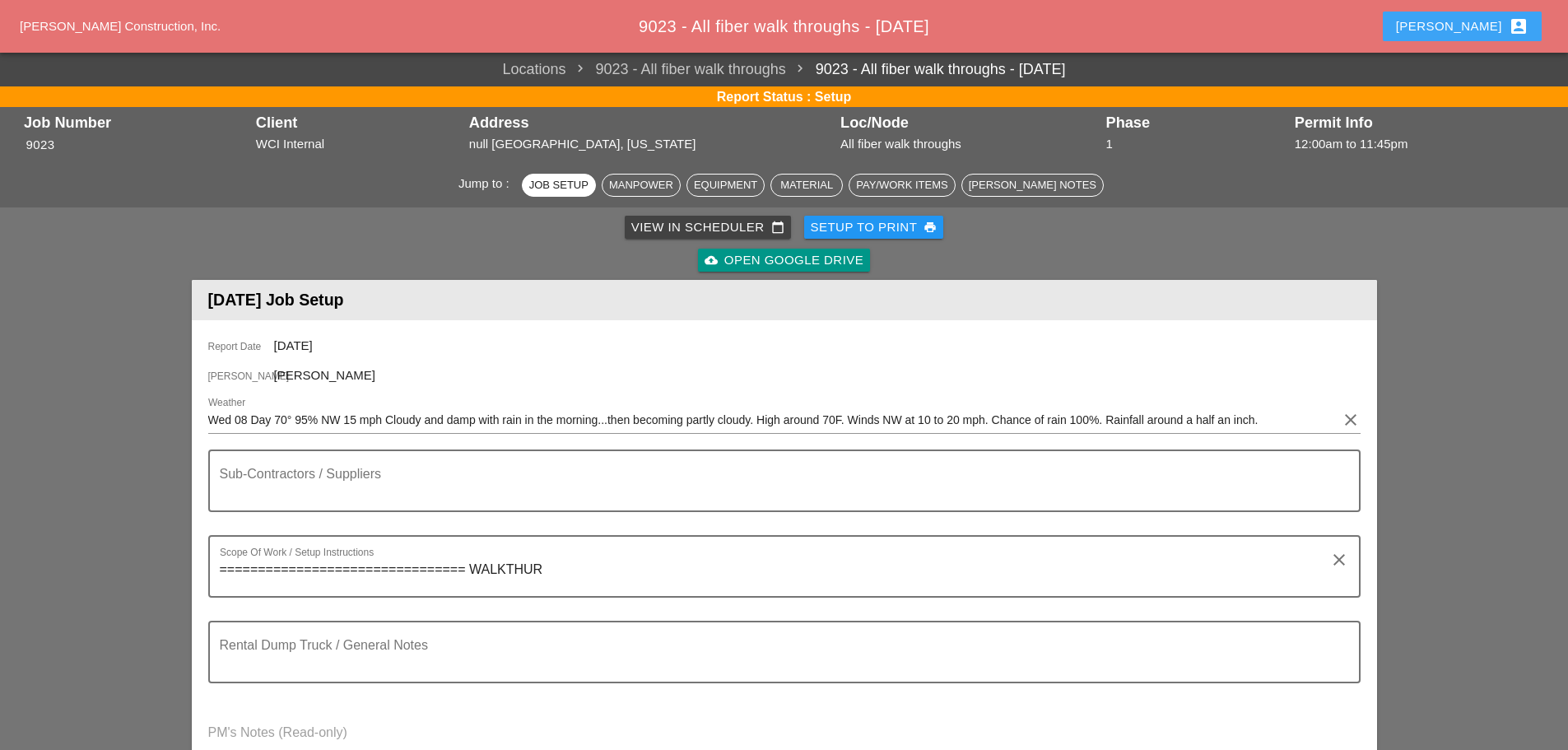
click at [1478, 27] on div "[PERSON_NAME] account_box" at bounding box center [1462, 26] width 133 height 19
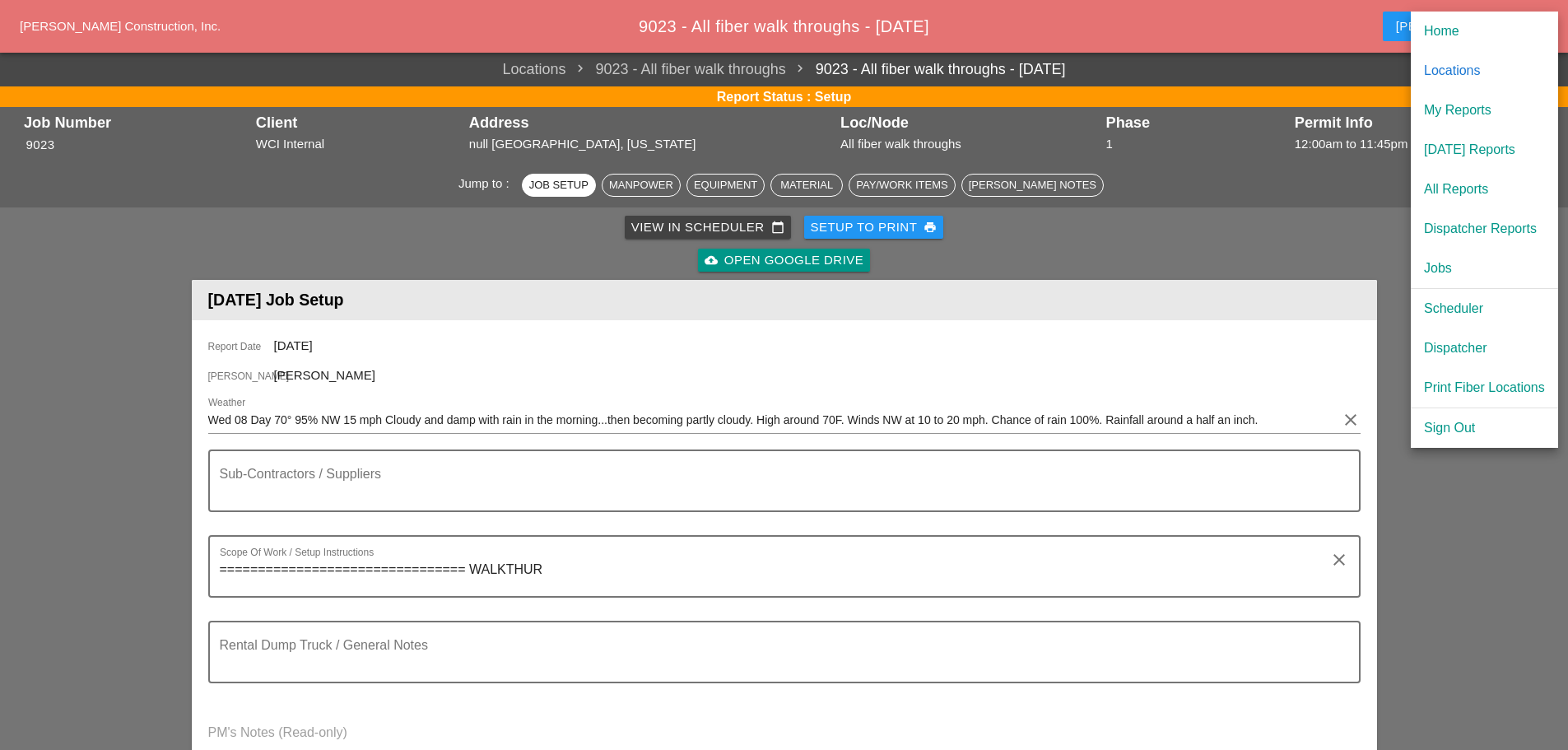
click at [1470, 339] on div "Dispatcher" at bounding box center [1485, 348] width 121 height 19
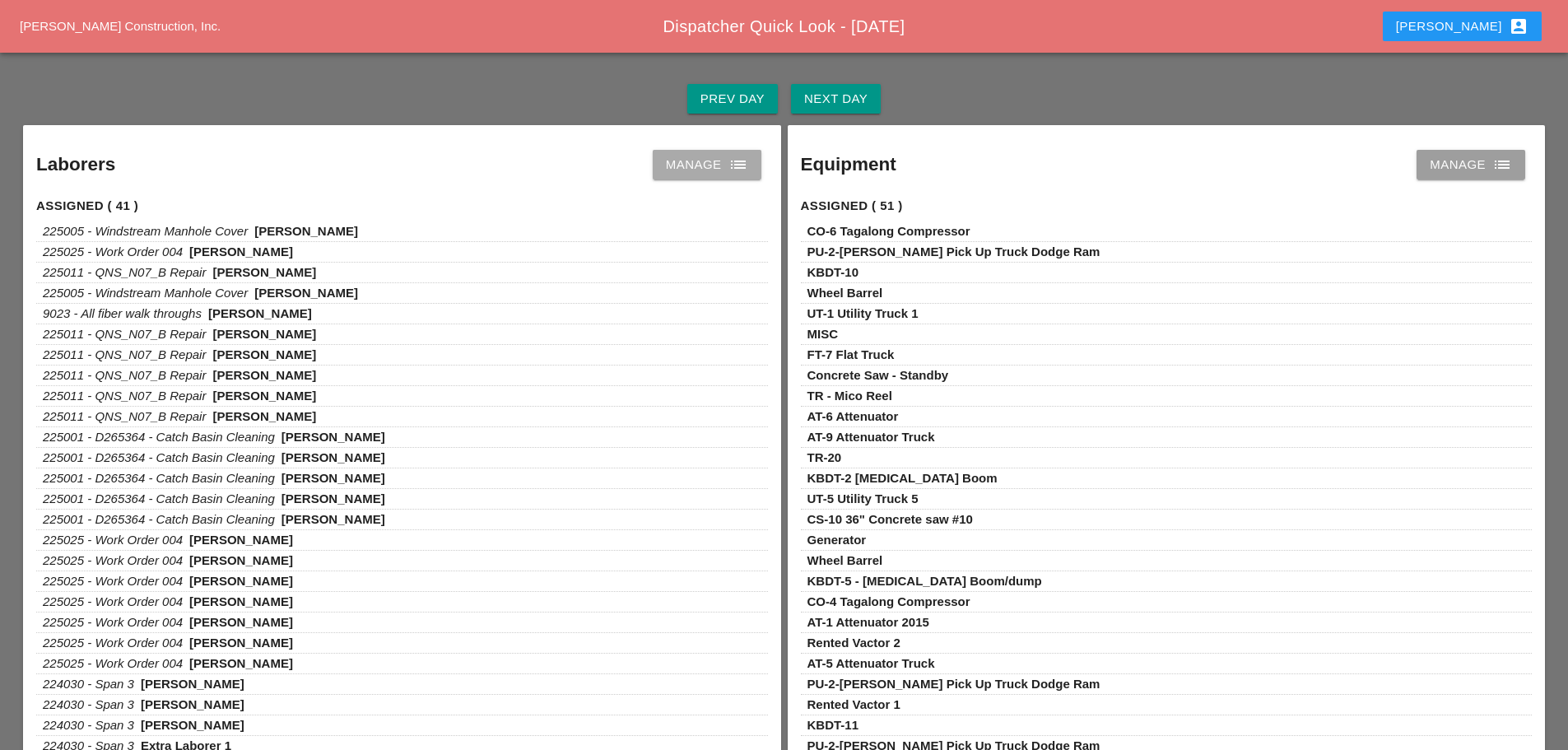
drag, startPoint x: 759, startPoint y: 166, endPoint x: 749, endPoint y: 169, distance: 10.4
click at [760, 165] on link "Manage list" at bounding box center [707, 164] width 109 height 30
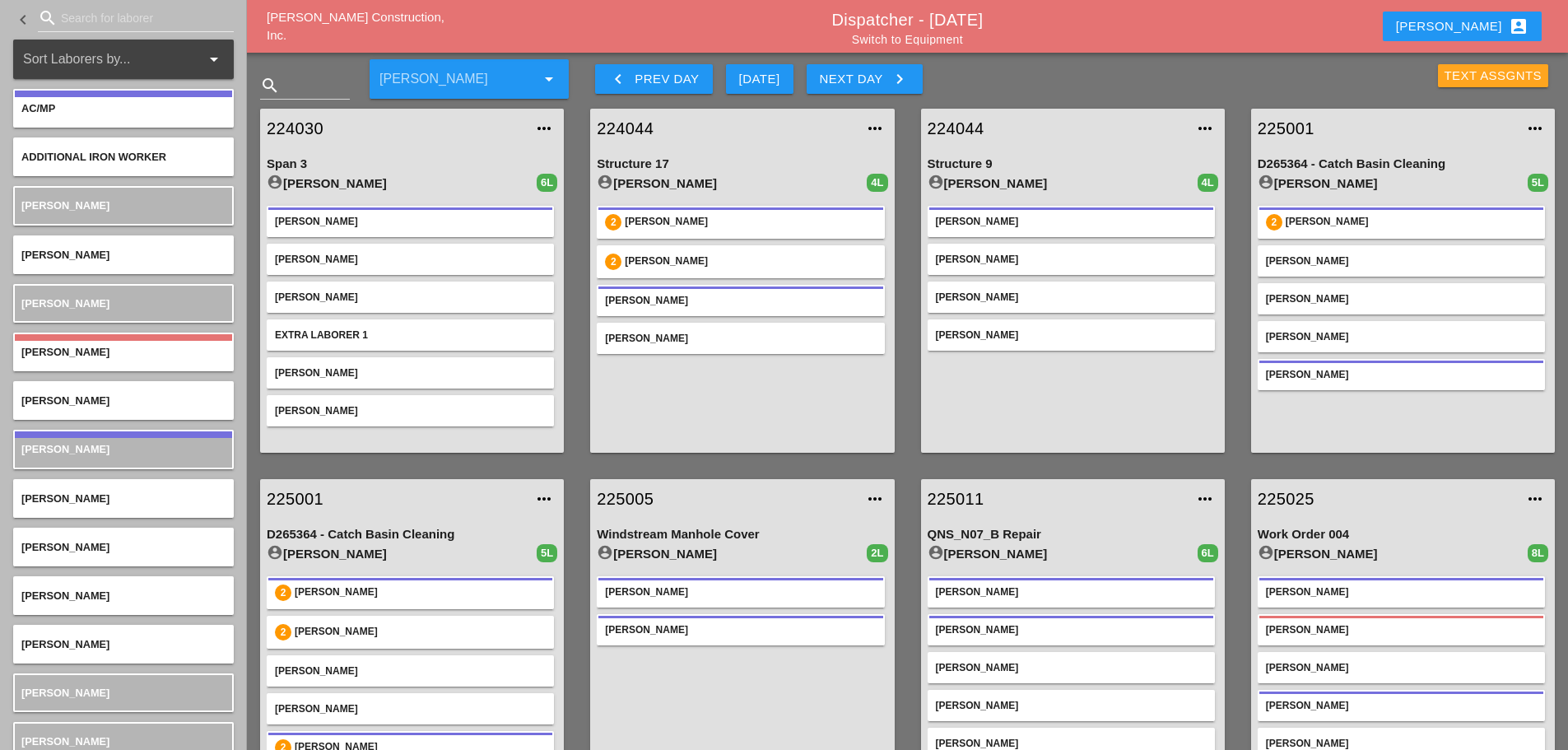
click at [1447, 75] on div "Text Assgnts" at bounding box center [1492, 76] width 98 height 19
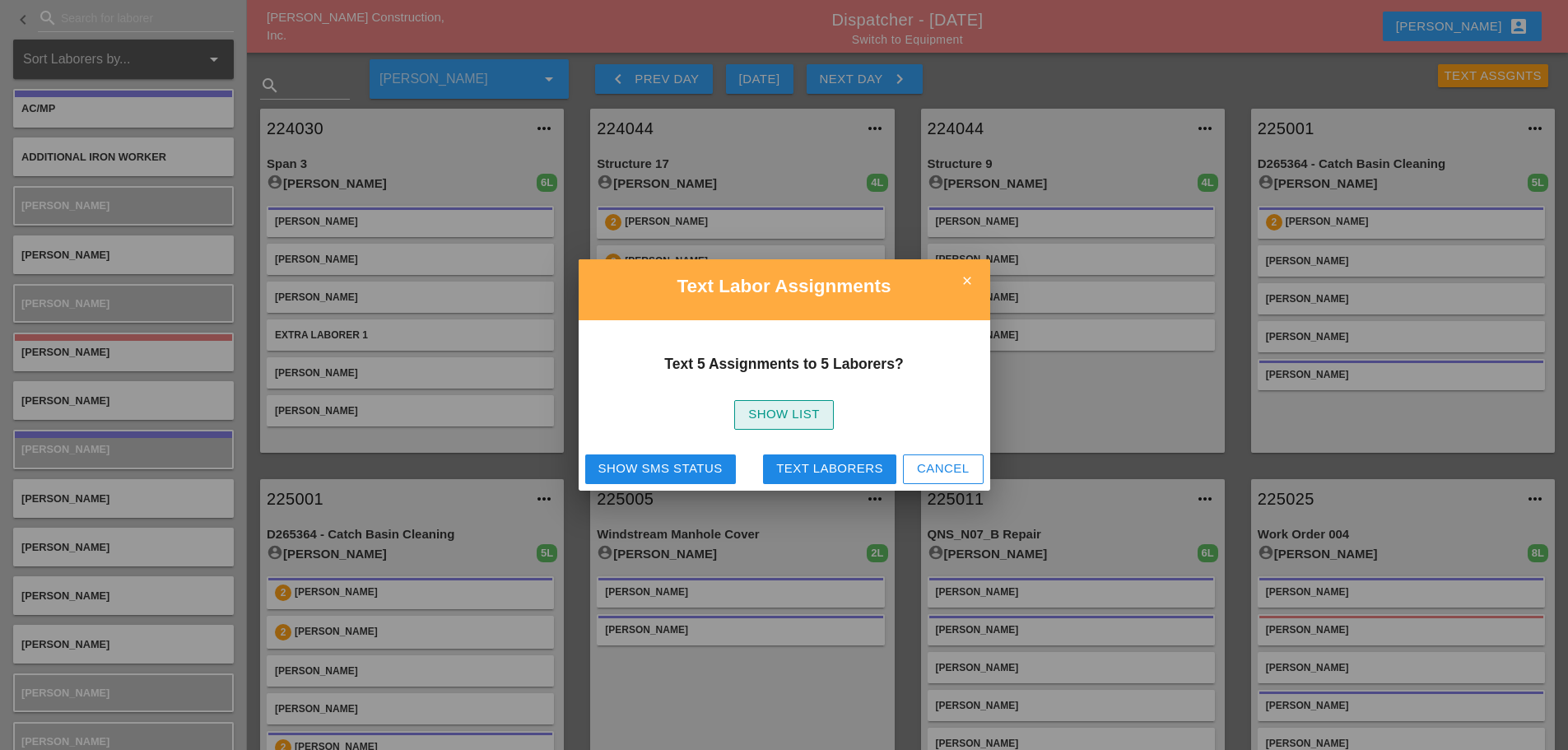
click at [811, 419] on div "Show List" at bounding box center [783, 415] width 71 height 19
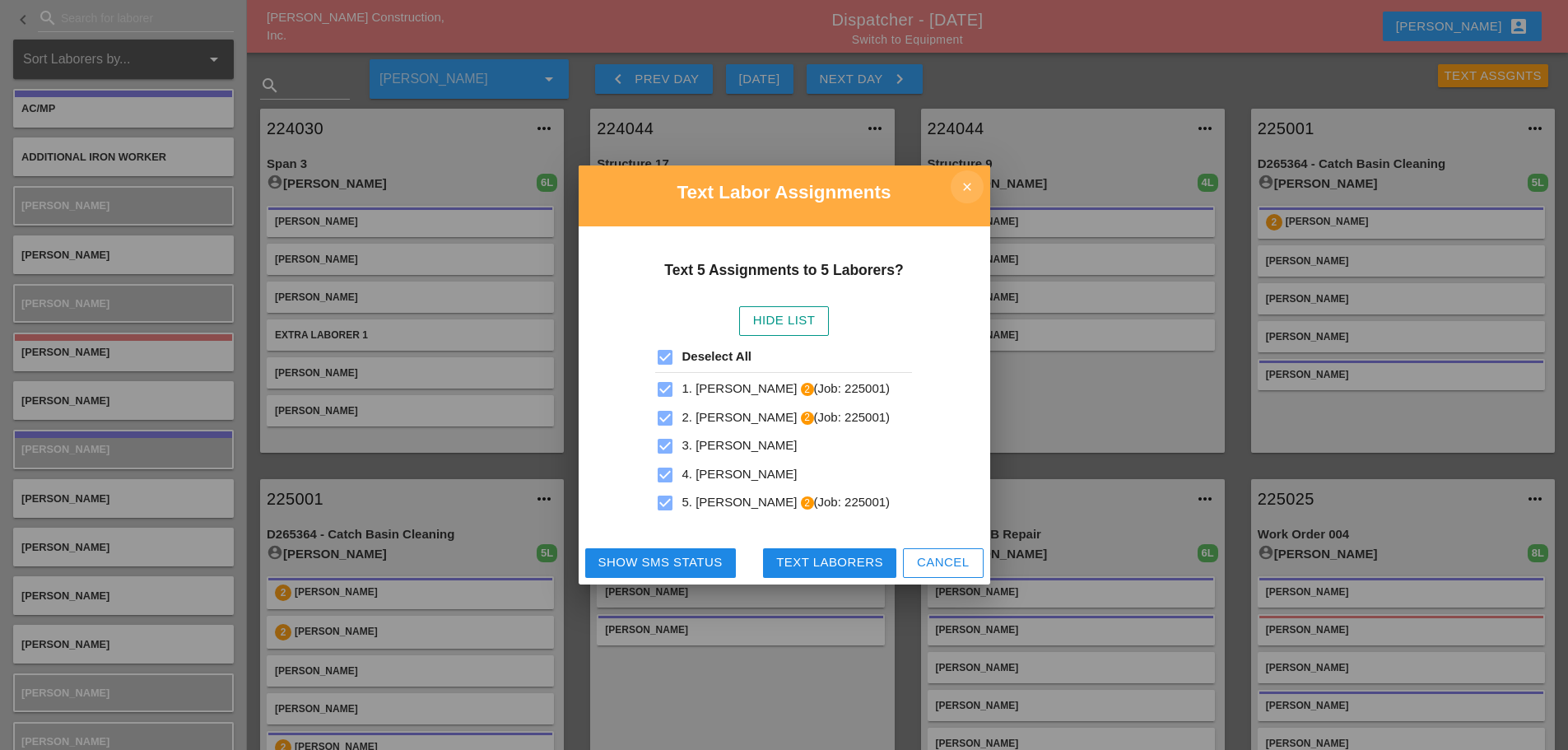
click at [973, 187] on icon "close" at bounding box center [966, 186] width 33 height 33
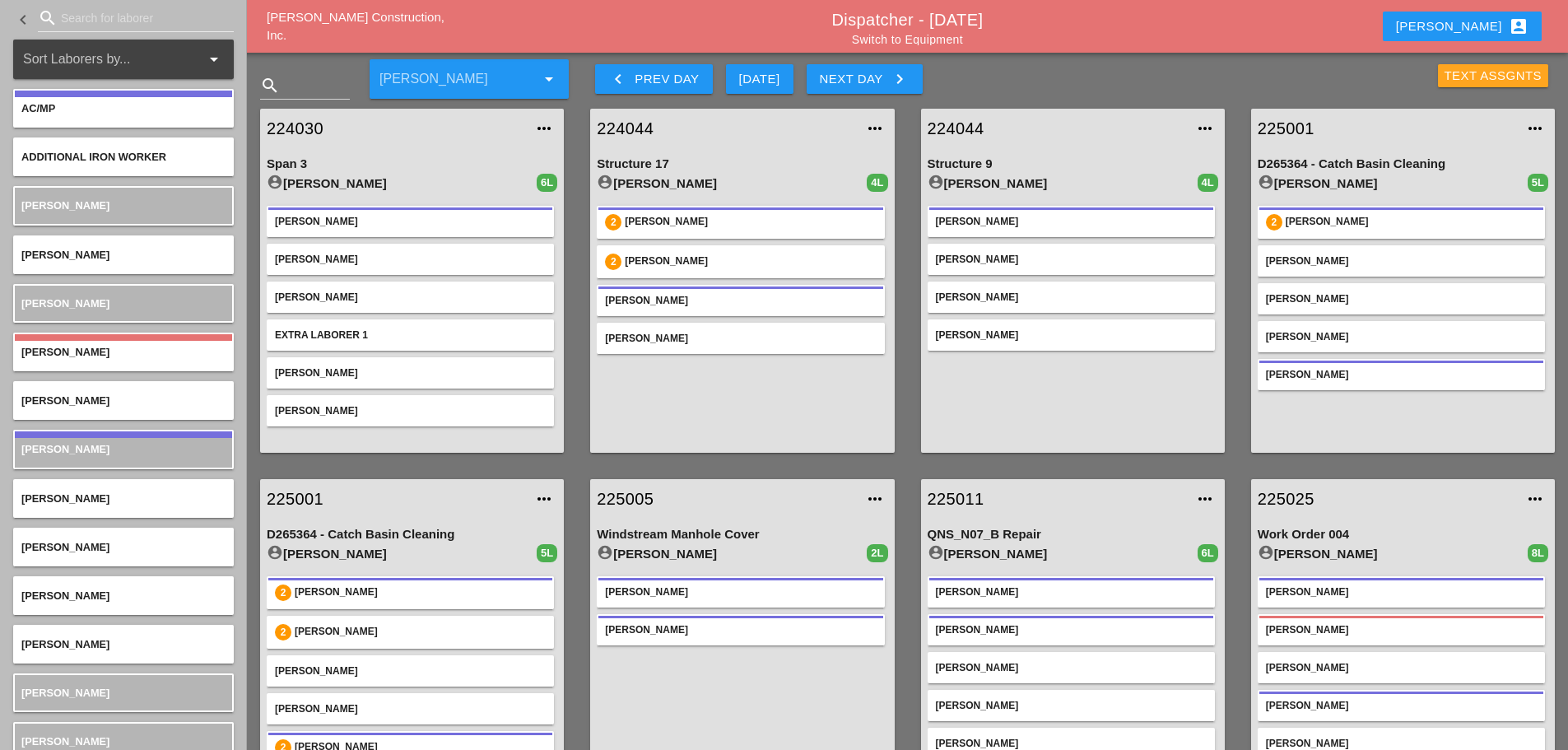
click at [1454, 73] on div "Text Assgnts" at bounding box center [1492, 76] width 98 height 19
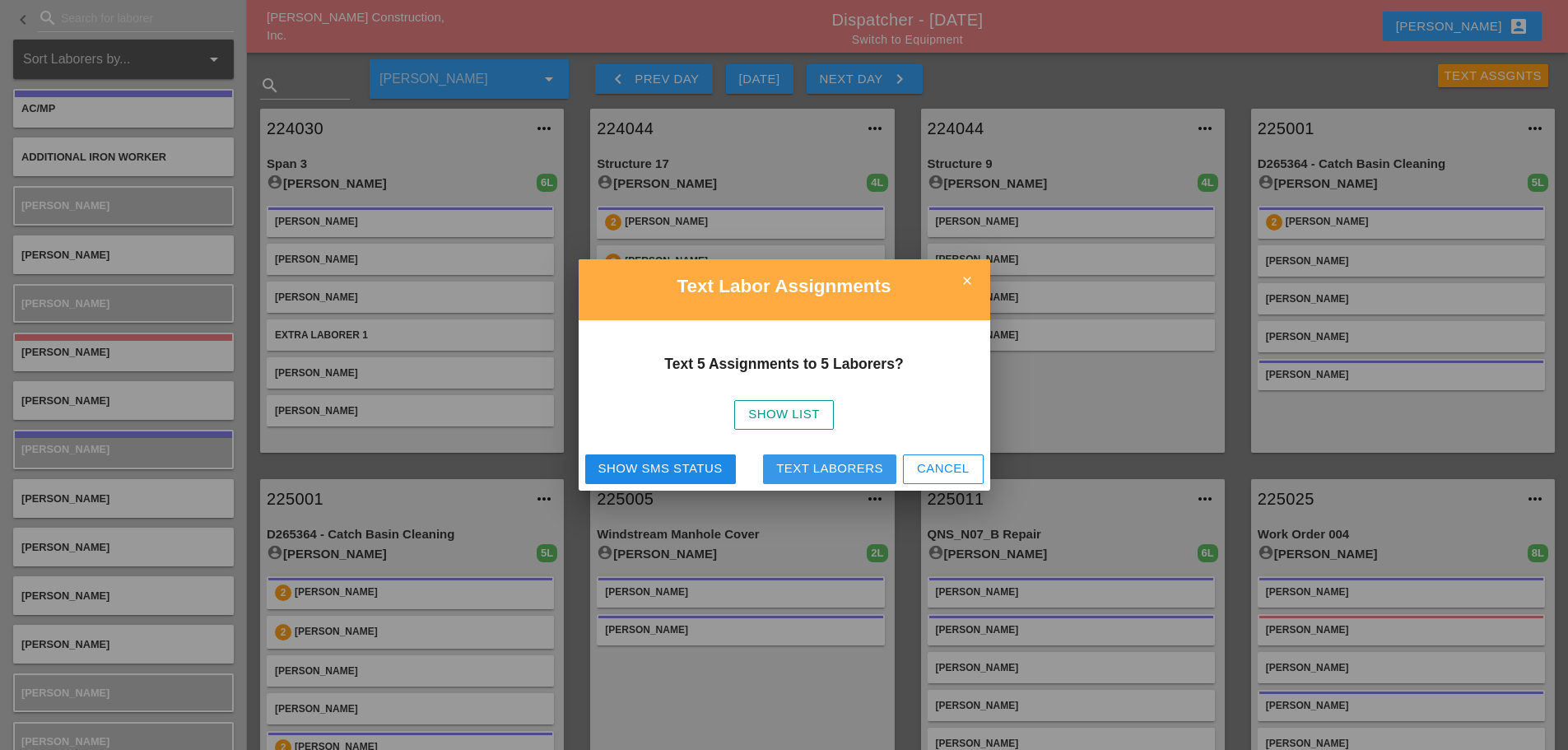
click at [814, 465] on div "Text Laborers" at bounding box center [830, 469] width 107 height 19
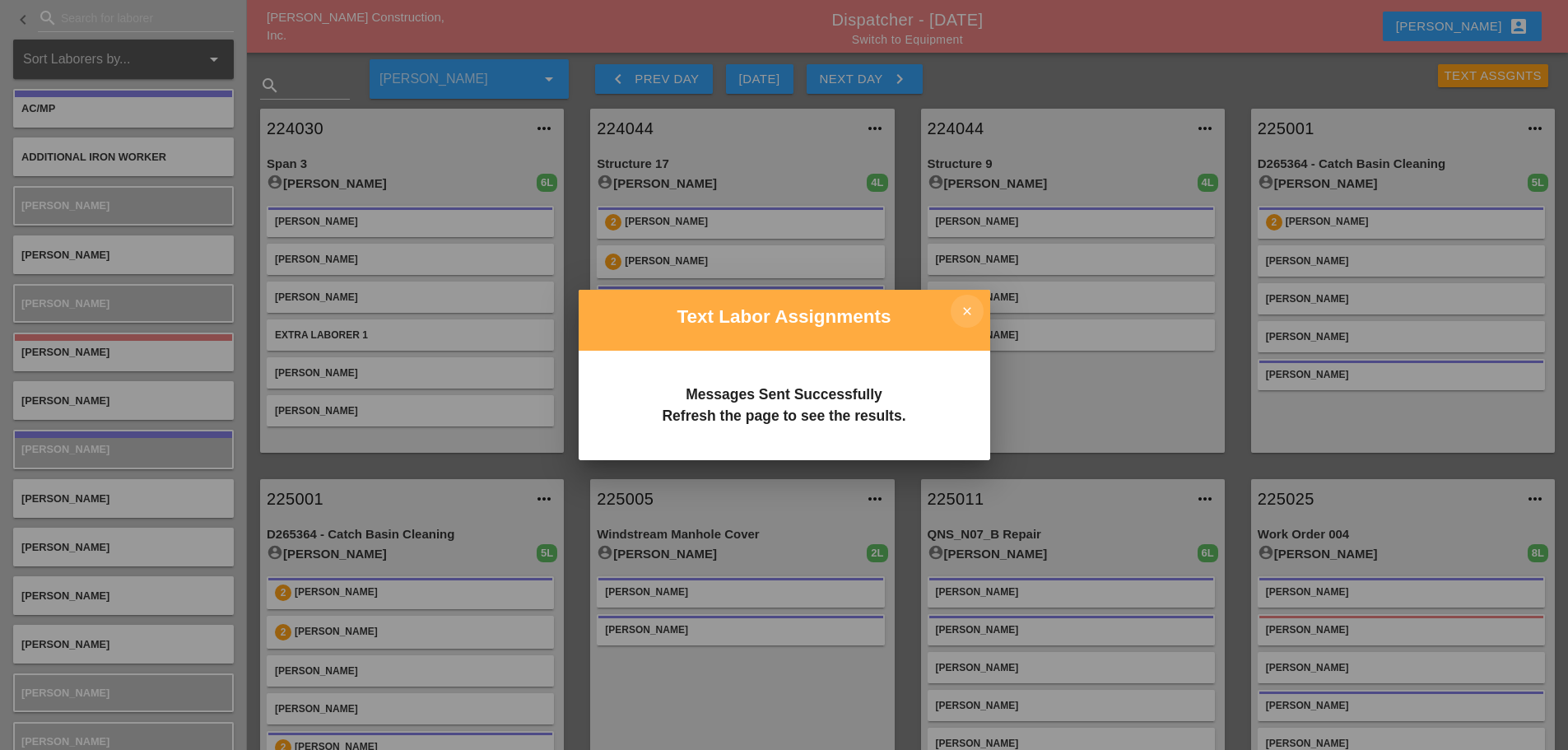
click at [968, 308] on icon "close" at bounding box center [966, 310] width 33 height 33
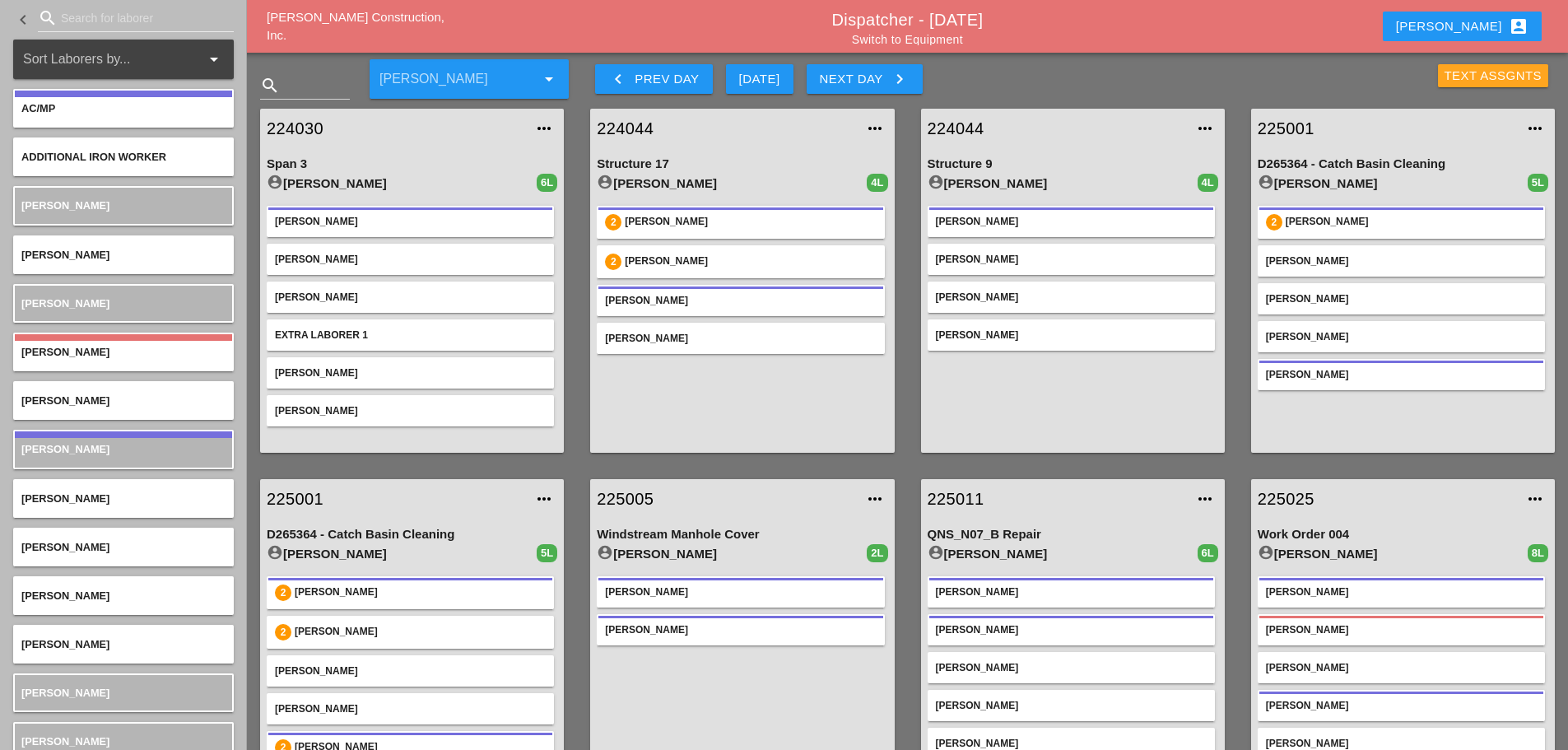
click at [1455, 82] on div "Text Assgnts" at bounding box center [1492, 76] width 98 height 19
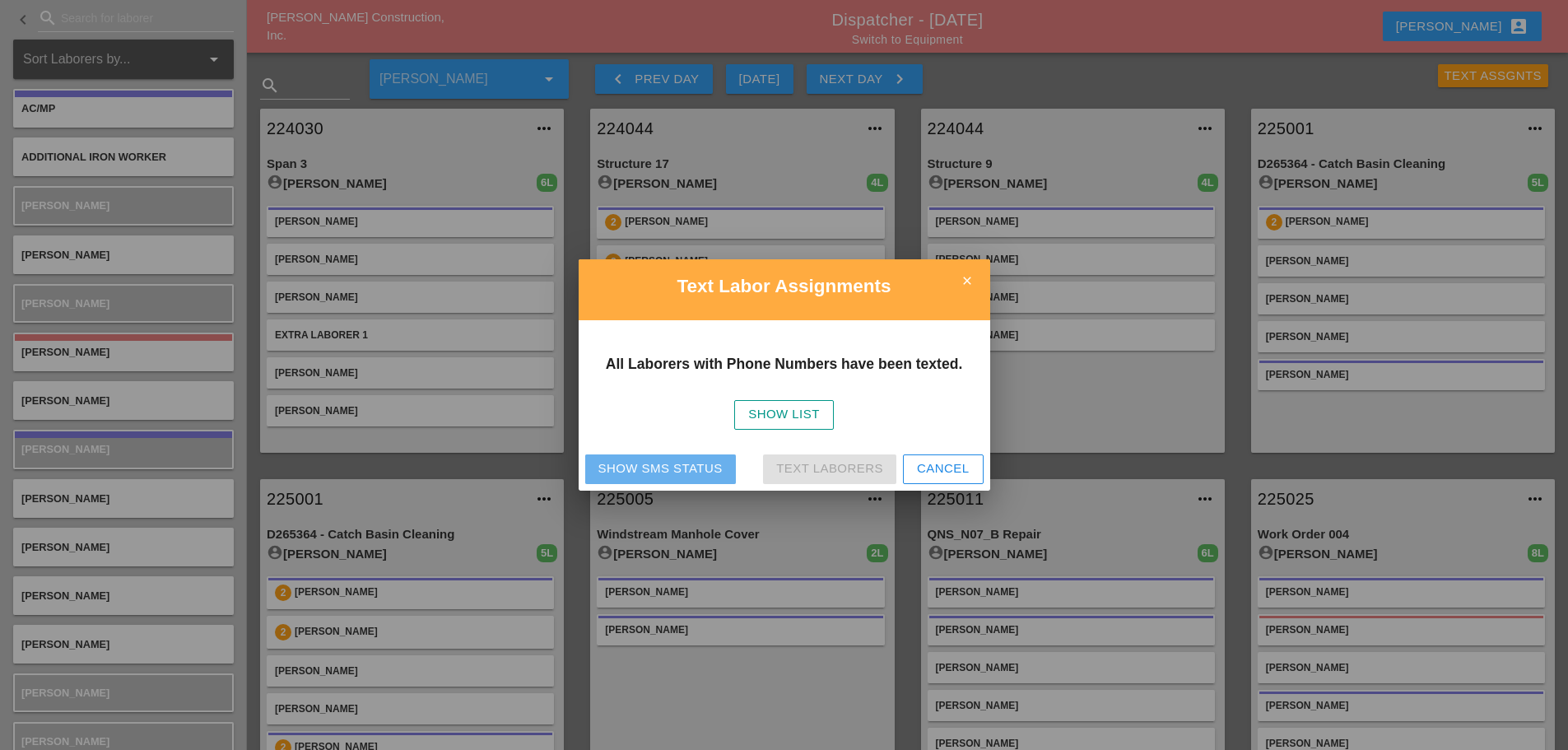
drag, startPoint x: 656, startPoint y: 464, endPoint x: 671, endPoint y: 455, distance: 17.5
click at [657, 464] on div "Show SMS Status" at bounding box center [660, 469] width 124 height 19
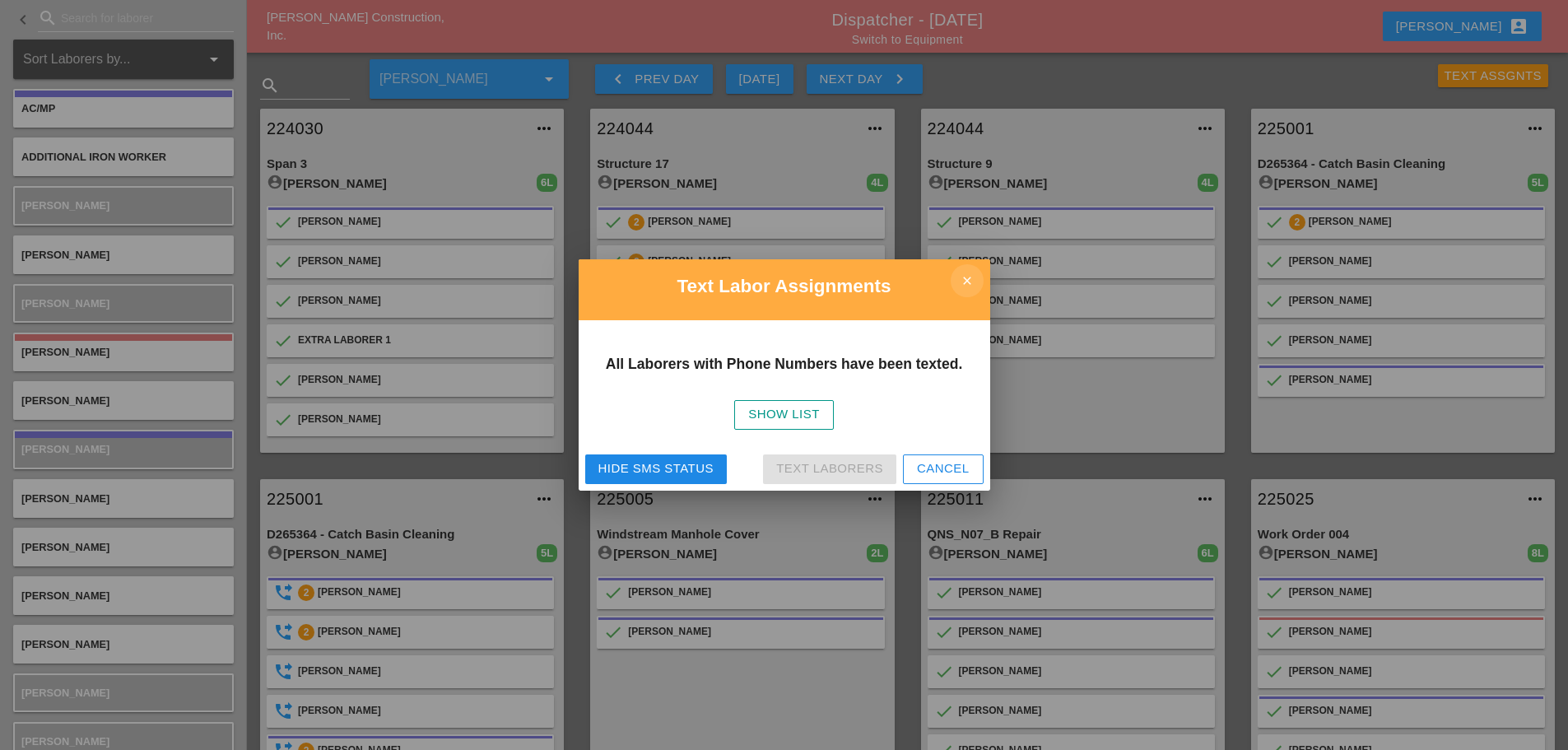
click at [964, 286] on icon "close" at bounding box center [966, 280] width 33 height 33
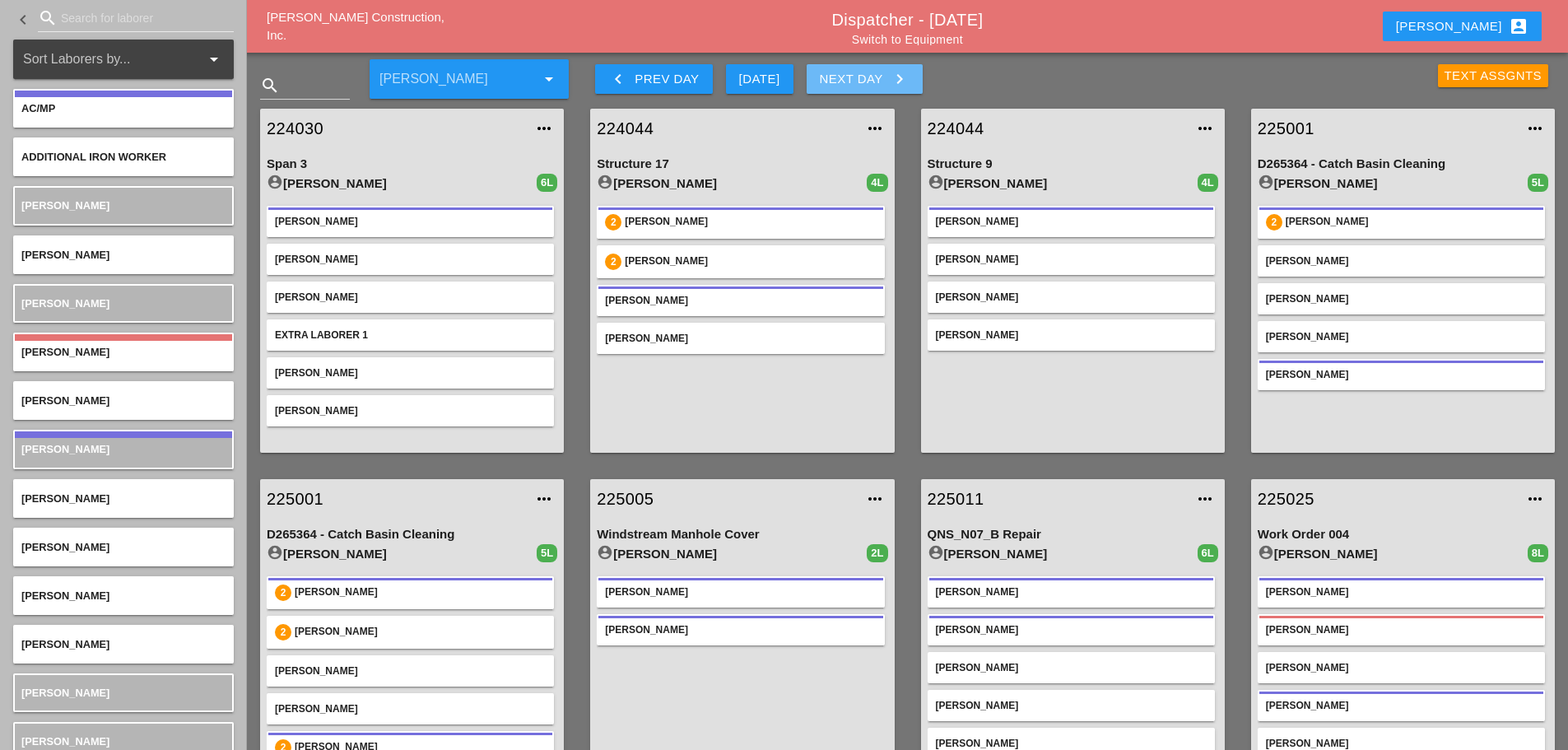
click at [895, 76] on icon "keyboard_arrow_right" at bounding box center [899, 79] width 19 height 19
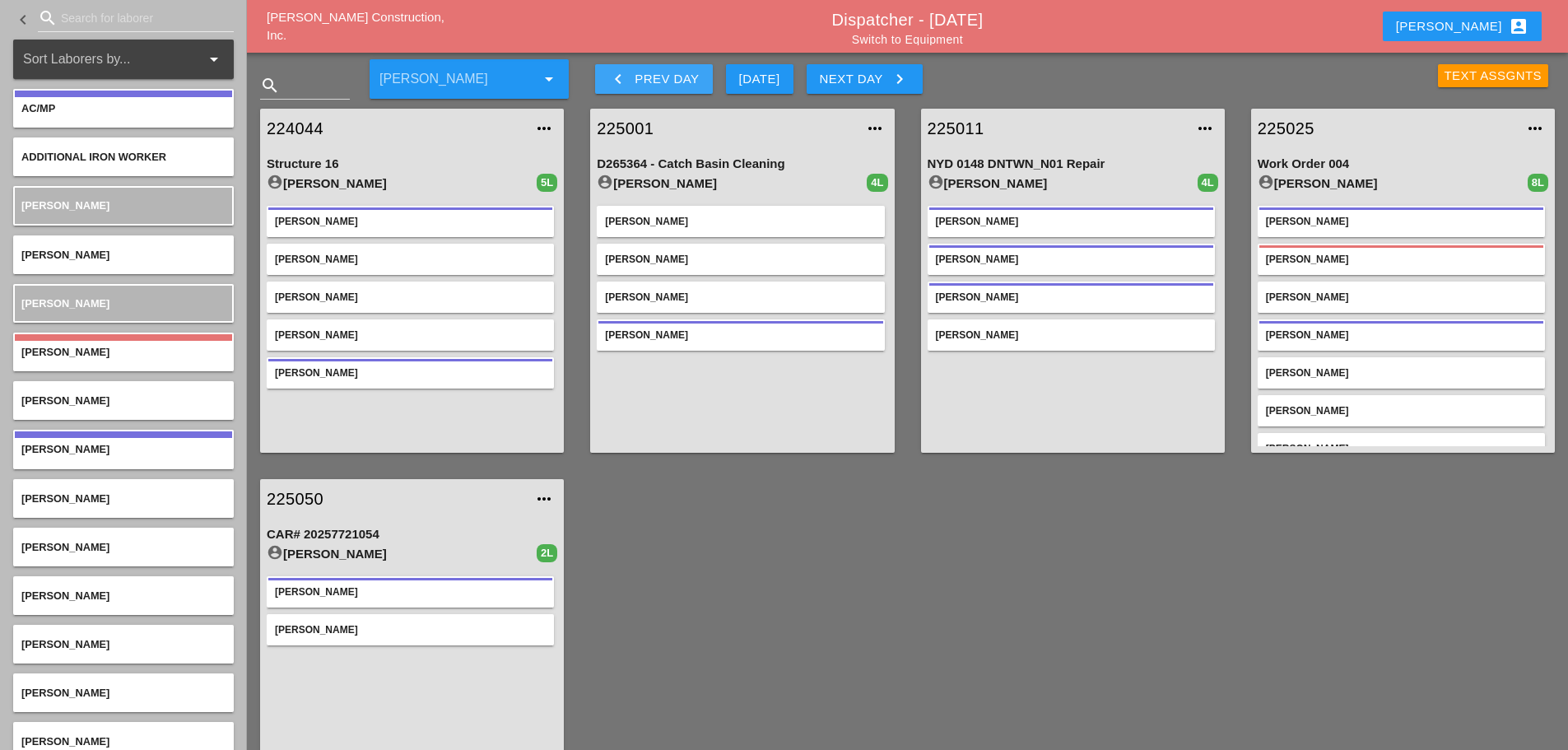
click at [615, 76] on icon "keyboard_arrow_left" at bounding box center [618, 79] width 19 height 19
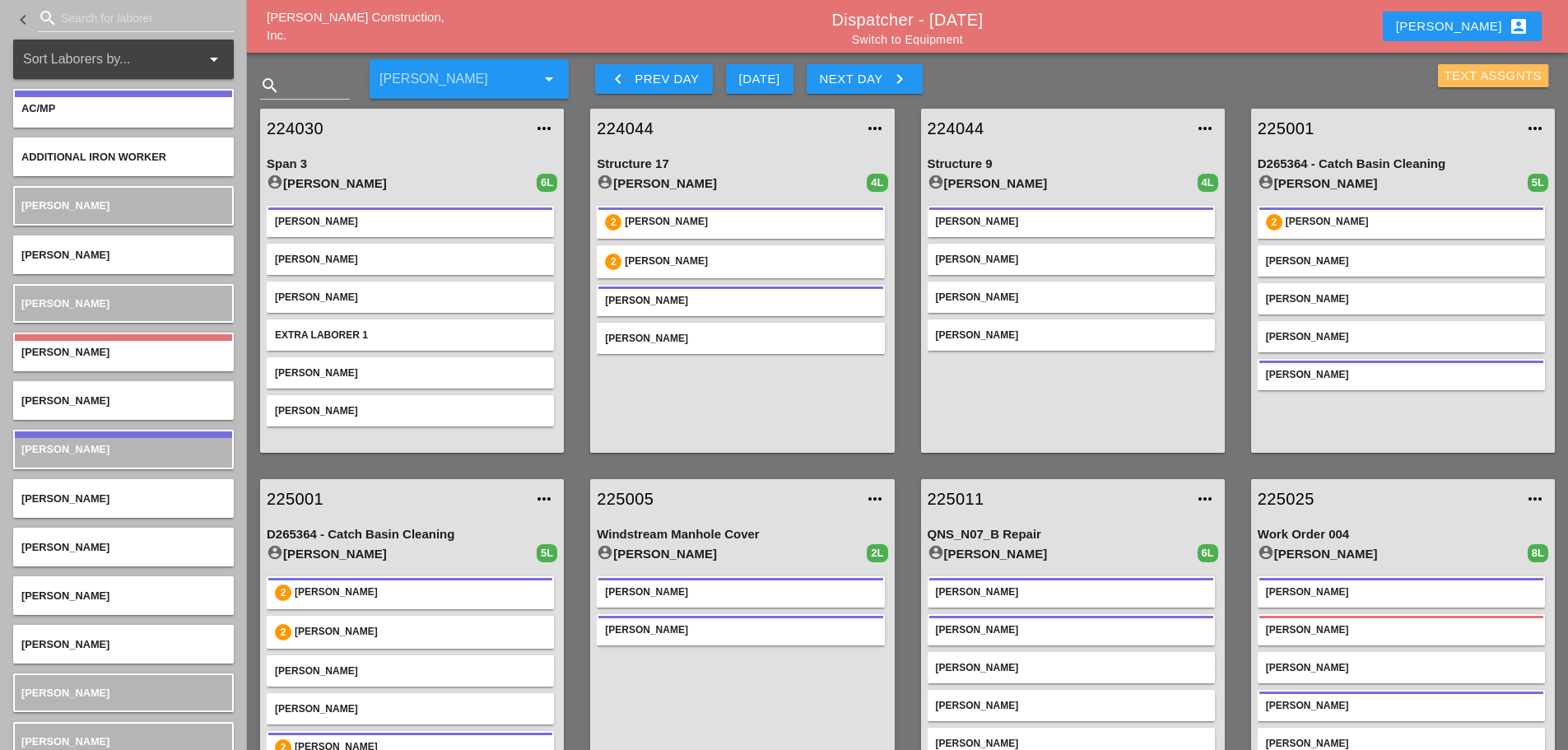
click at [1460, 76] on div "Text Assgnts" at bounding box center [1492, 76] width 98 height 19
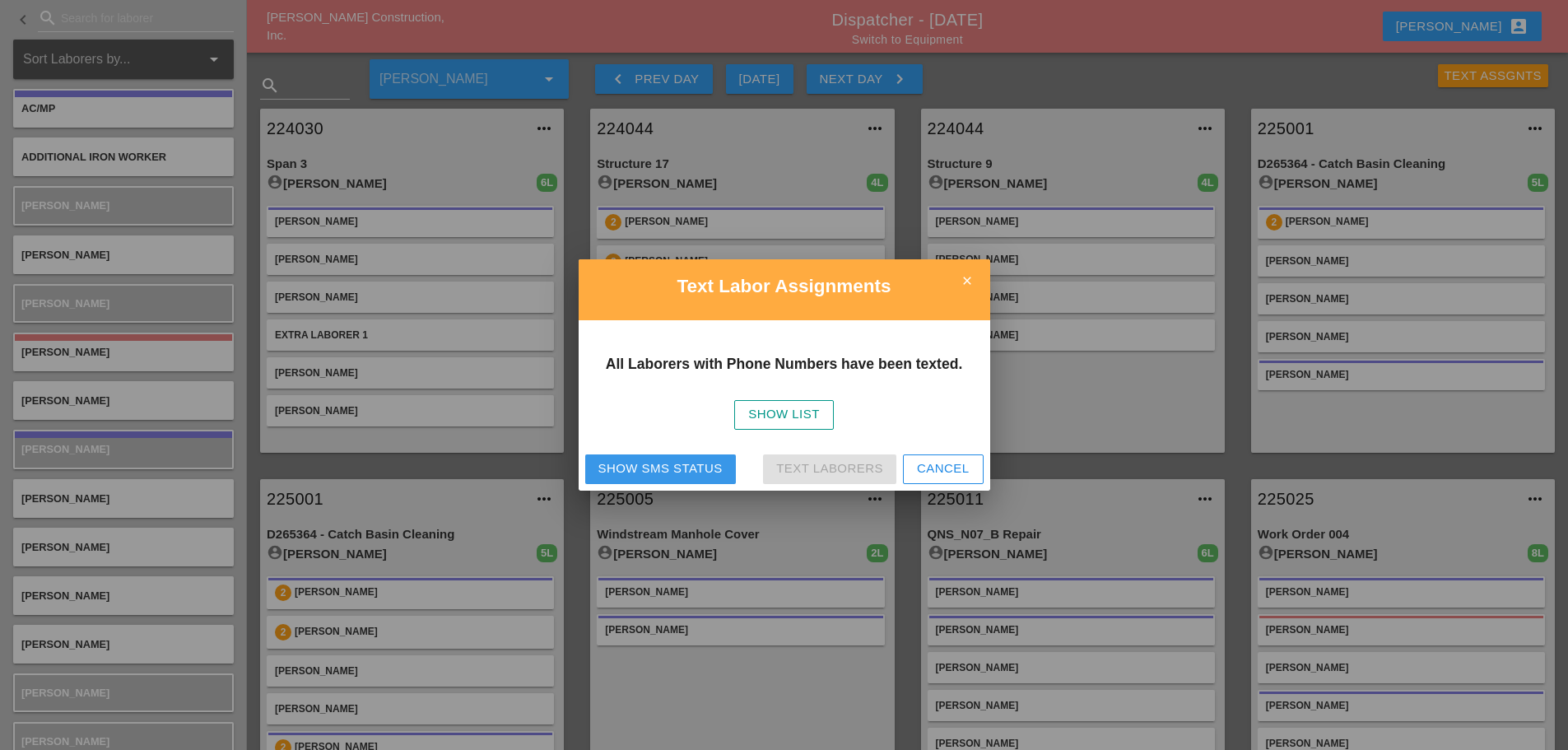
click at [674, 464] on div "Show SMS Status" at bounding box center [660, 469] width 124 height 19
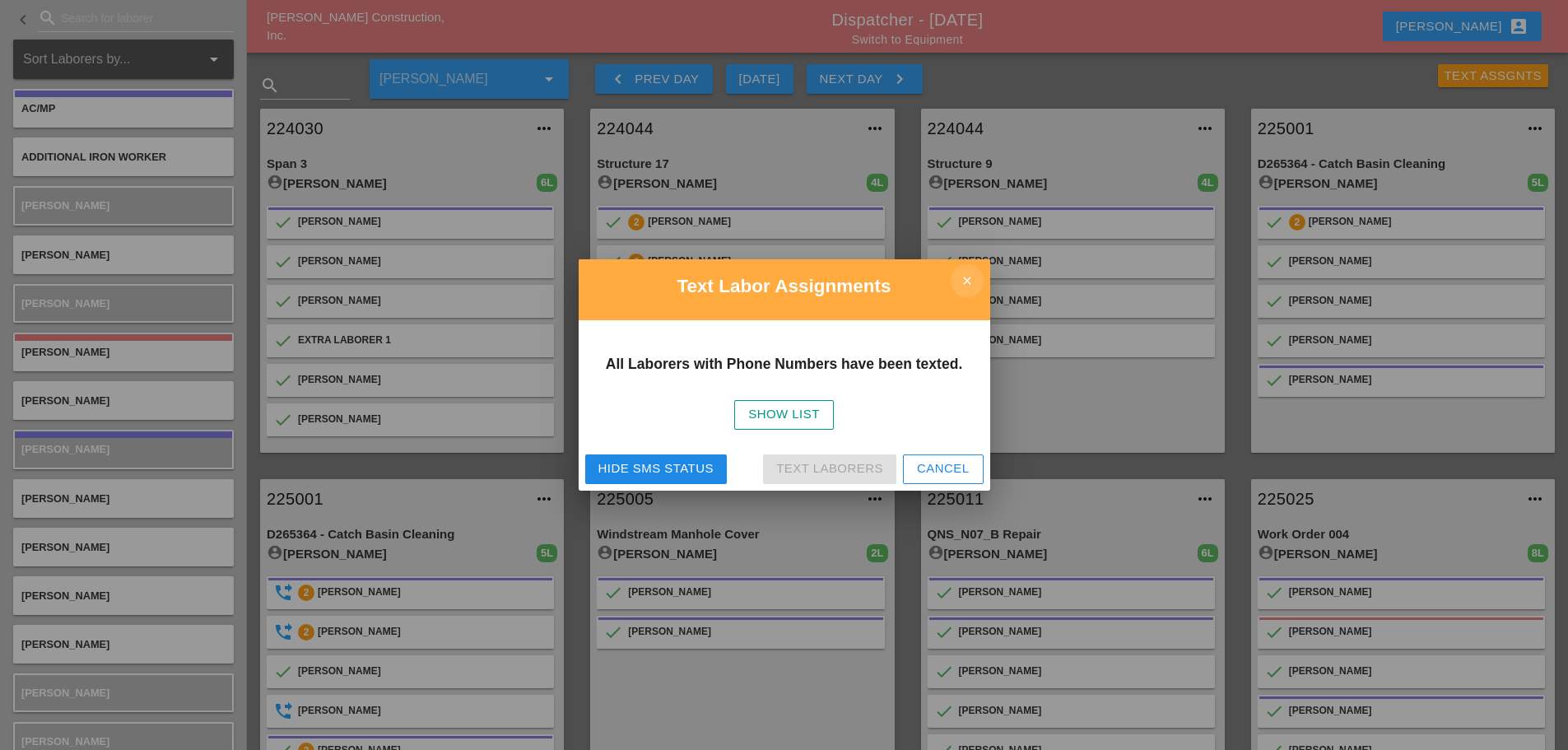
click at [977, 289] on icon "close" at bounding box center [966, 280] width 33 height 33
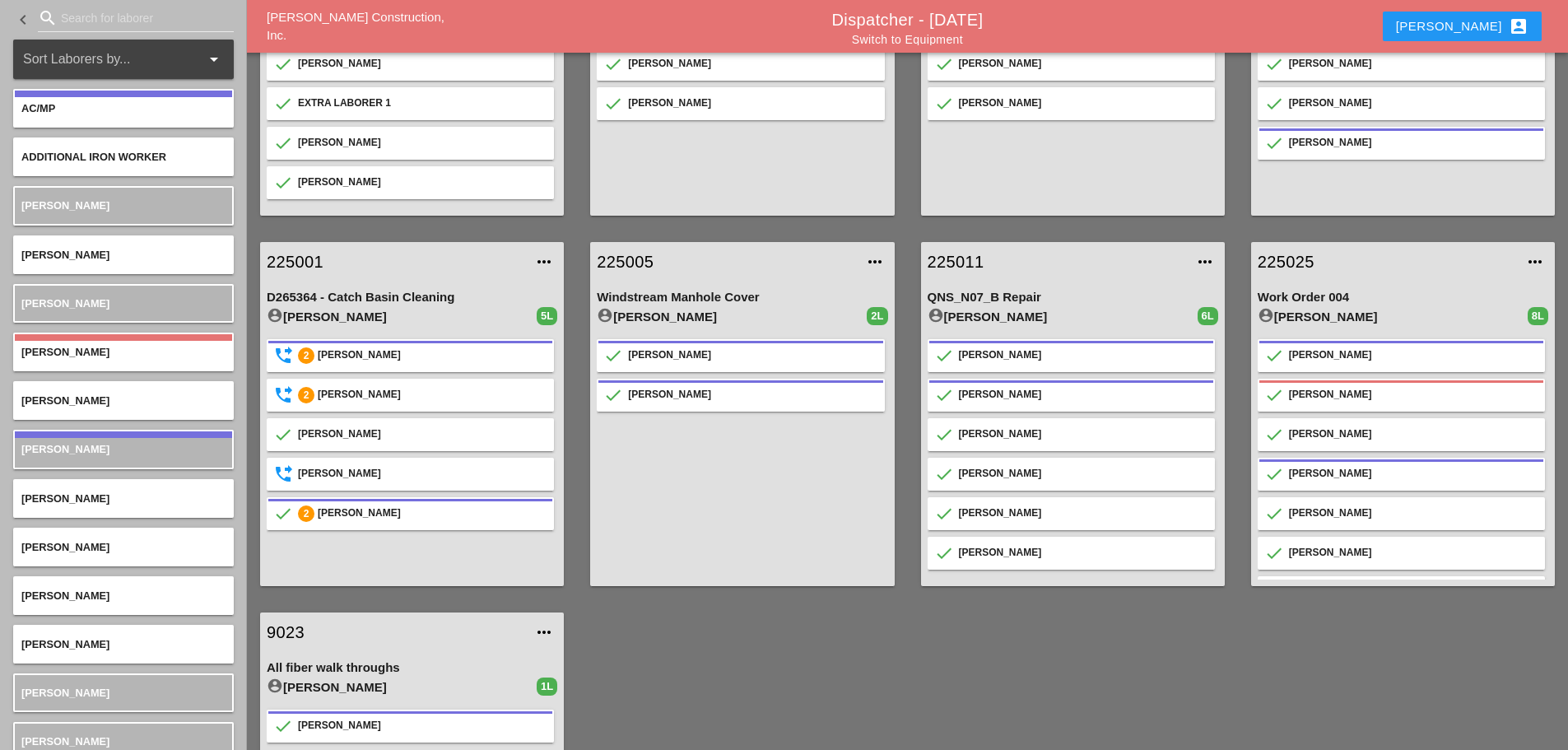
scroll to position [247, 0]
